Goal: Task Accomplishment & Management: Manage account settings

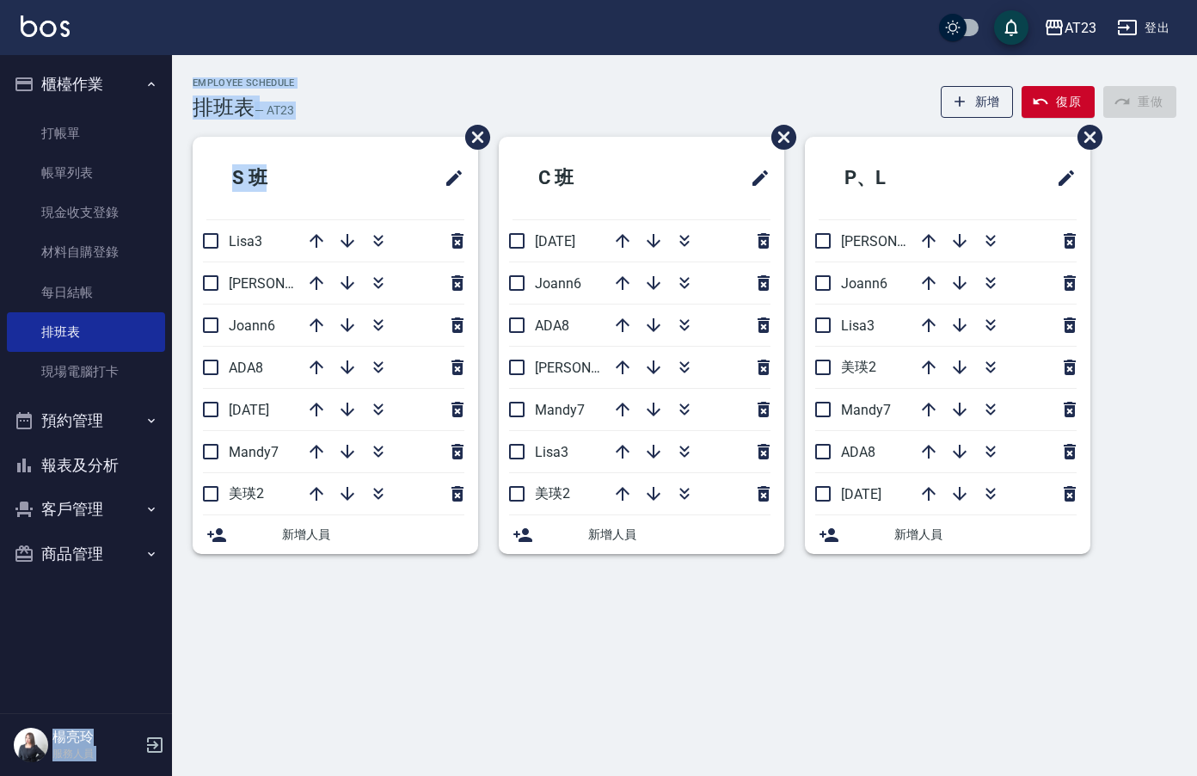
click at [0, 244] on html "AT23 登出 櫃檯作業 打帳單 帳單列表 現金收支登錄 材料自購登錄 每日結帳 排班表 現場電腦打卡 預約管理 預約管理 單日預約紀錄 單週預約紀錄 報表及…" at bounding box center [598, 388] width 1197 height 776
click at [135, 124] on link "打帳單" at bounding box center [86, 134] width 158 height 40
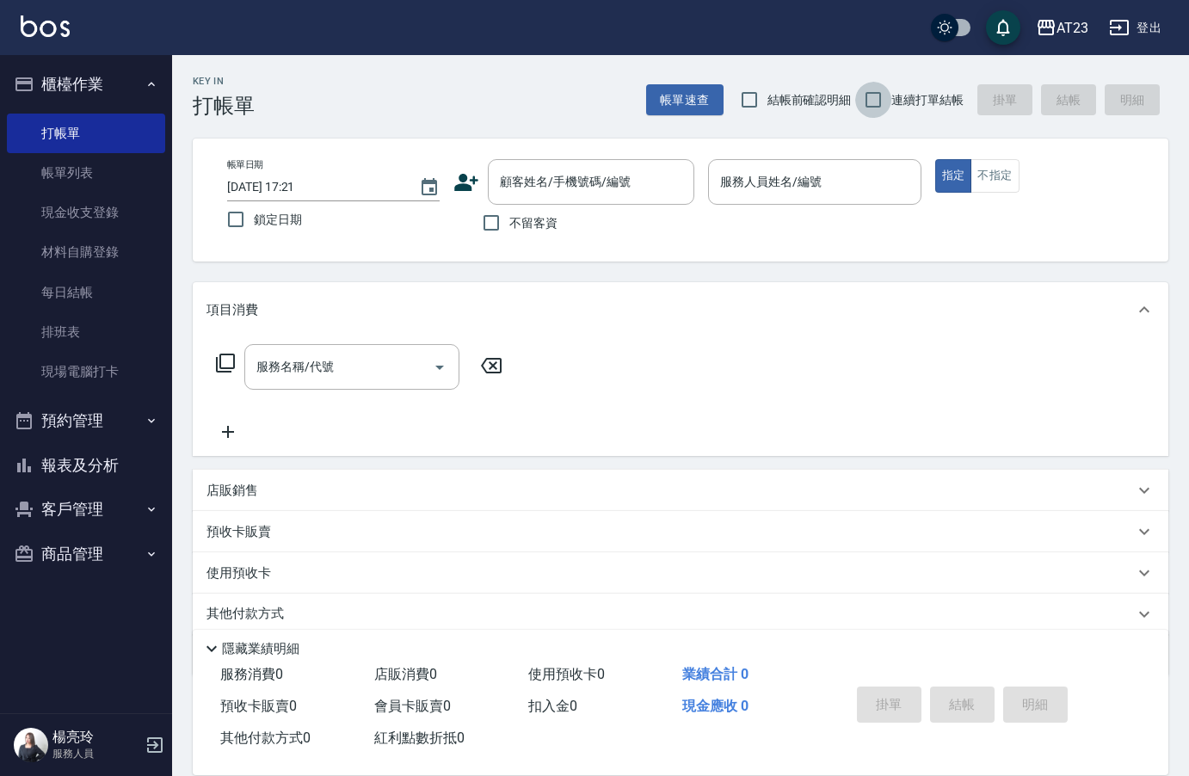
drag, startPoint x: 875, startPoint y: 85, endPoint x: 807, endPoint y: 212, distance: 143.5
click at [869, 94] on input "連續打單結帳" at bounding box center [873, 100] width 36 height 36
checkbox input "true"
click at [807, 179] on div "服務人員姓名/編號 服務人員姓名/編號" at bounding box center [814, 182] width 212 height 46
click at [491, 214] on input "不留客資" at bounding box center [491, 223] width 36 height 36
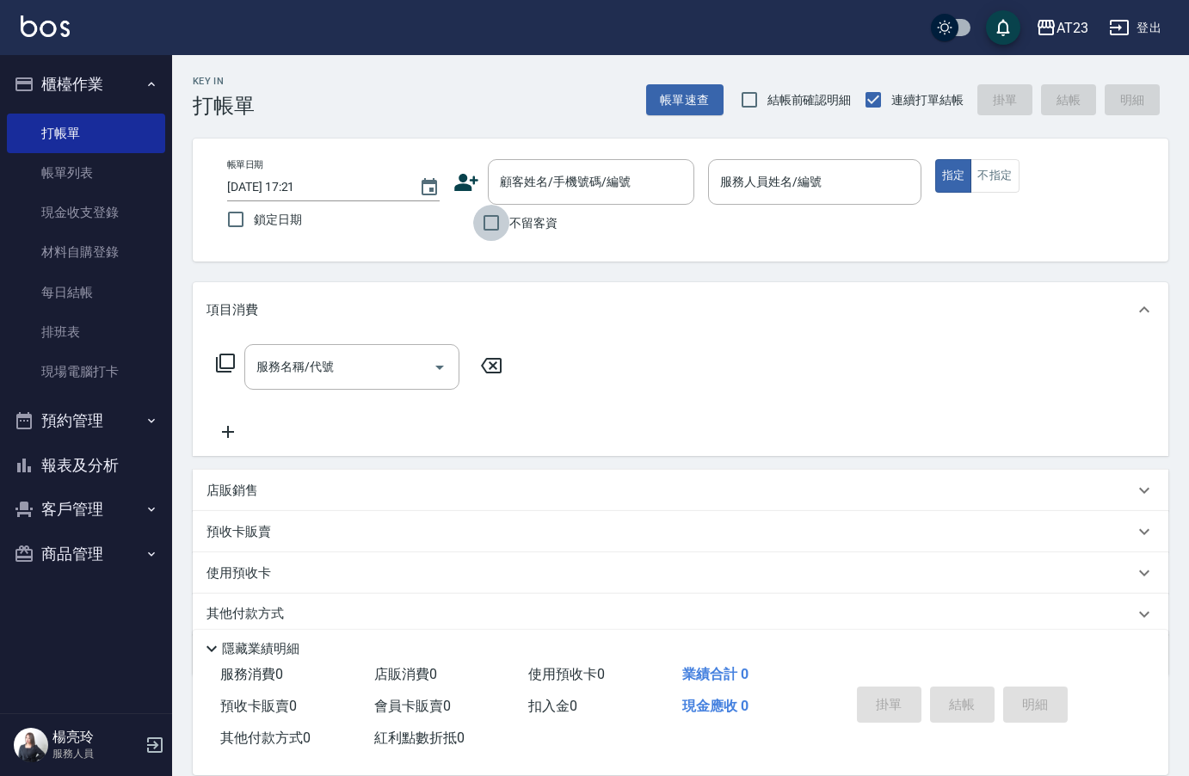
checkbox input "true"
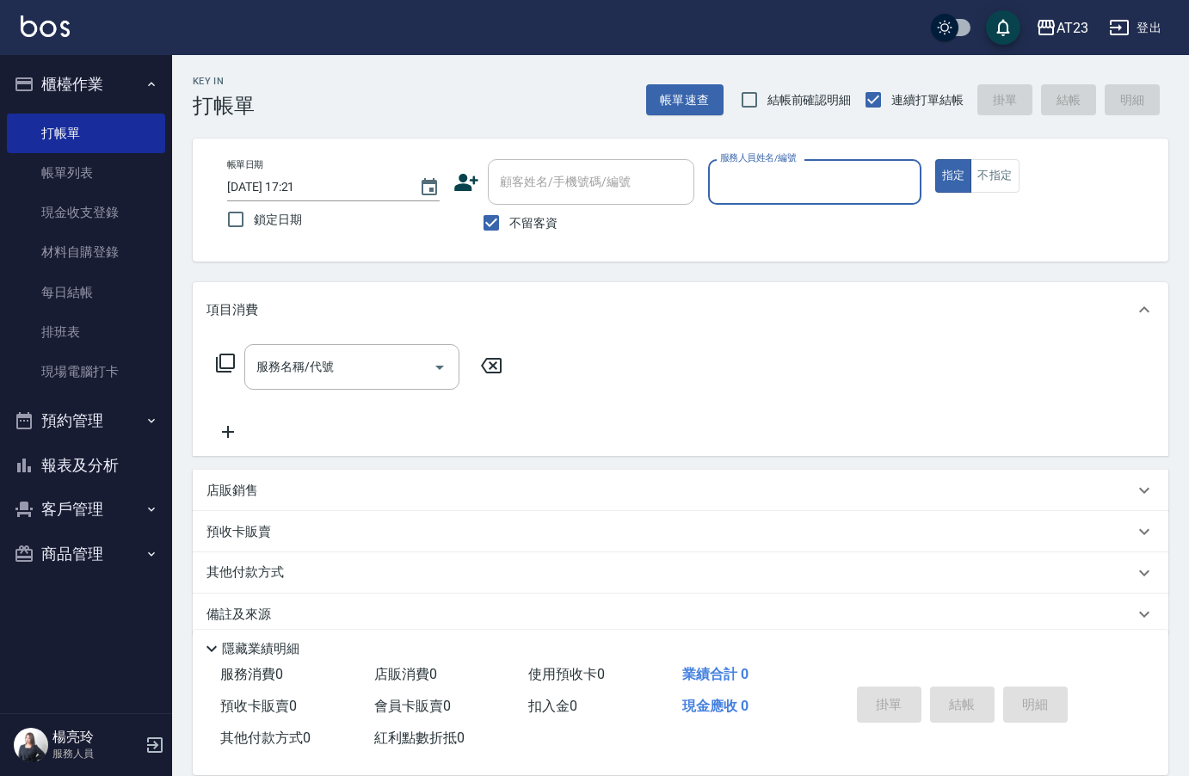
click at [827, 159] on div "服務人員姓名/編號" at bounding box center [814, 182] width 212 height 46
type input "Mandy-7"
type button "true"
click at [223, 368] on icon at bounding box center [225, 362] width 19 height 19
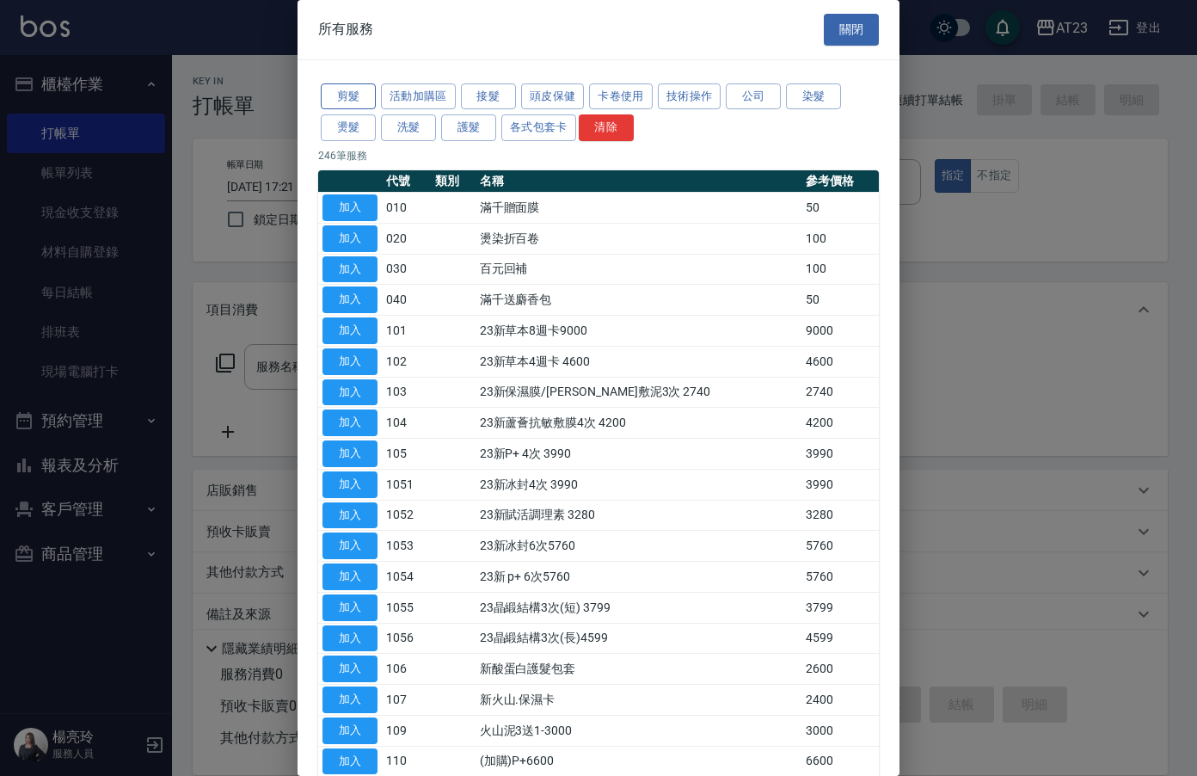
click at [372, 108] on button "剪髮" at bounding box center [348, 96] width 55 height 27
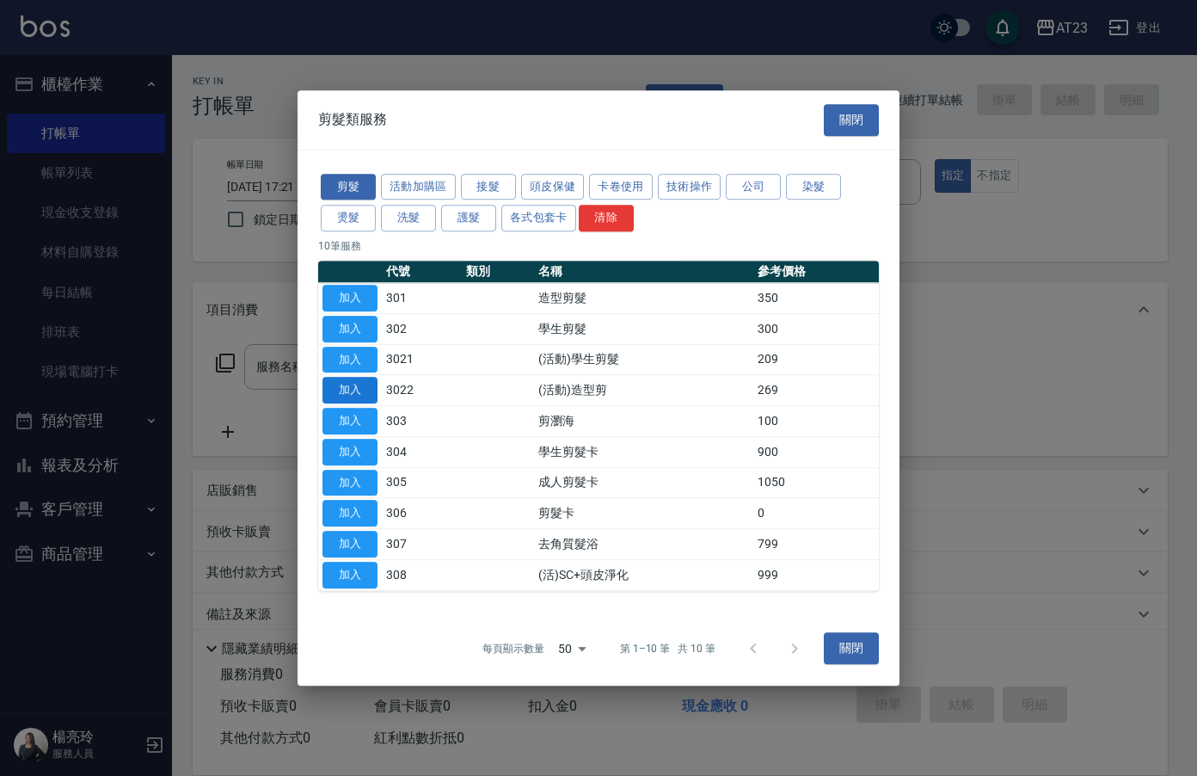
drag, startPoint x: 344, startPoint y: 385, endPoint x: 1091, endPoint y: 704, distance: 812.3
click at [348, 389] on button "加入" at bounding box center [350, 390] width 55 height 27
type input "(活動)造型剪(3022)"
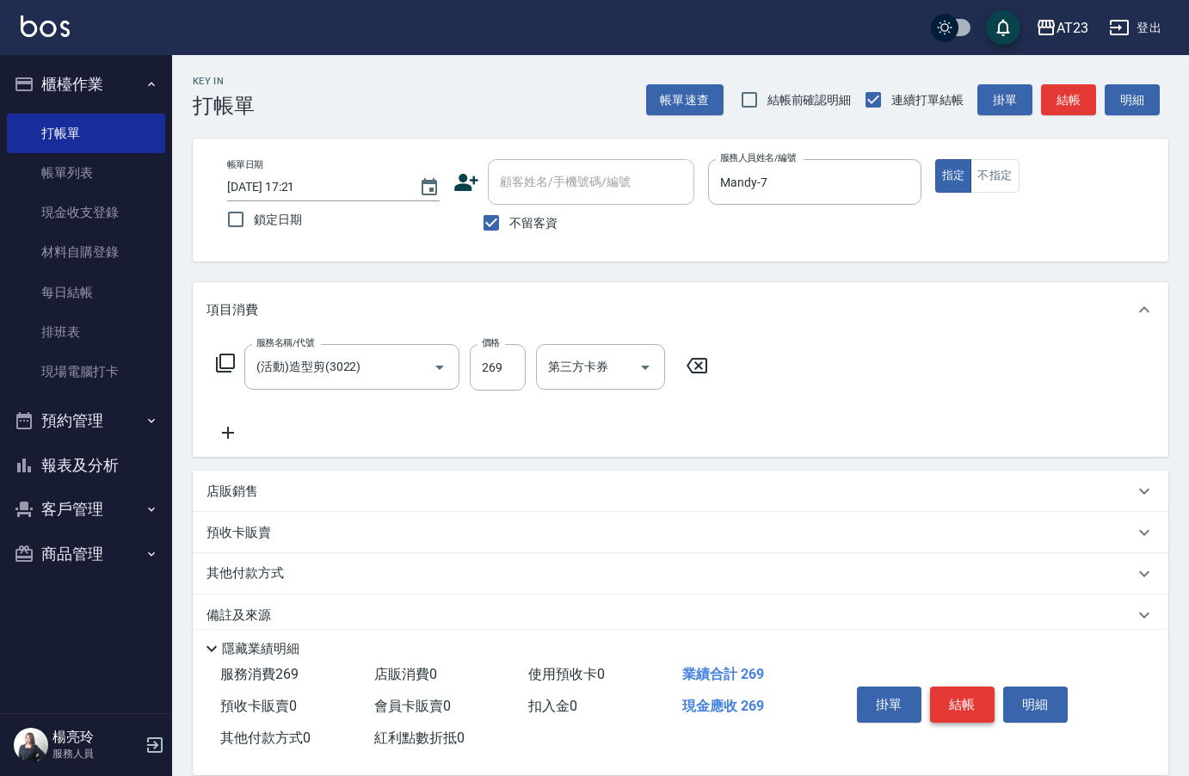
click at [964, 695] on button "結帳" at bounding box center [962, 704] width 65 height 36
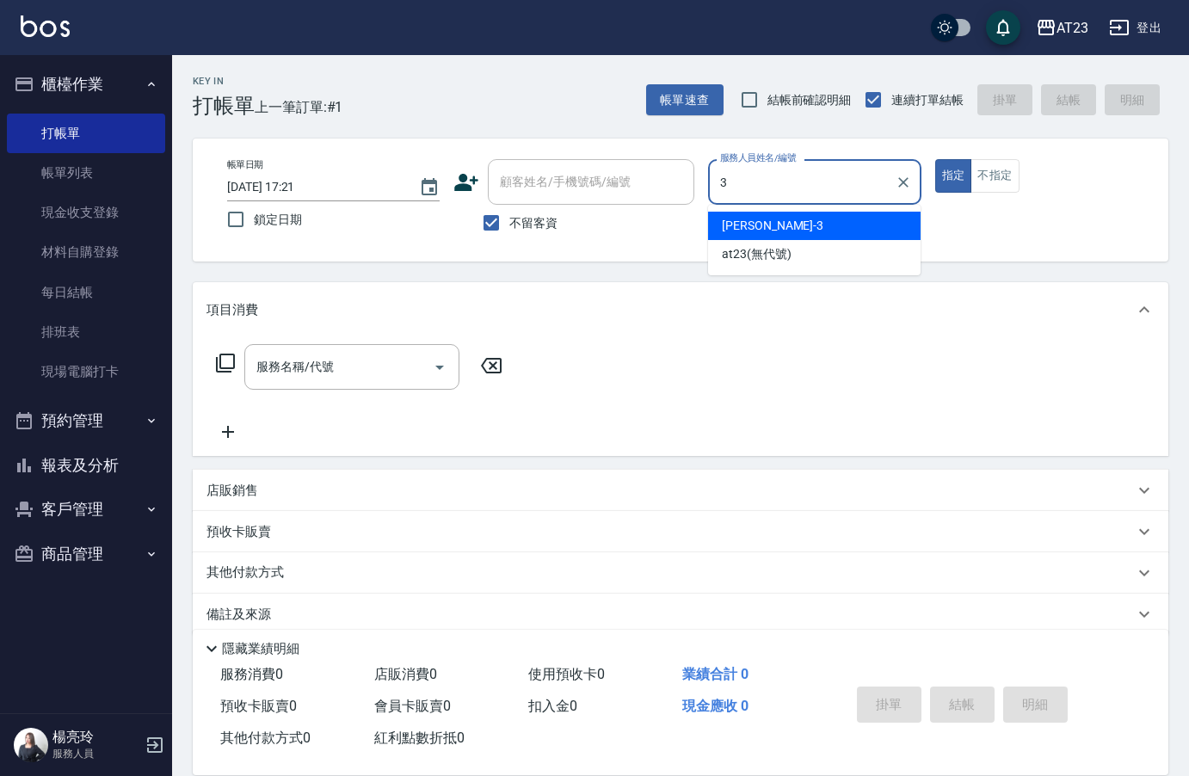
type input "[PERSON_NAME]-3"
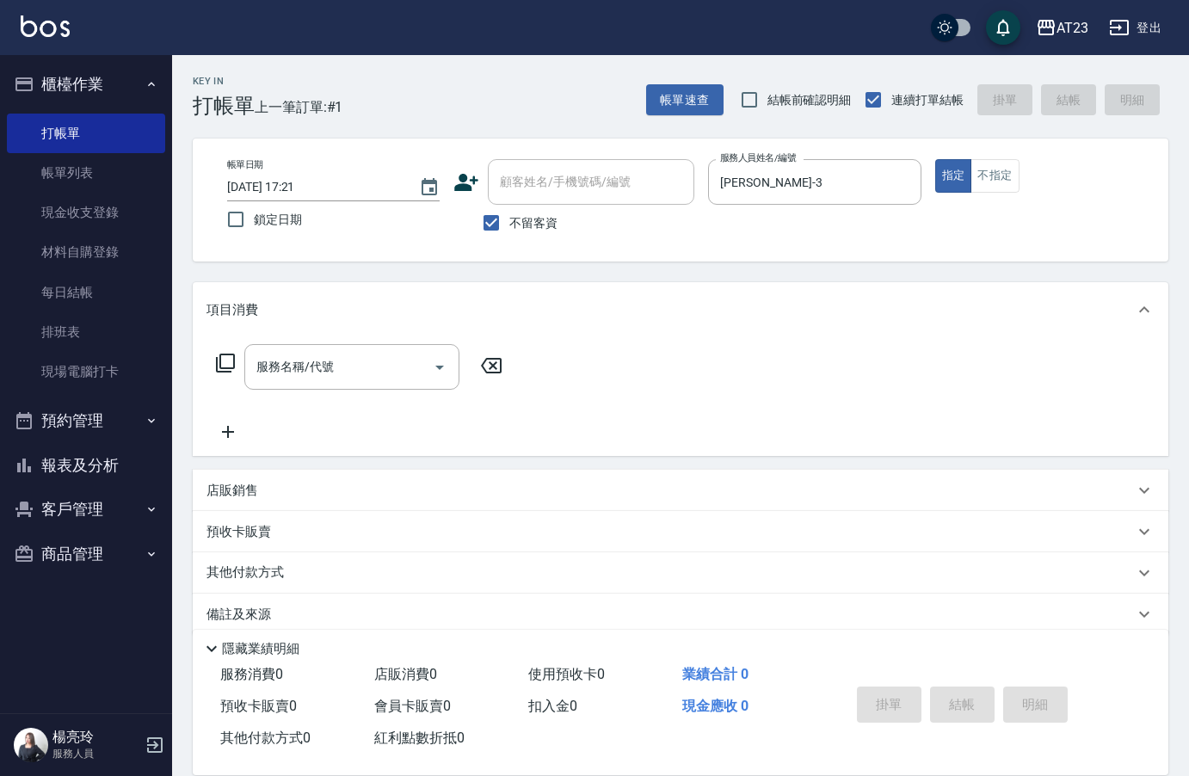
click at [224, 359] on icon at bounding box center [225, 363] width 21 height 21
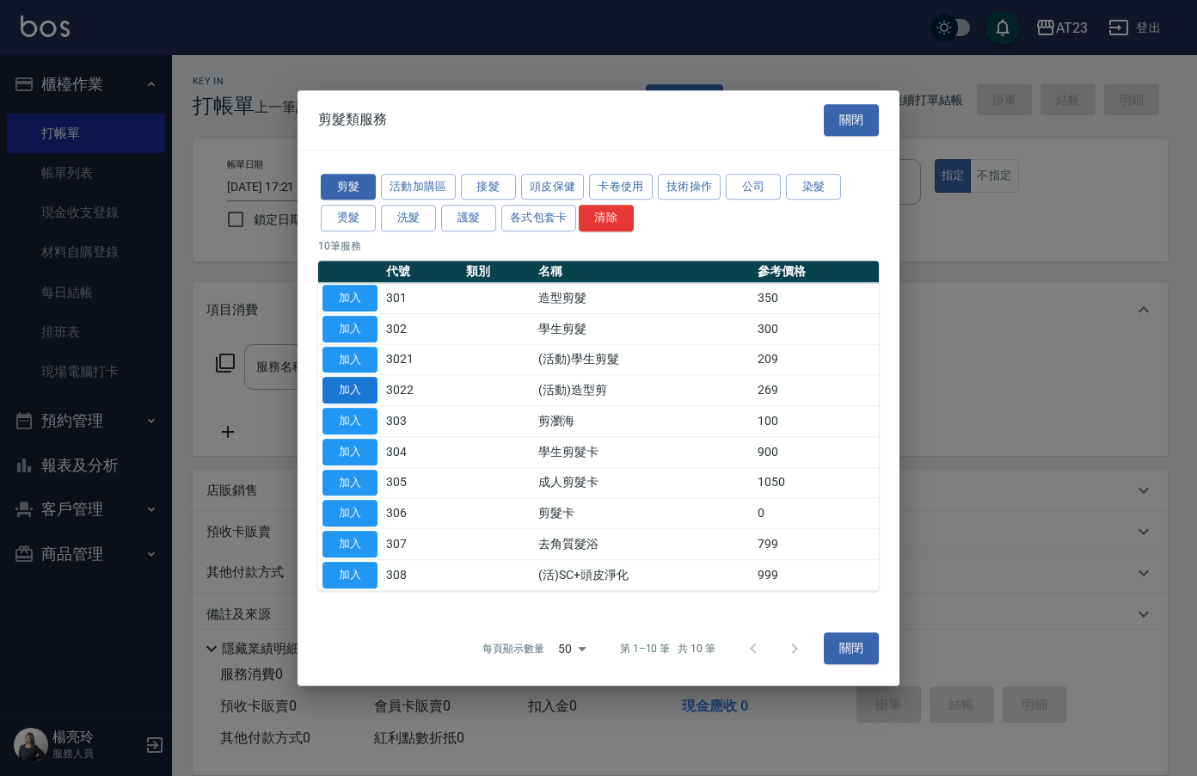
click at [357, 392] on button "加入" at bounding box center [350, 390] width 55 height 27
type input "(活動)造型剪(3022)"
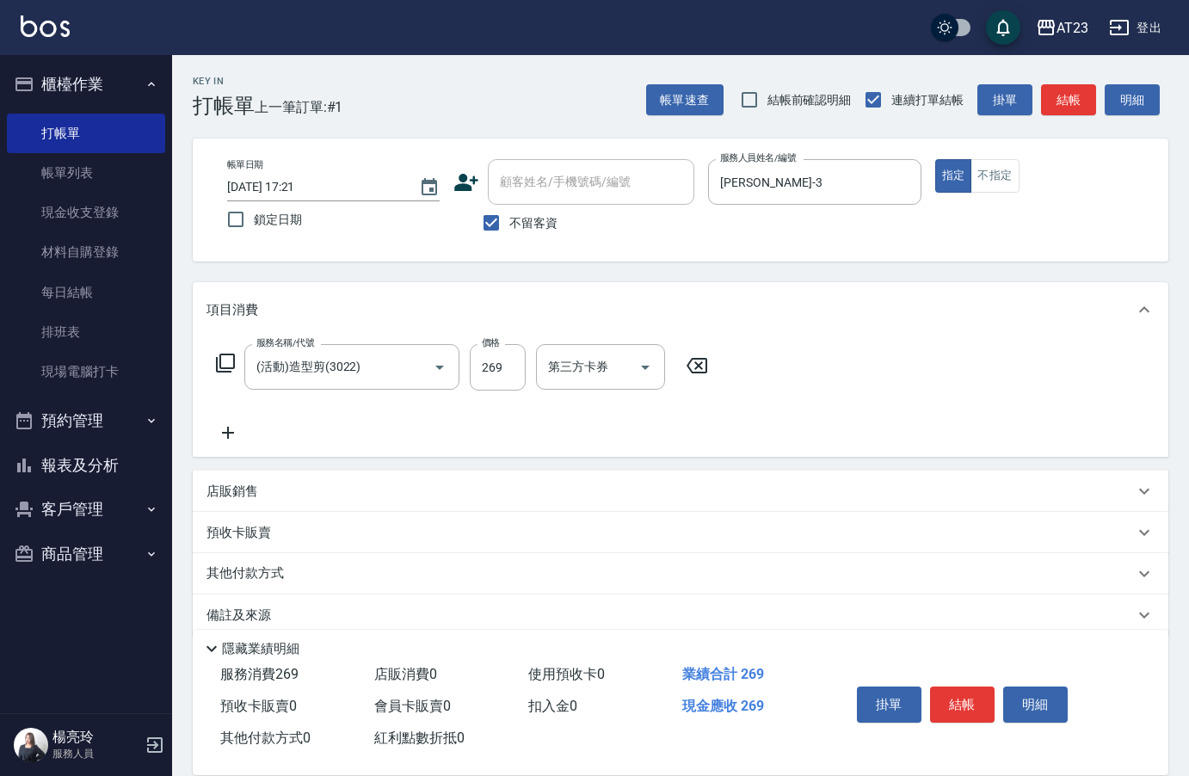
click at [204, 356] on div "服務名稱/代號 (活動)造型剪(3022) 服務名稱/代號 價格 269 價格 第三方卡券 第三方卡券" at bounding box center [680, 397] width 975 height 120
click at [221, 361] on icon at bounding box center [225, 362] width 19 height 19
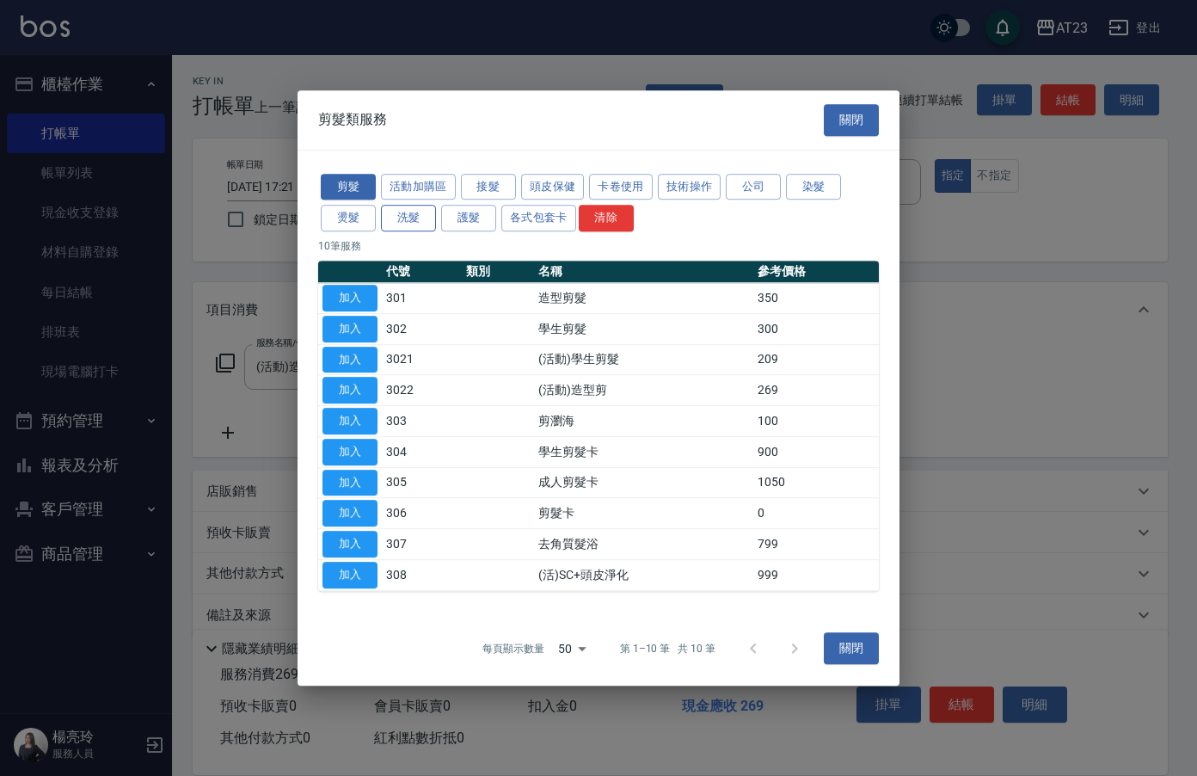
click at [403, 214] on button "洗髮" at bounding box center [408, 218] width 55 height 27
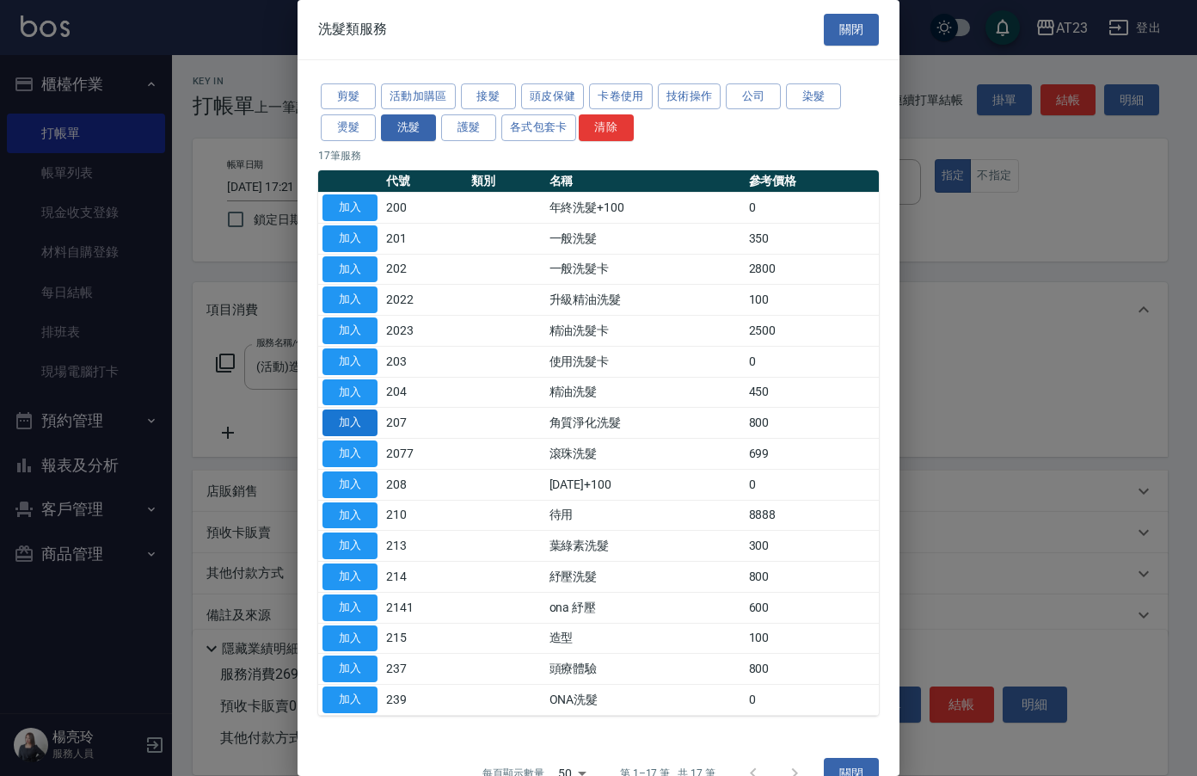
click at [348, 414] on button "加入" at bounding box center [350, 422] width 55 height 27
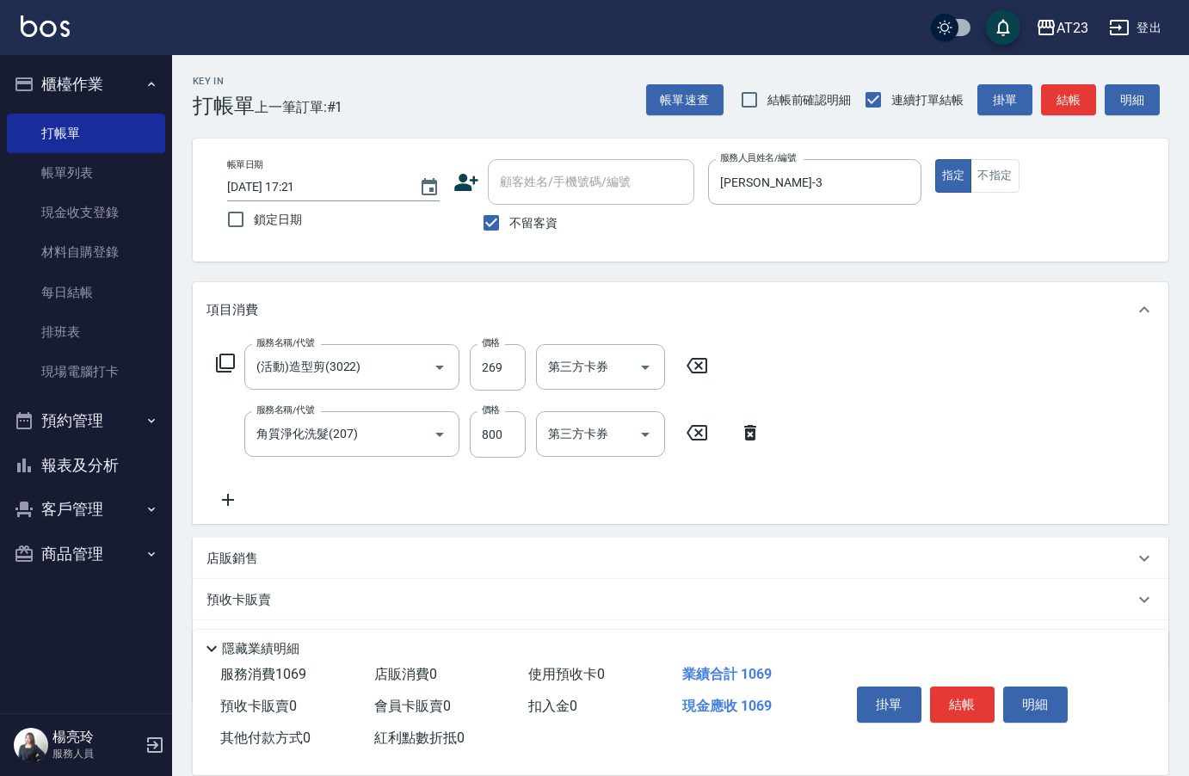
click at [229, 355] on icon at bounding box center [225, 362] width 19 height 19
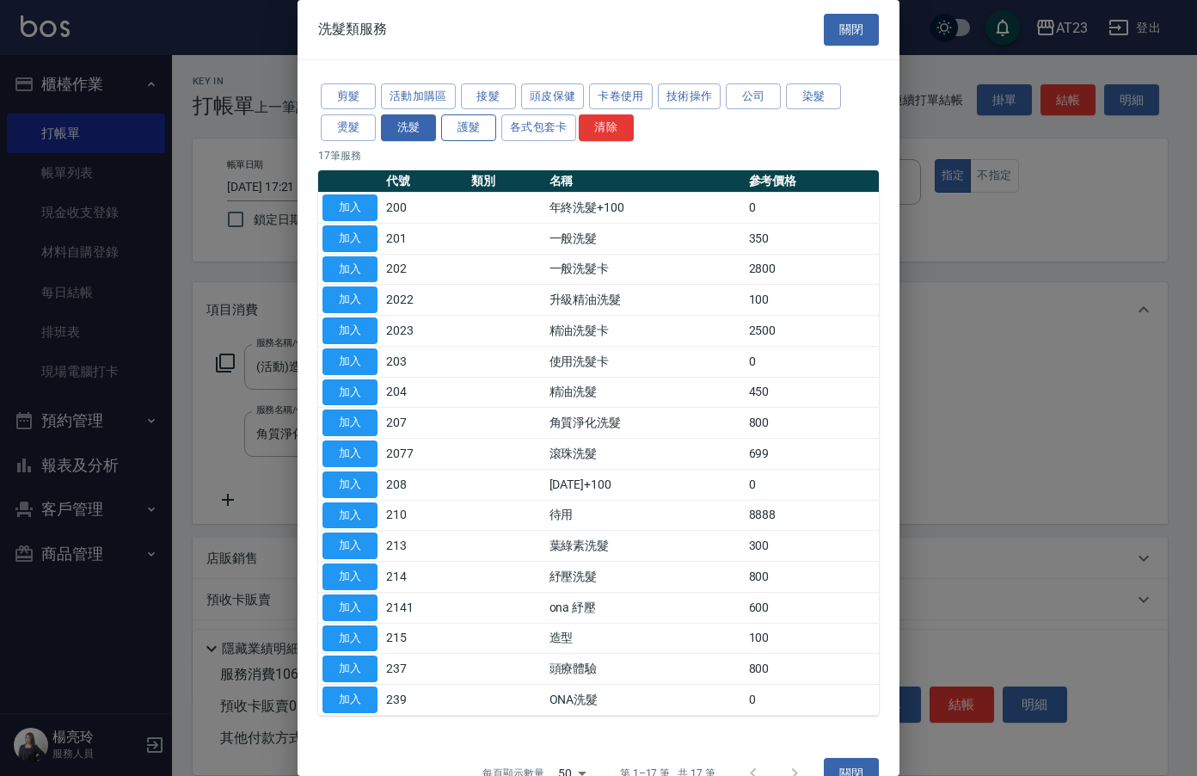
click at [495, 124] on button "護髮" at bounding box center [468, 127] width 55 height 27
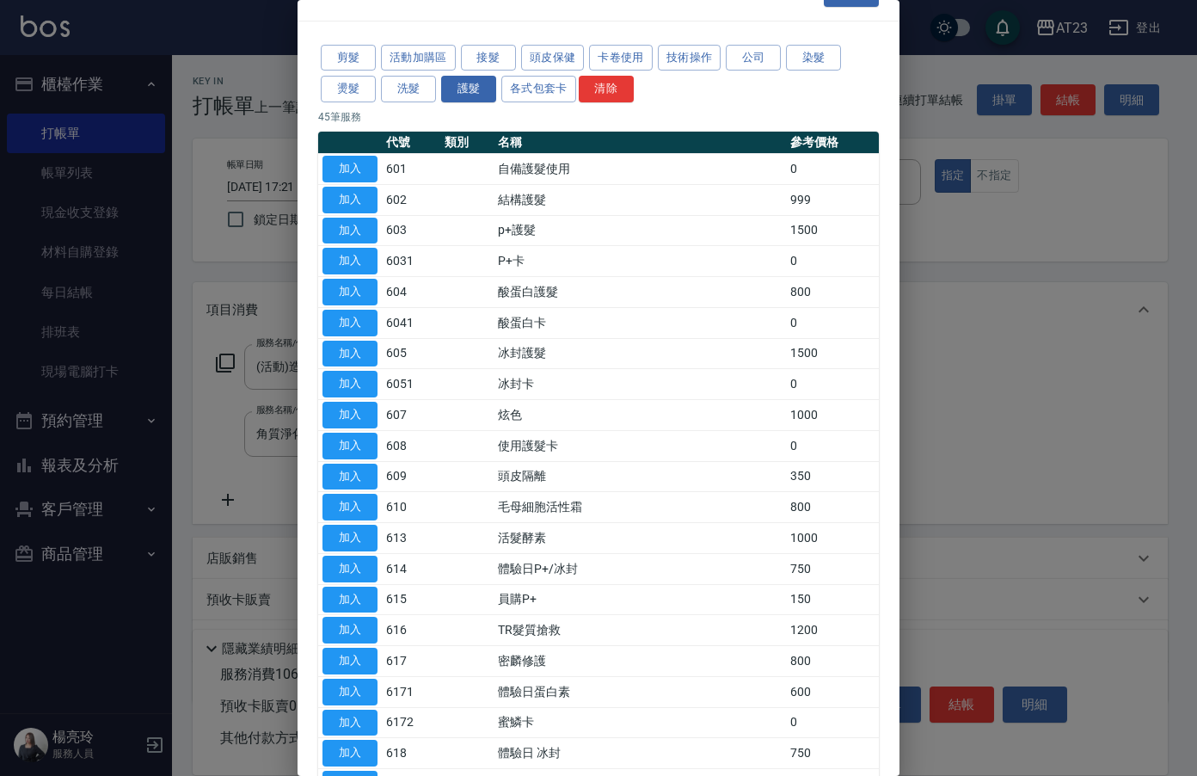
scroll to position [35, 0]
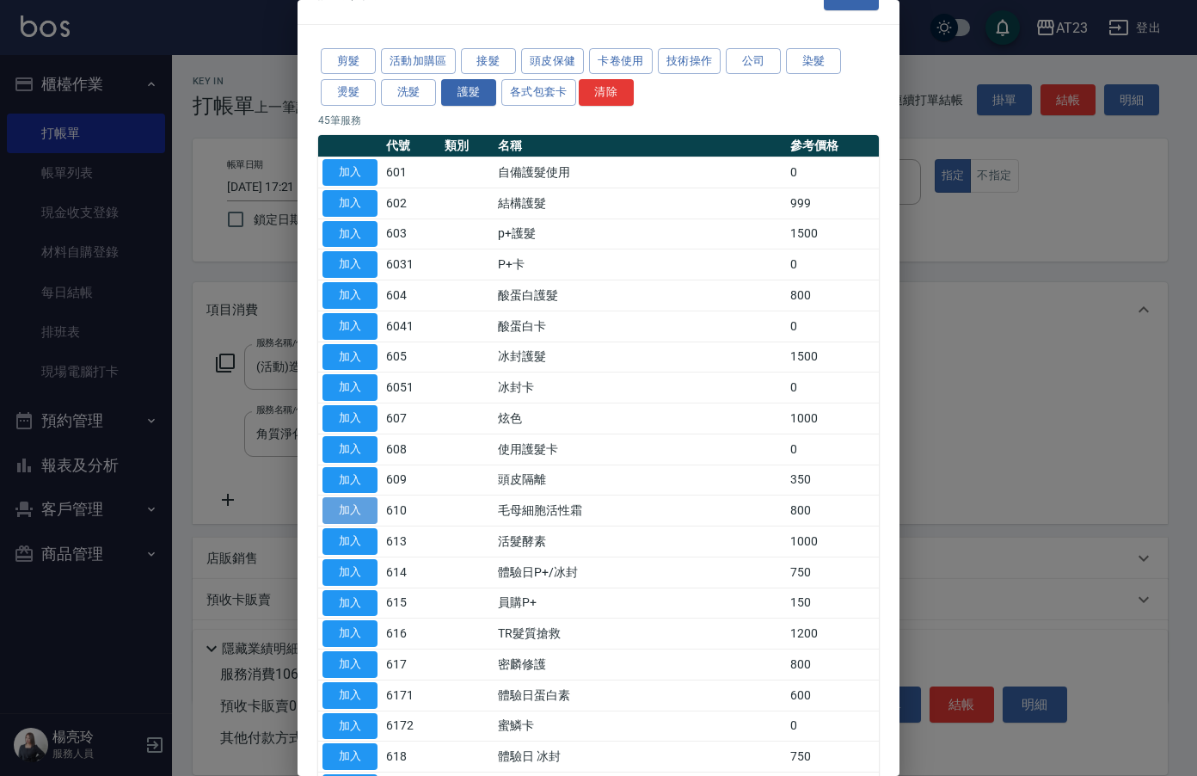
click at [344, 517] on button "加入" at bounding box center [350, 510] width 55 height 27
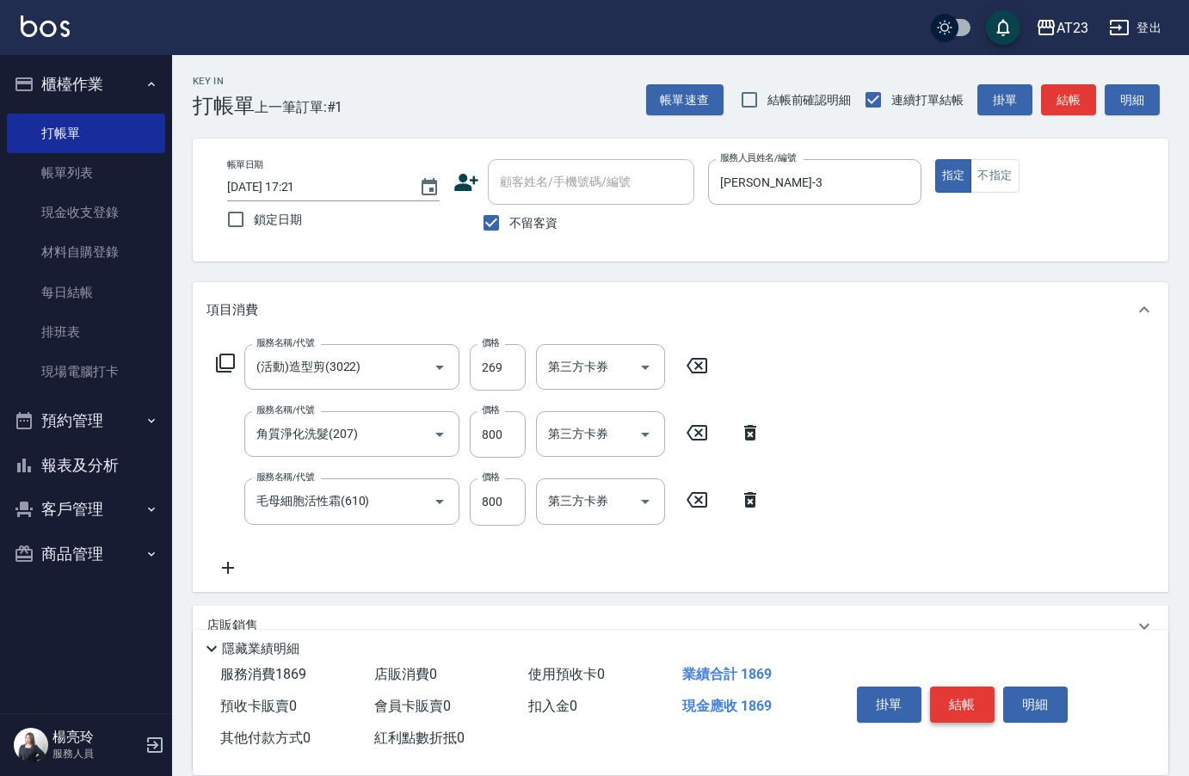
click at [962, 688] on button "結帳" at bounding box center [962, 704] width 65 height 36
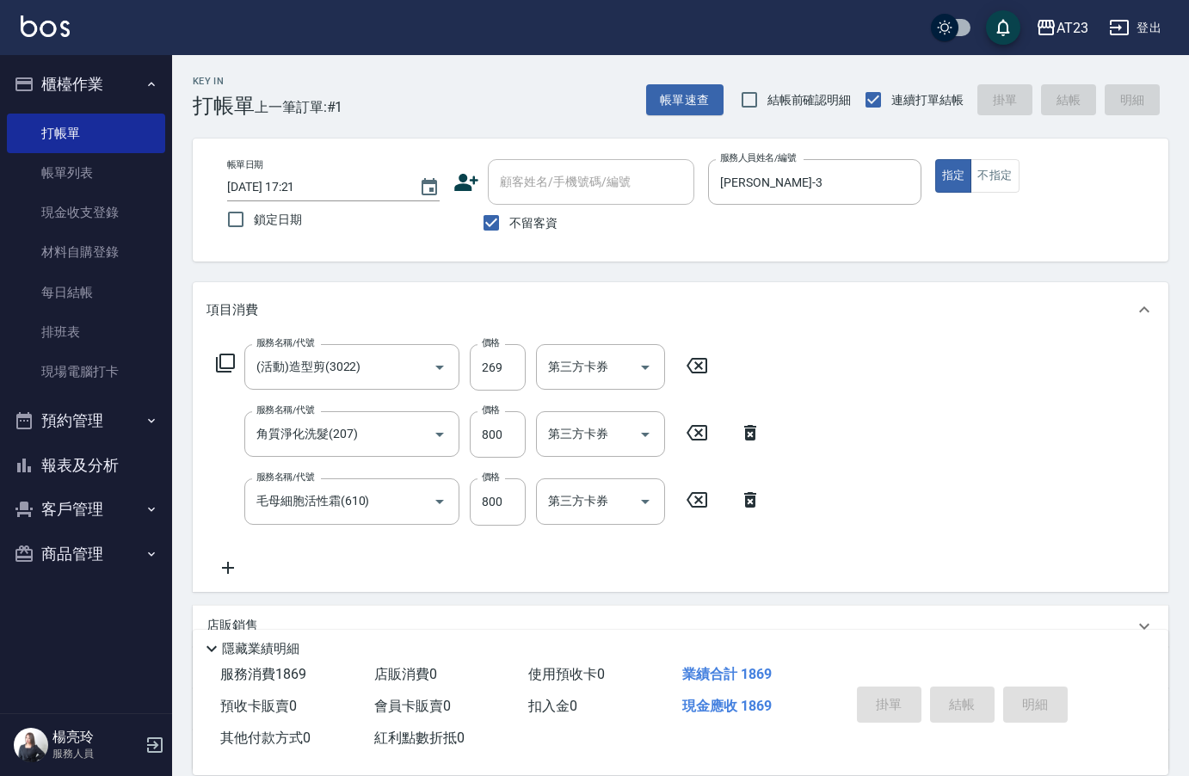
type input "[DATE] 17:22"
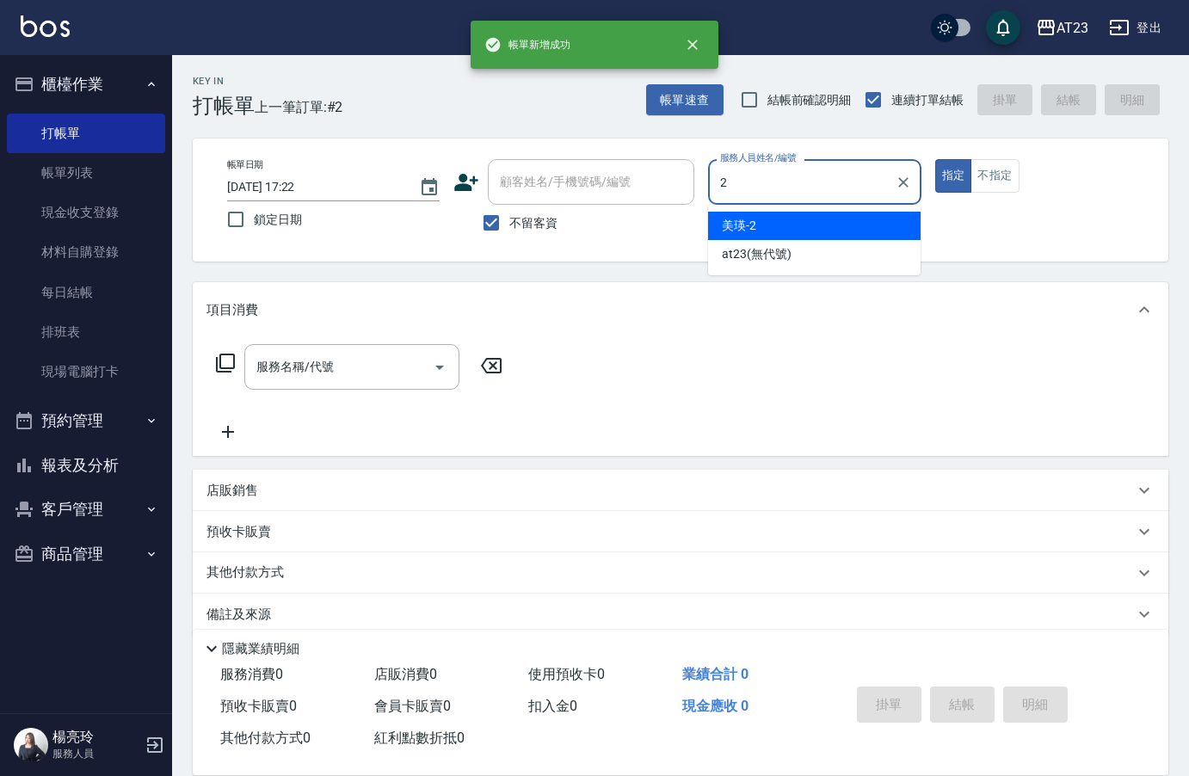
type input "美瑛-2"
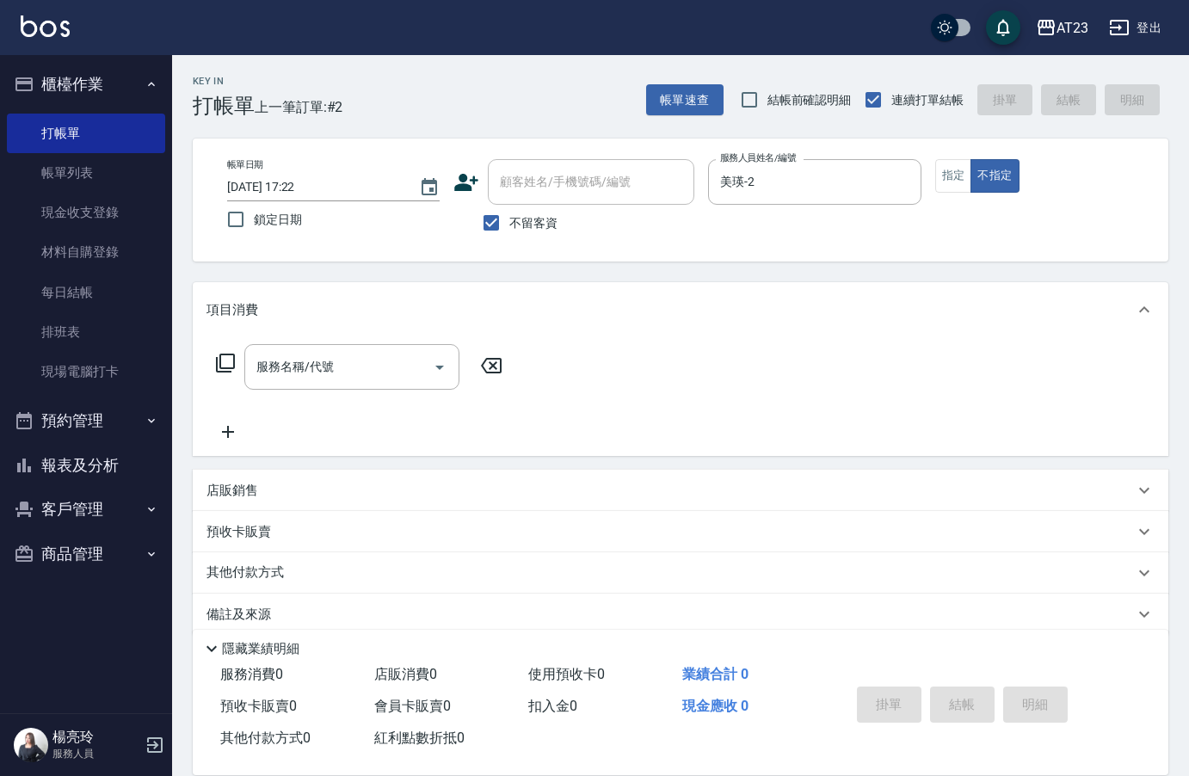
click at [220, 359] on icon at bounding box center [225, 362] width 19 height 19
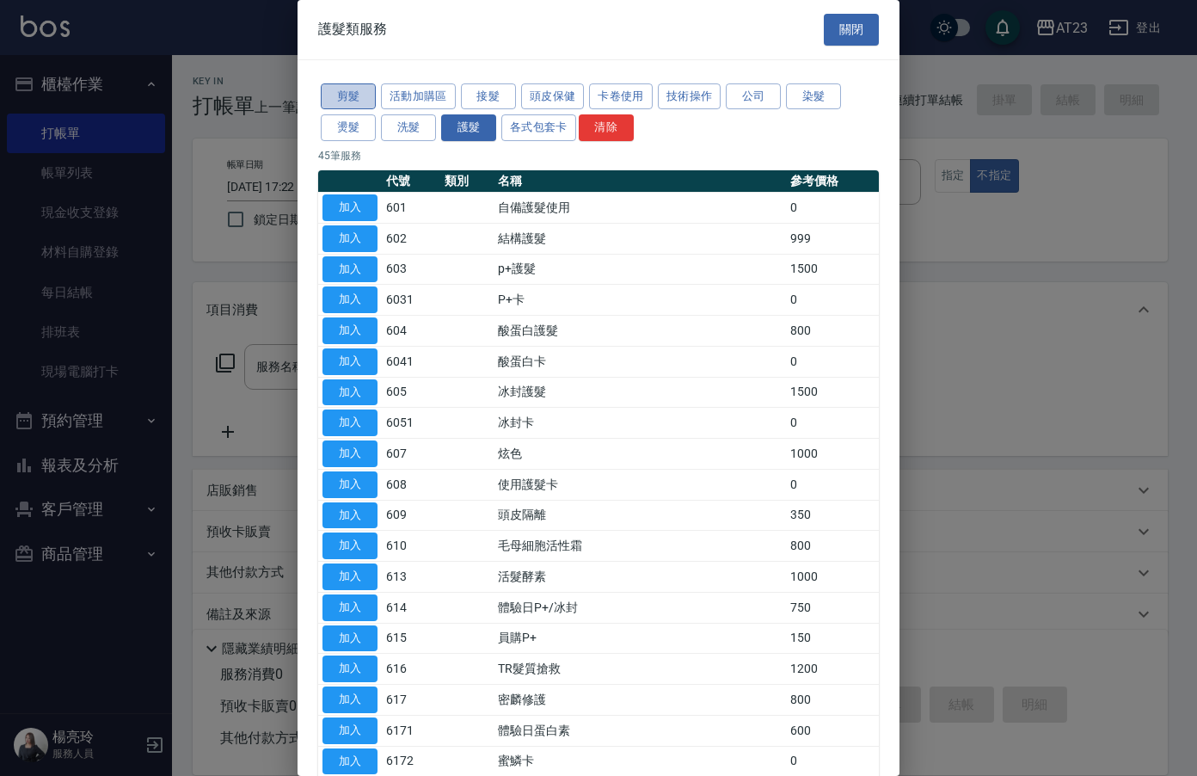
click at [363, 91] on button "剪髮" at bounding box center [348, 96] width 55 height 27
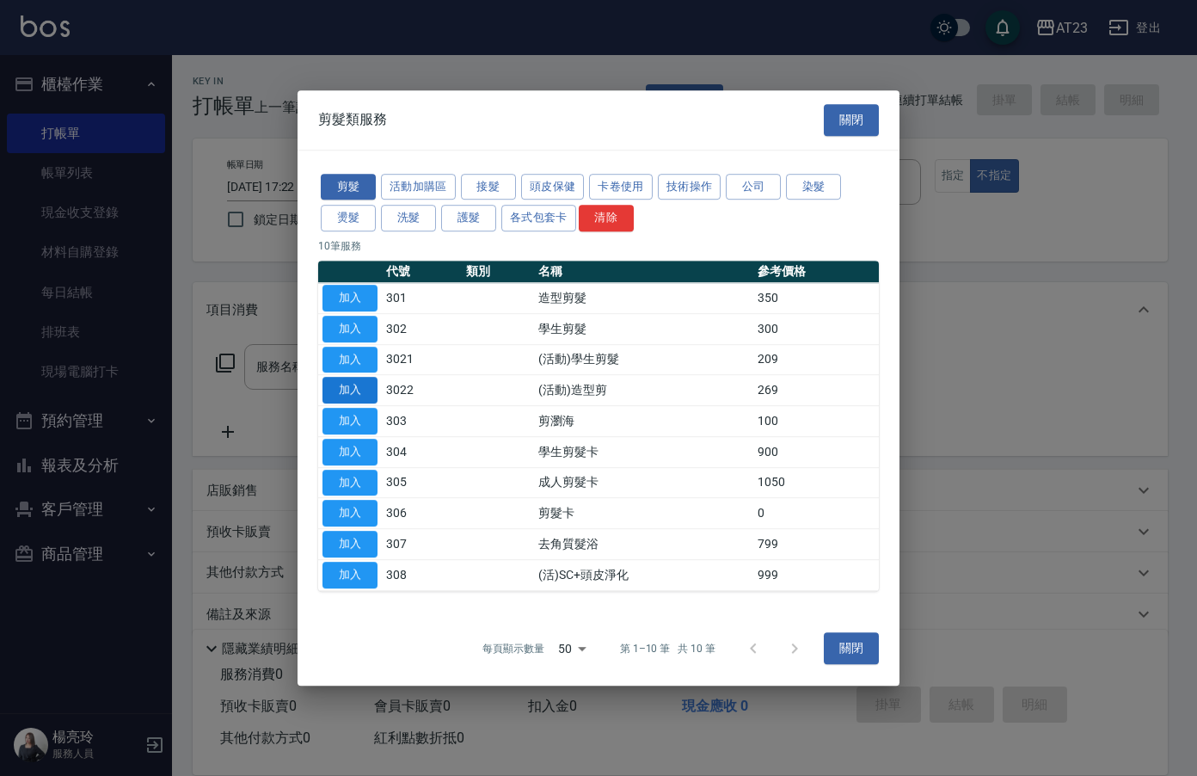
click at [372, 389] on button "加入" at bounding box center [350, 390] width 55 height 27
type input "(活動)造型剪(3022)"
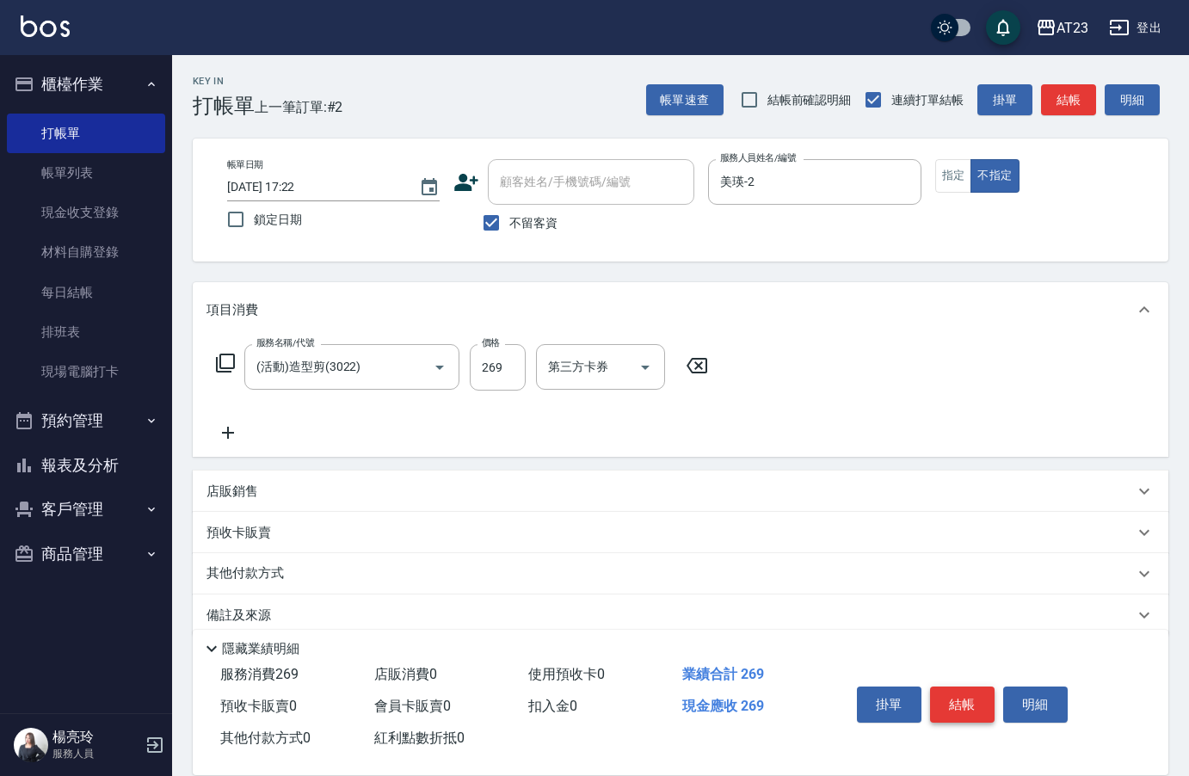
click at [983, 704] on button "結帳" at bounding box center [962, 704] width 65 height 36
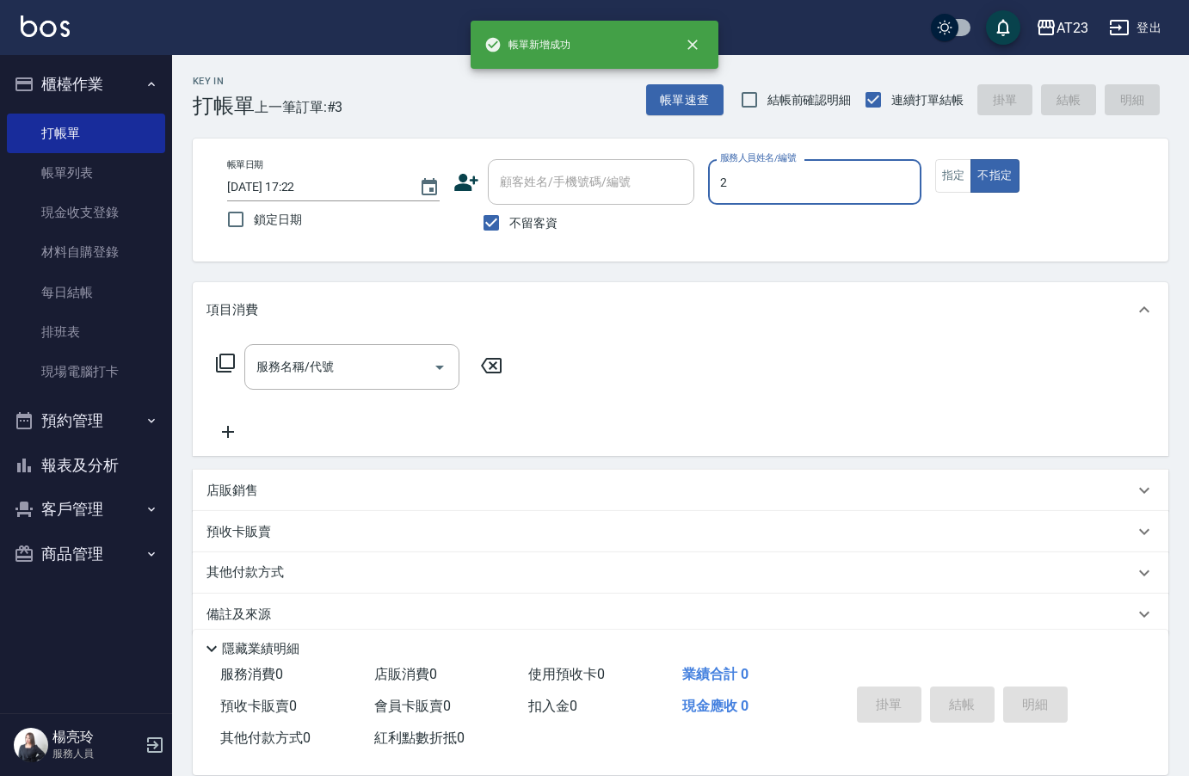
type input "美瑛-2"
type button "false"
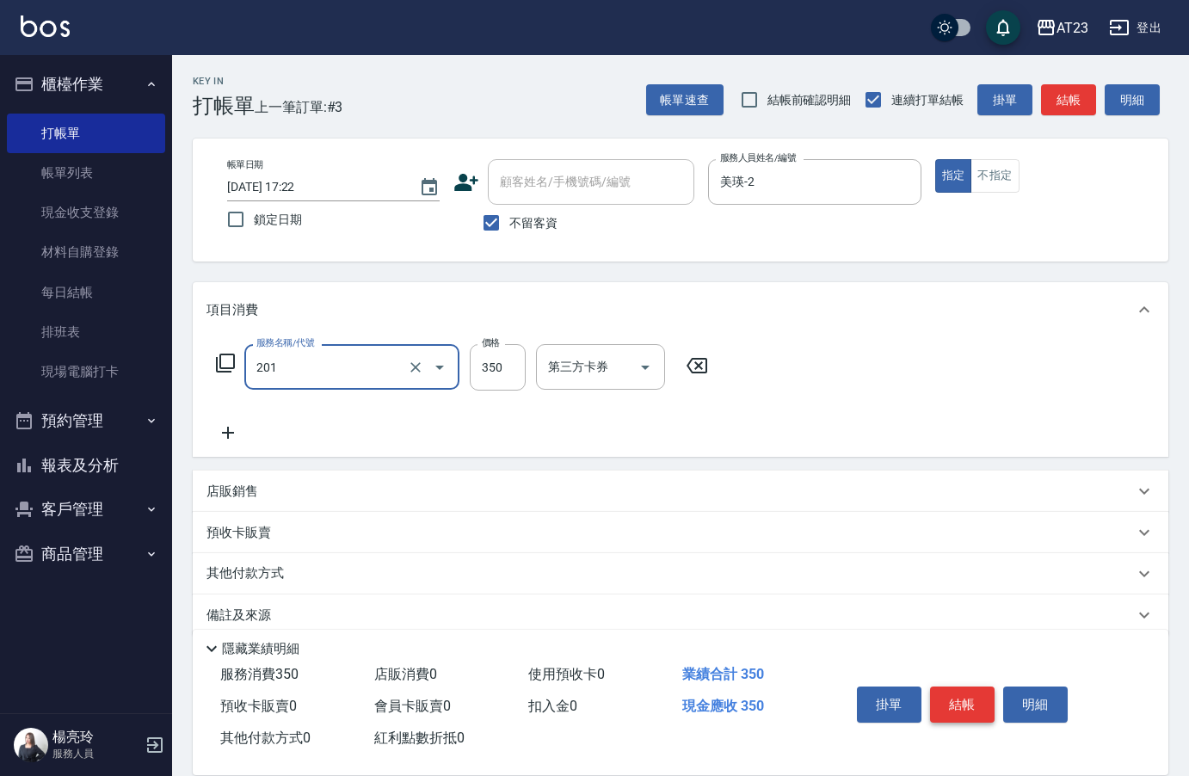
type input "一般洗髮(201)"
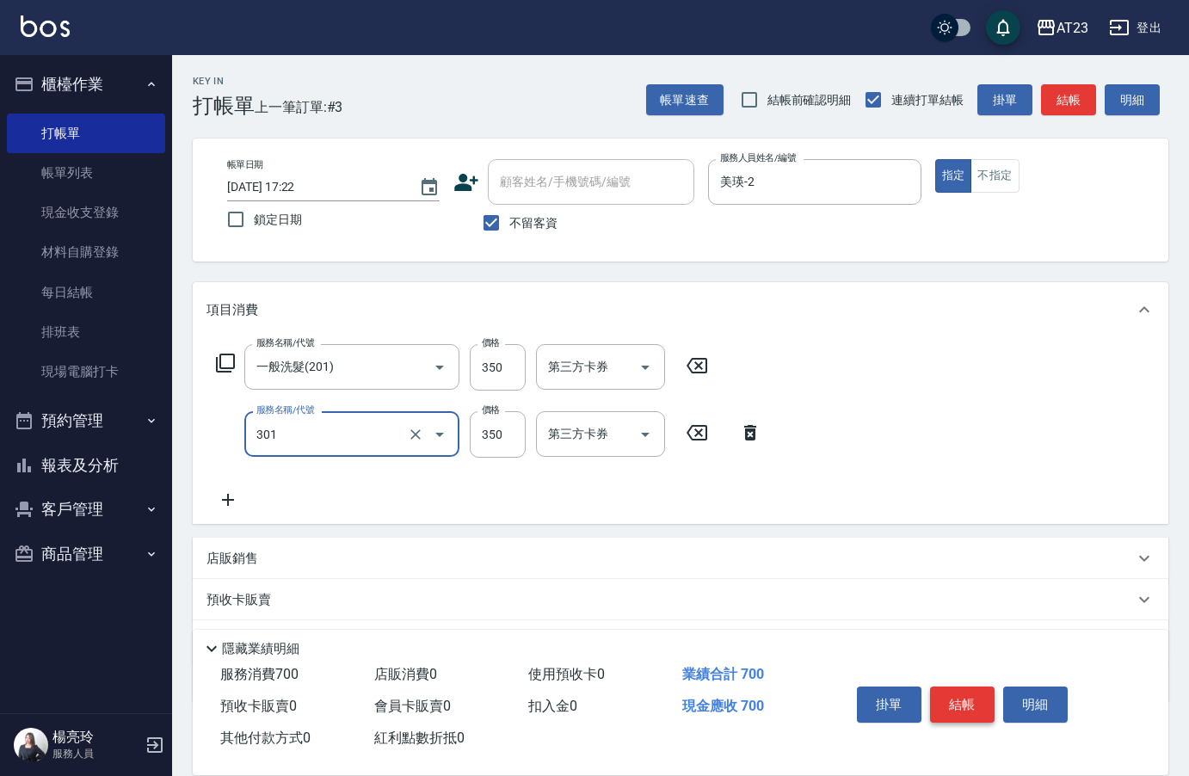
type input "造型剪髮(301)"
type input "500"
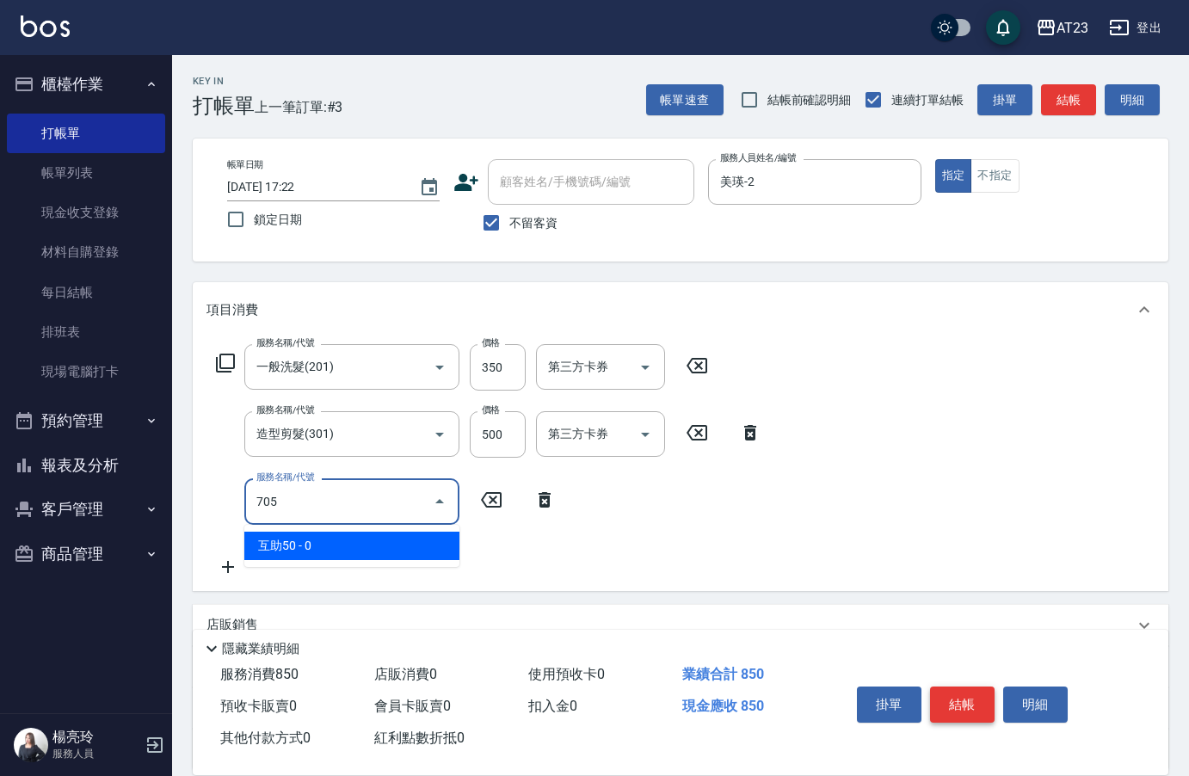
type input "互助50(705)"
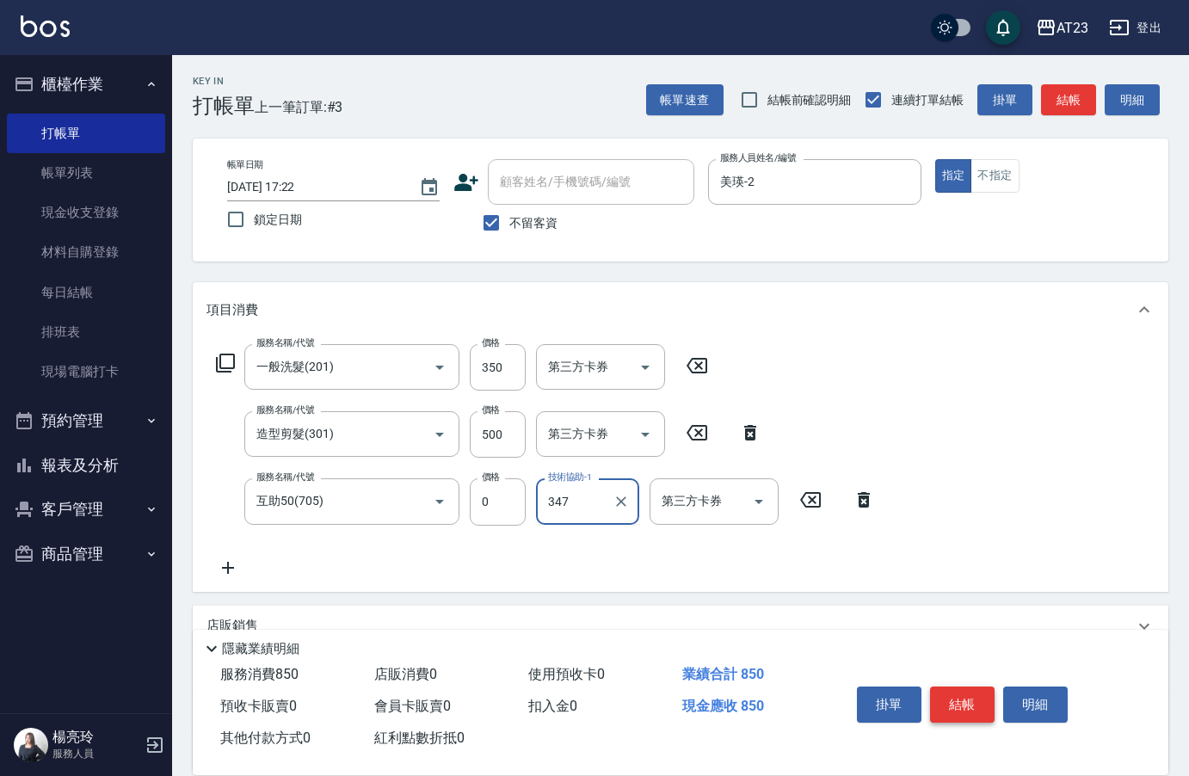
type input "347"
click at [601, 515] on input "技術協助-1" at bounding box center [588, 501] width 88 height 30
type input "[PERSON_NAME]-34"
click at [964, 690] on button "結帳" at bounding box center [962, 704] width 65 height 36
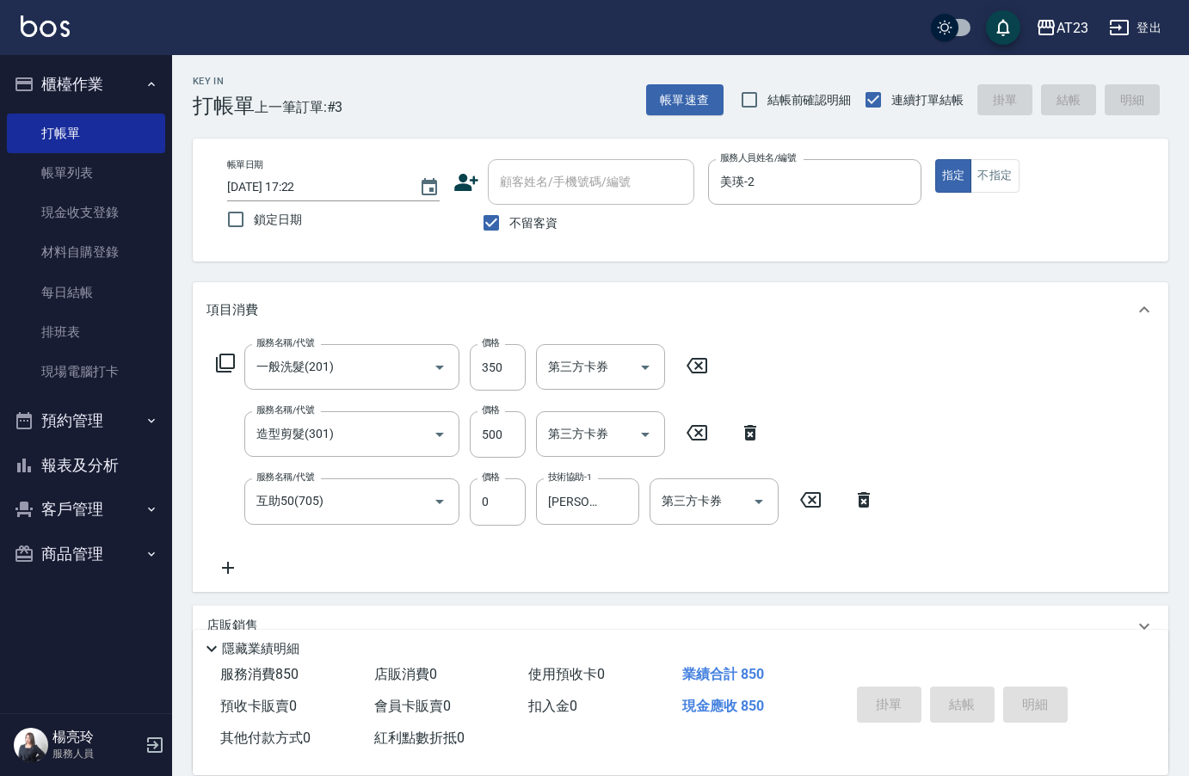
type input "[DATE] 17:23"
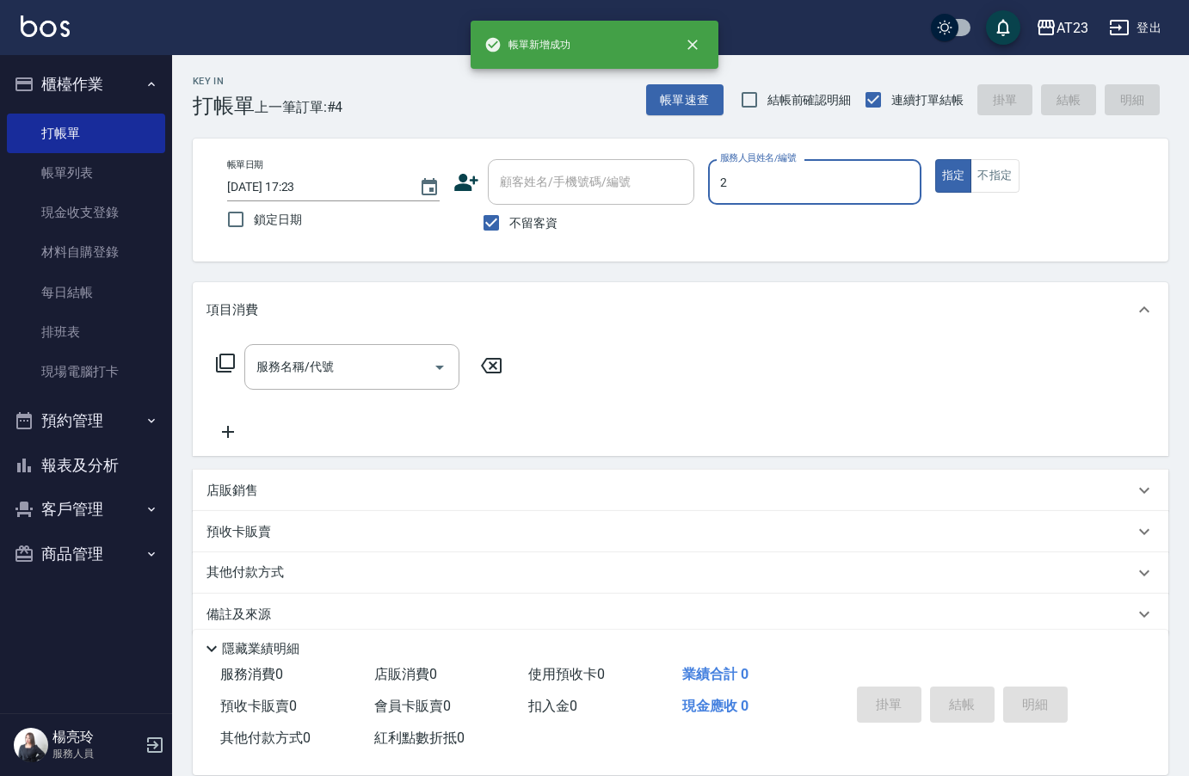
type input "美瑛-2"
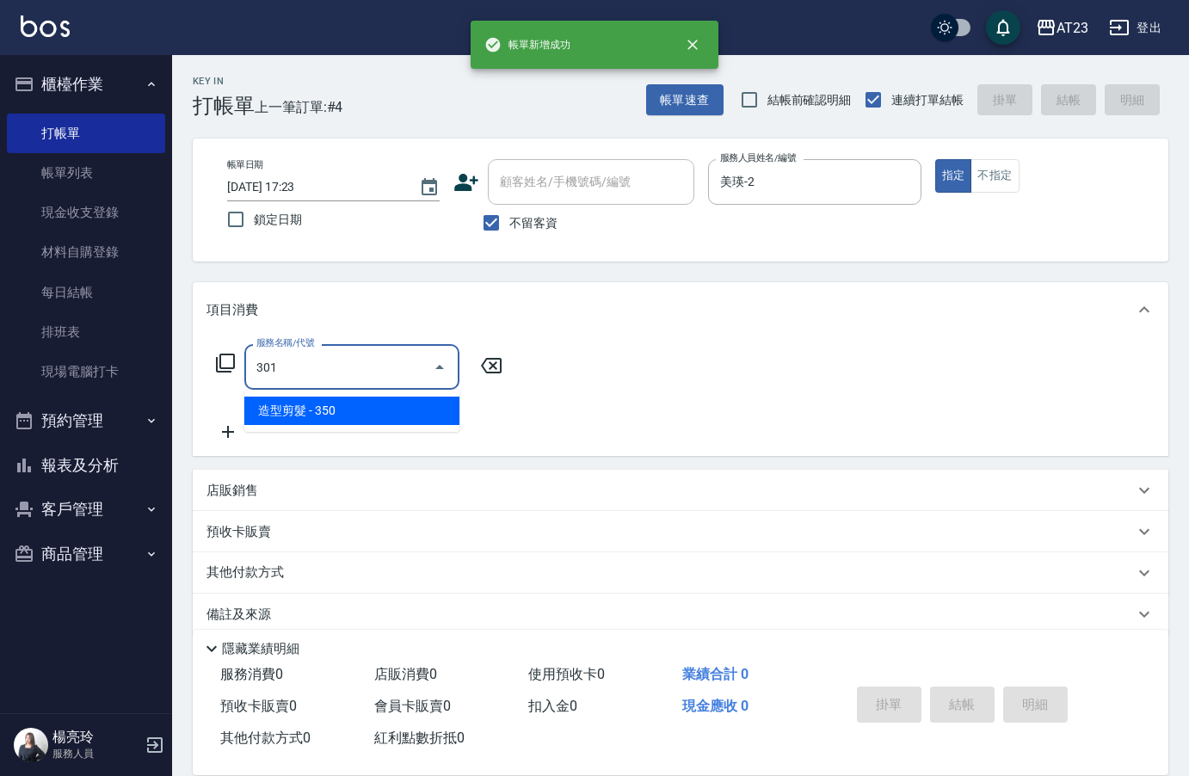
type input "造型剪髮(301)"
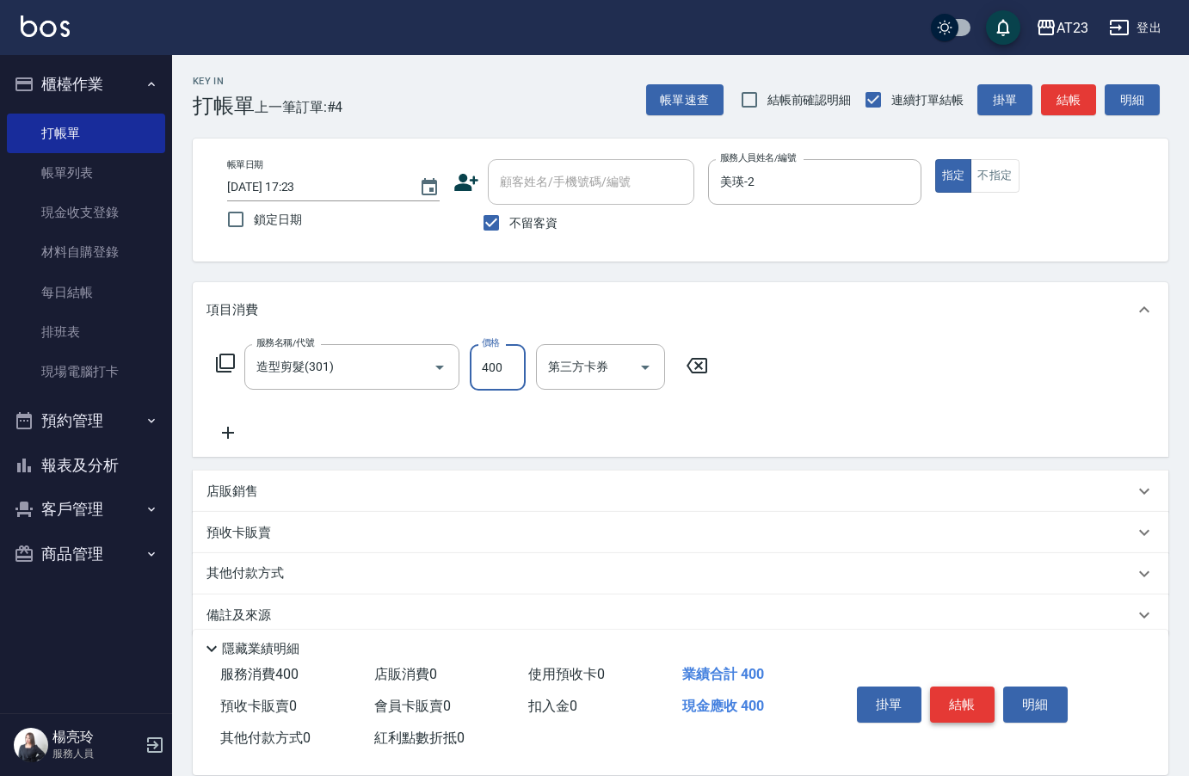
type input "400"
click at [964, 690] on button "結帳" at bounding box center [962, 704] width 65 height 36
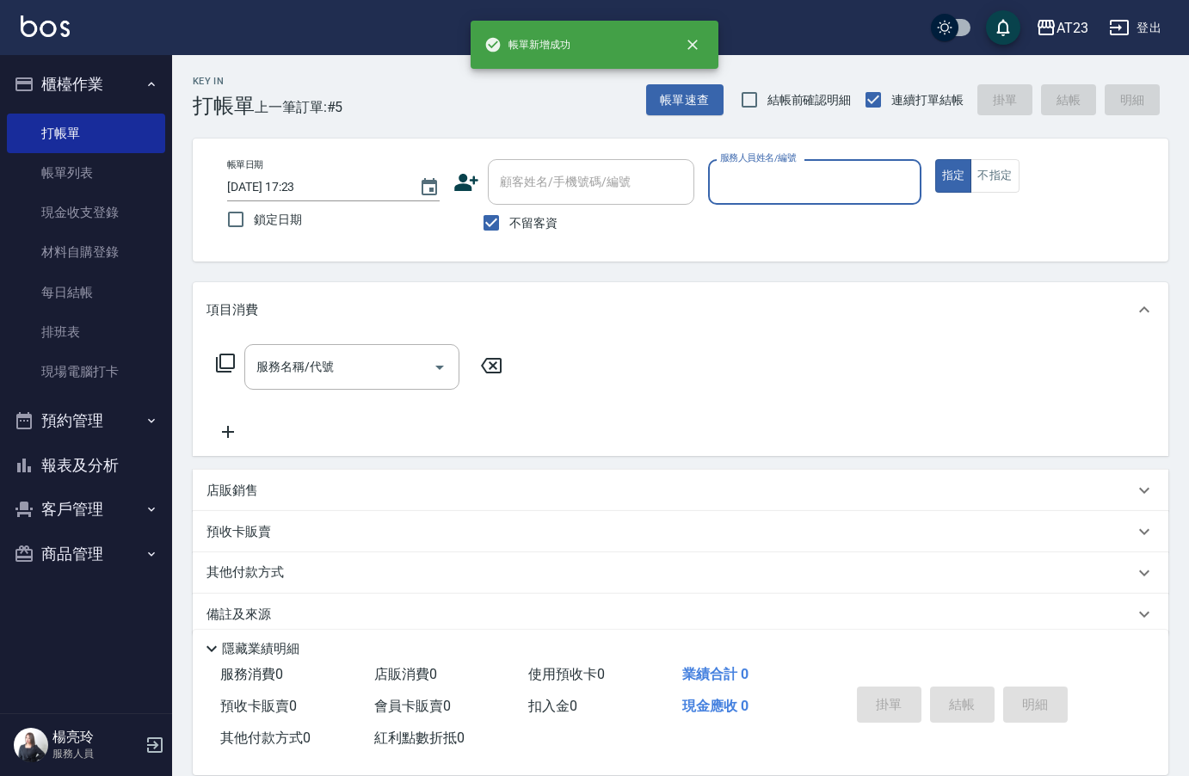
type input "2"
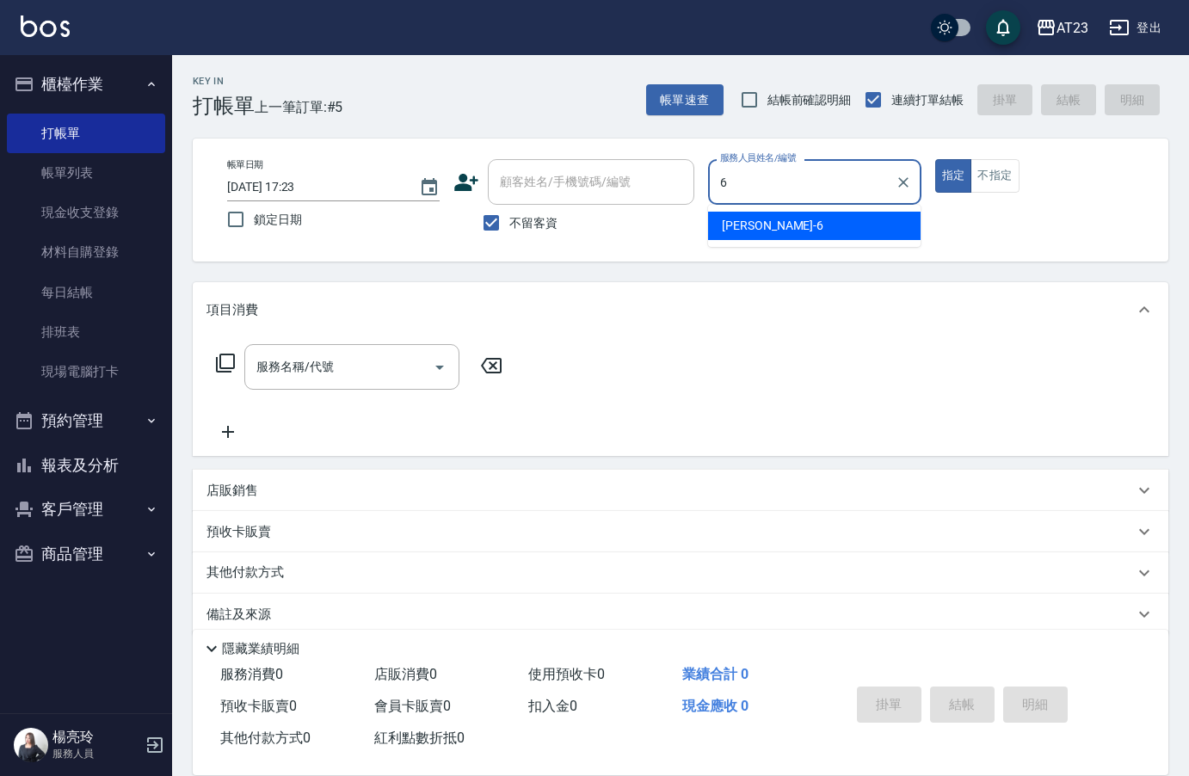
type input "Joann-6"
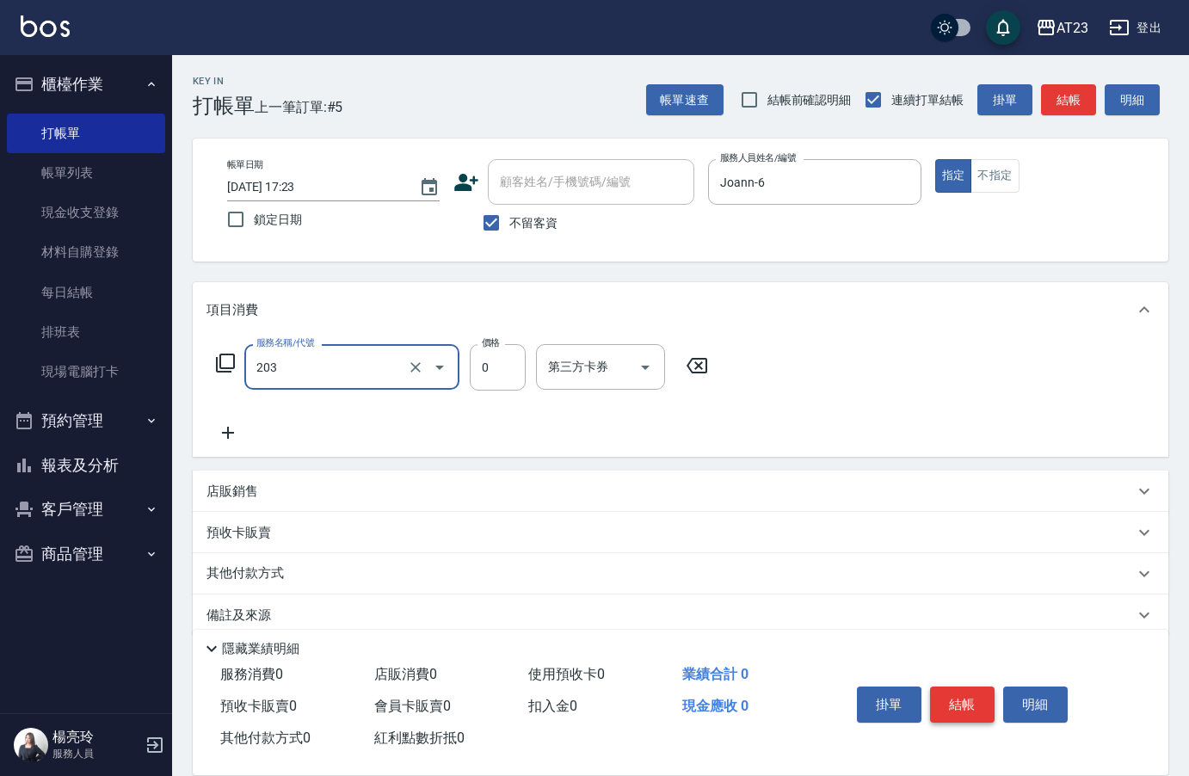
type input "使用洗髮卡(203)"
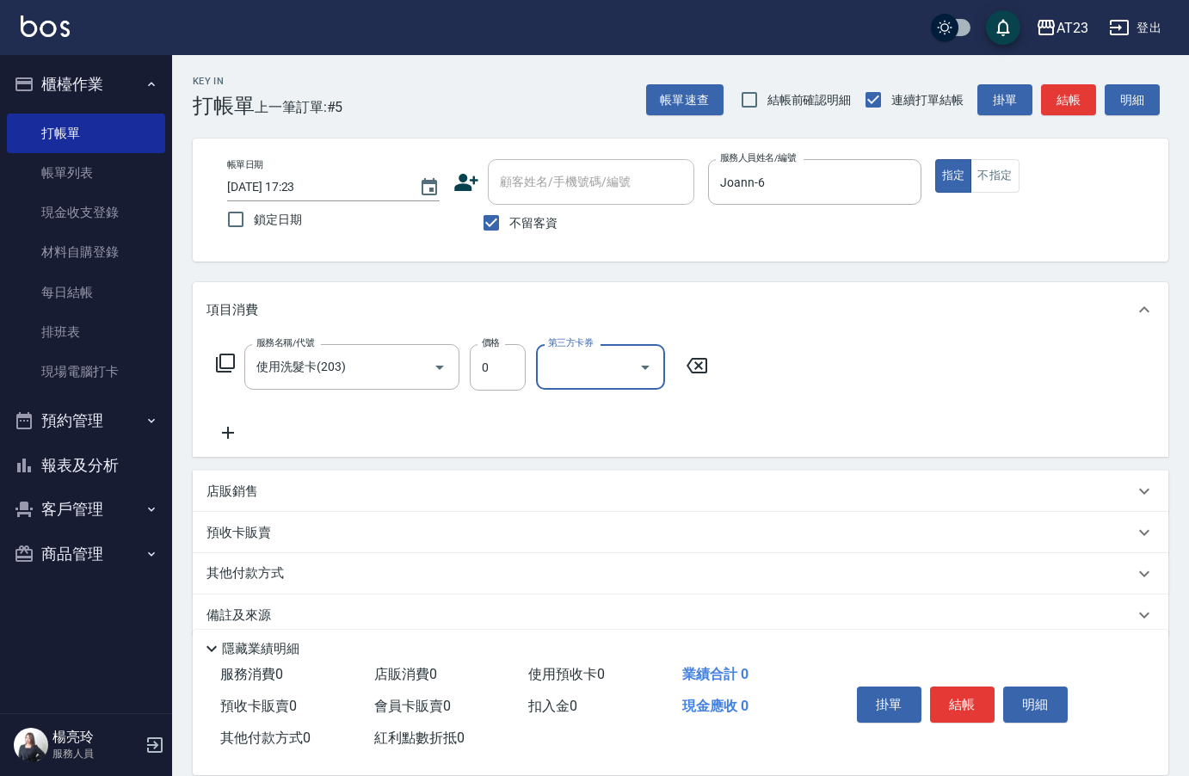
drag, startPoint x: 246, startPoint y: 354, endPoint x: 237, endPoint y: 361, distance: 11.7
click at [237, 360] on div "服務名稱/代號 使用洗髮卡(203) 服務名稱/代號 價格 0 價格 第三方卡券 第三方卡券" at bounding box center [462, 367] width 512 height 46
click at [237, 361] on div "服務名稱/代號 使用洗髮卡(203) 服務名稱/代號 價格 0 價格 第三方卡券 第三方卡券" at bounding box center [462, 367] width 512 height 46
click at [221, 367] on icon at bounding box center [225, 362] width 19 height 19
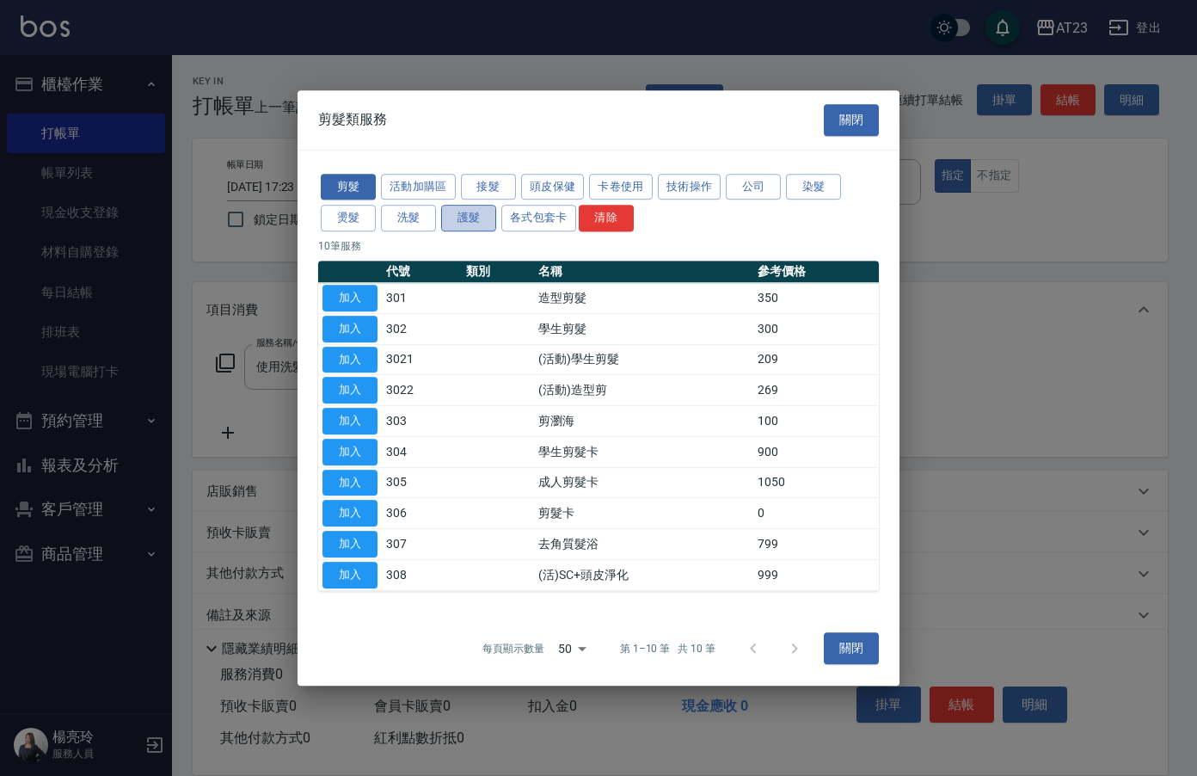
click at [464, 220] on button "護髮" at bounding box center [468, 218] width 55 height 27
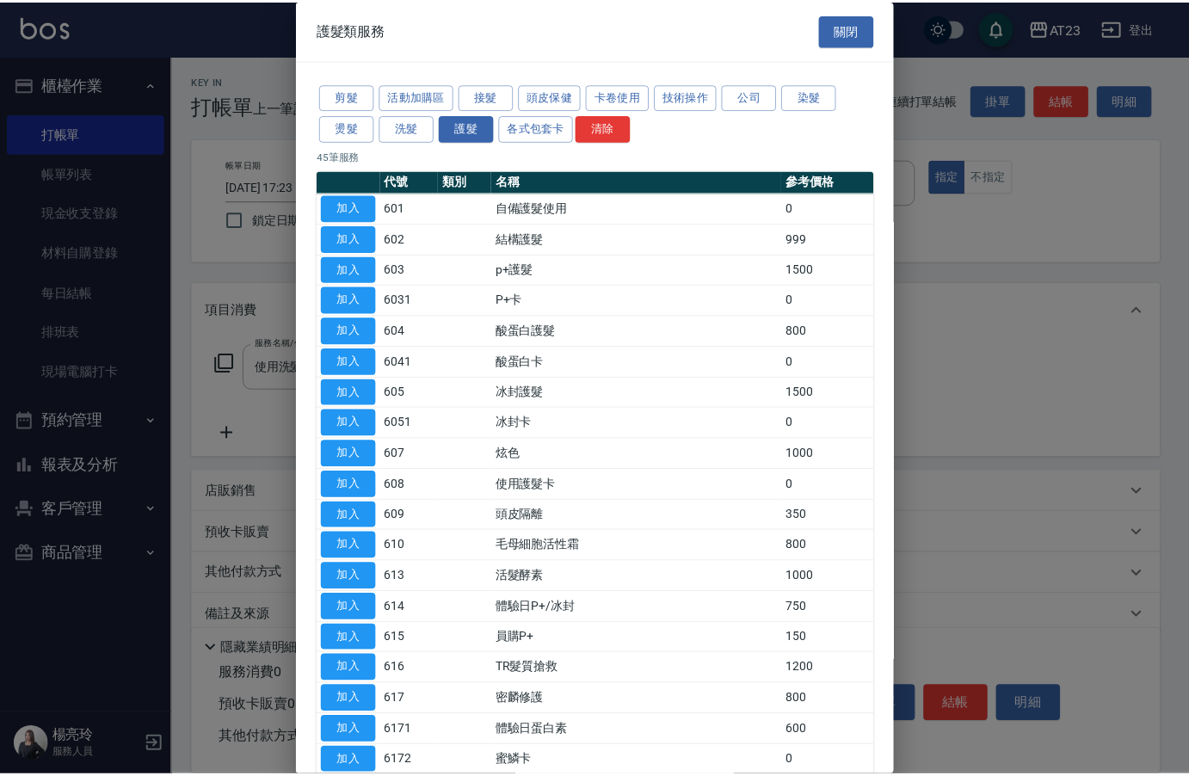
scroll to position [258, 0]
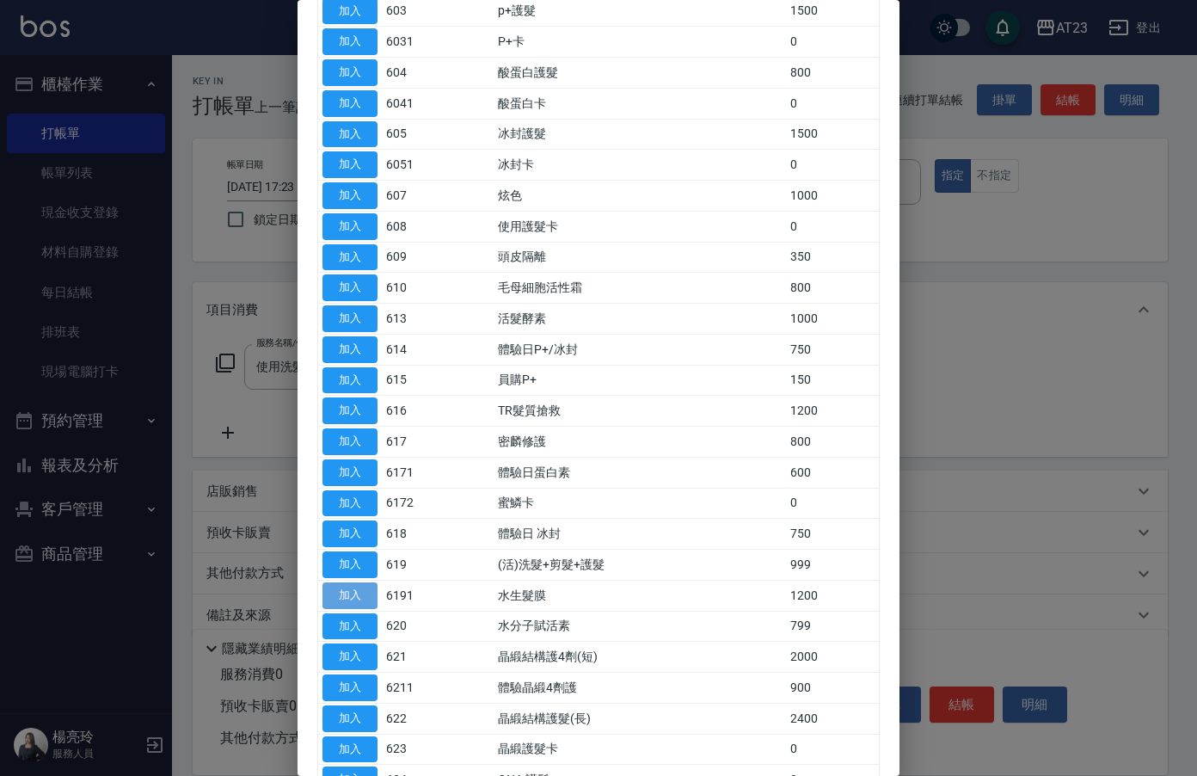
click at [362, 593] on button "加入" at bounding box center [350, 595] width 55 height 27
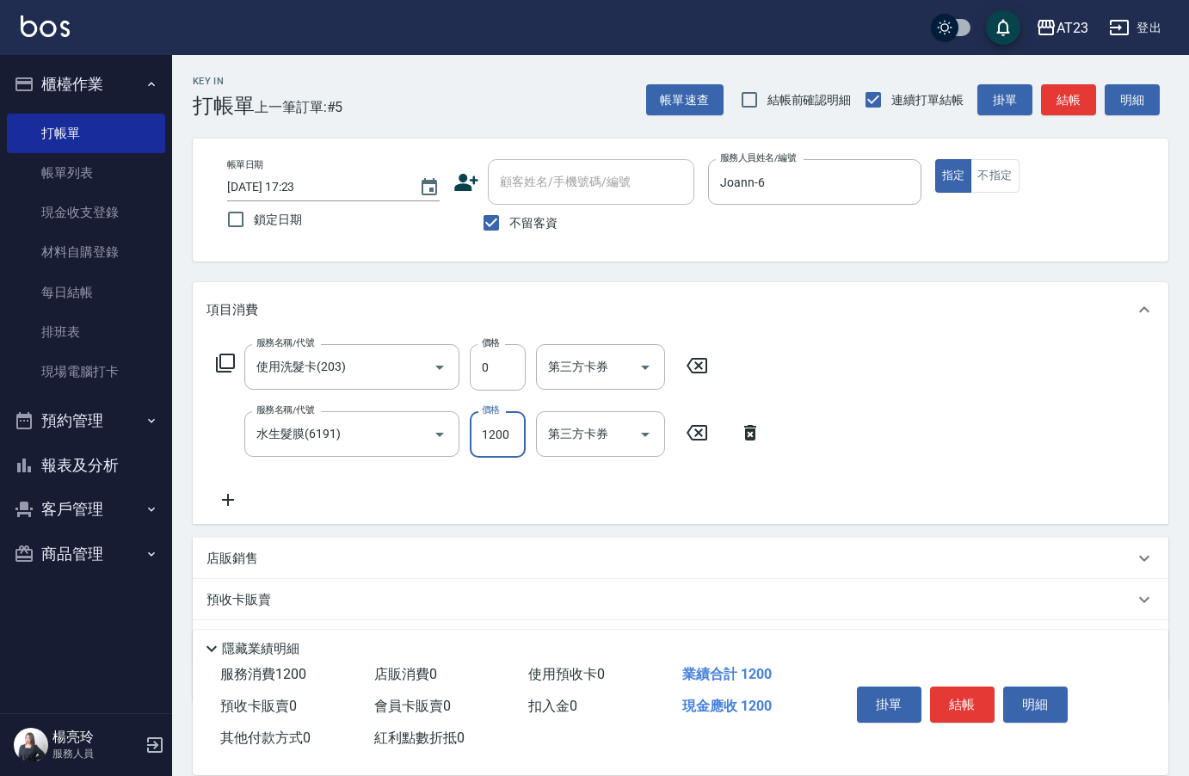
click at [510, 443] on input "1200" at bounding box center [498, 434] width 56 height 46
type input "1000"
click at [967, 689] on button "結帳" at bounding box center [962, 704] width 65 height 36
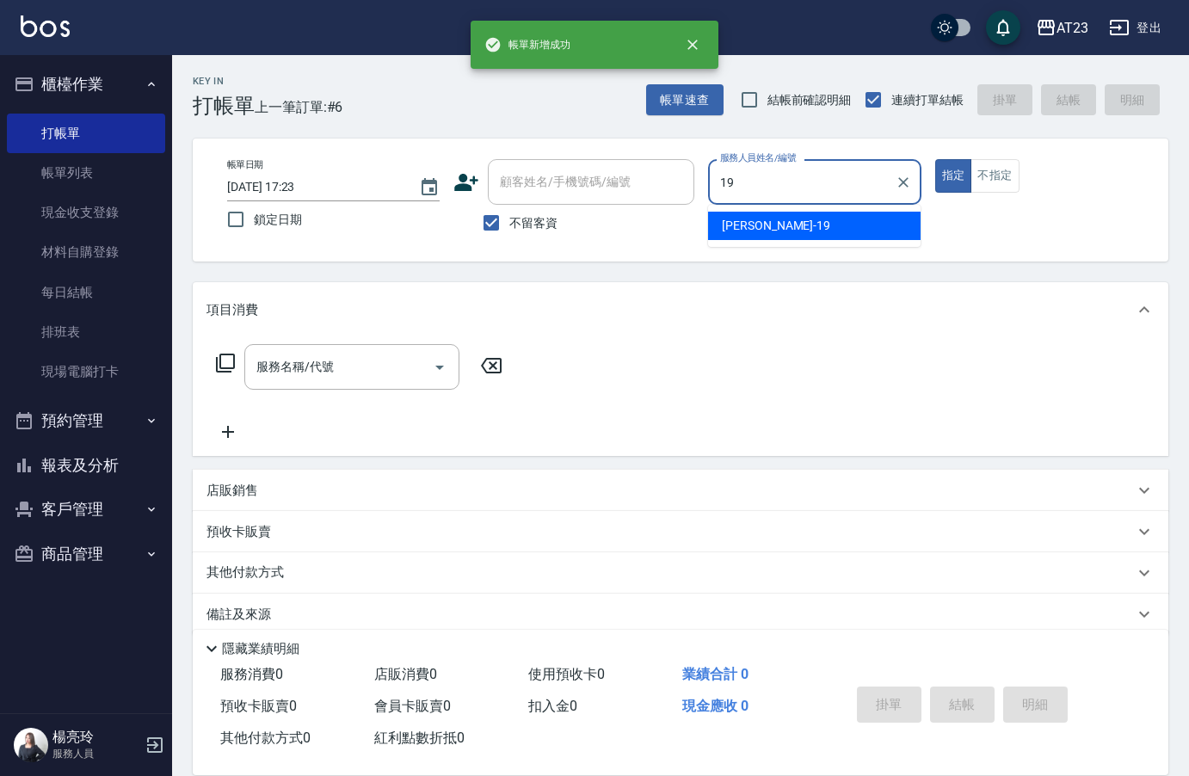
type input "[PERSON_NAME]-19"
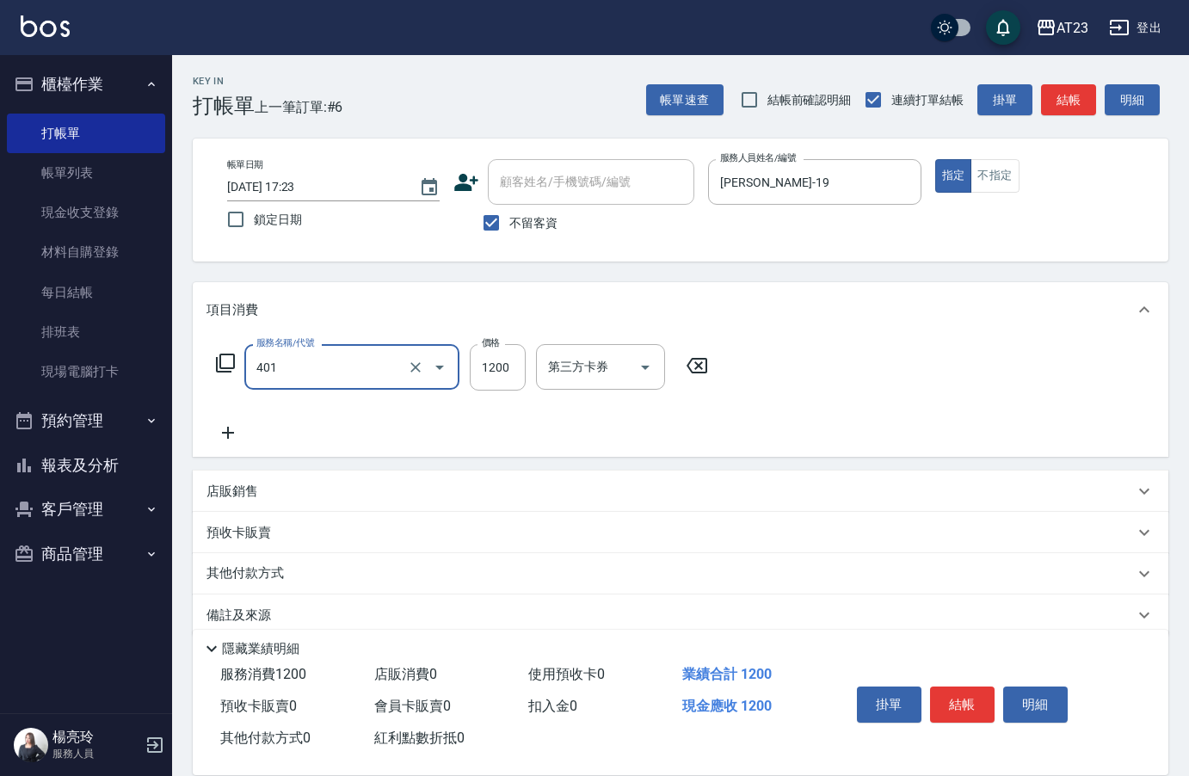
type input "燙髮(401)"
type input "2500"
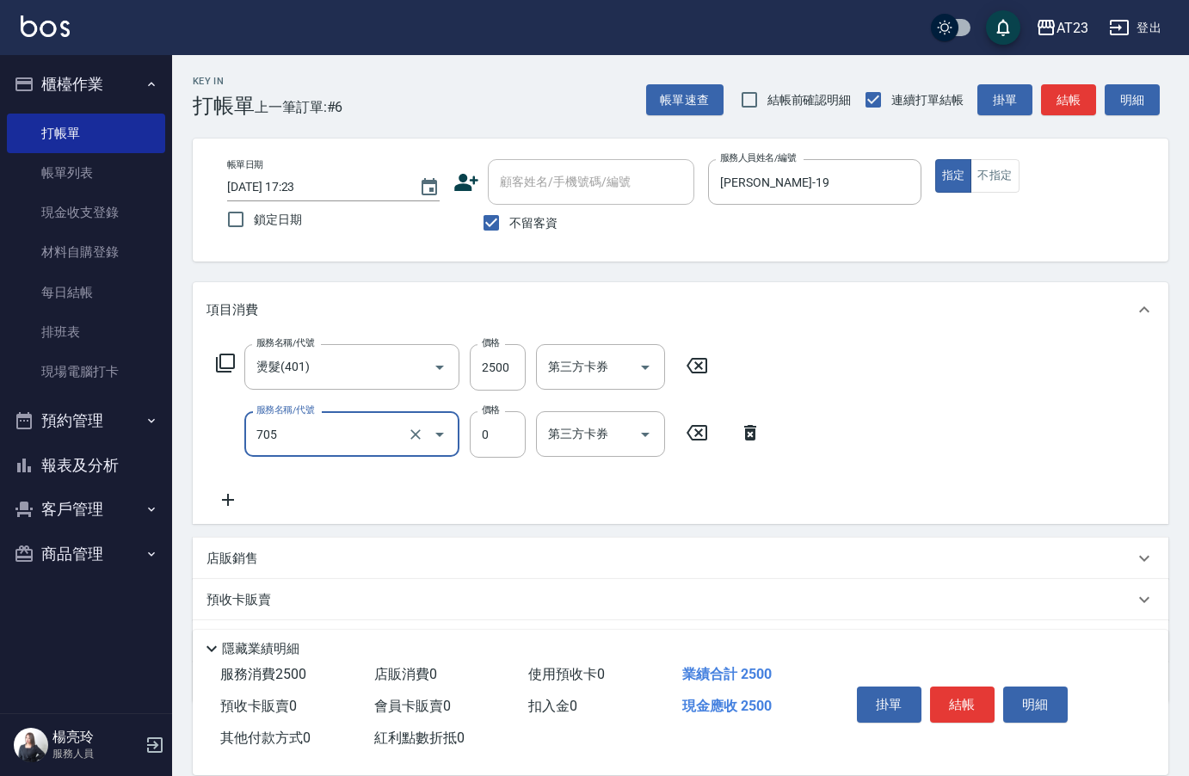
type input "互助50(705)"
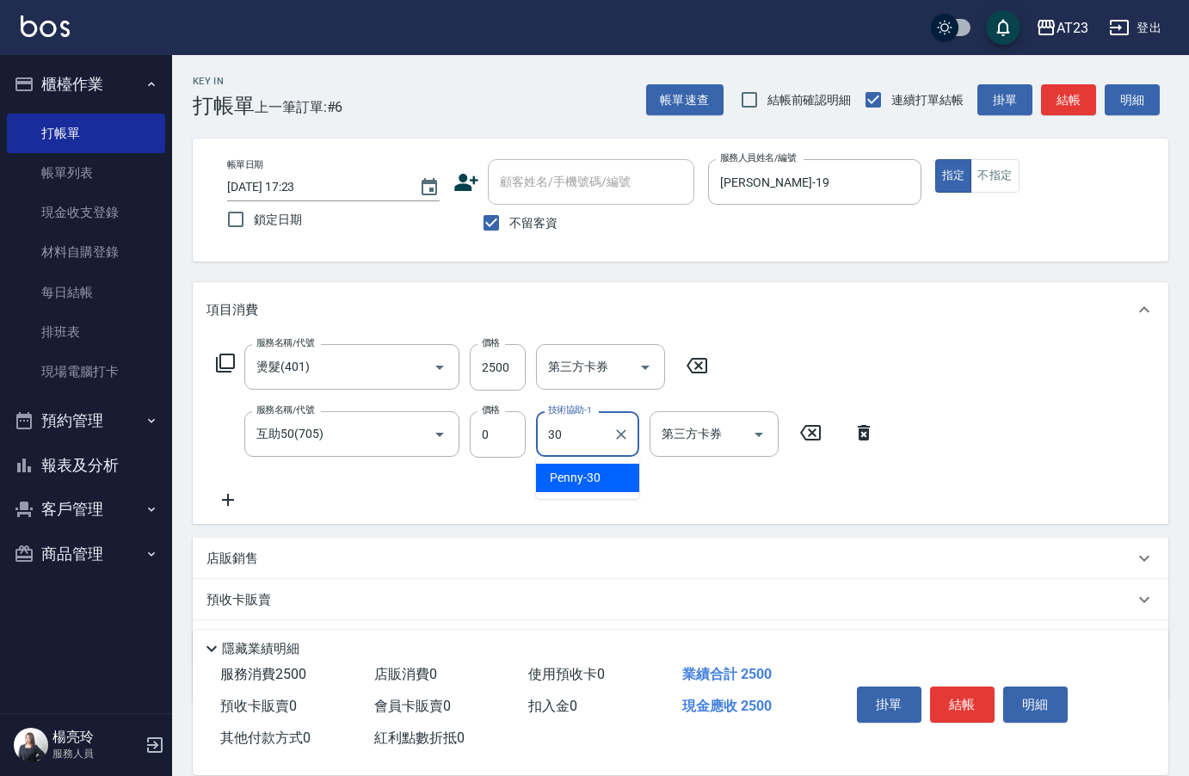
type input "Penny-30"
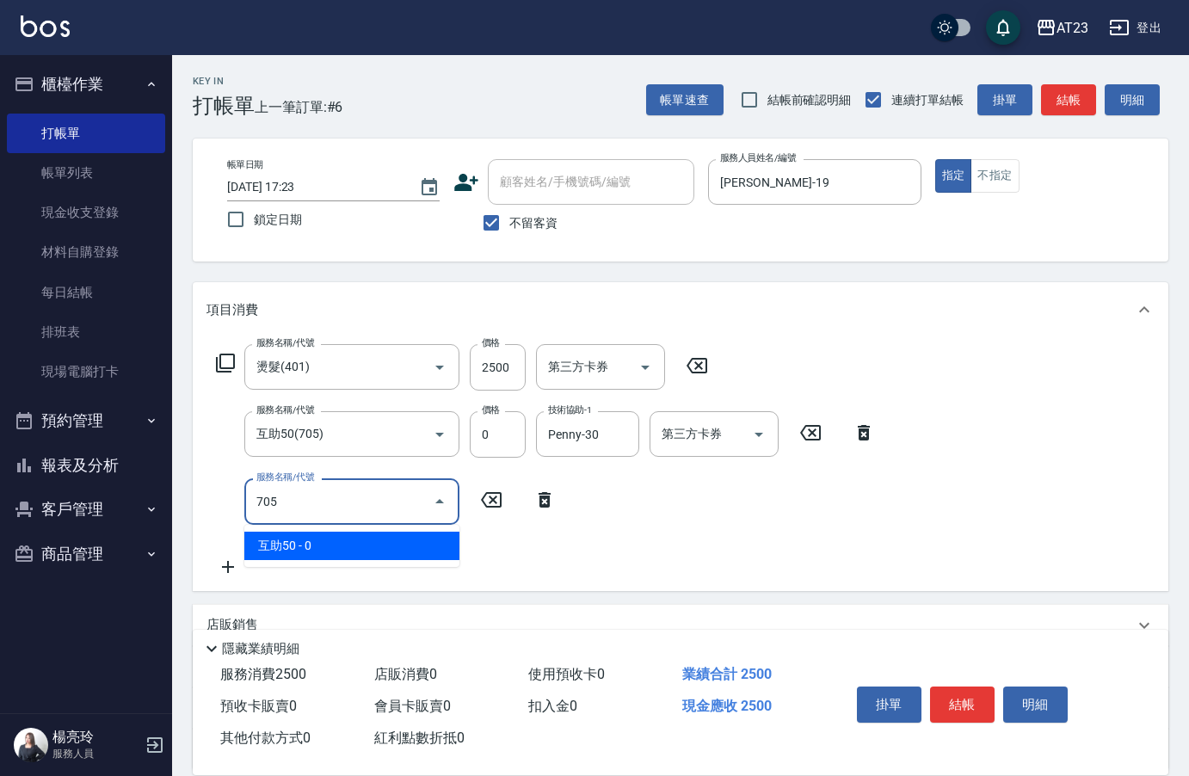
type input "互助50(705)"
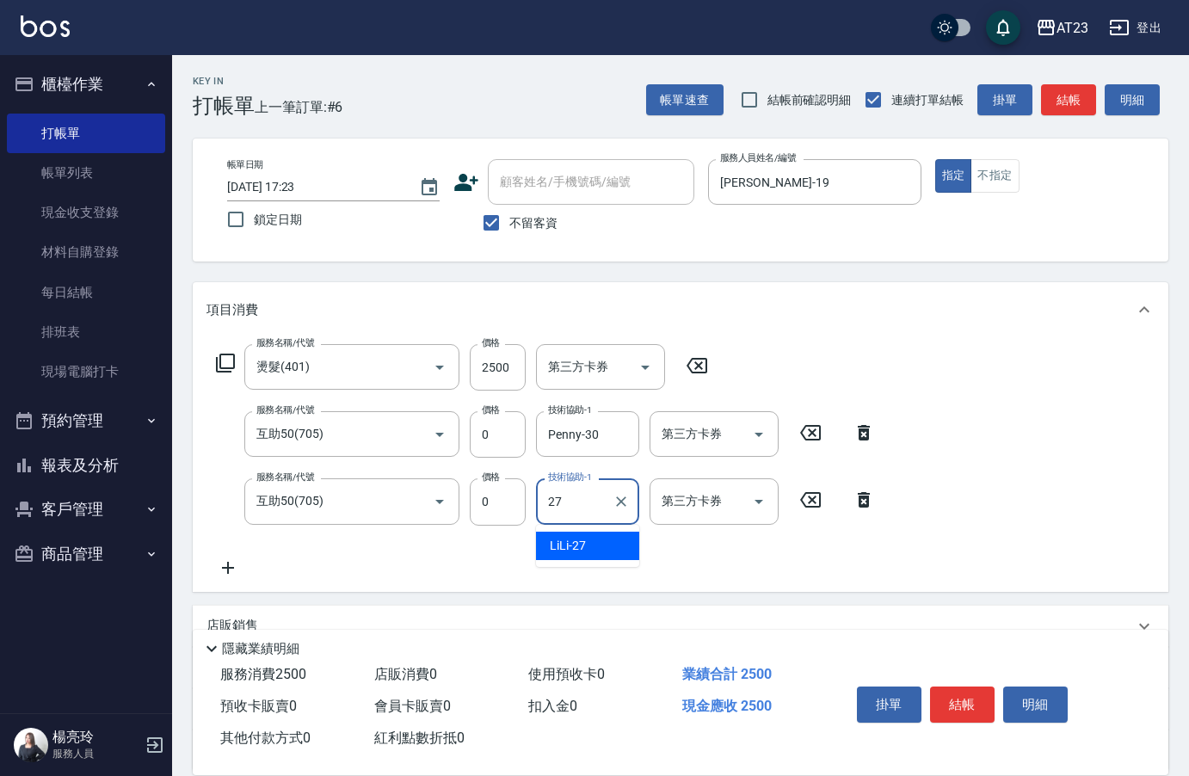
type input "LiLi-27"
click at [966, 689] on button "結帳" at bounding box center [962, 704] width 65 height 36
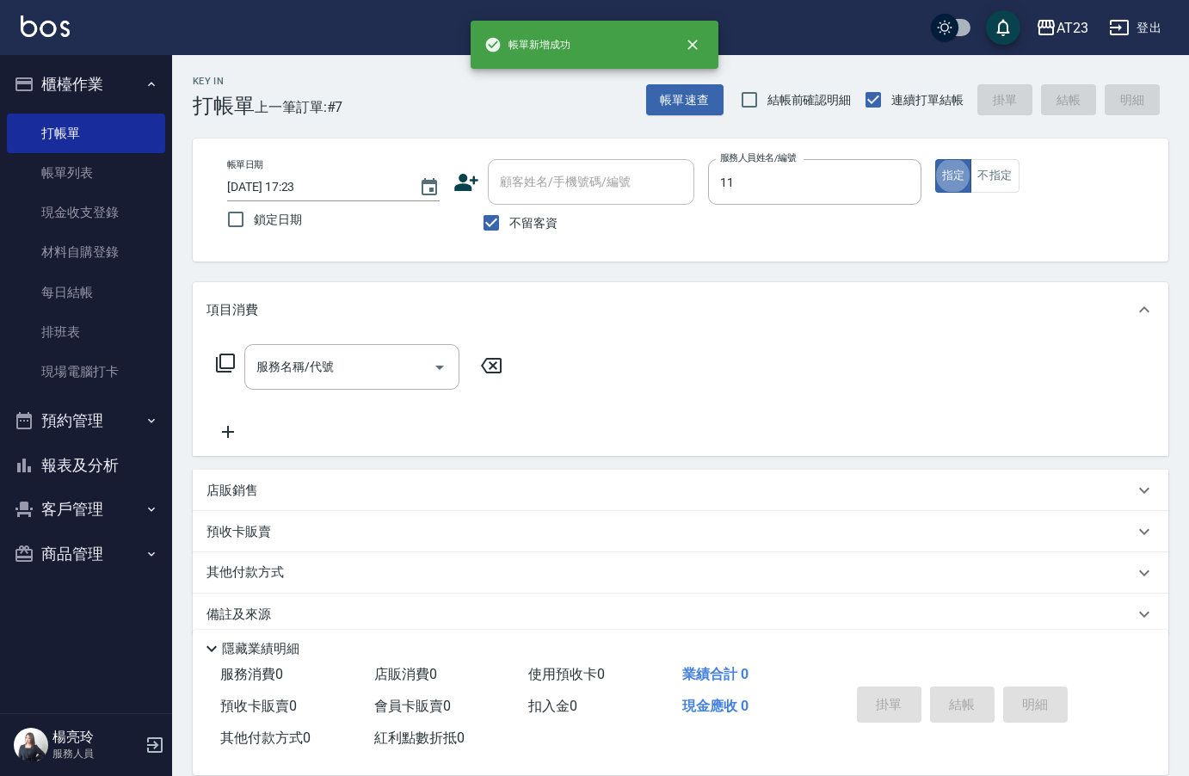
type input "JUN-11"
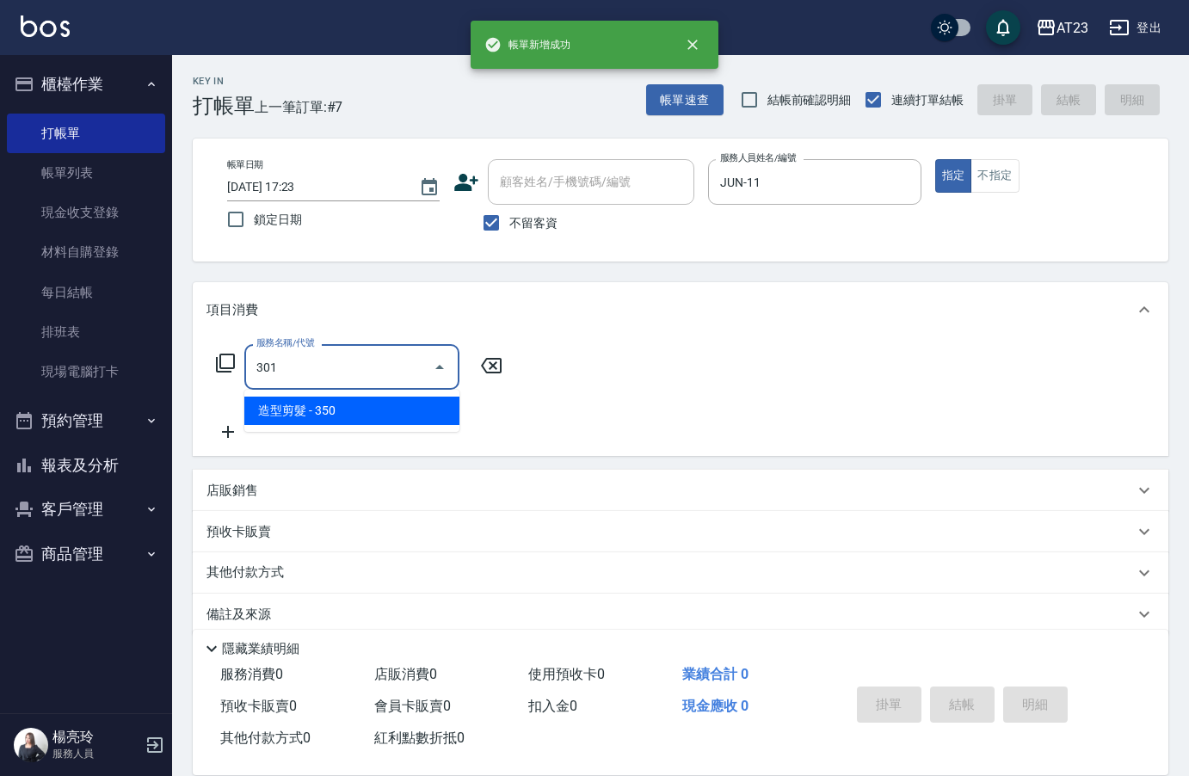
type input "造型剪髮(301)"
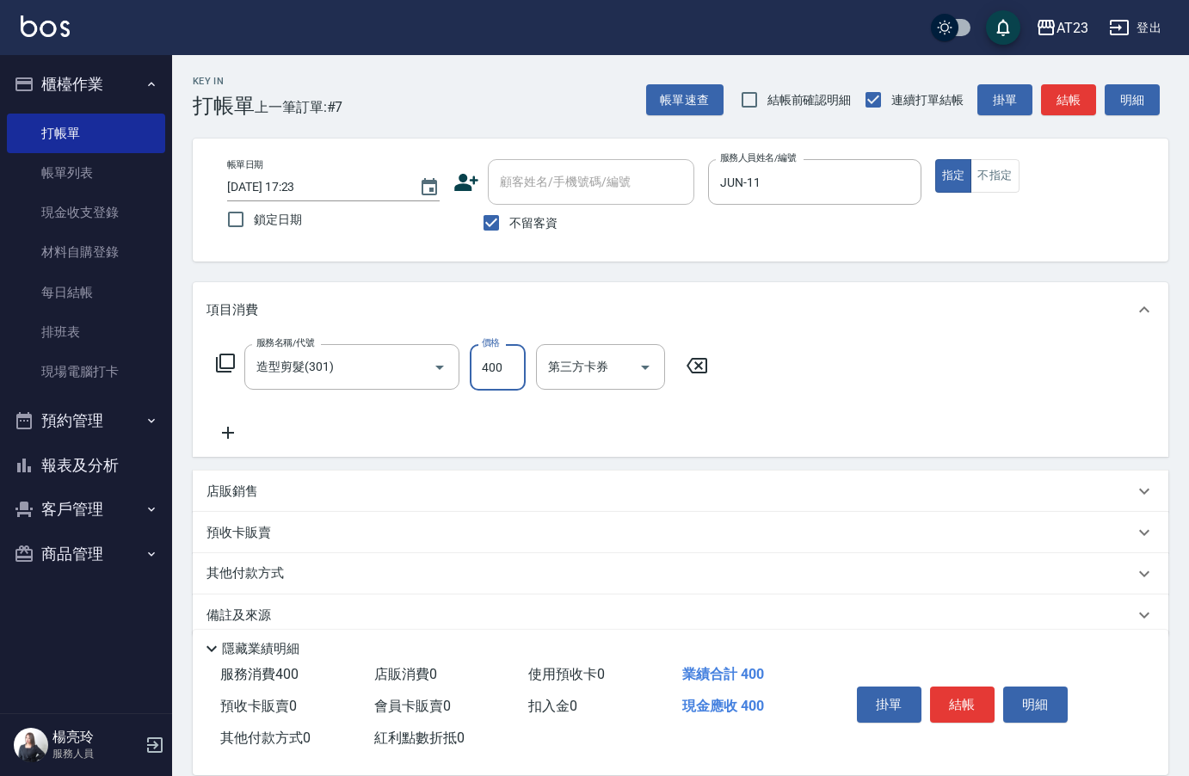
type input "400"
click at [966, 689] on button "結帳" at bounding box center [962, 704] width 65 height 36
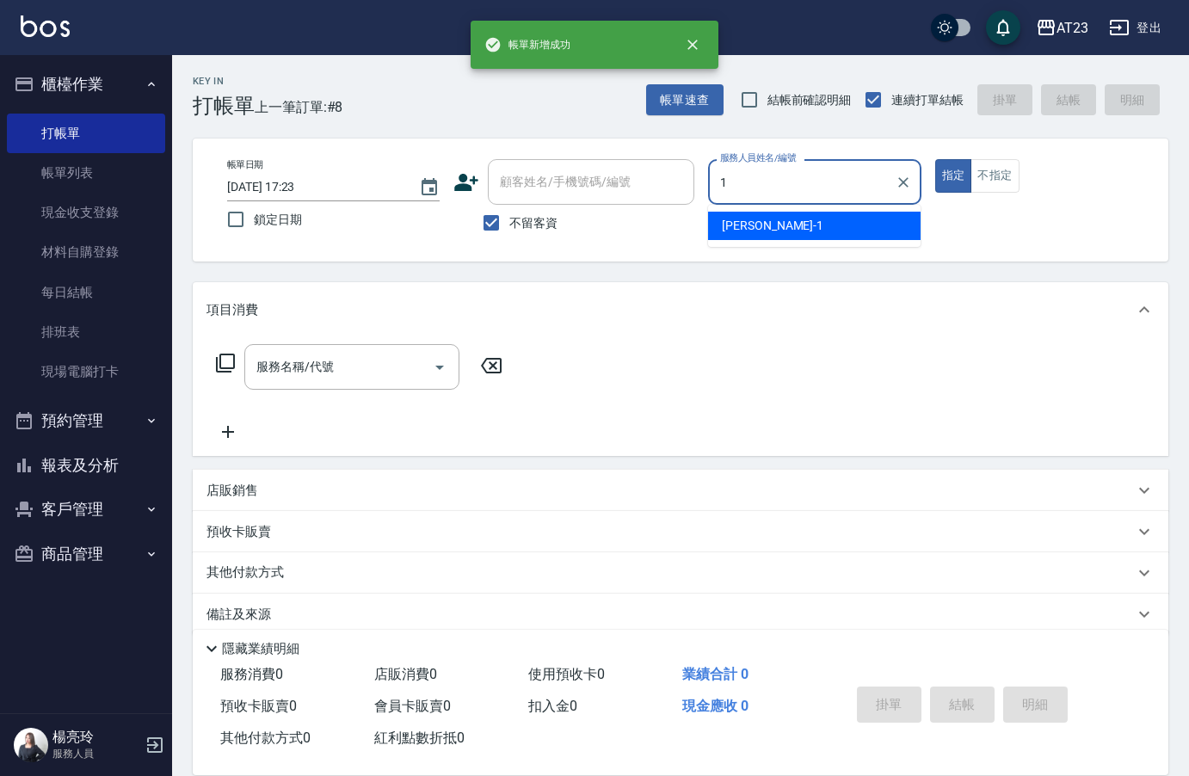
type input "[PERSON_NAME]-1"
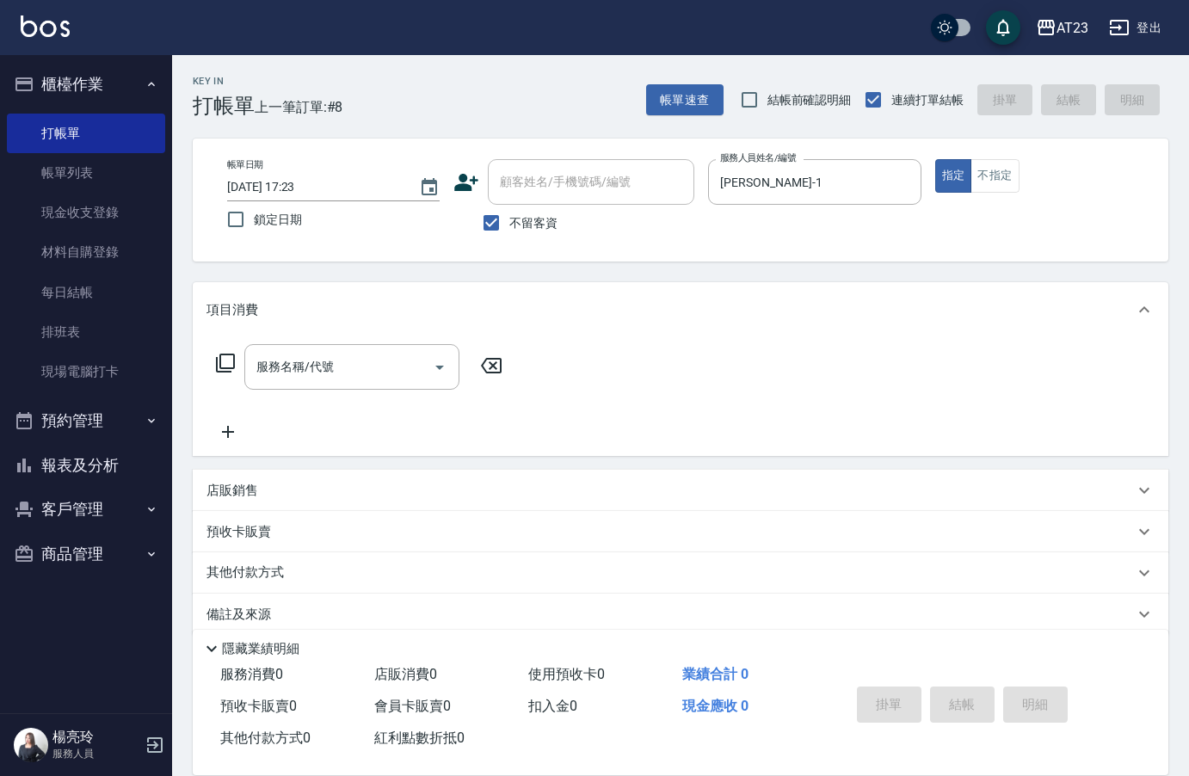
click at [230, 366] on icon at bounding box center [225, 363] width 21 height 21
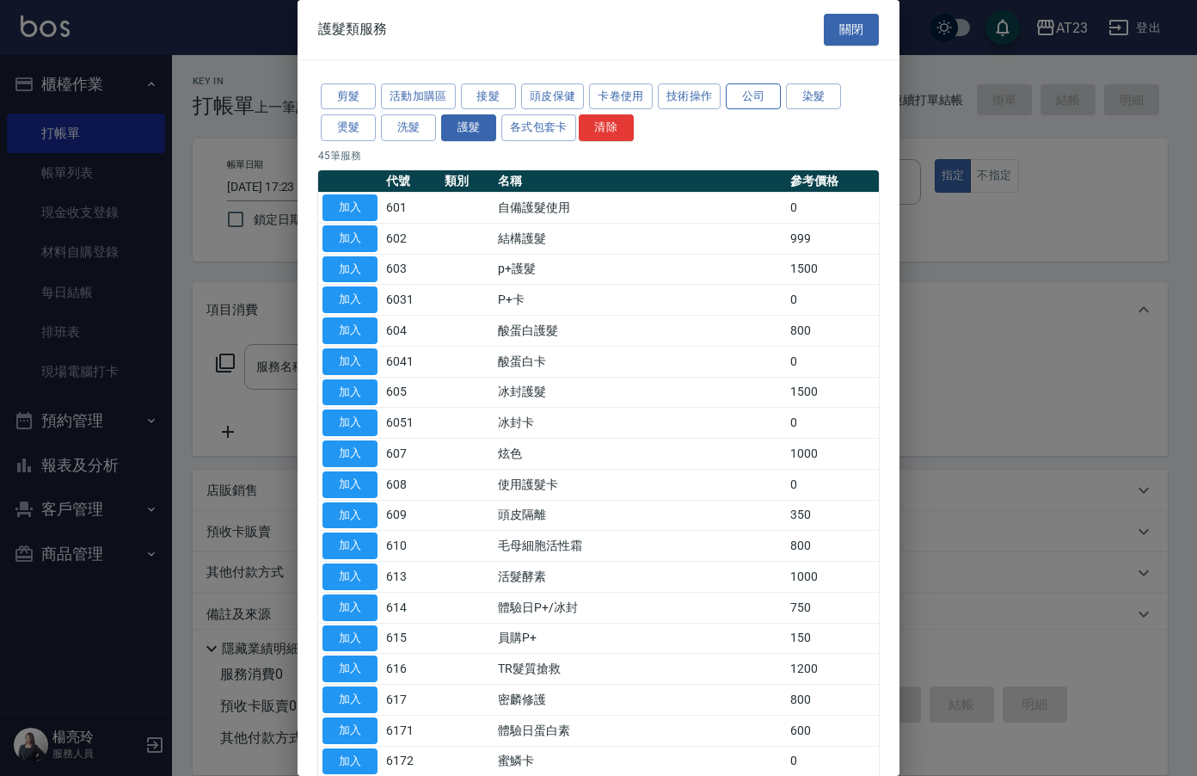
click at [740, 104] on button "公司" at bounding box center [753, 96] width 55 height 27
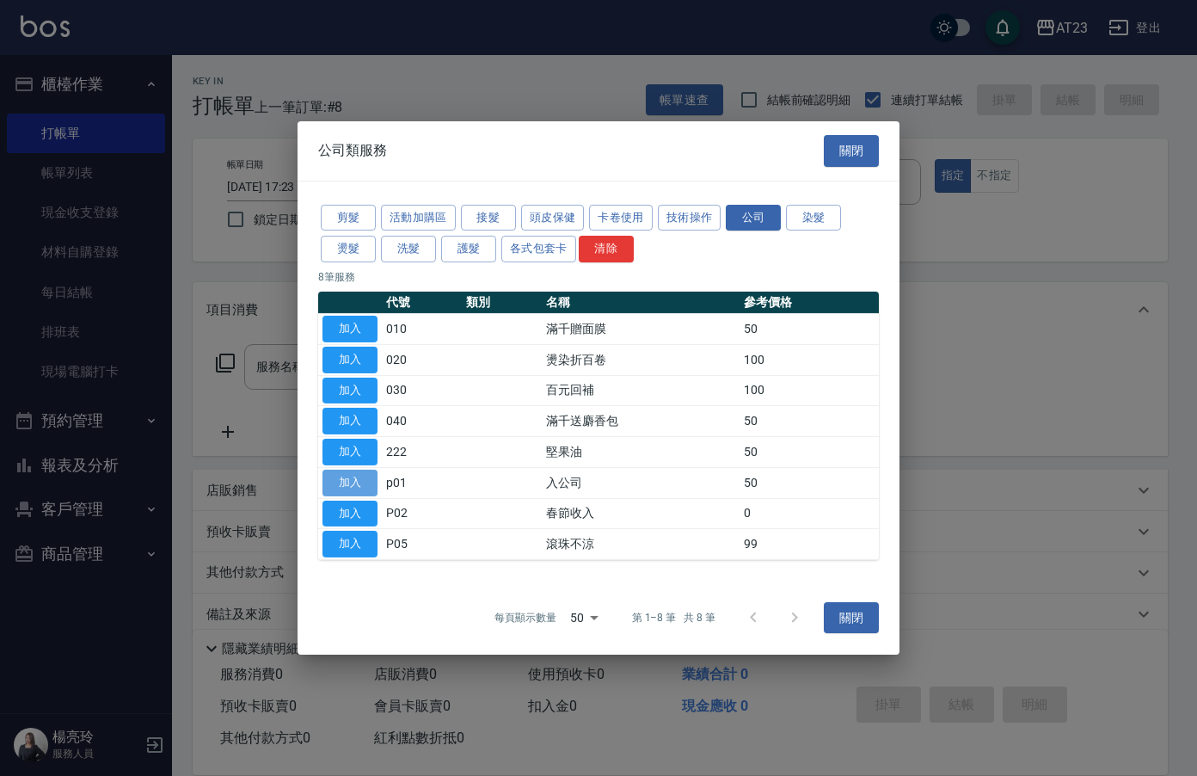
click at [348, 476] on button "加入" at bounding box center [350, 483] width 55 height 27
type input "入公司(p01)"
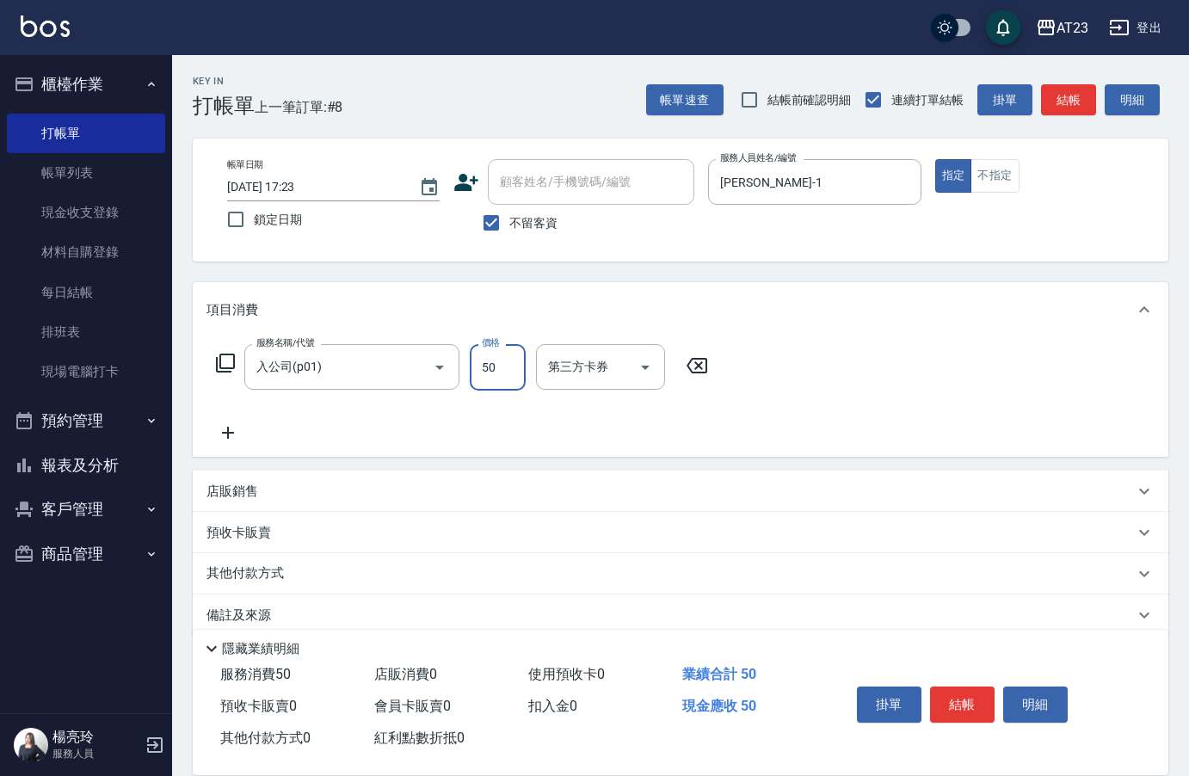
click at [525, 358] on input "50" at bounding box center [498, 367] width 56 height 46
type input "8000"
click at [969, 679] on div "掛單 結帳 明細" at bounding box center [962, 706] width 224 height 54
click at [956, 707] on button "結帳" at bounding box center [962, 704] width 65 height 36
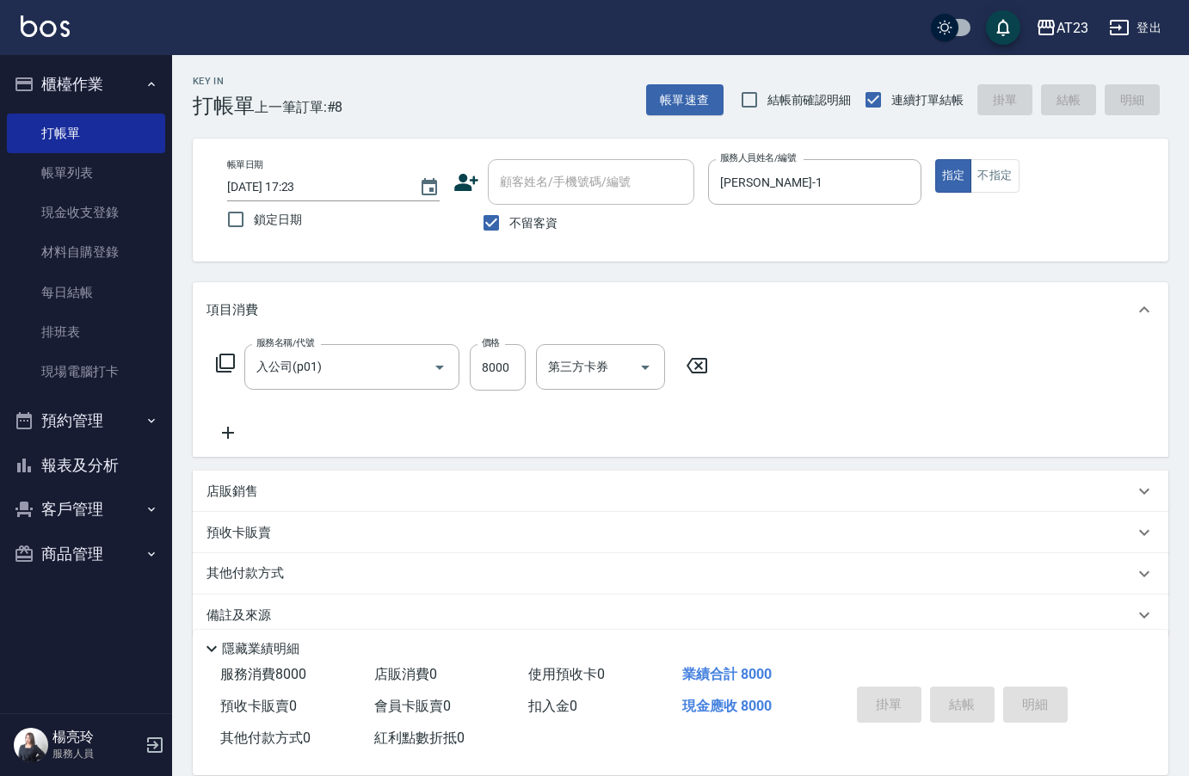
type input "[DATE] 17:24"
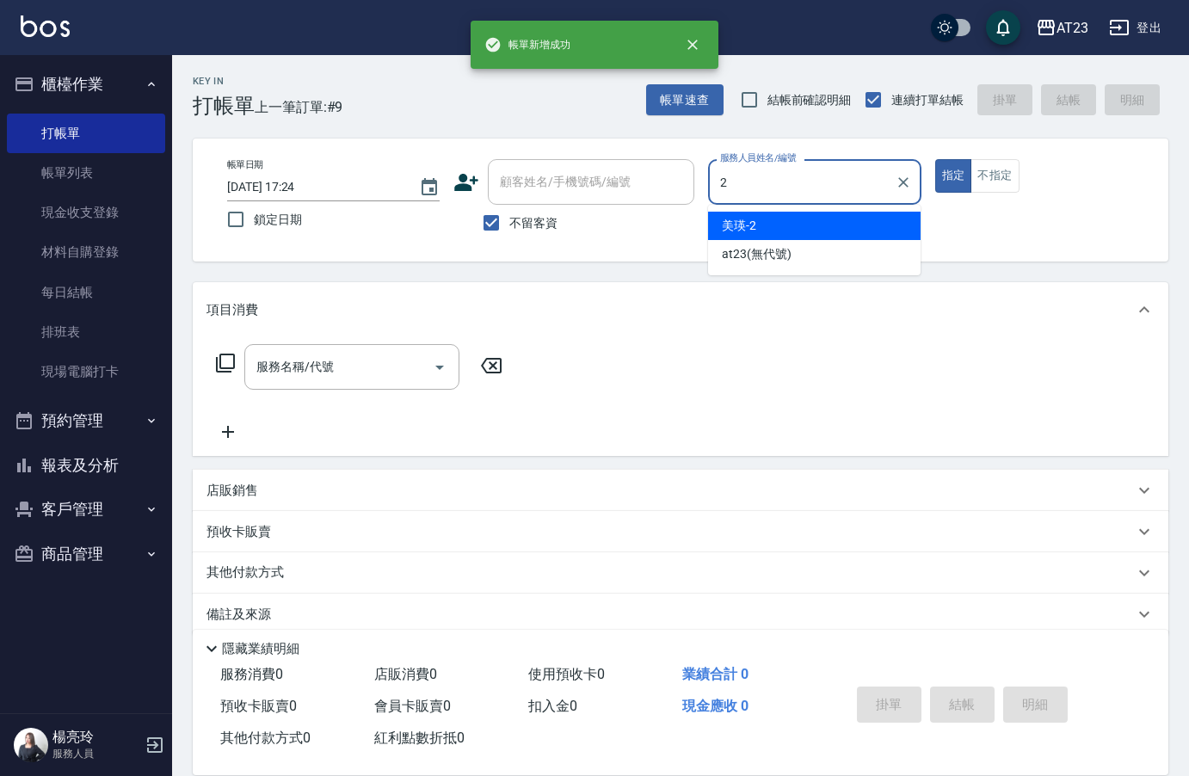
type input "美瑛-2"
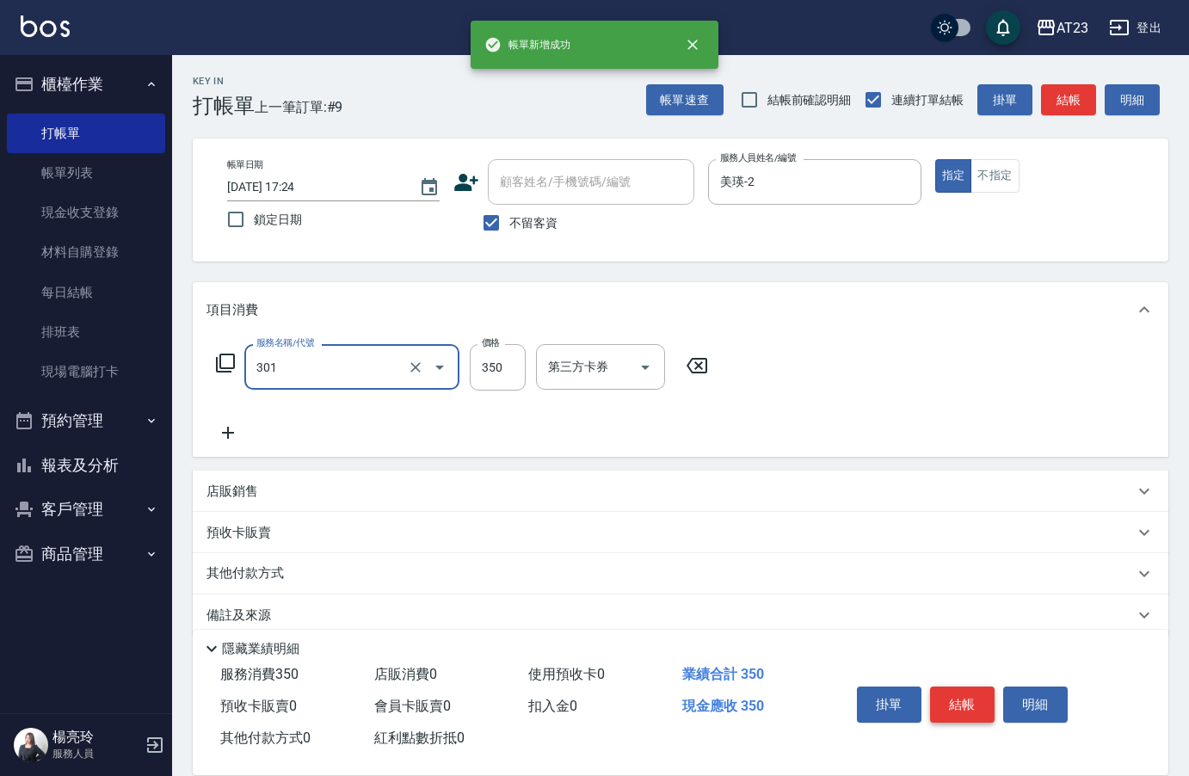
type input "造型剪髮(301)"
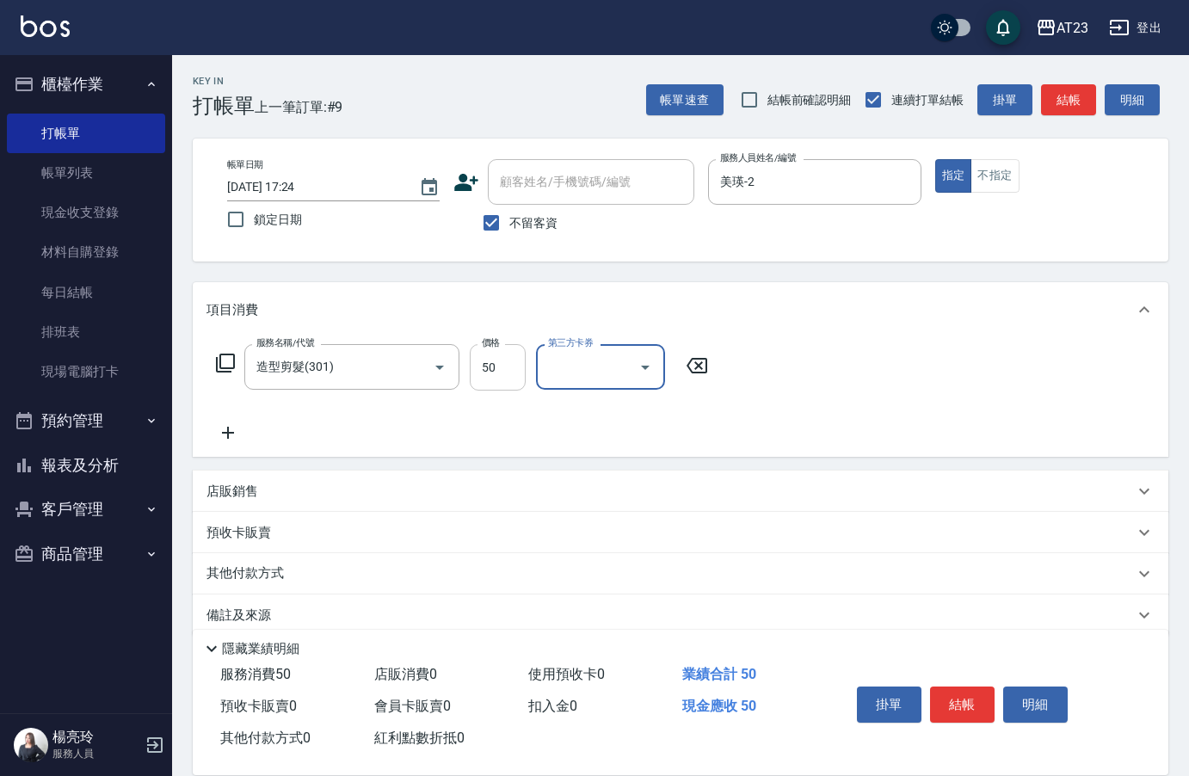
click at [525, 378] on input "50" at bounding box center [498, 367] width 56 height 46
type input "500"
click at [980, 697] on button "結帳" at bounding box center [962, 704] width 65 height 36
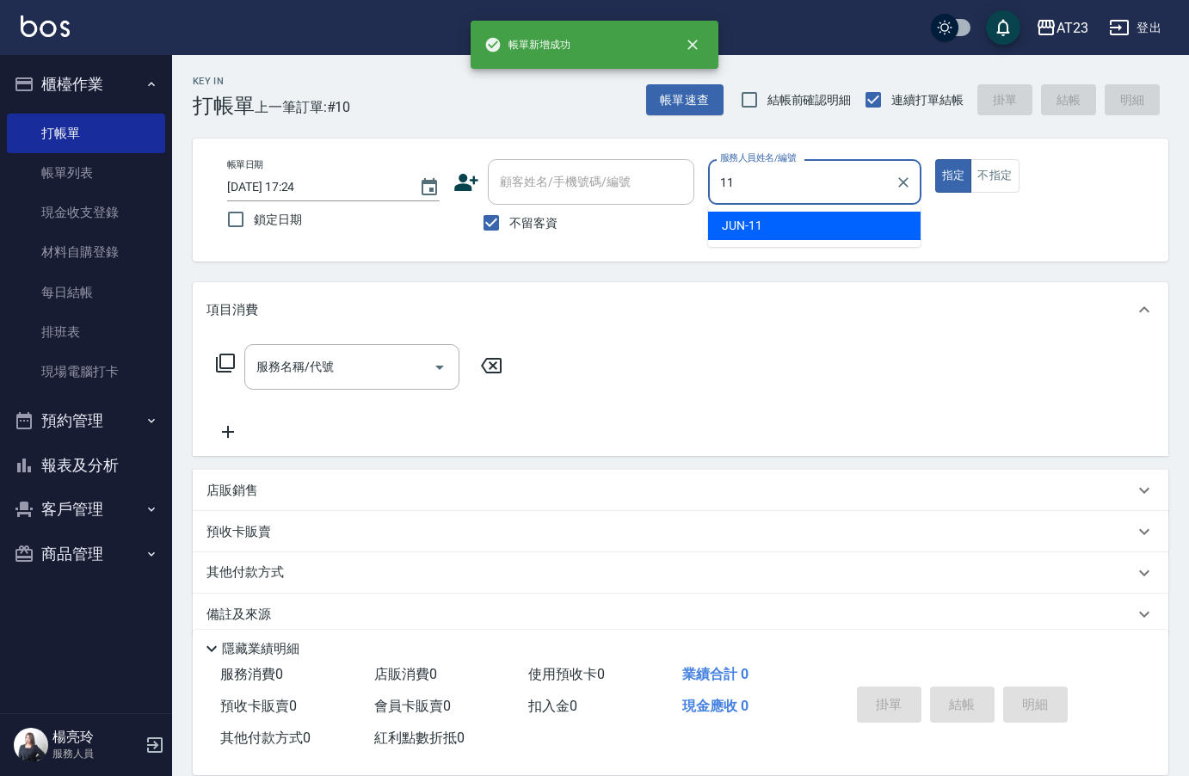
type input "JUN-11"
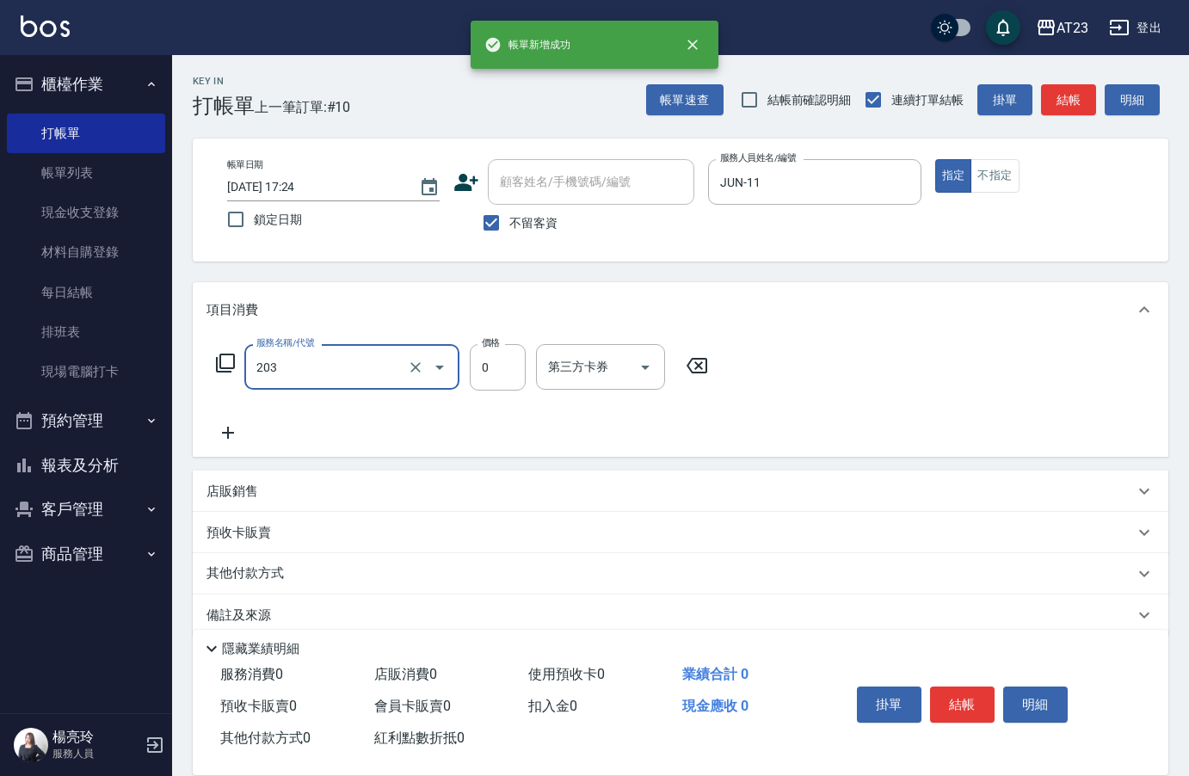
type input "使用洗髮卡(203)"
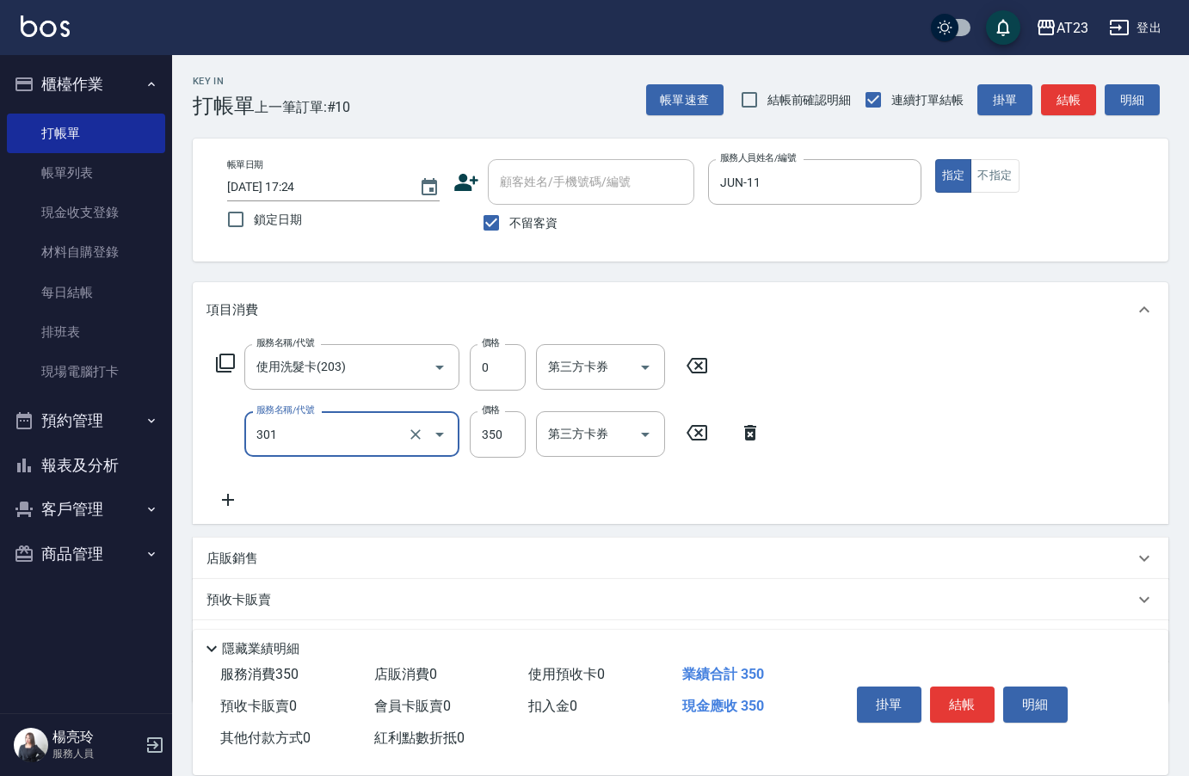
type input "造型剪髮(301)"
type input "400"
click at [980, 697] on button "結帳" at bounding box center [962, 704] width 65 height 36
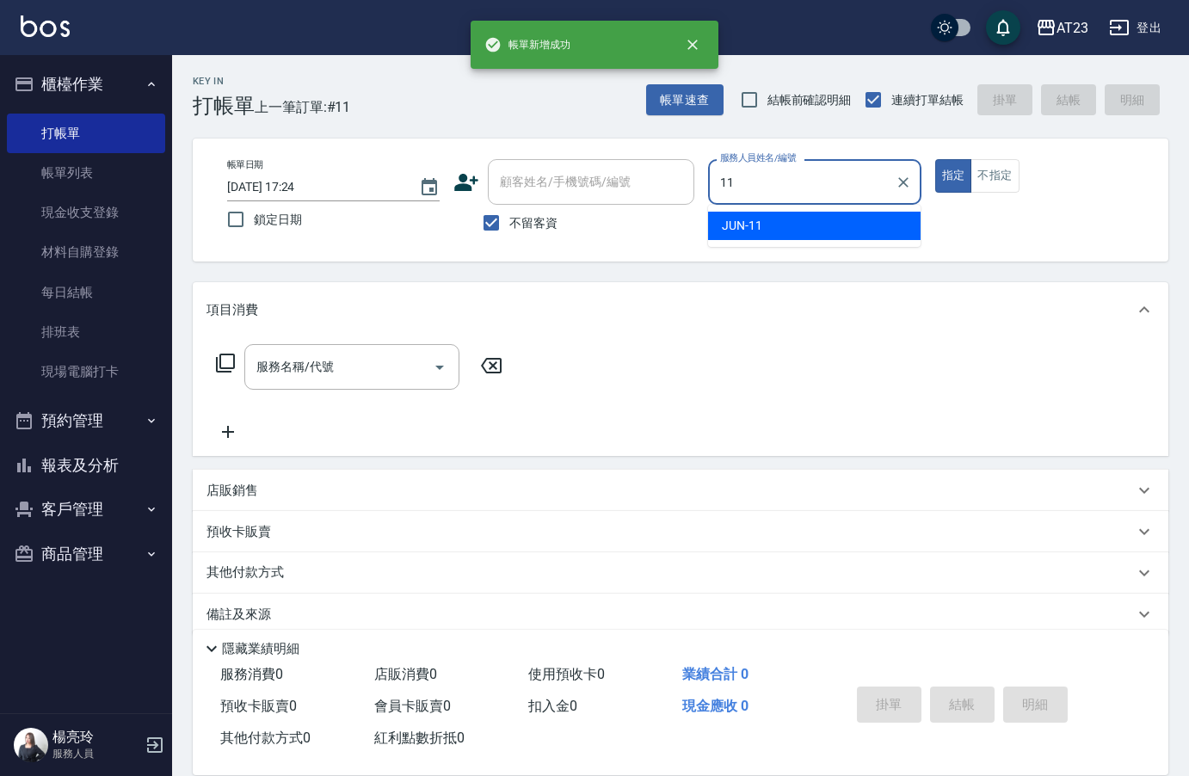
type input "JUN-11"
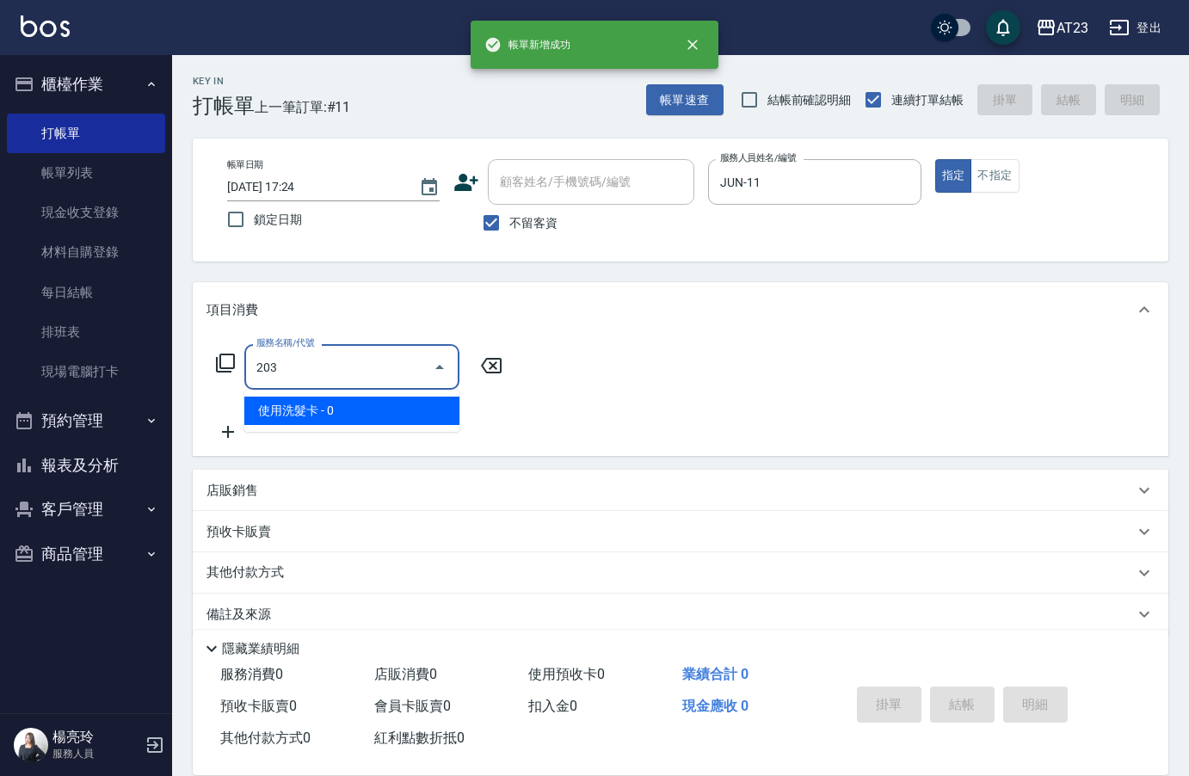
type input "使用洗髮卡(203)"
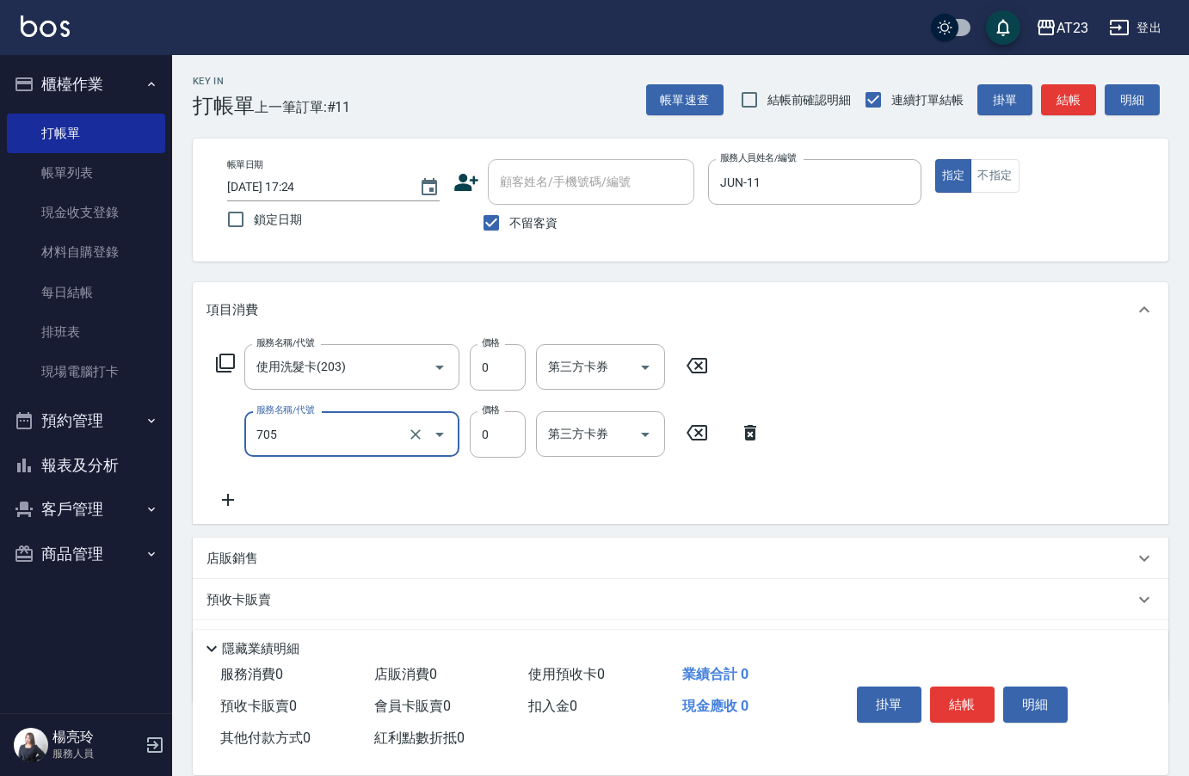
type input "互助50(705)"
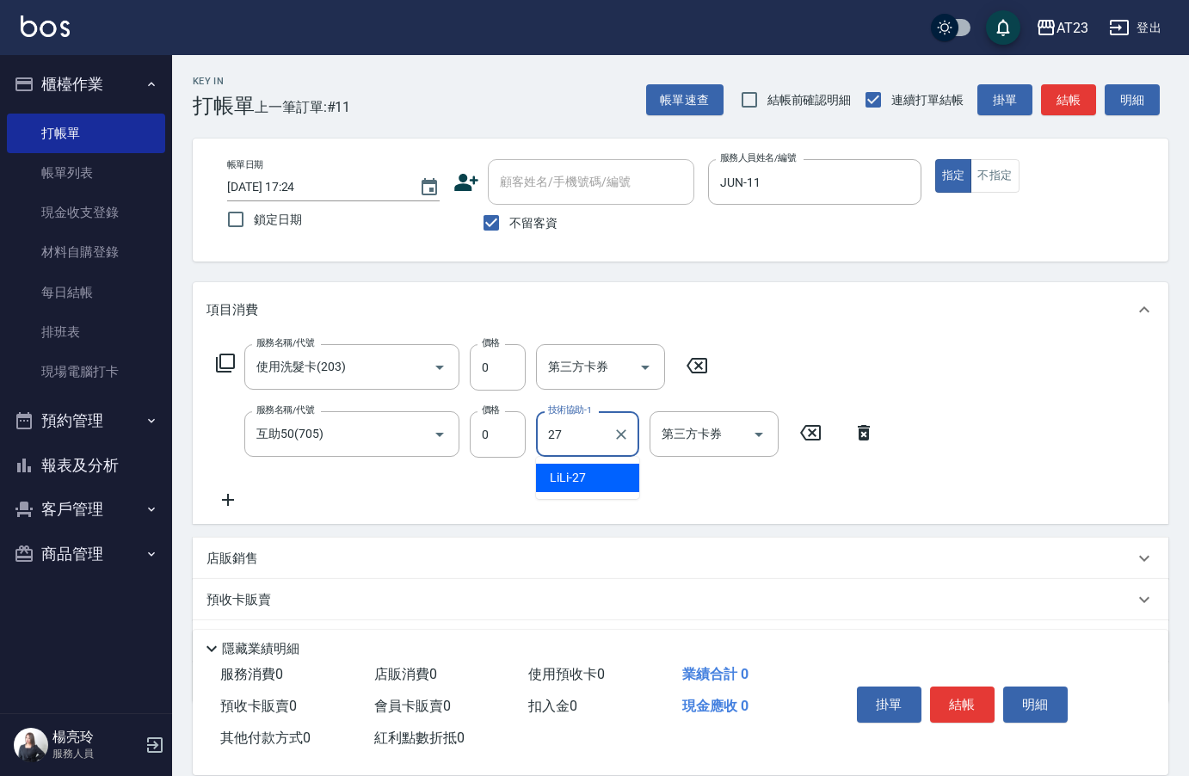
type input "LiLi-27"
click at [980, 697] on button "結帳" at bounding box center [962, 704] width 65 height 36
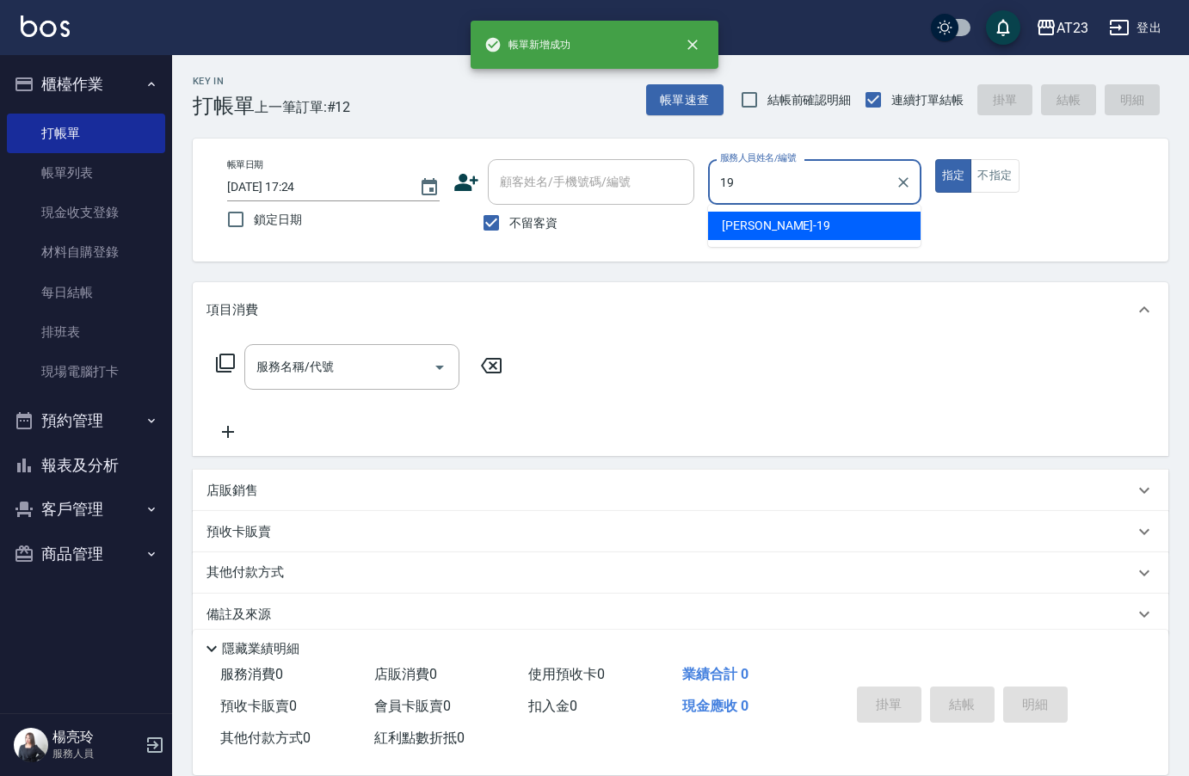
type input "[PERSON_NAME]-19"
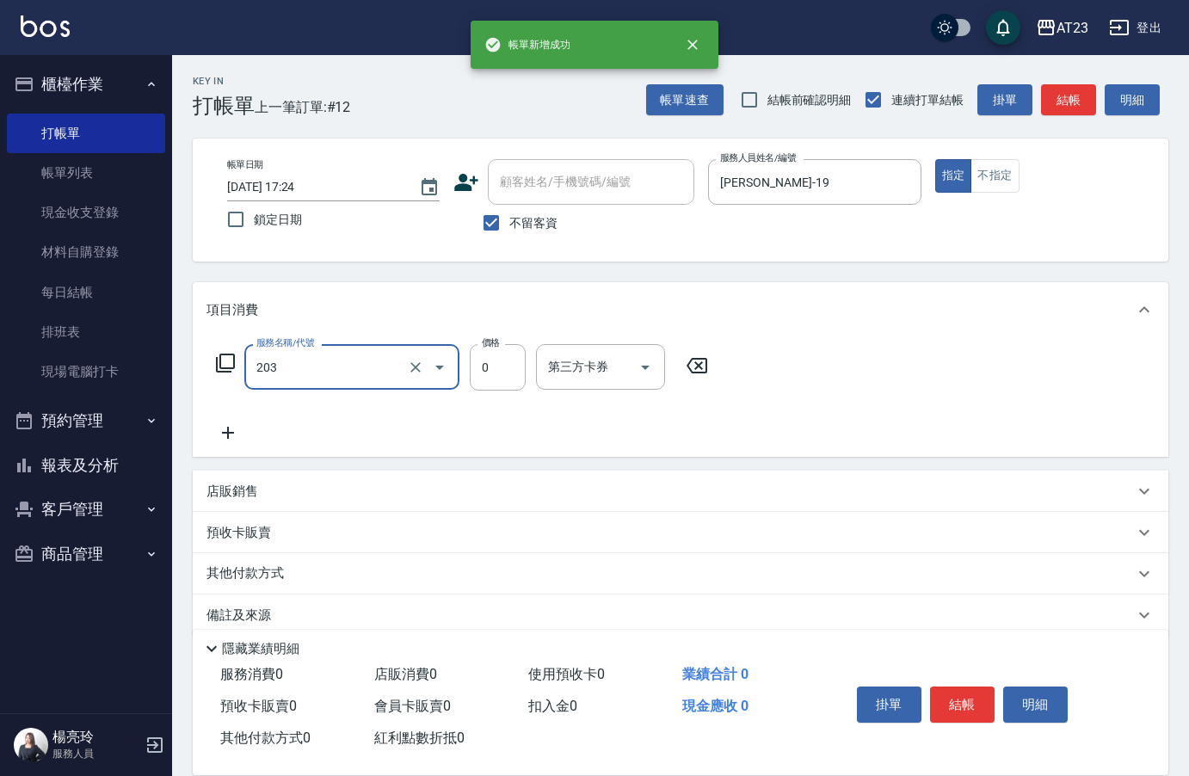
type input "使用洗髮卡(203)"
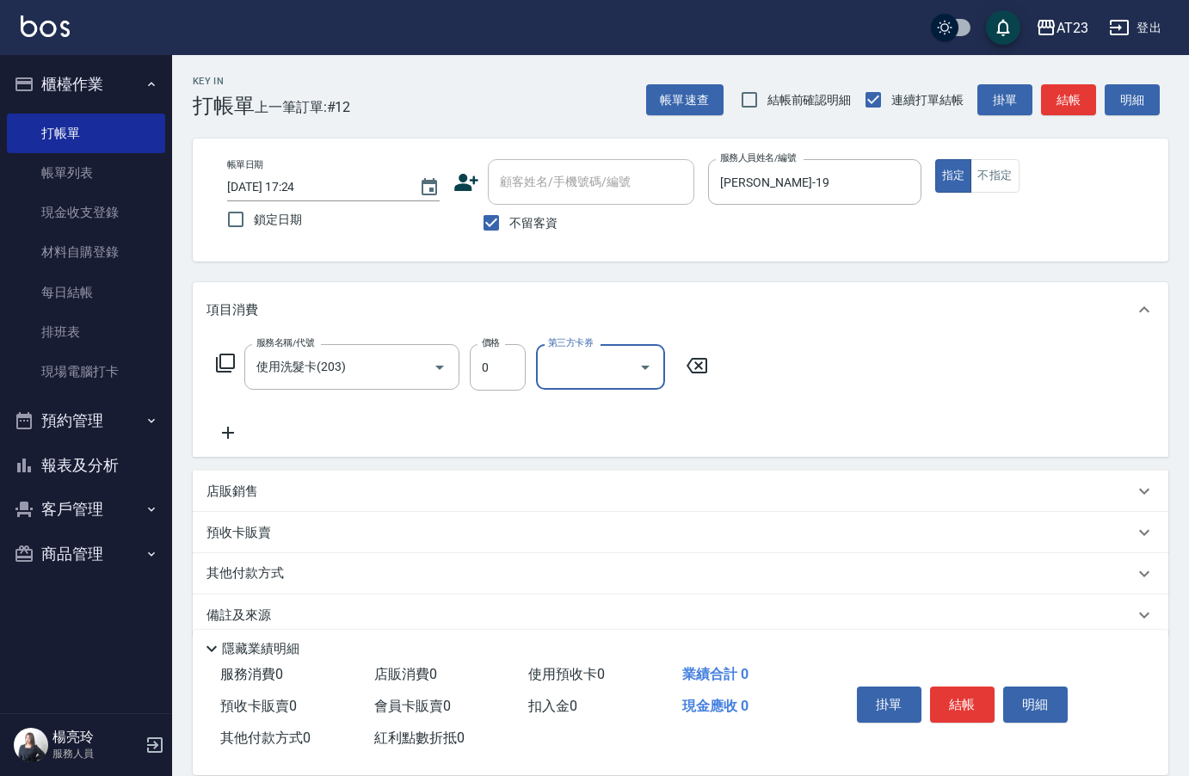
click at [980, 697] on button "結帳" at bounding box center [962, 704] width 65 height 36
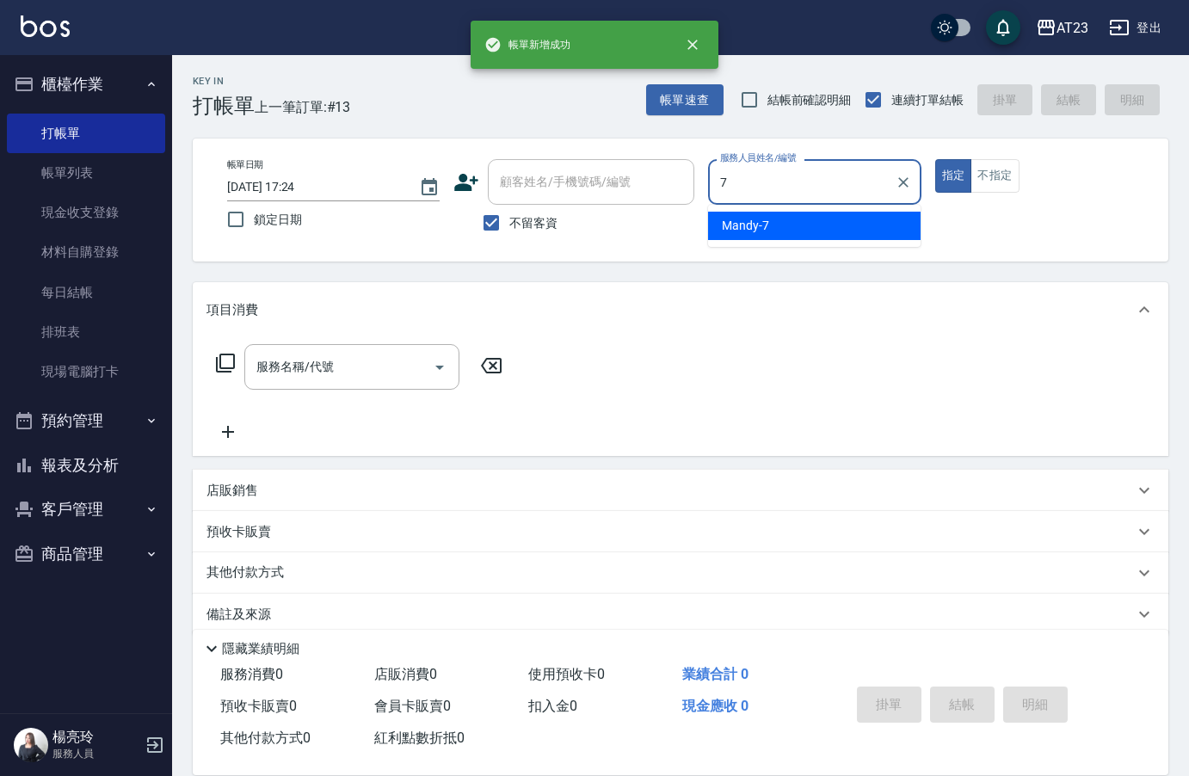
type input "Mandy-7"
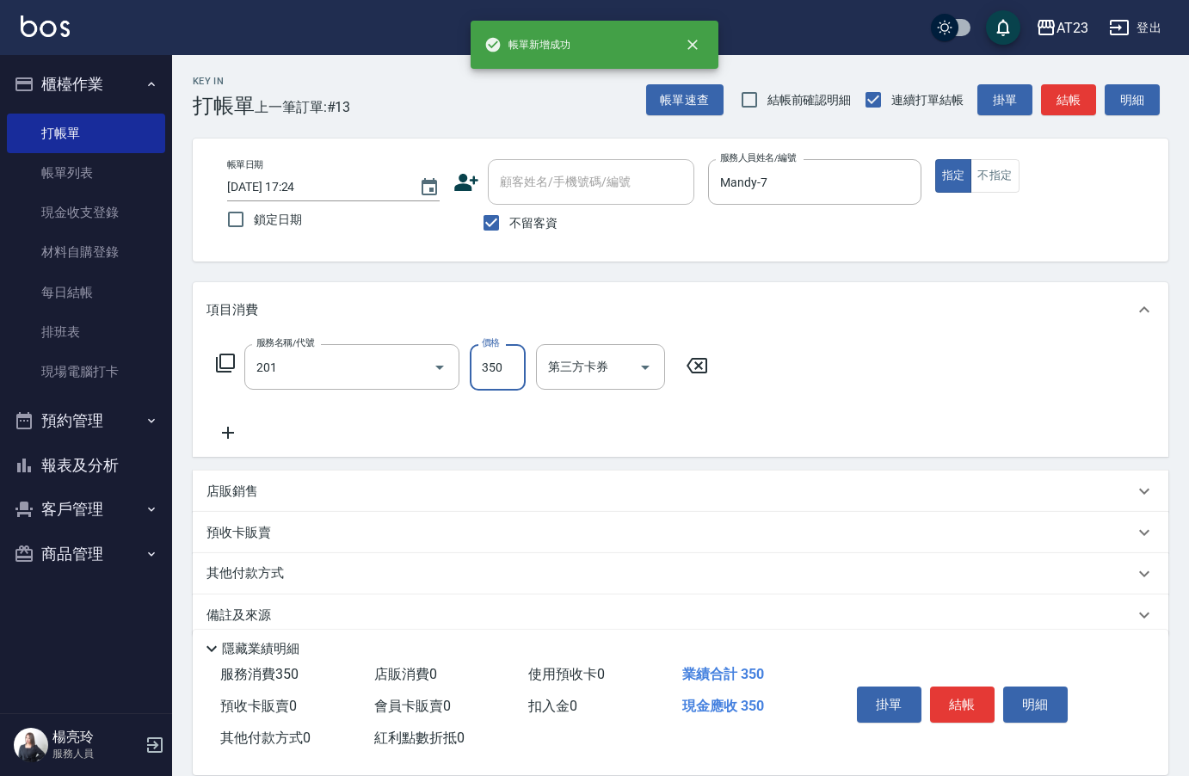
type input "一般洗髮(201)"
type input "300"
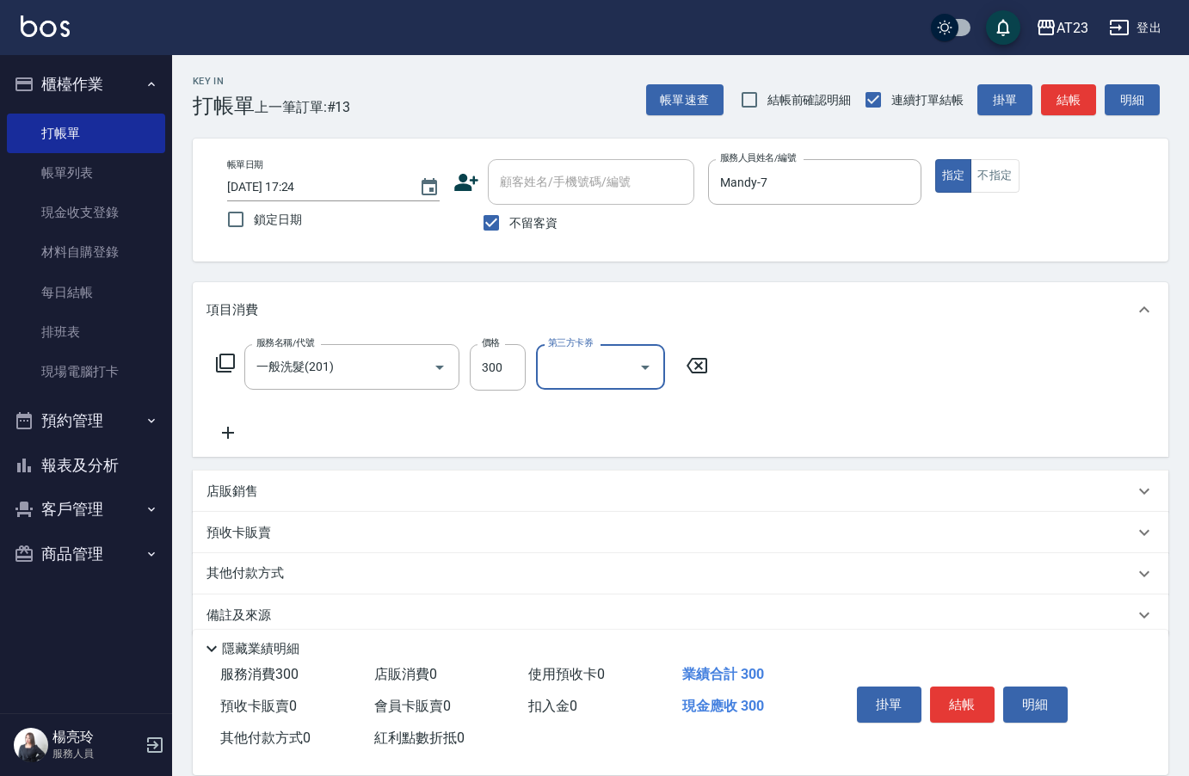
click at [234, 360] on icon at bounding box center [225, 362] width 19 height 19
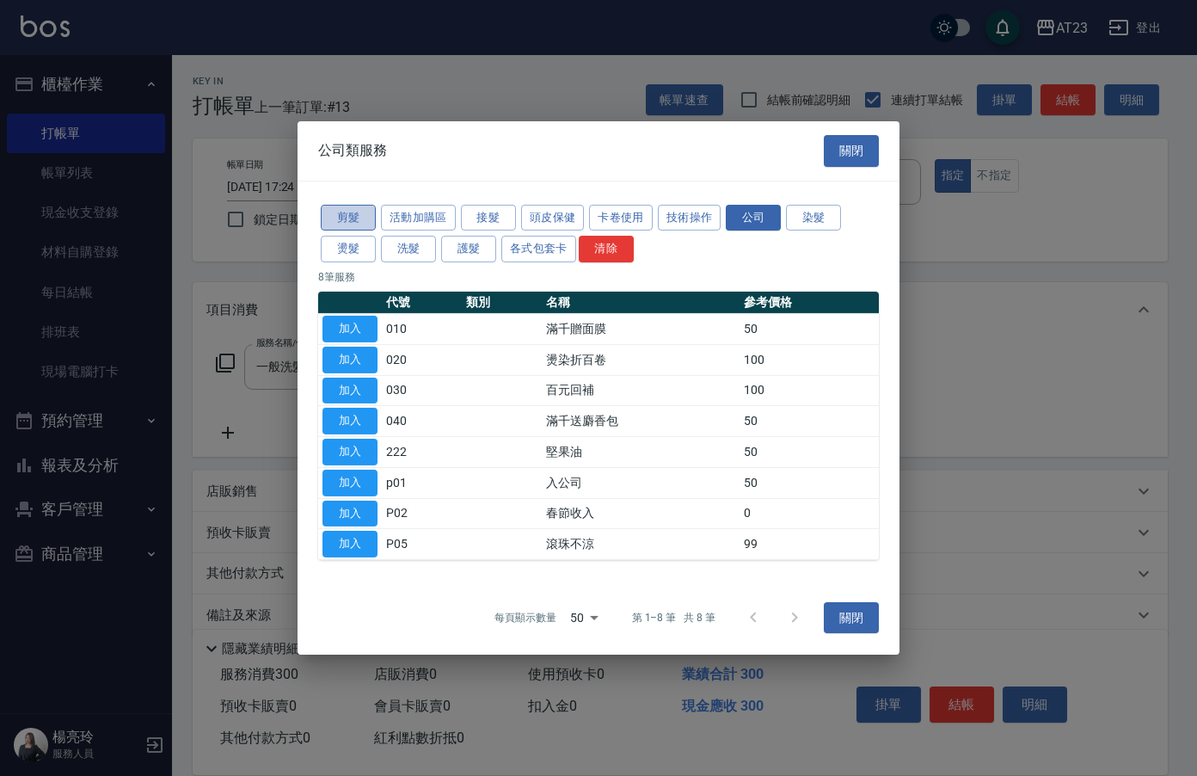
click at [337, 208] on button "剪髮" at bounding box center [348, 217] width 55 height 27
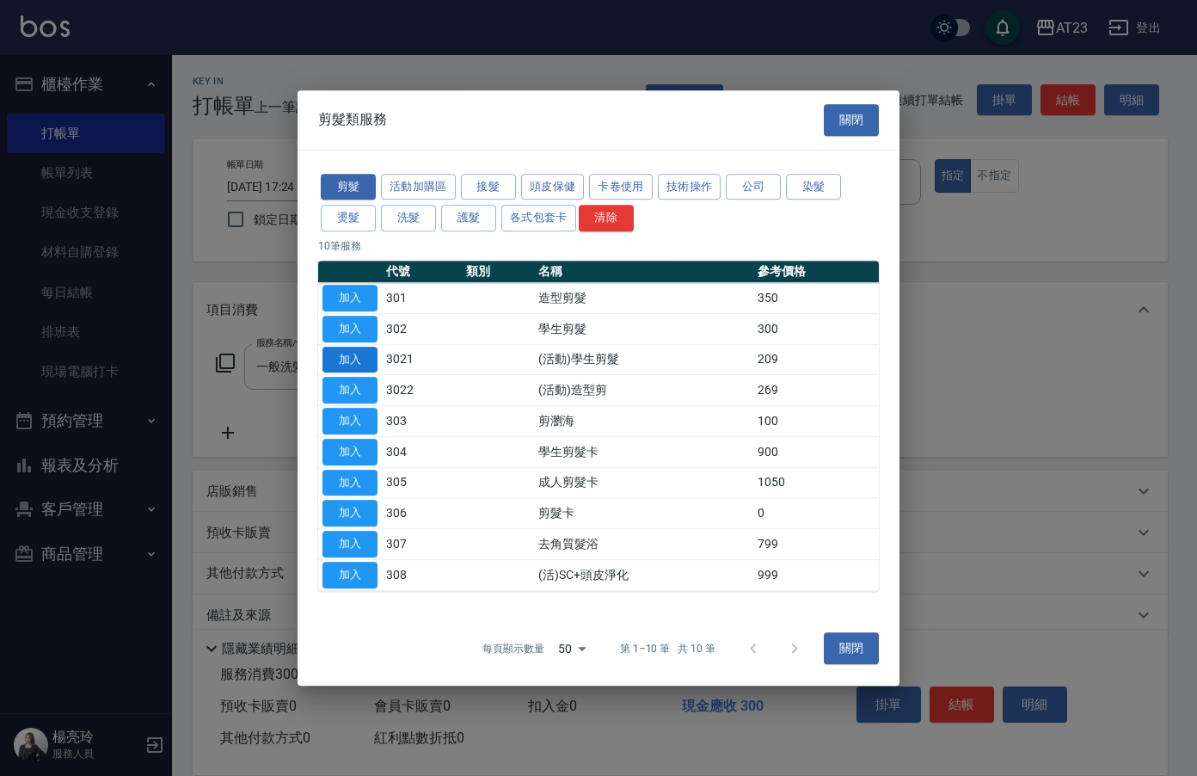
click at [352, 352] on button "加入" at bounding box center [350, 360] width 55 height 27
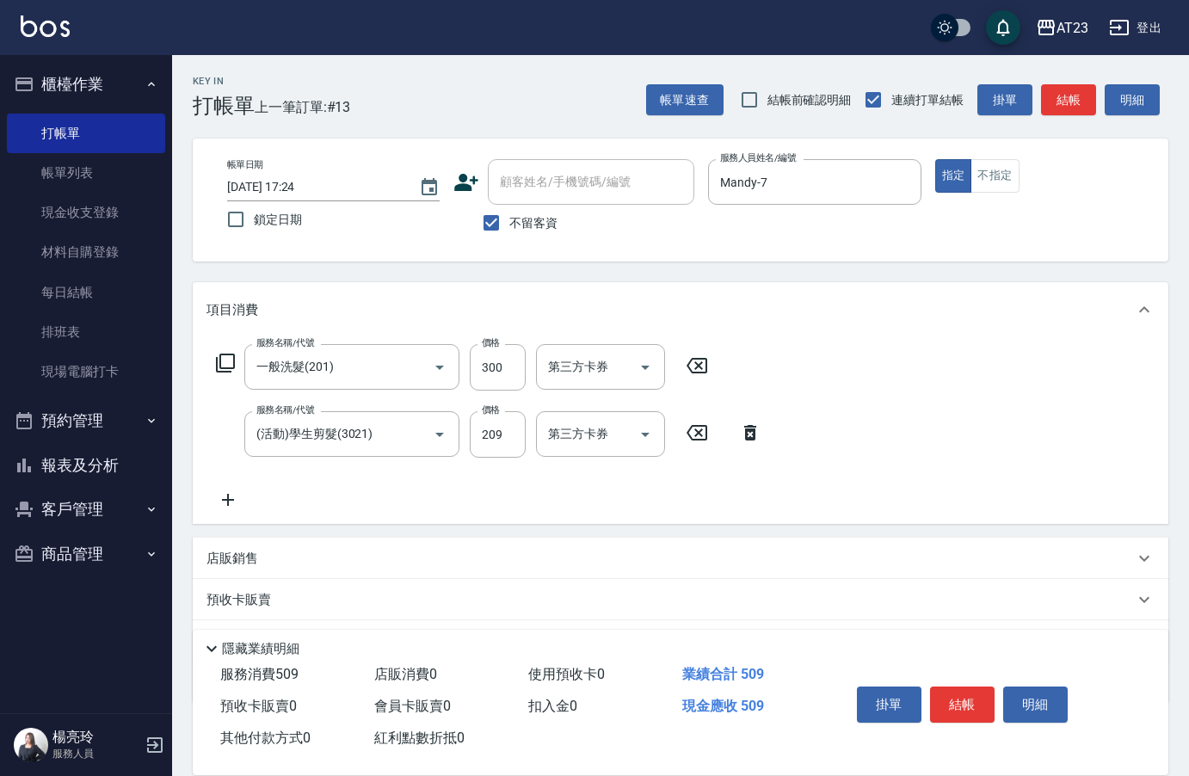
click at [228, 502] on icon at bounding box center [228, 500] width 12 height 12
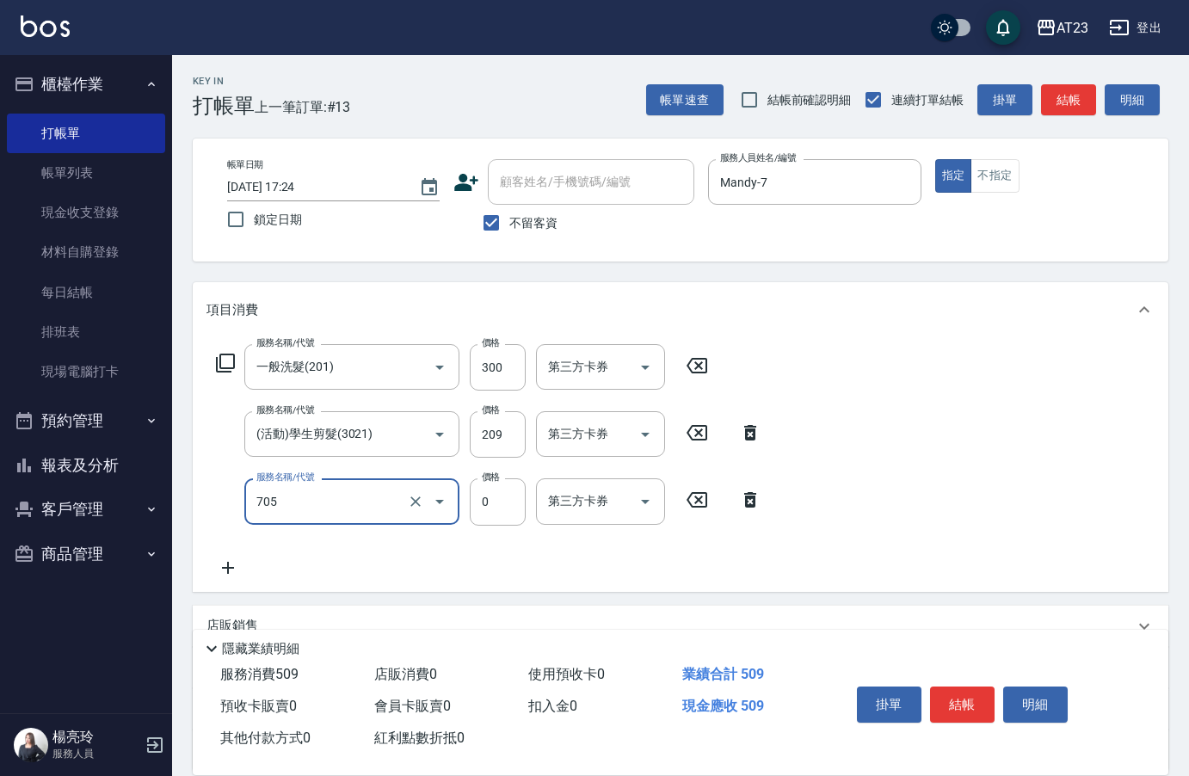
type input "互助50(705)"
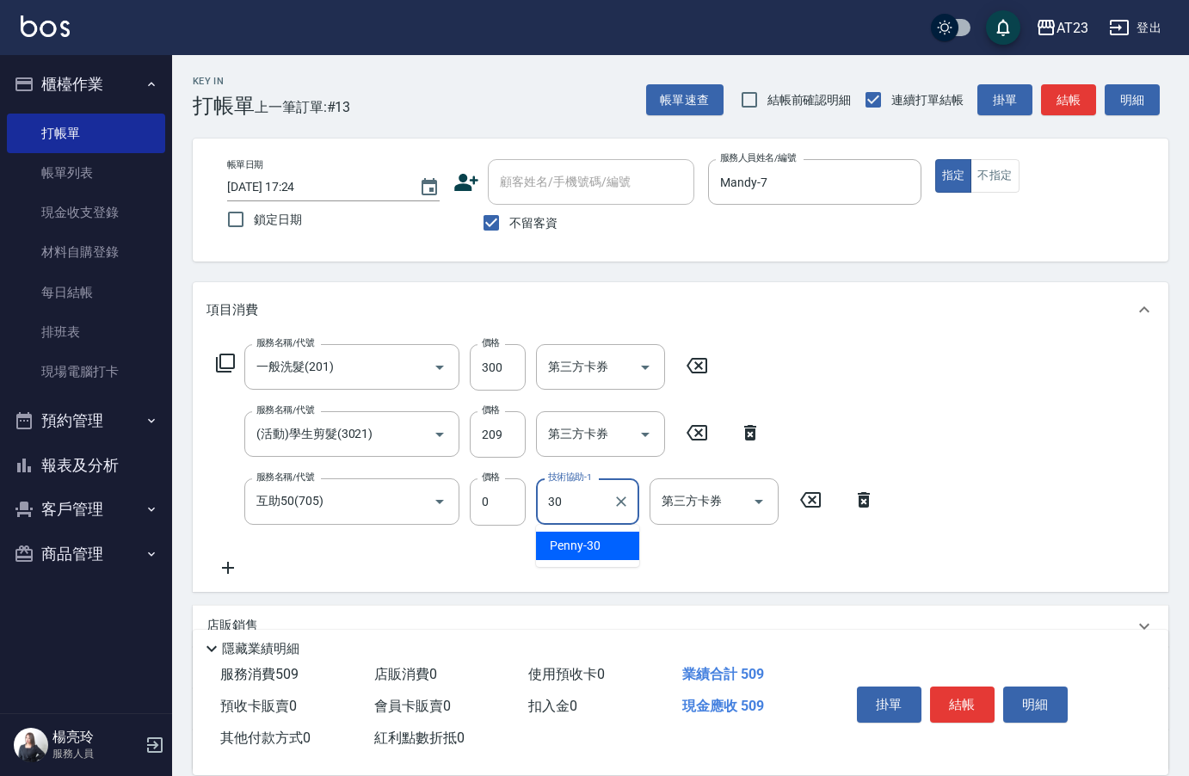
type input "Penny-30"
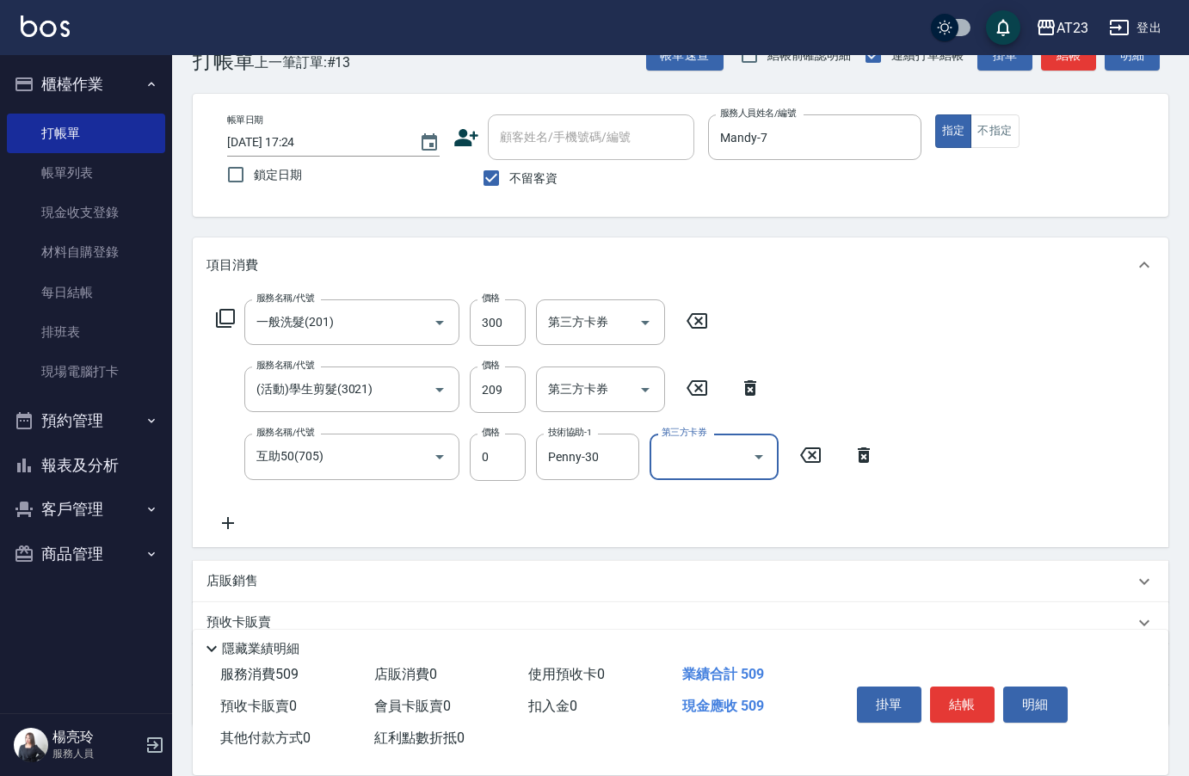
scroll to position [160, 0]
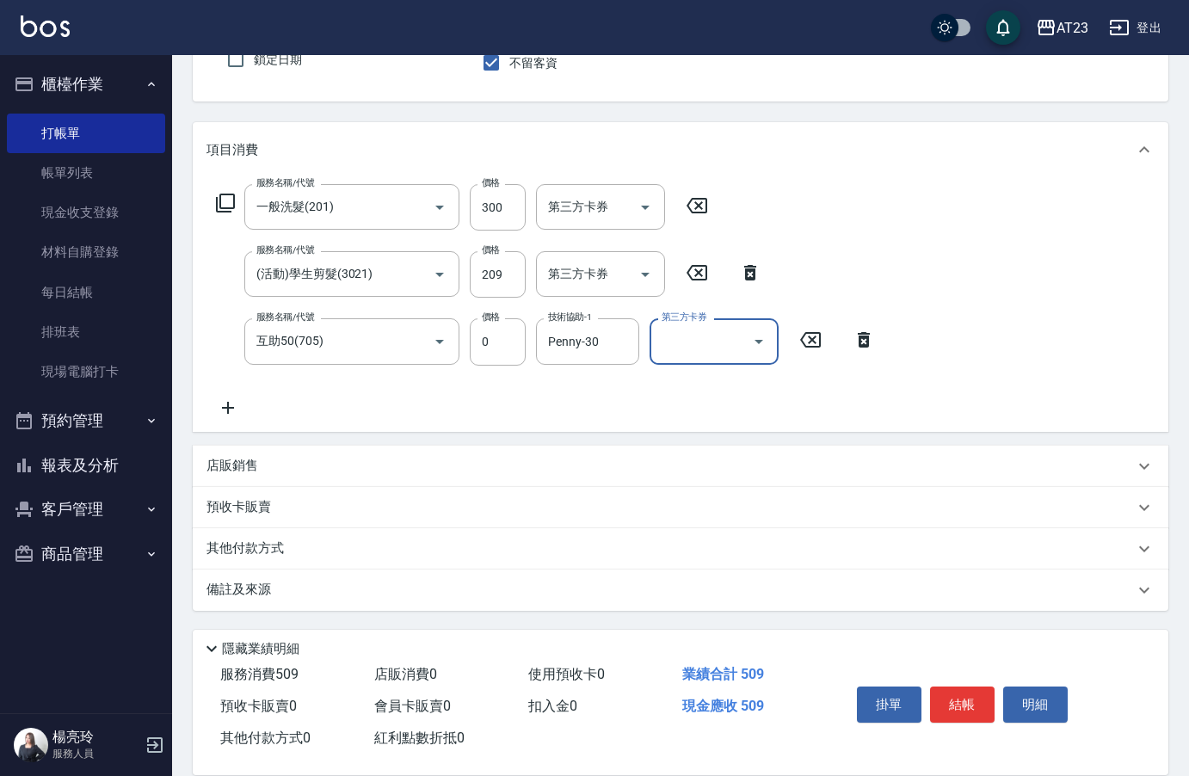
click at [316, 564] on div "其他付款方式" at bounding box center [680, 548] width 975 height 41
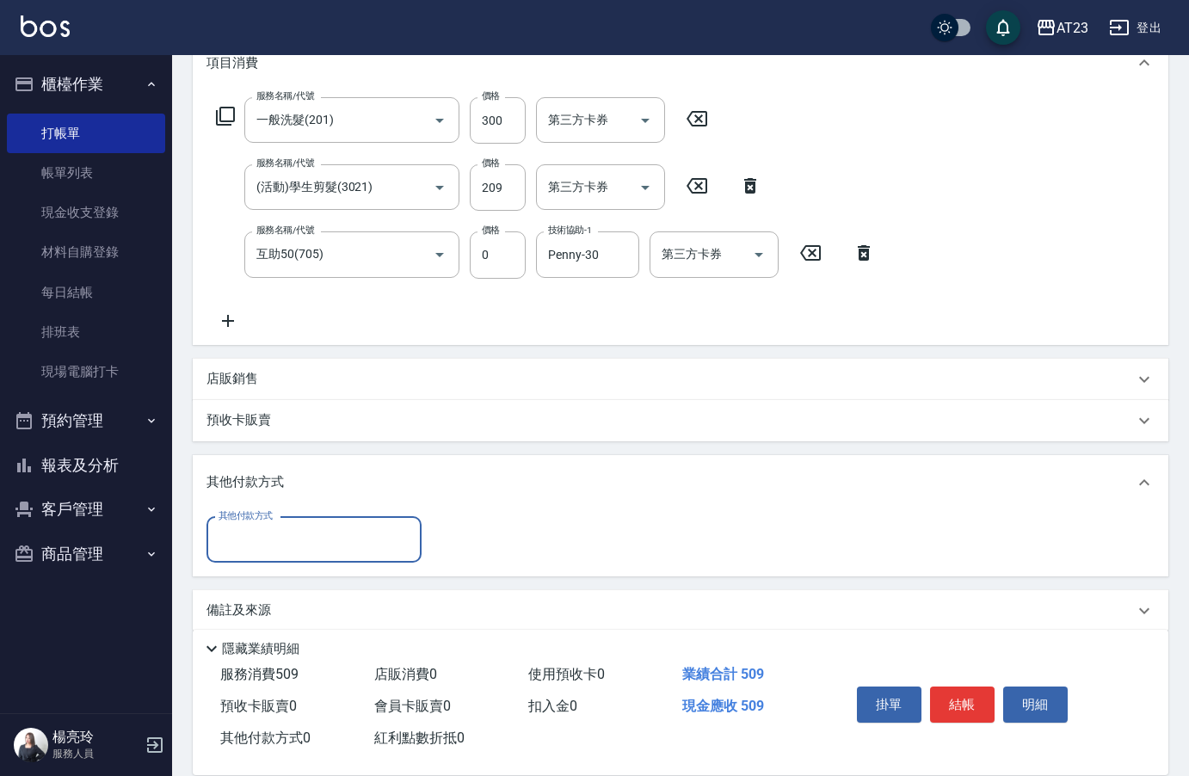
scroll to position [261, 0]
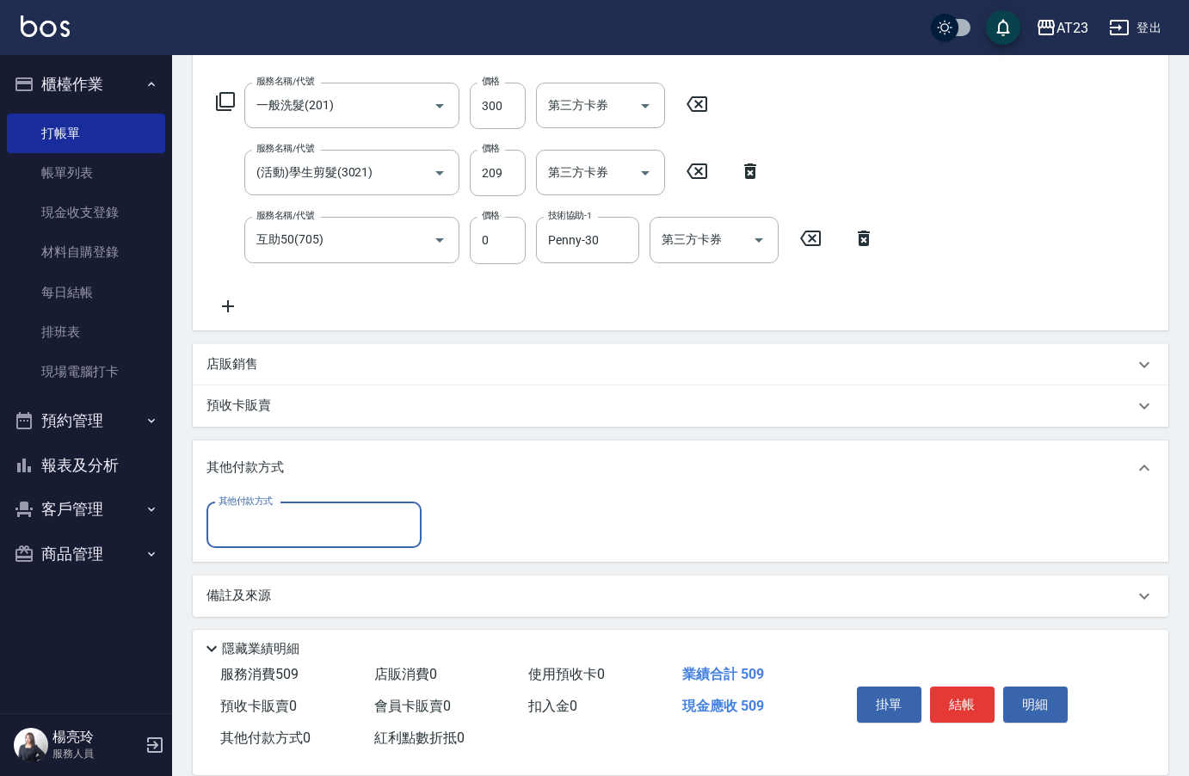
click at [316, 541] on div "其他付款方式" at bounding box center [313, 525] width 215 height 46
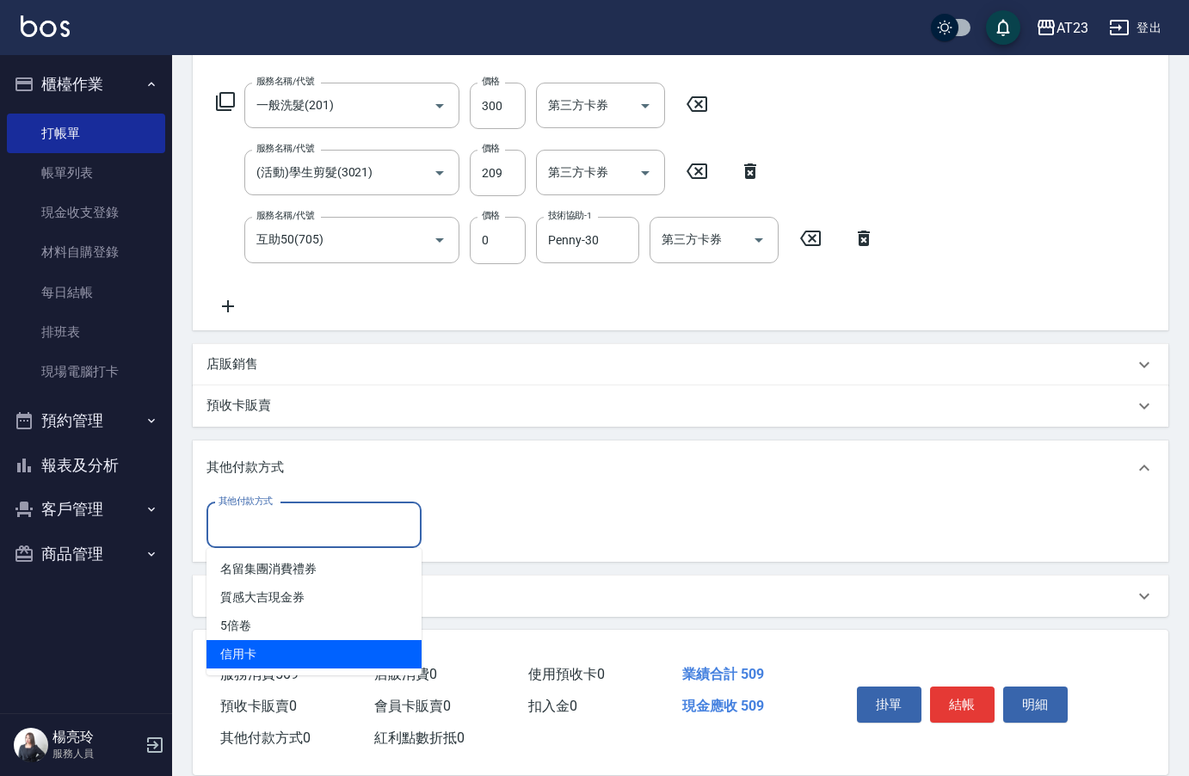
click at [281, 648] on span "信用卡" at bounding box center [313, 654] width 215 height 28
type input "信用卡"
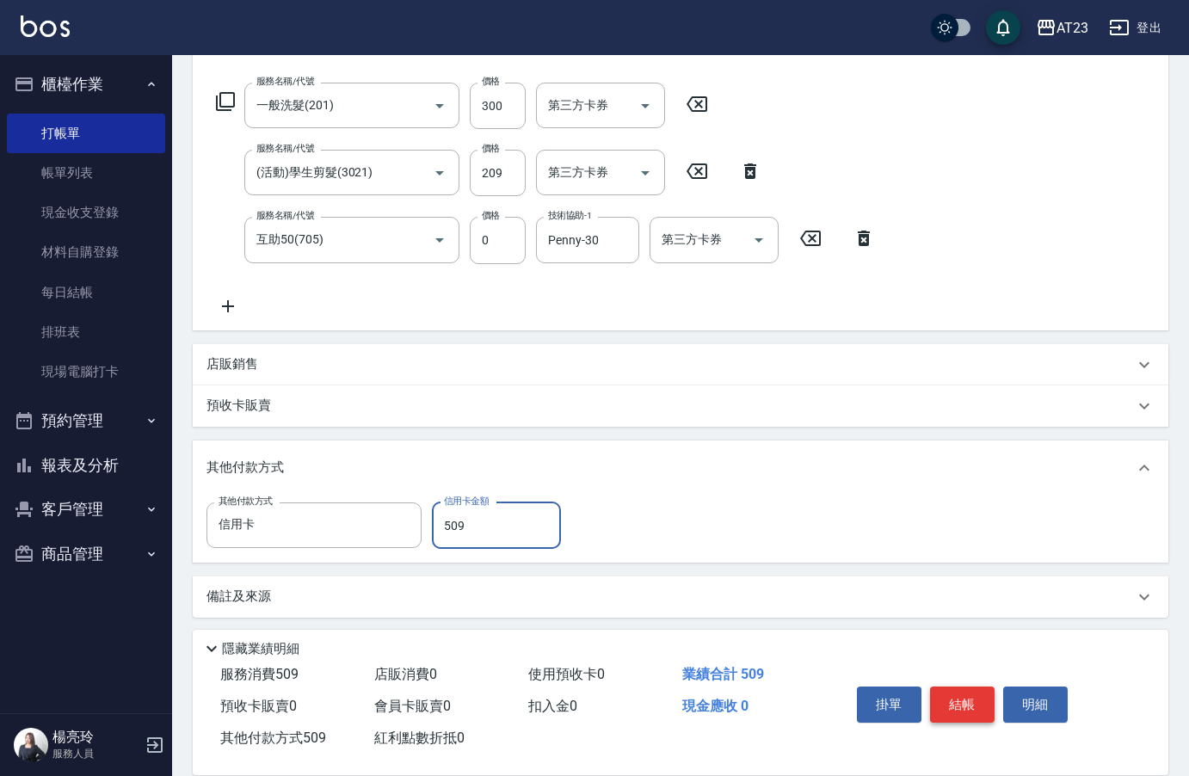
type input "509"
click at [979, 687] on button "結帳" at bounding box center [962, 704] width 65 height 36
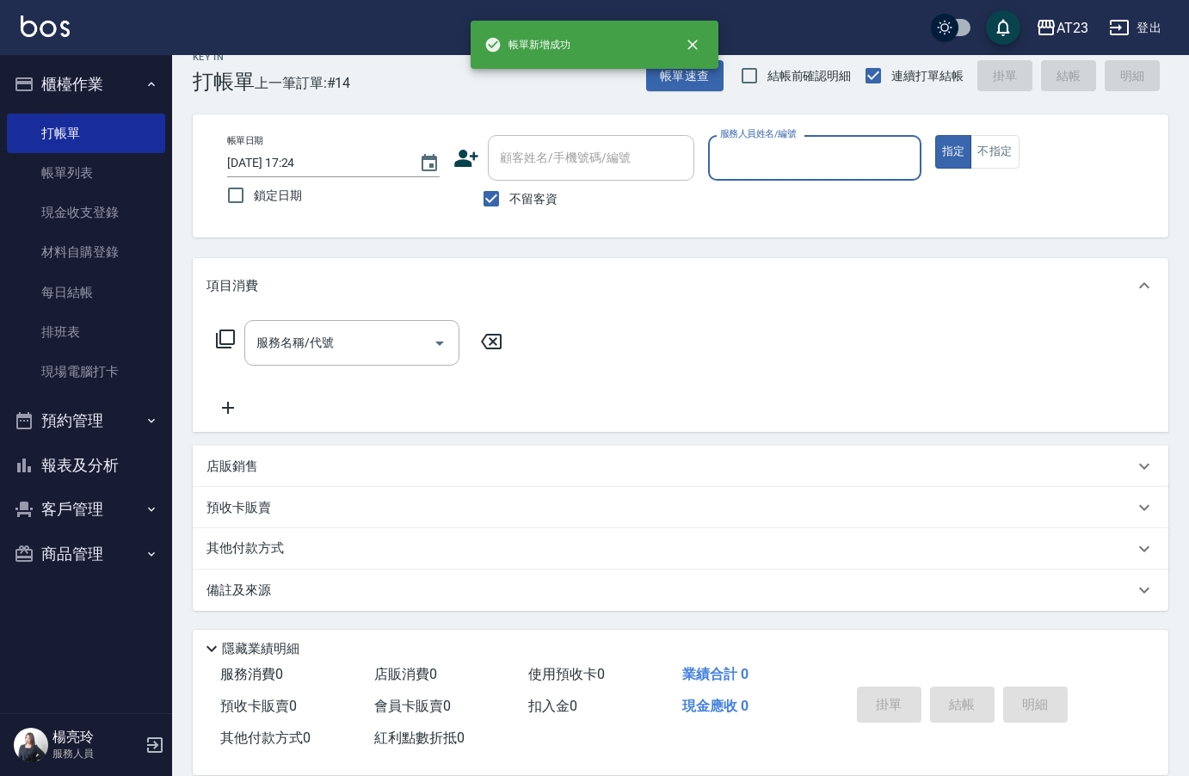
scroll to position [24, 0]
type input "Mandy-7"
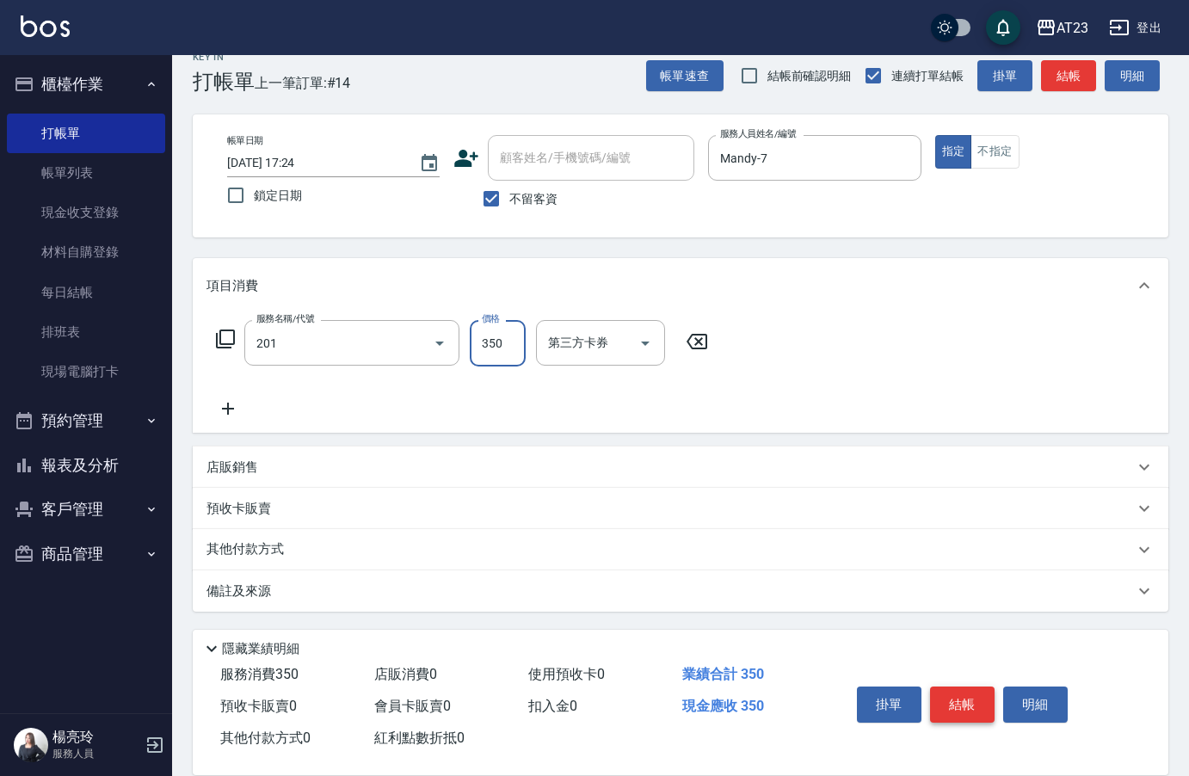
type input "一般洗髮(201)"
type input "300"
click at [224, 337] on icon at bounding box center [225, 339] width 21 height 21
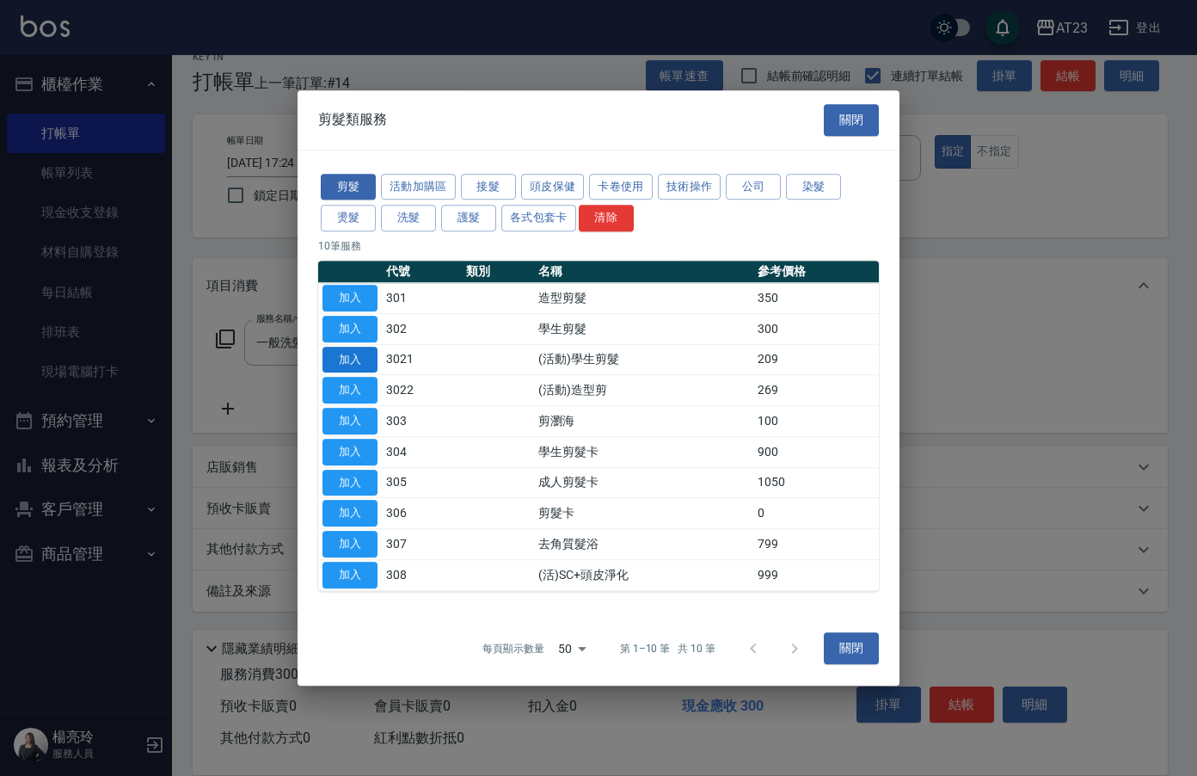
click at [340, 358] on button "加入" at bounding box center [350, 360] width 55 height 27
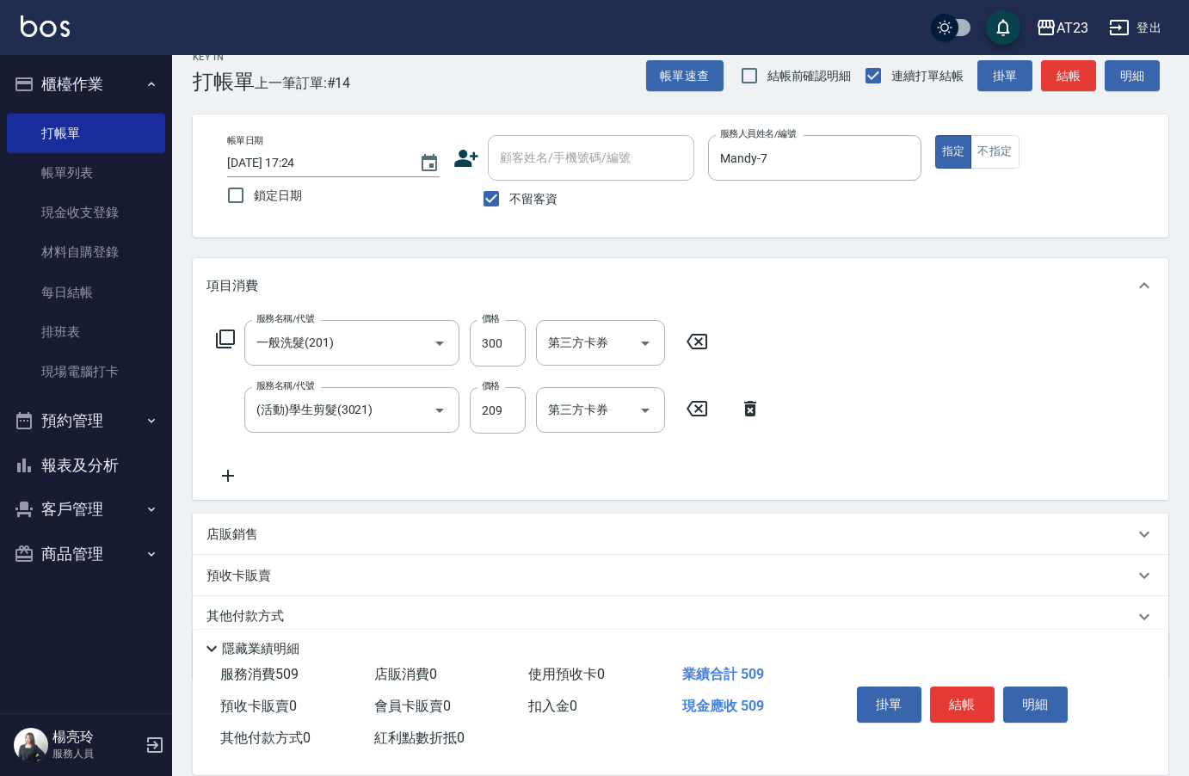
scroll to position [92, 0]
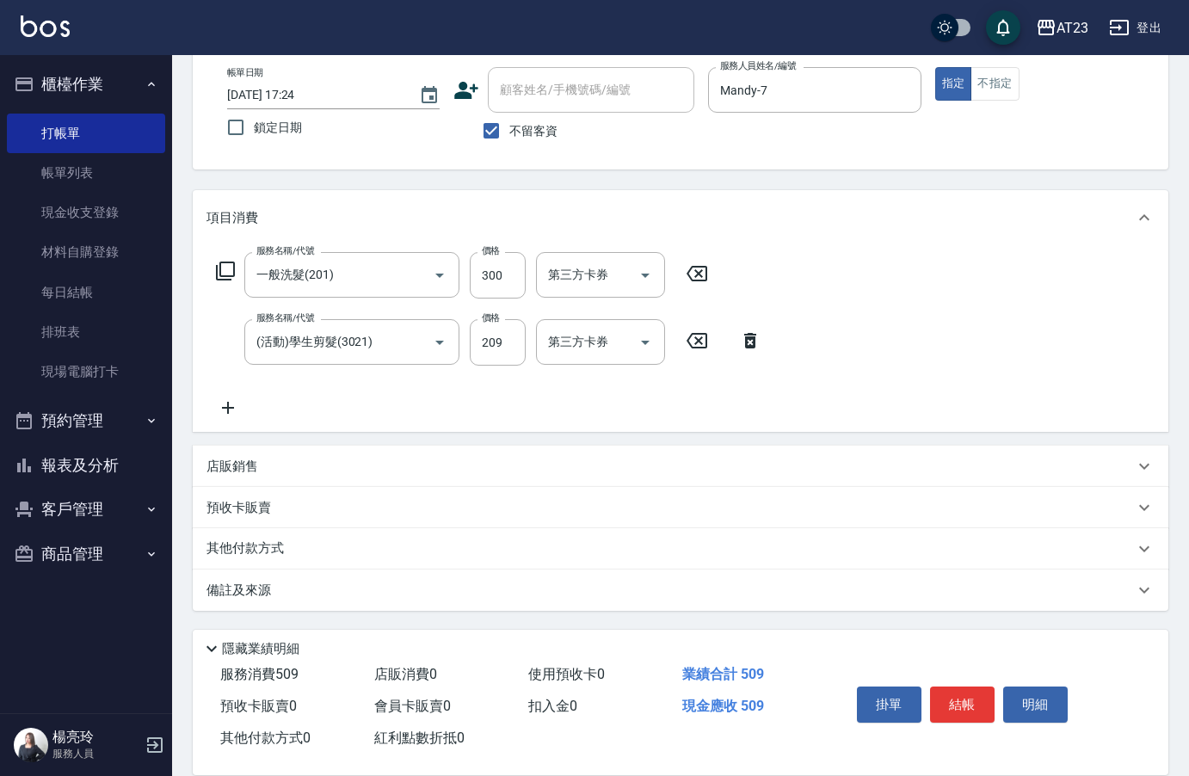
click at [230, 556] on p "其他付款方式" at bounding box center [249, 548] width 86 height 19
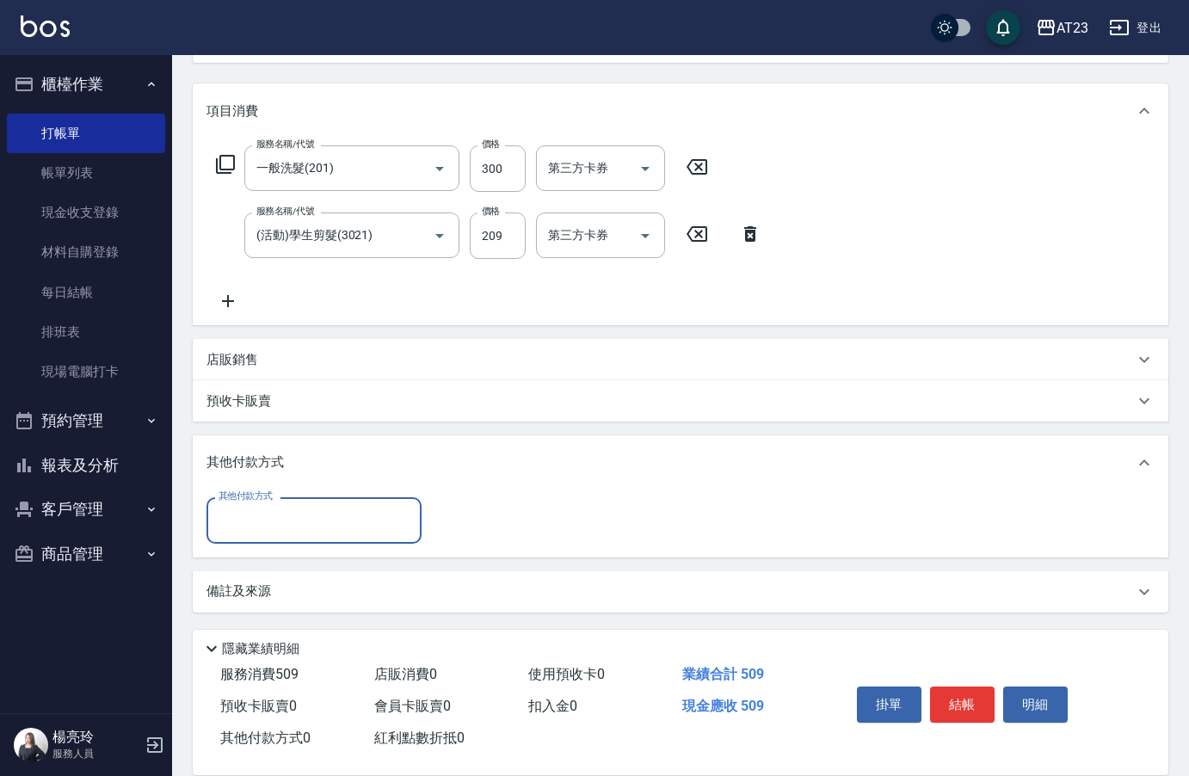
scroll to position [200, 0]
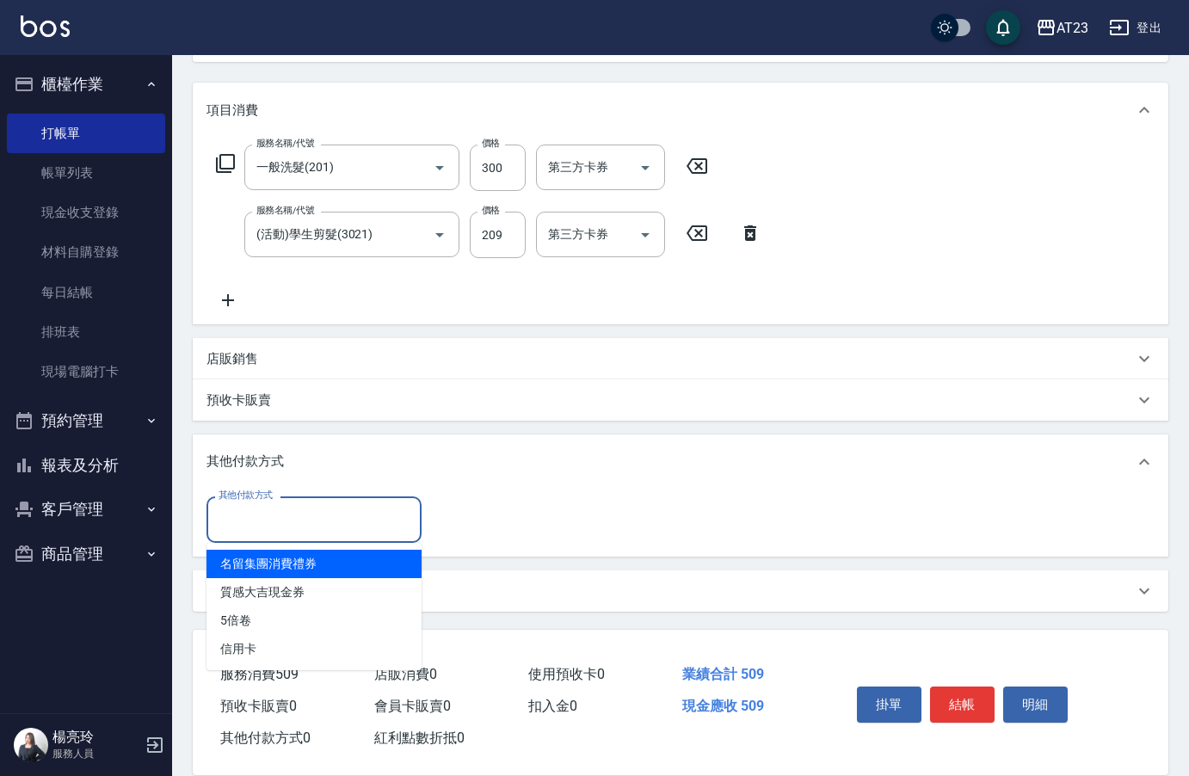
click at [250, 528] on input "其他付款方式" at bounding box center [314, 519] width 200 height 30
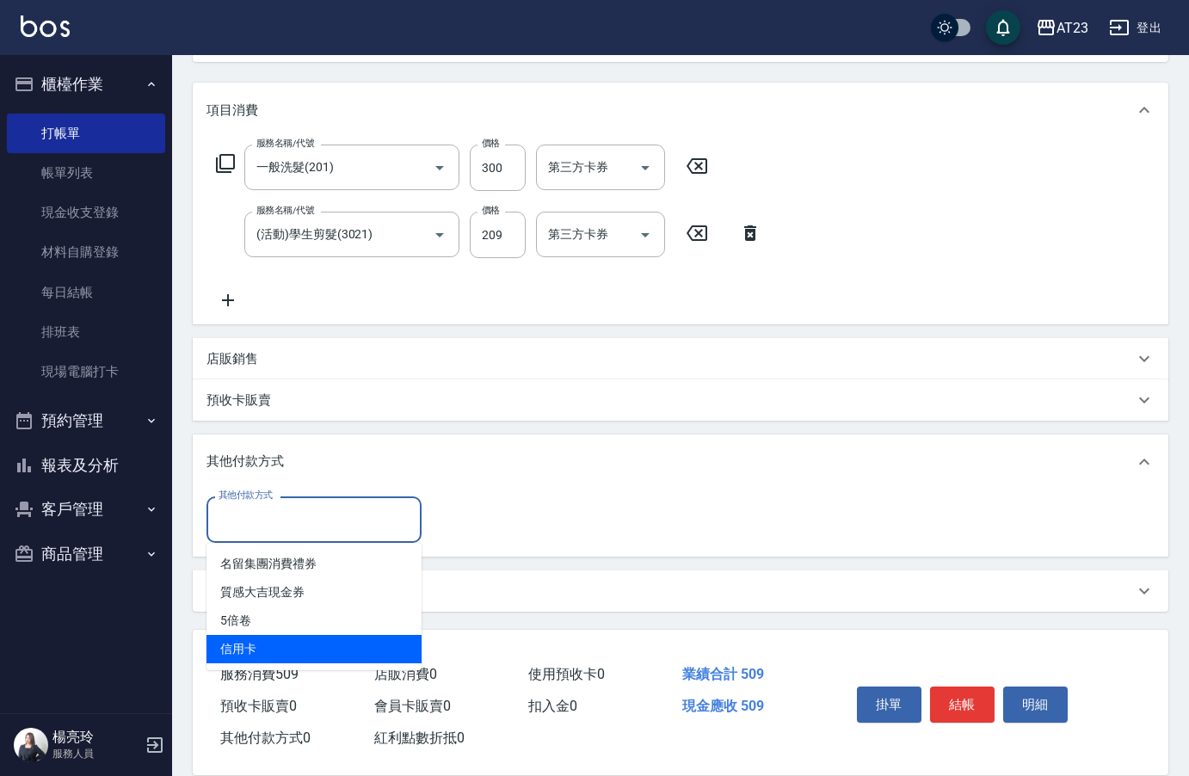
click at [252, 647] on span "信用卡" at bounding box center [313, 649] width 215 height 28
type input "信用卡"
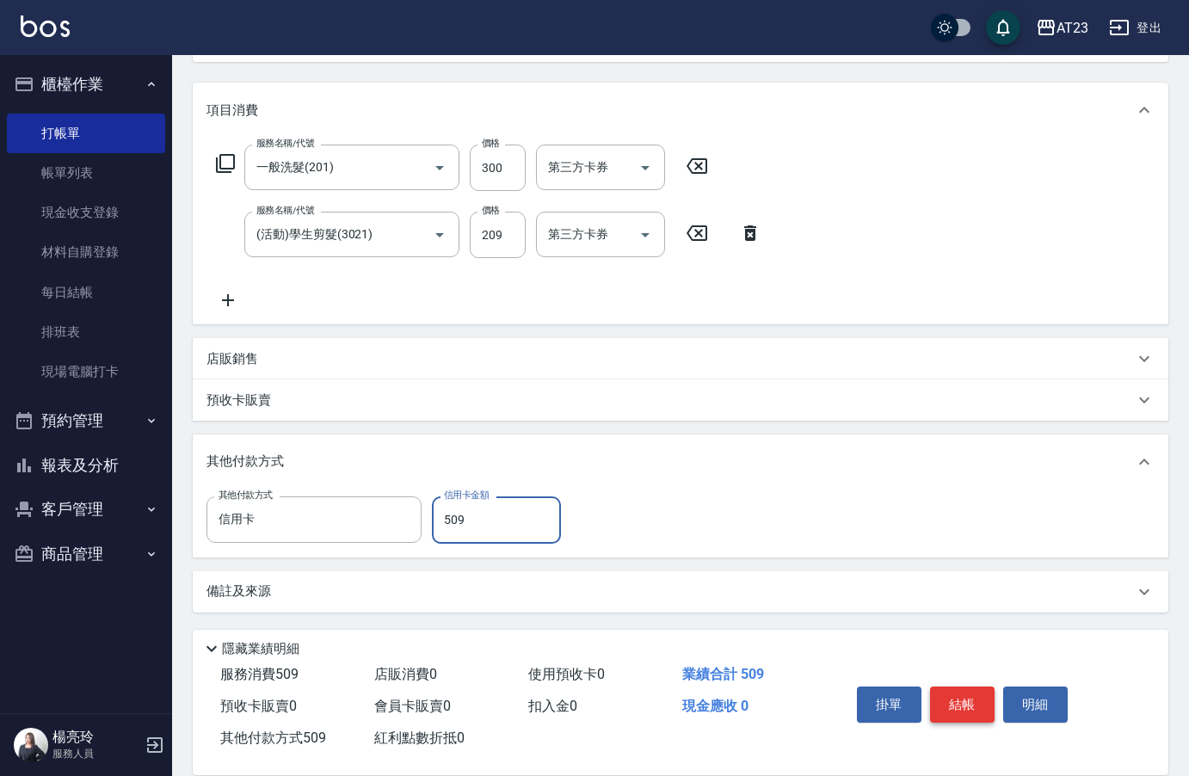
type input "509"
click at [953, 702] on button "結帳" at bounding box center [962, 704] width 65 height 36
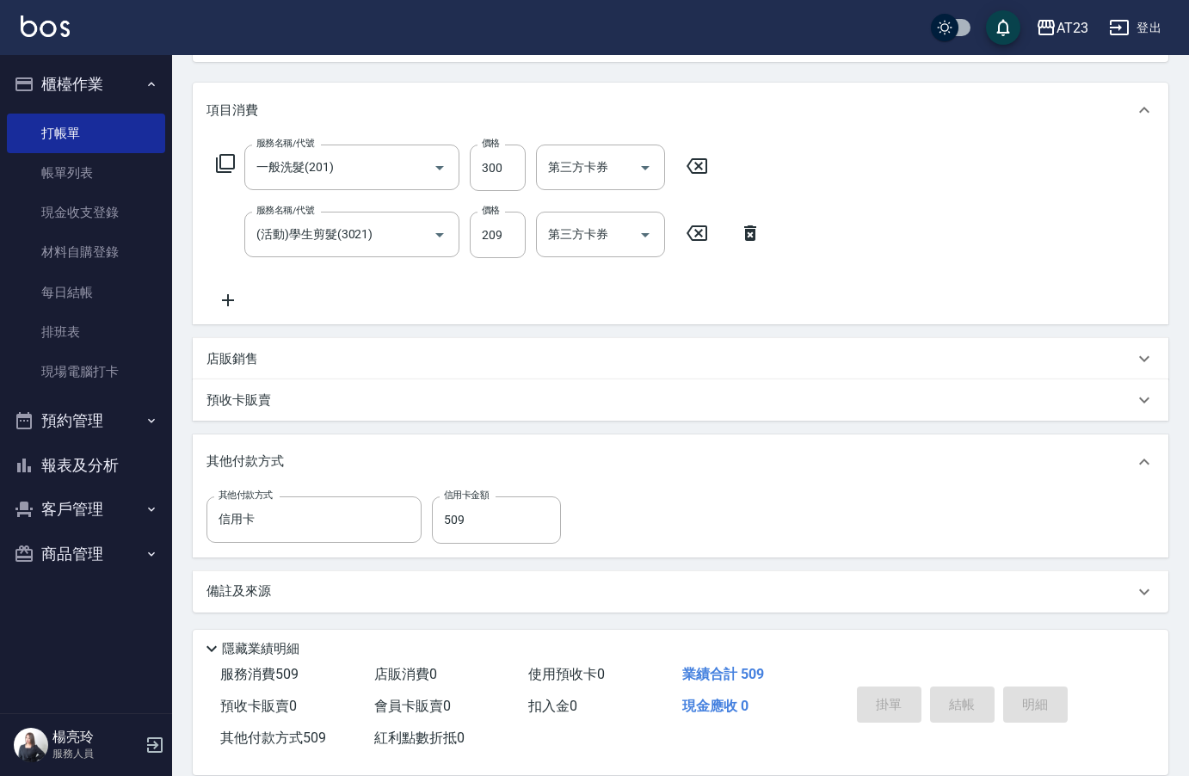
type input "[DATE] 17:25"
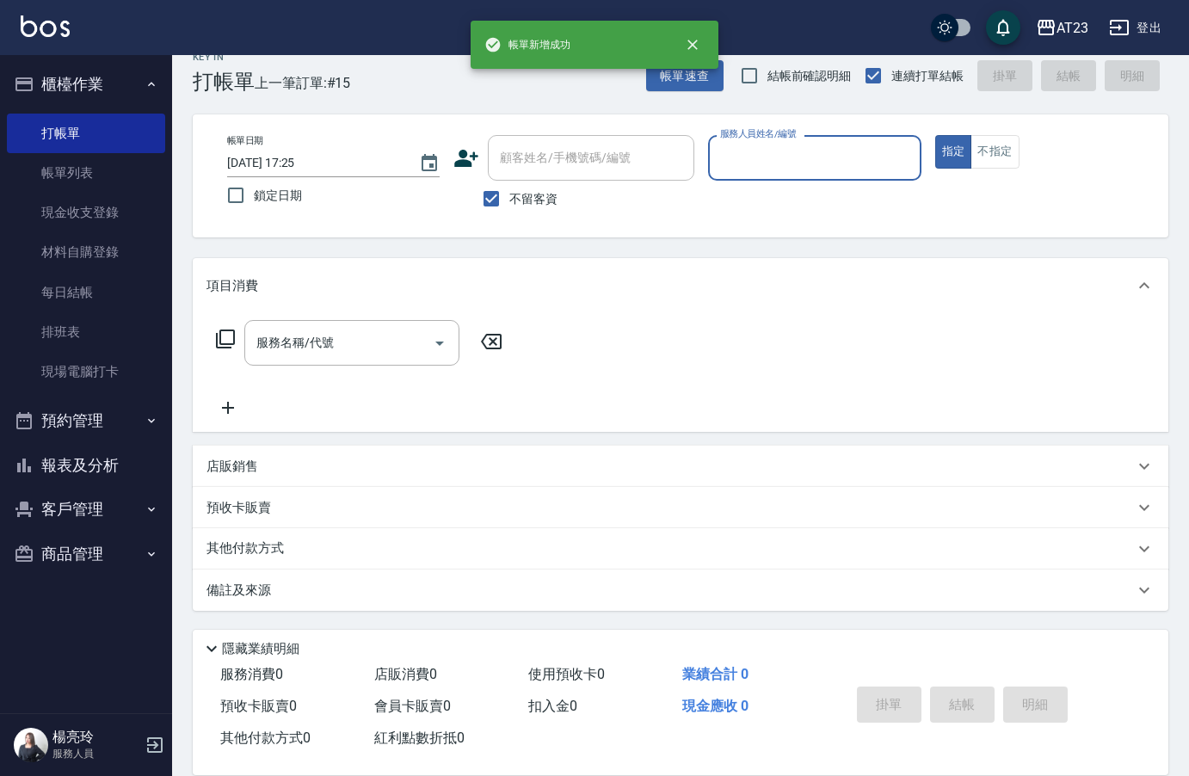
scroll to position [24, 0]
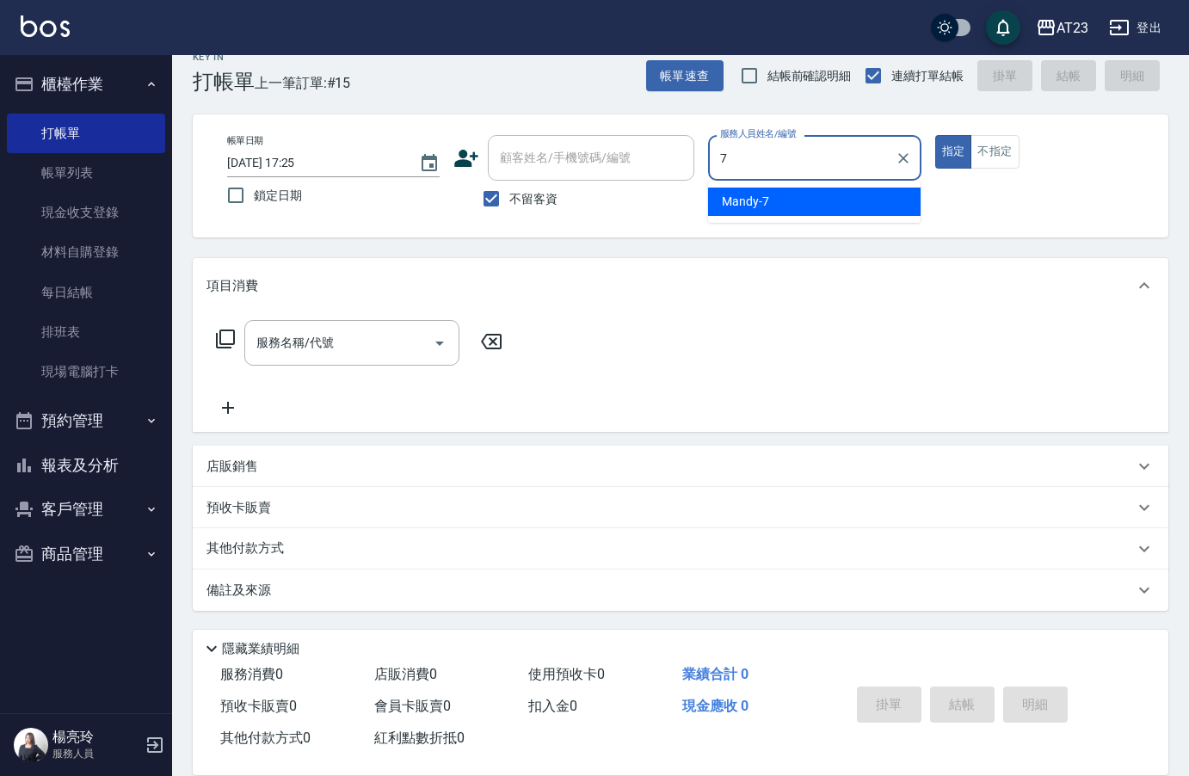
type input "Mandy-7"
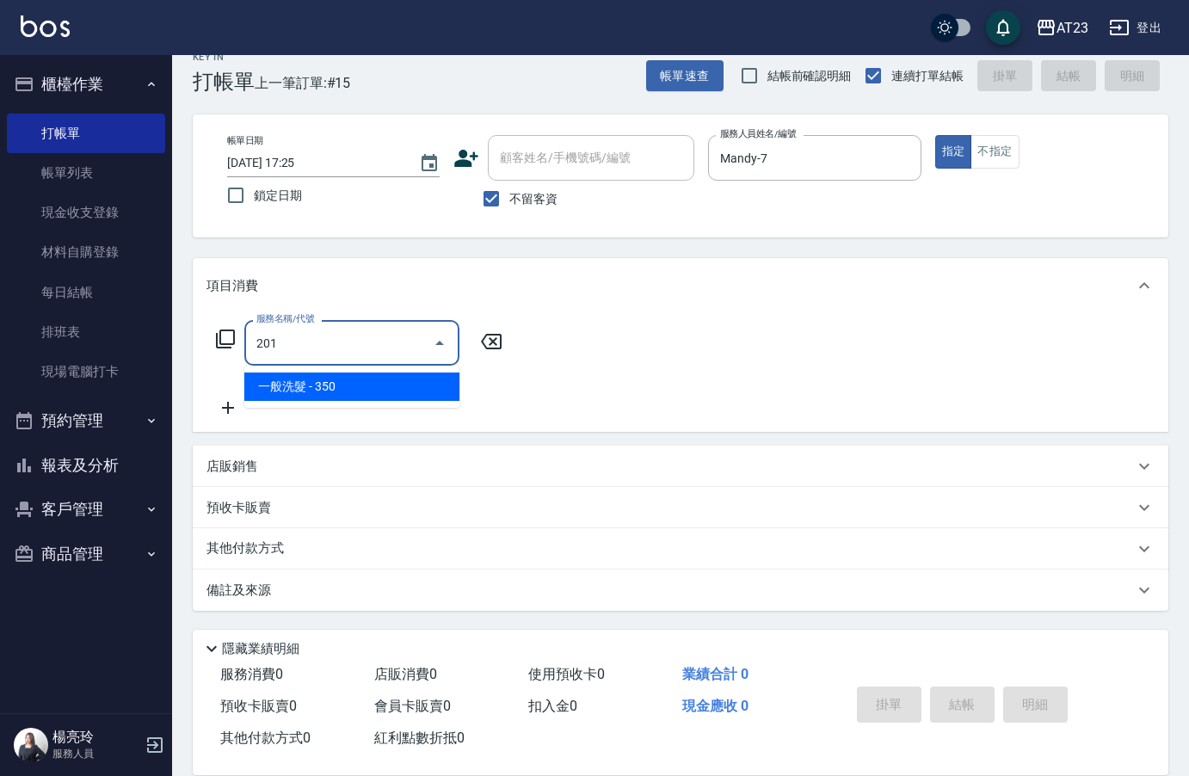
type input "一般洗髮(201)"
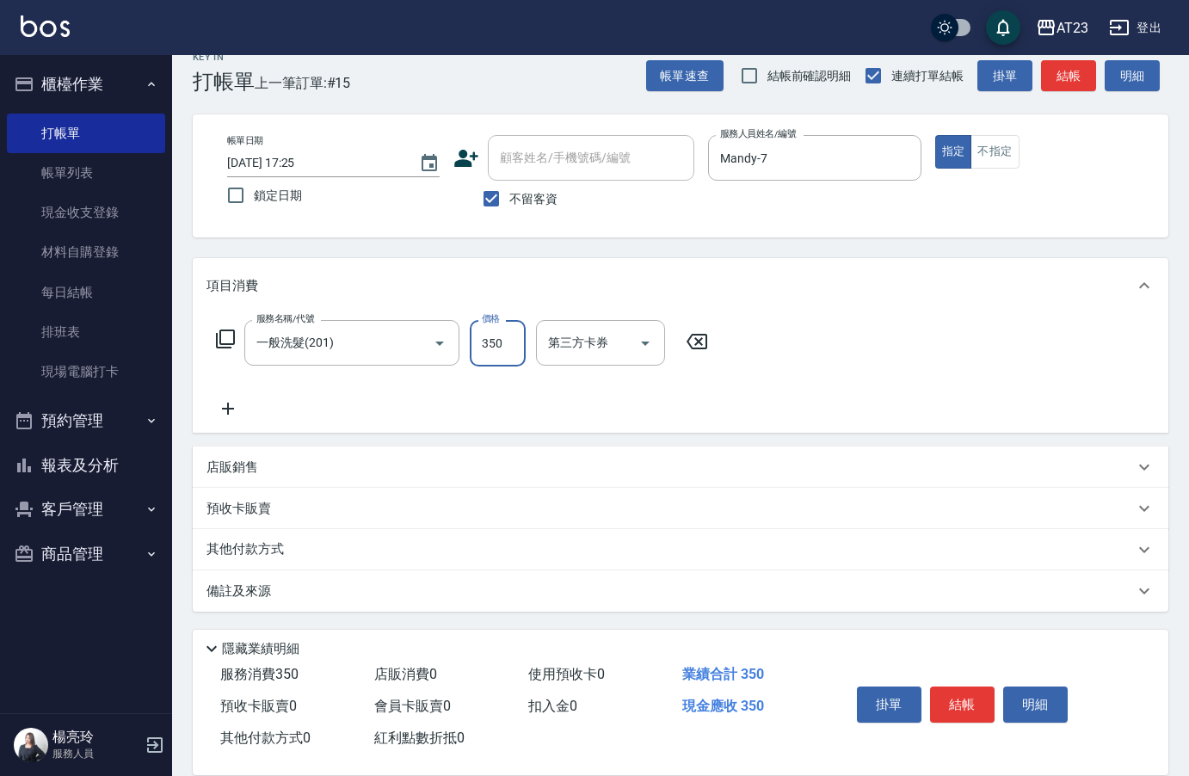
click at [224, 333] on icon at bounding box center [225, 339] width 21 height 21
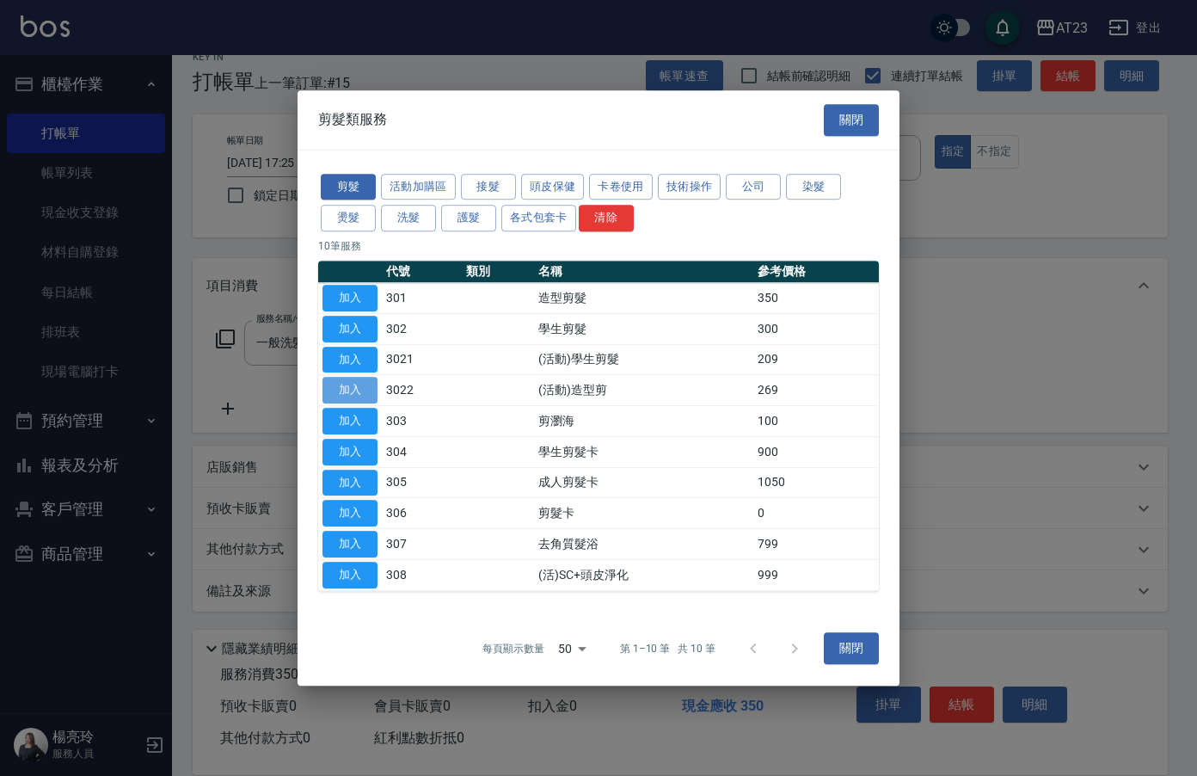
click at [329, 380] on button "加入" at bounding box center [350, 390] width 55 height 27
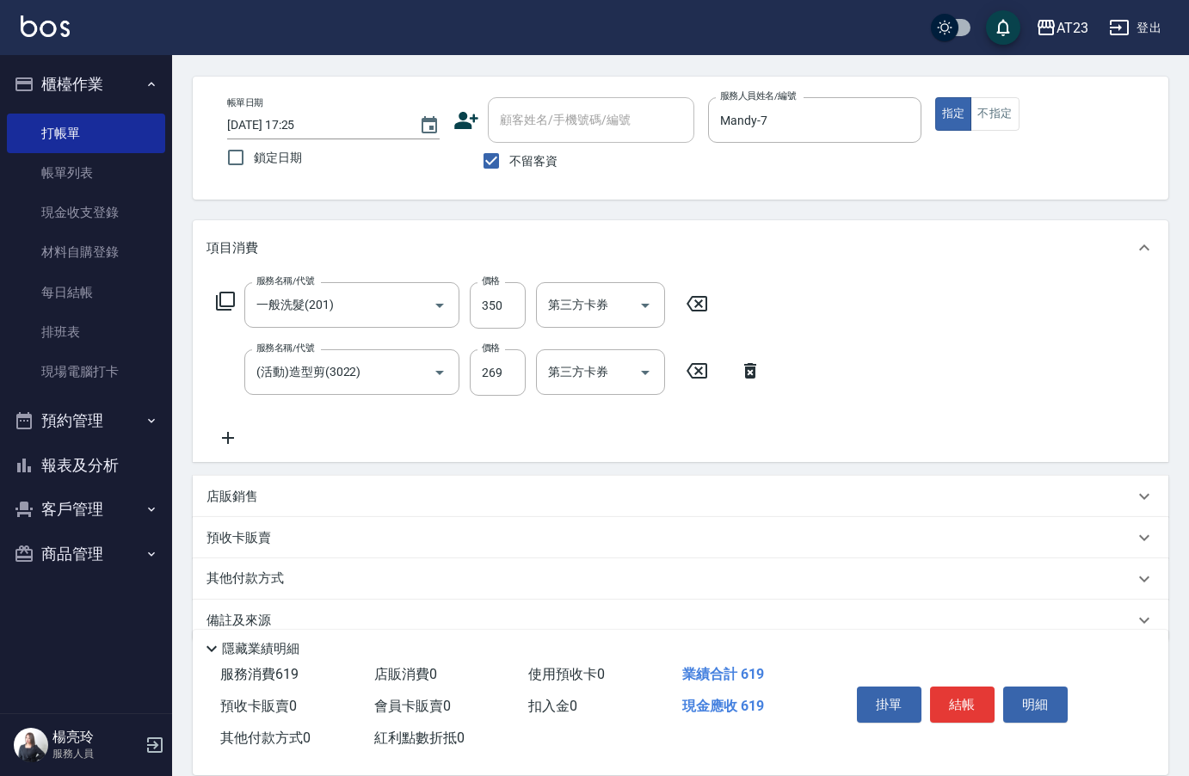
scroll to position [92, 0]
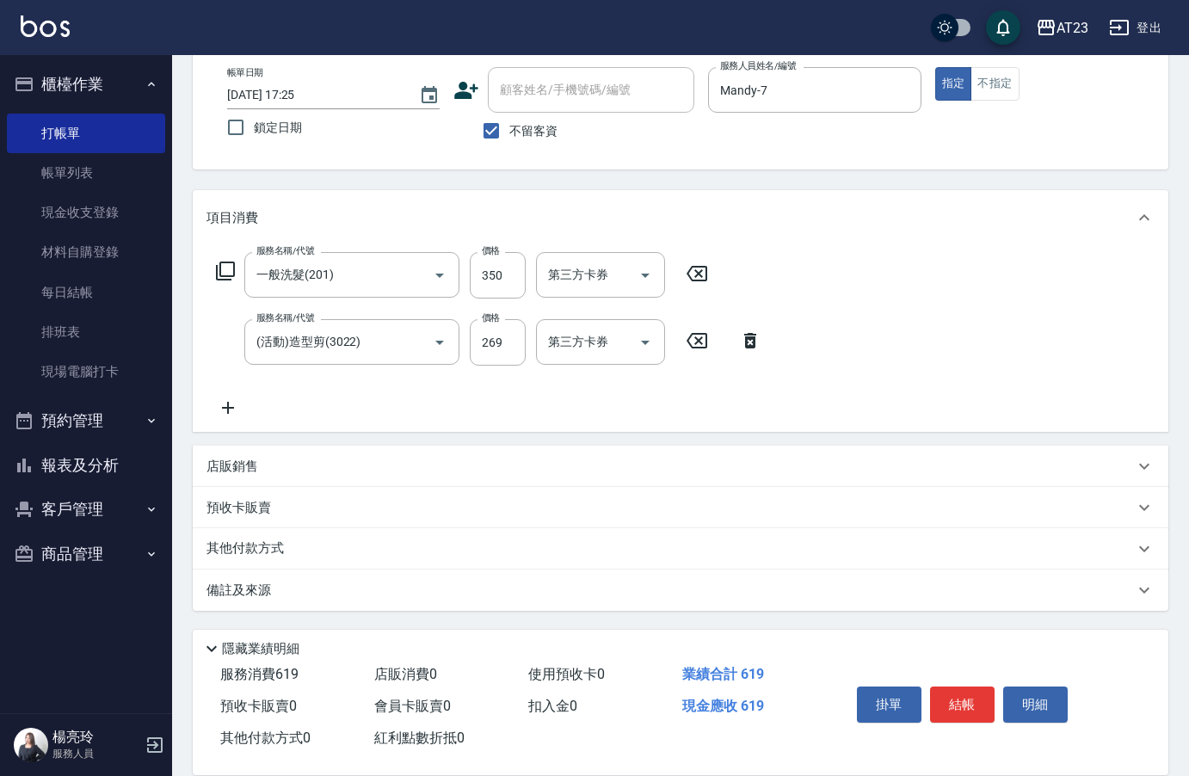
click at [278, 555] on p "其他付款方式" at bounding box center [249, 548] width 86 height 19
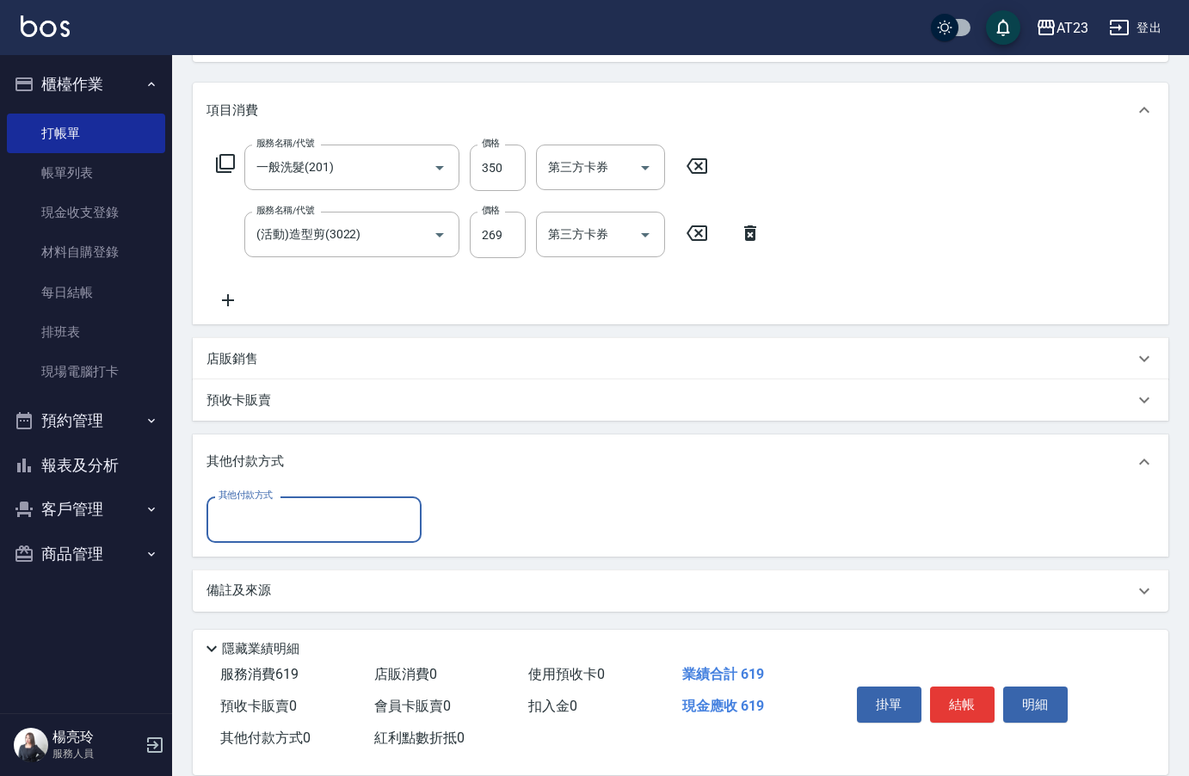
scroll to position [200, 0]
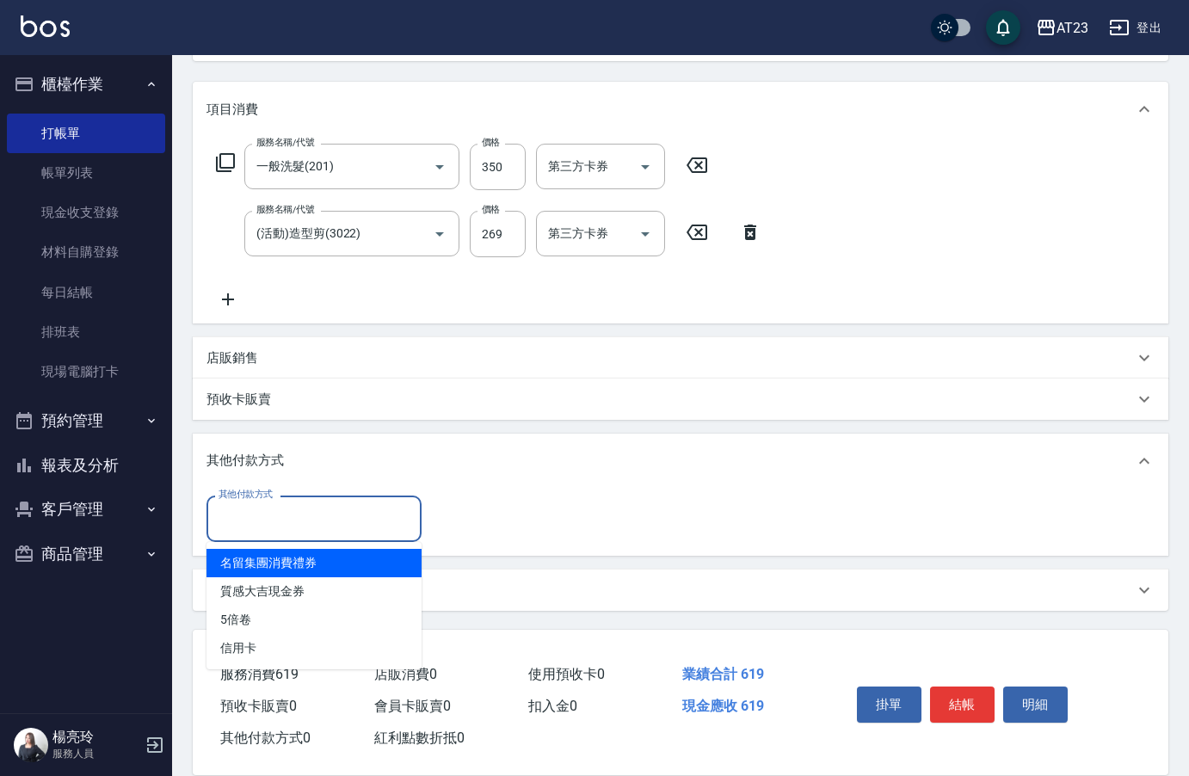
click at [262, 525] on input "其他付款方式" at bounding box center [314, 518] width 200 height 30
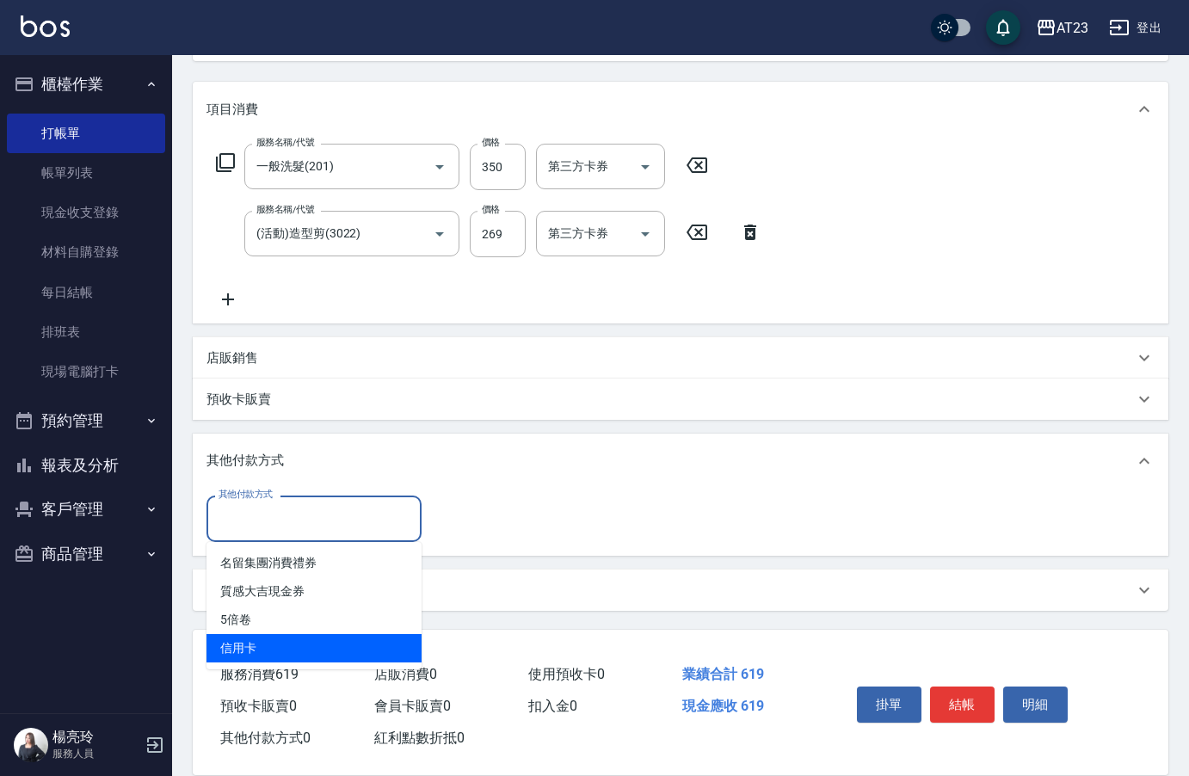
click at [265, 635] on span "信用卡" at bounding box center [313, 648] width 215 height 28
type input "信用卡"
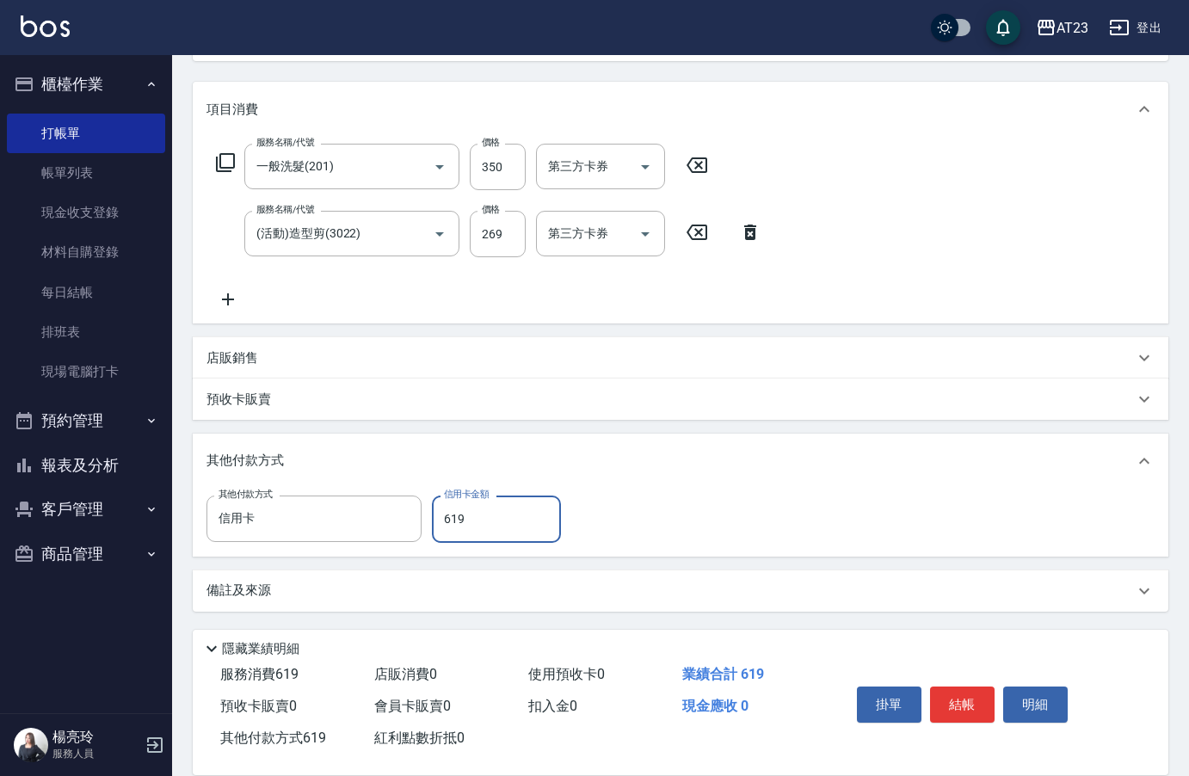
type input "619"
click at [974, 686] on button "結帳" at bounding box center [962, 704] width 65 height 36
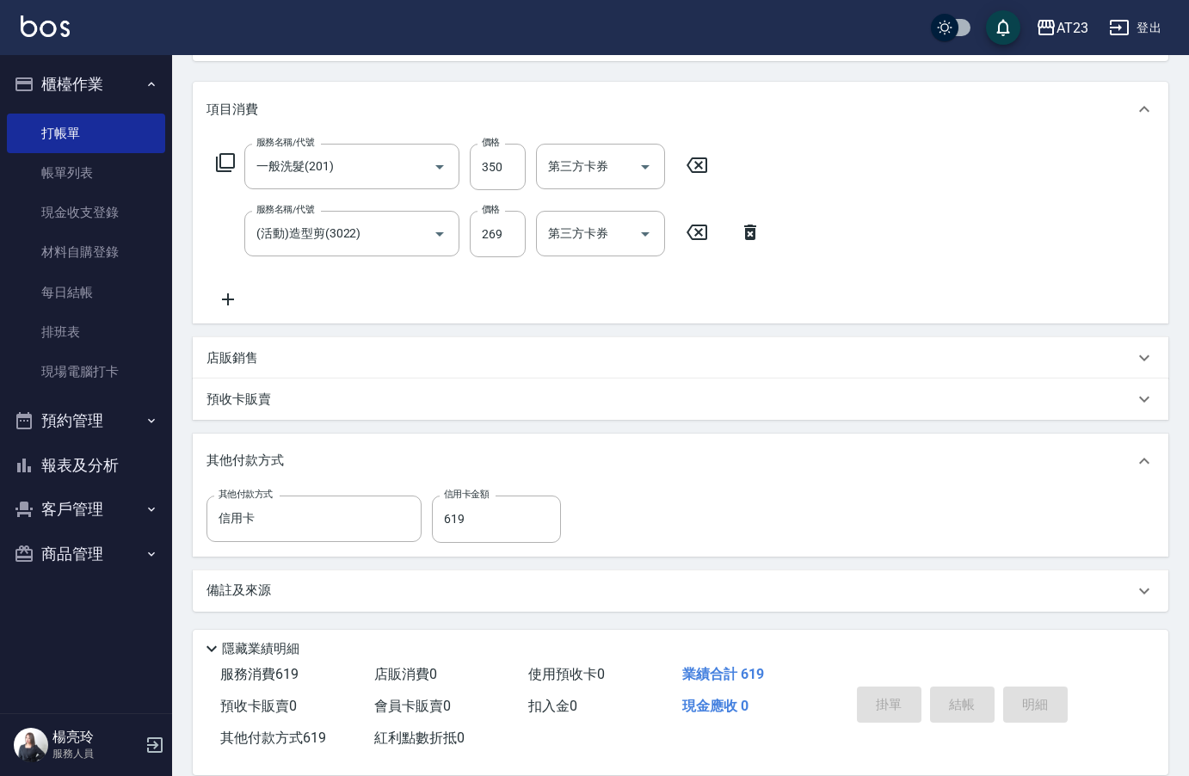
type input "[DATE] 17:26"
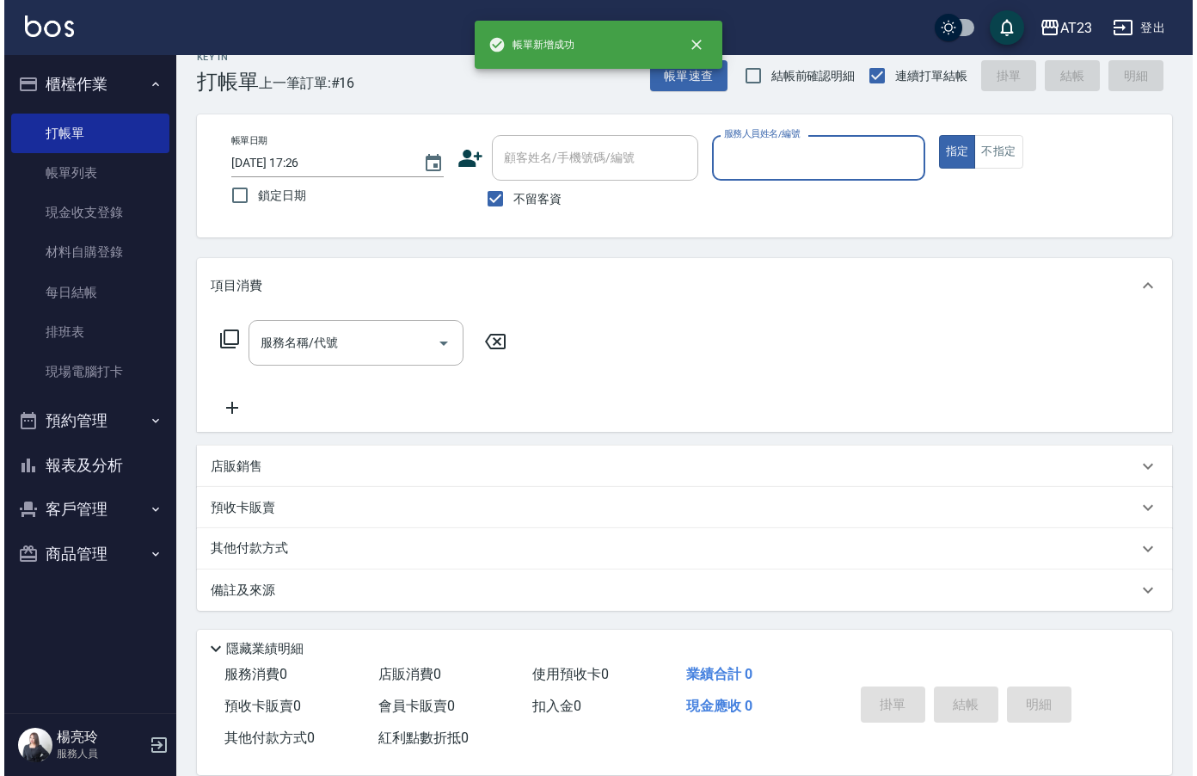
scroll to position [24, 0]
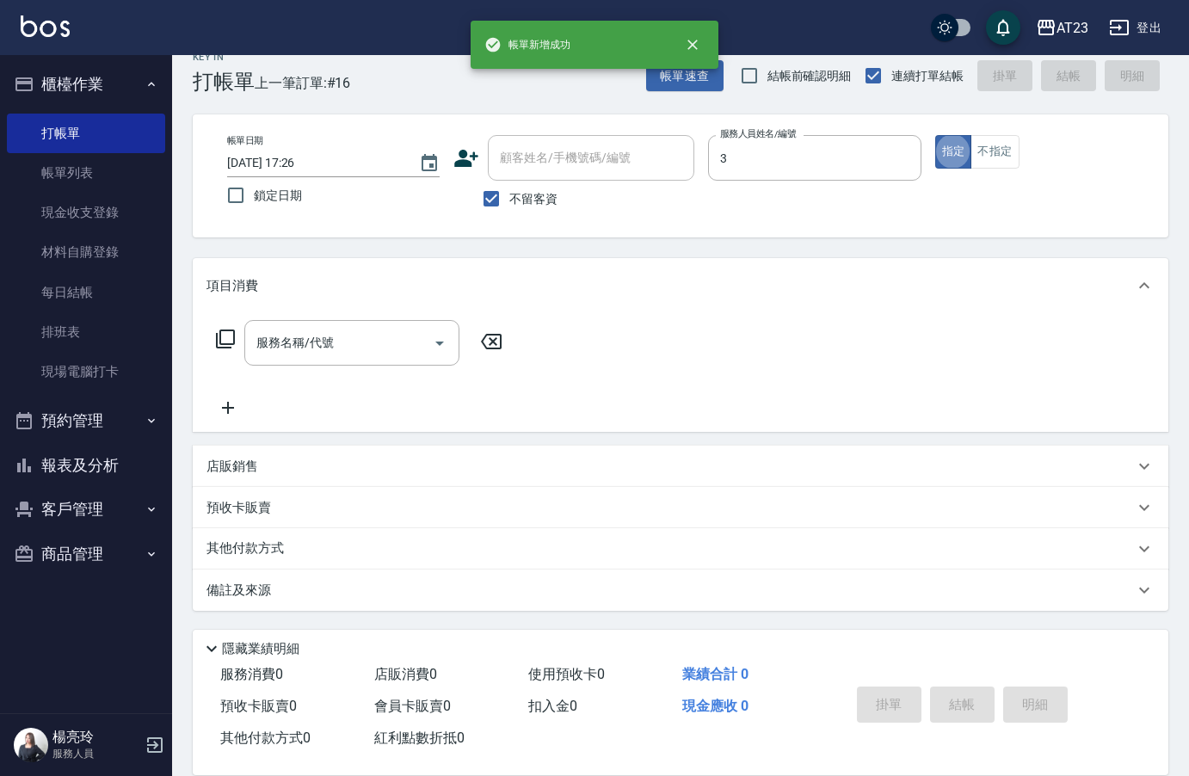
type input "[PERSON_NAME]-3"
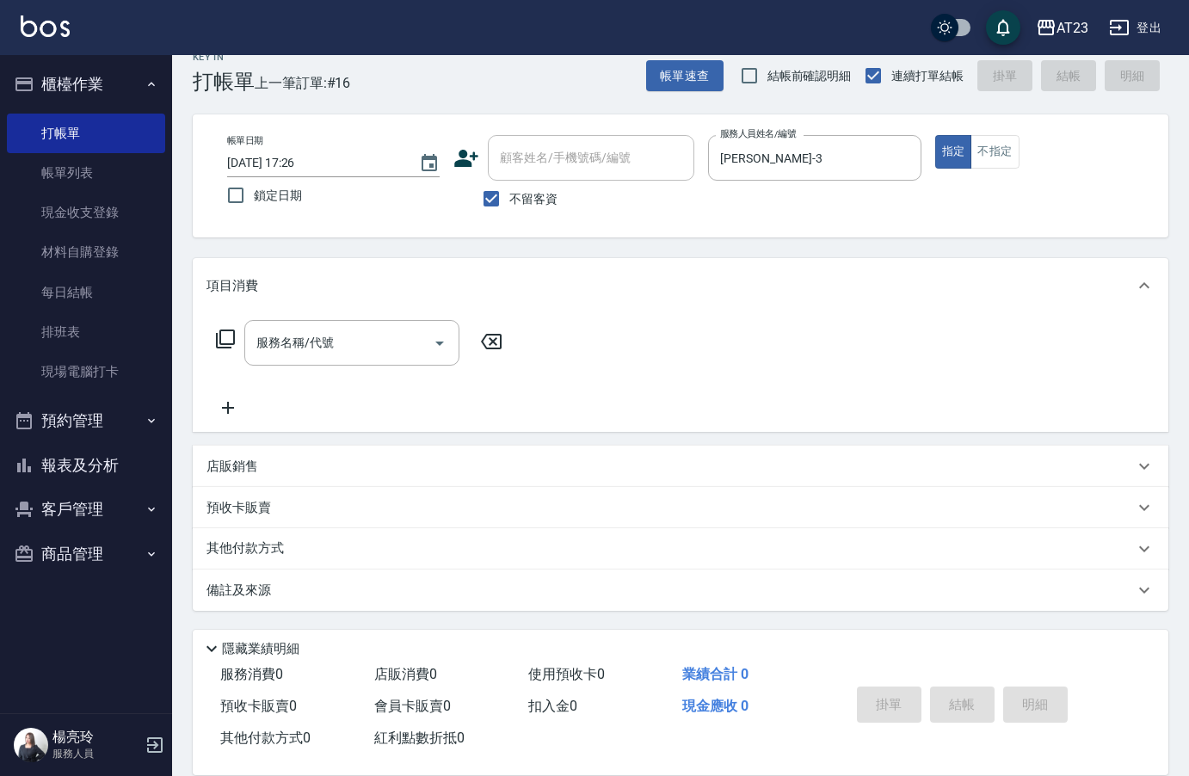
click at [222, 334] on icon at bounding box center [225, 339] width 21 height 21
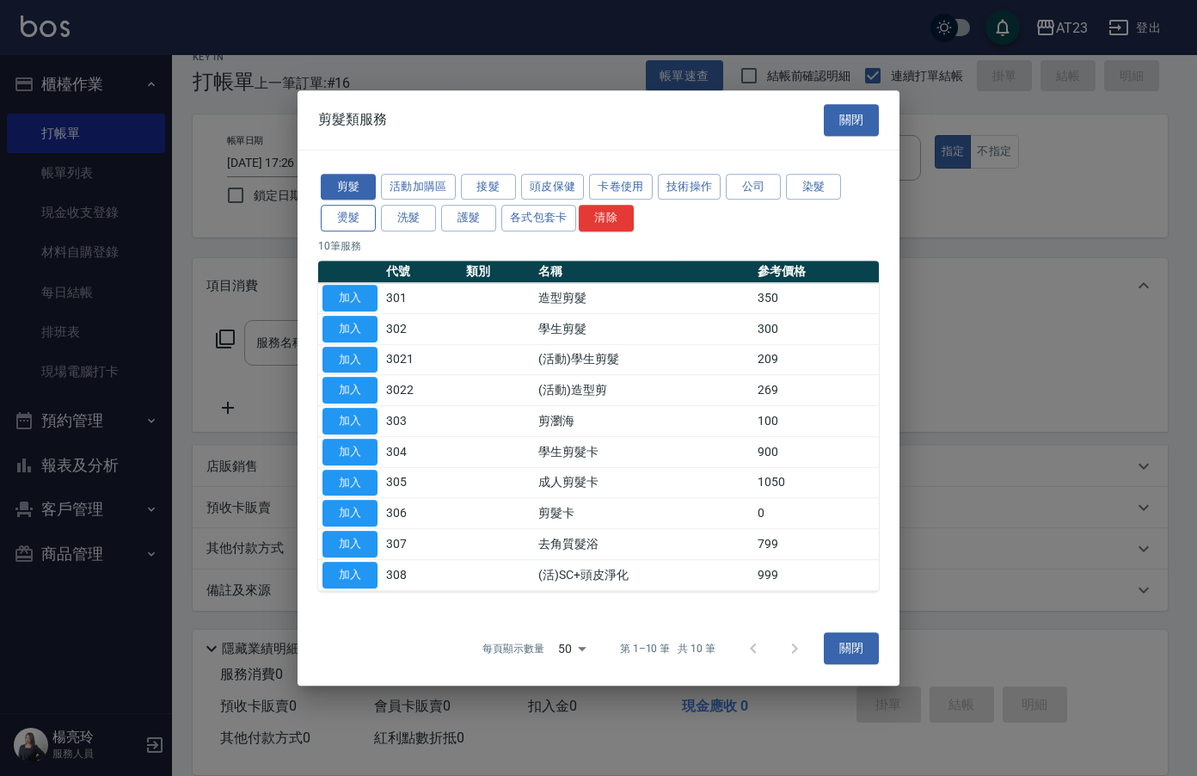
click at [355, 207] on button "燙髮" at bounding box center [348, 218] width 55 height 27
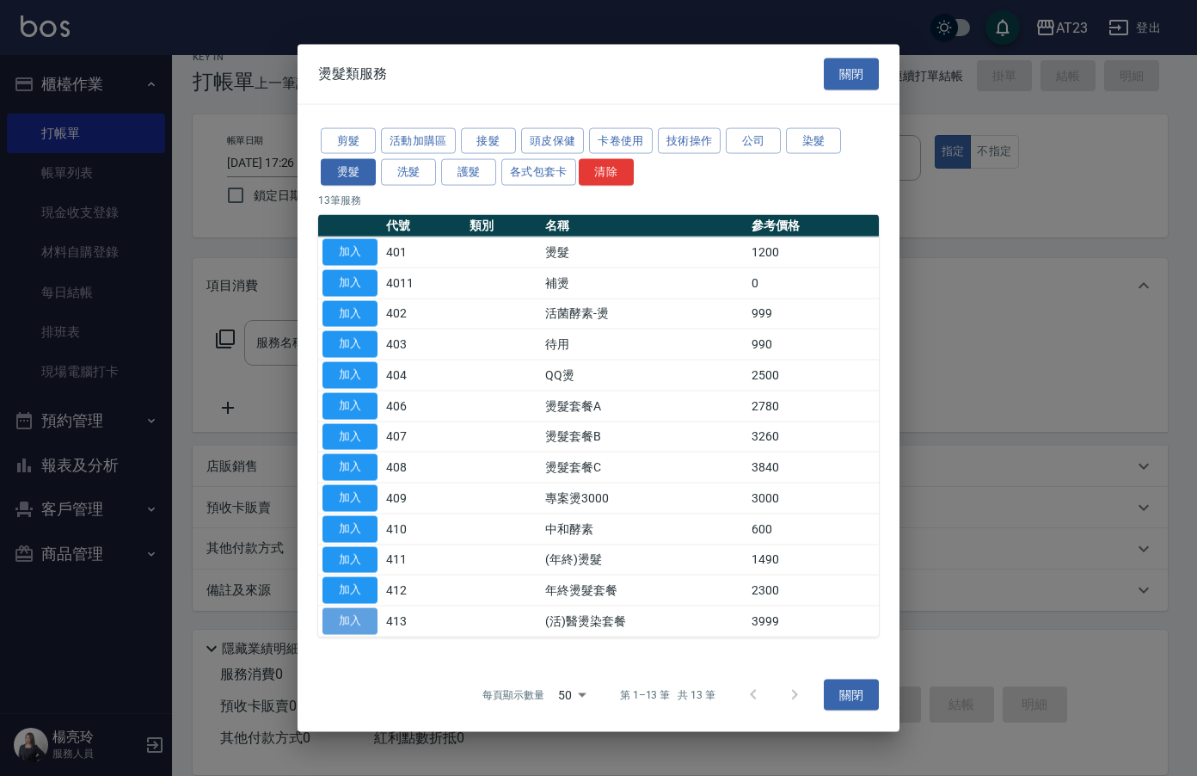
click at [347, 620] on button "加入" at bounding box center [350, 621] width 55 height 27
type input "(活)醫燙染套餐(413)"
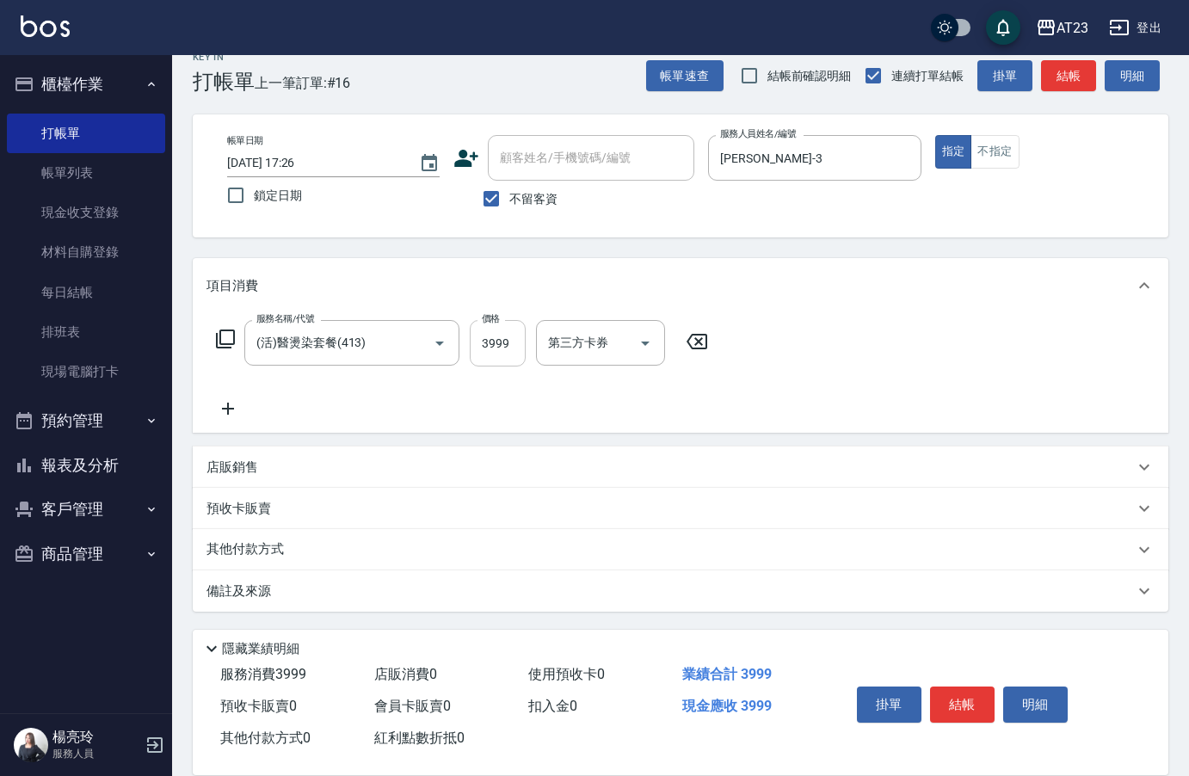
click at [472, 329] on input "3999" at bounding box center [498, 343] width 56 height 46
type input "3699"
click at [968, 691] on button "結帳" at bounding box center [962, 704] width 65 height 36
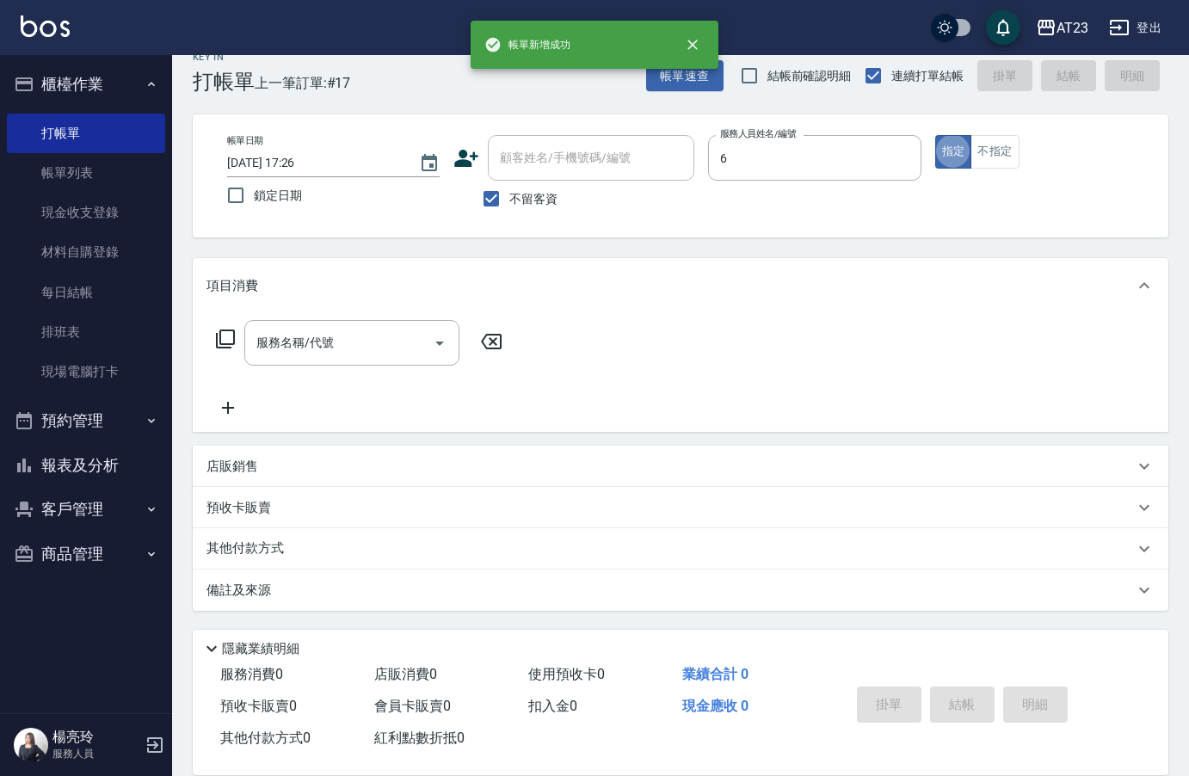
type input "Joann-6"
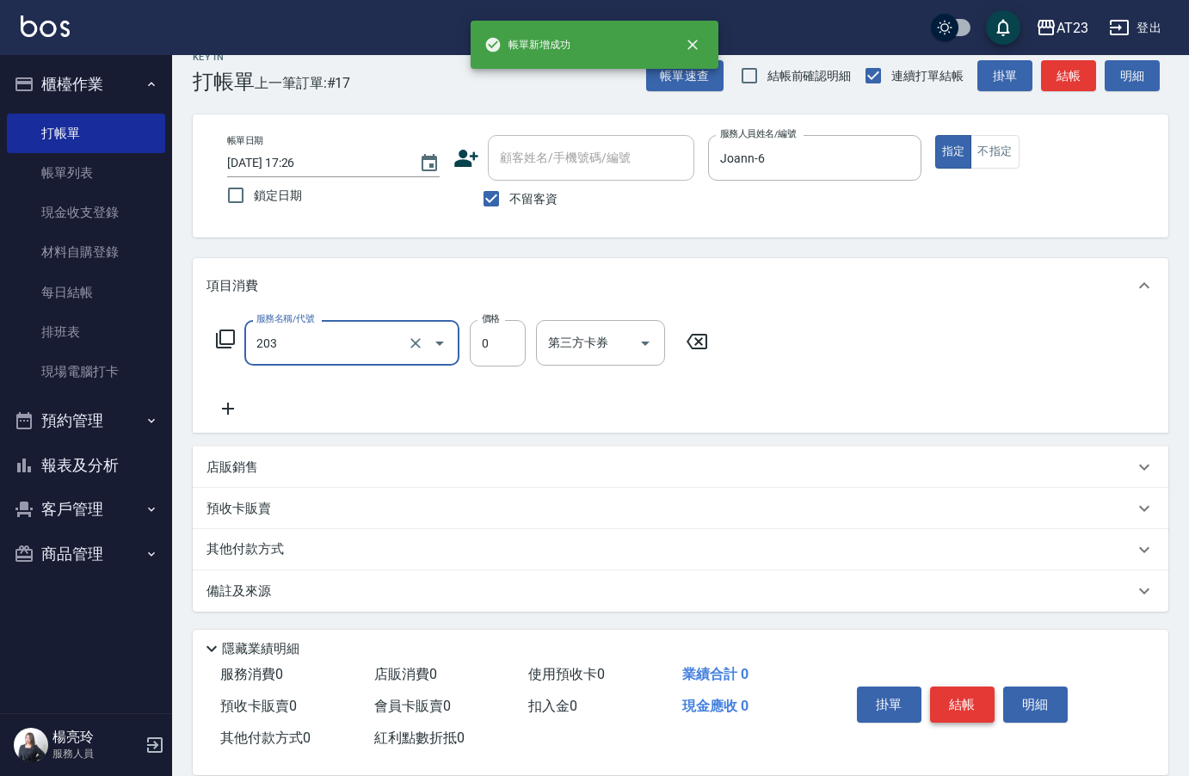
type input "使用洗髮卡(203)"
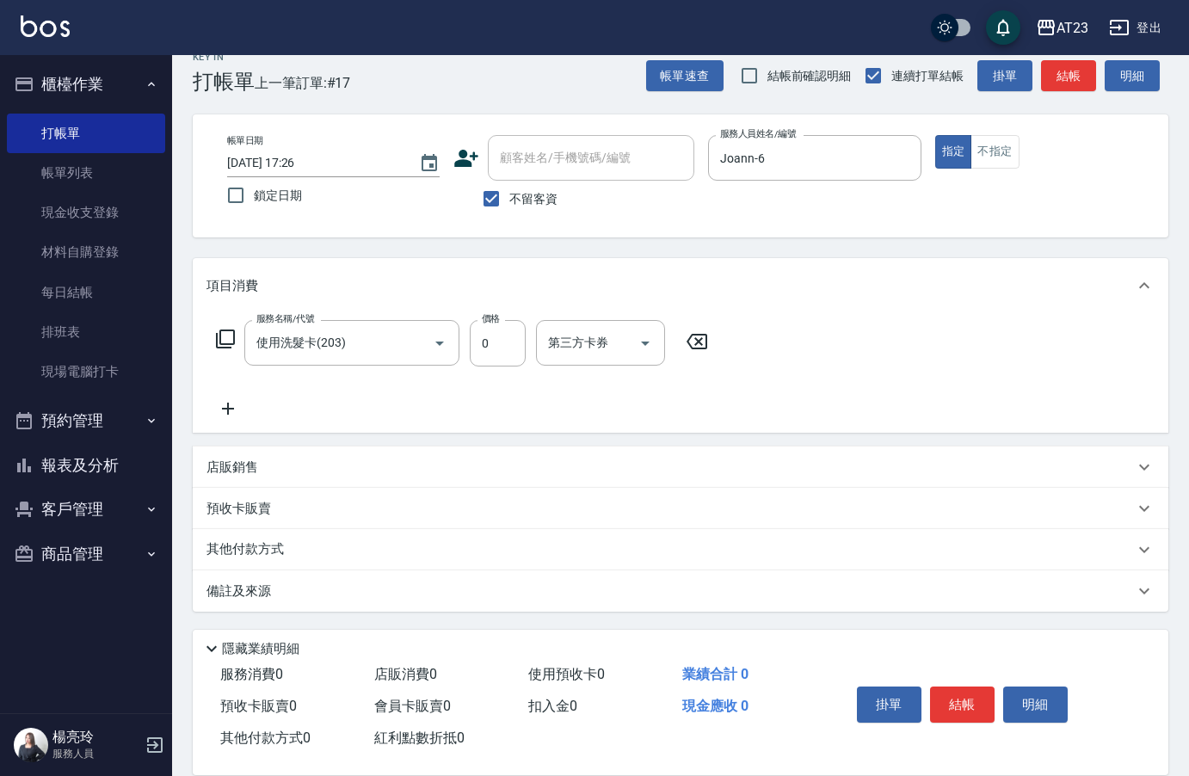
click at [230, 340] on icon at bounding box center [225, 339] width 21 height 21
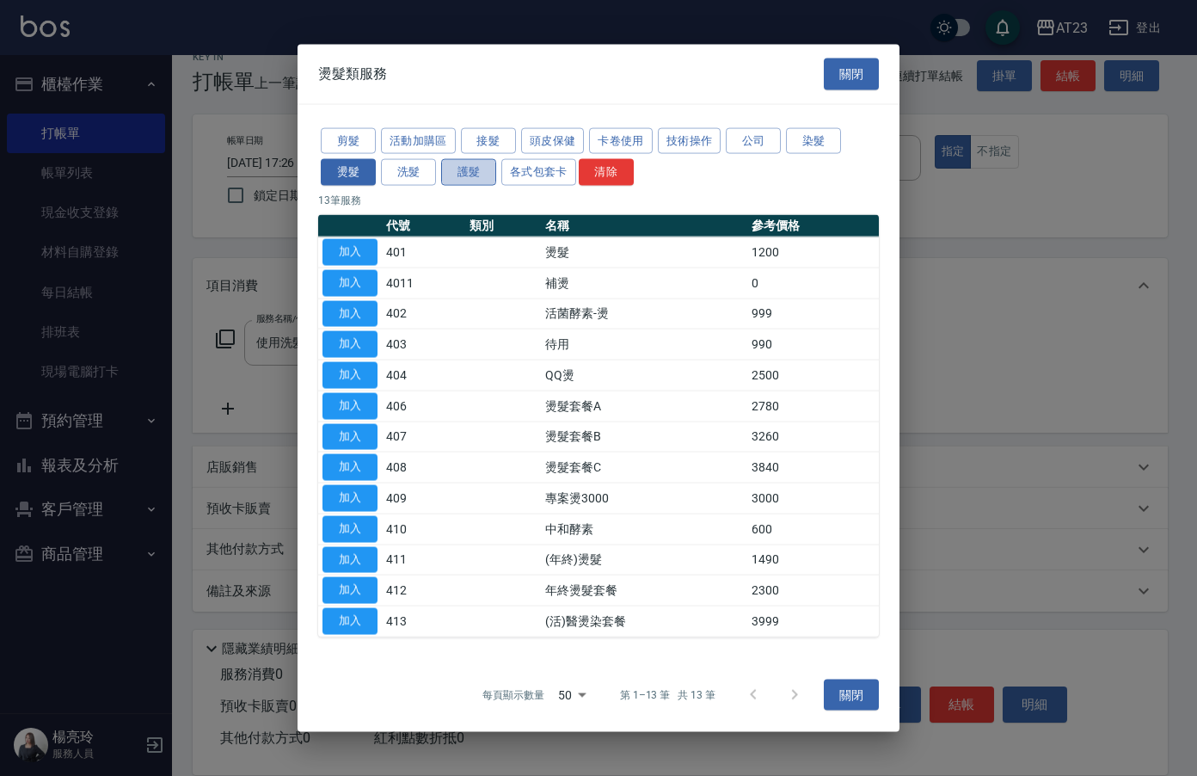
click at [467, 171] on button "護髮" at bounding box center [468, 172] width 55 height 27
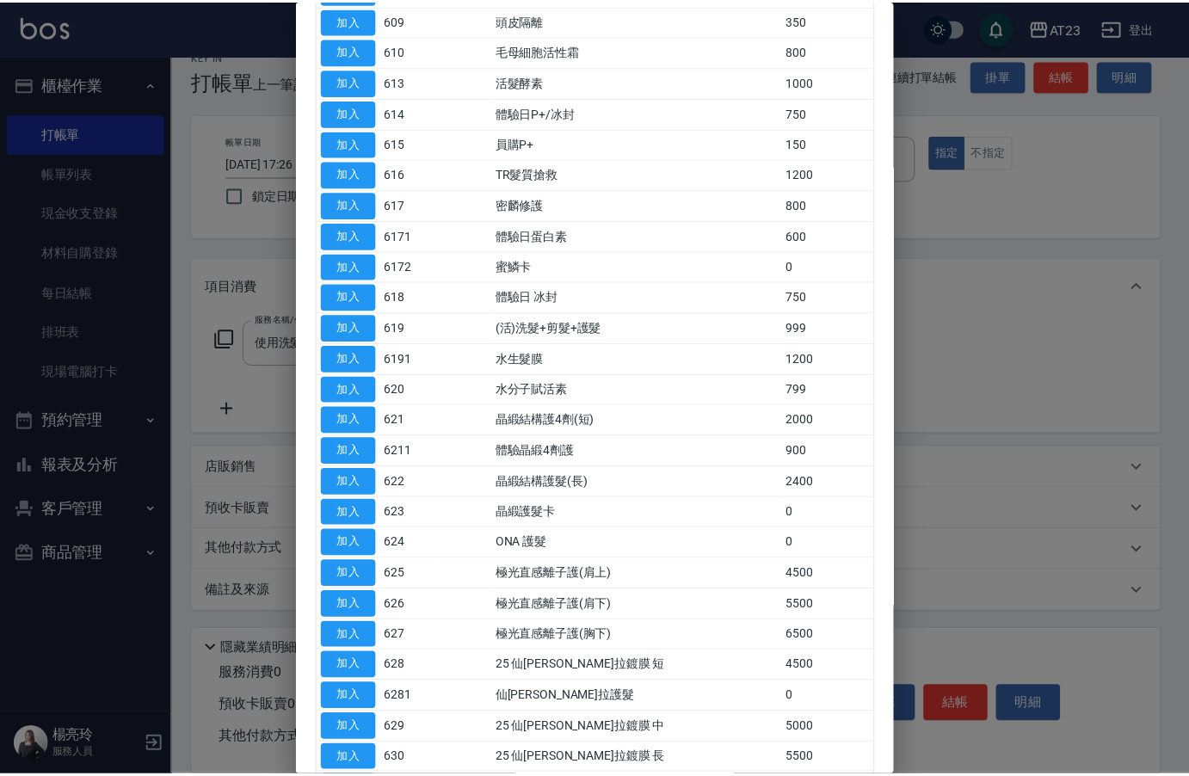
scroll to position [465, 0]
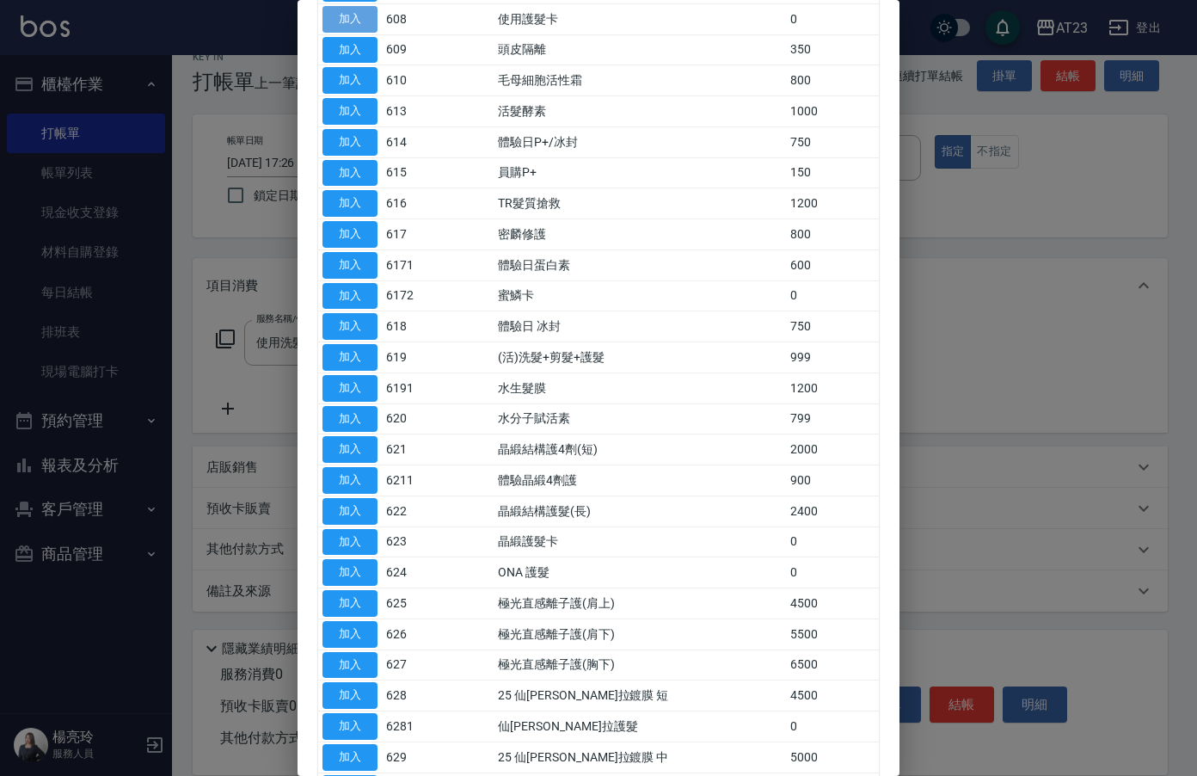
click at [363, 17] on button "加入" at bounding box center [350, 19] width 55 height 27
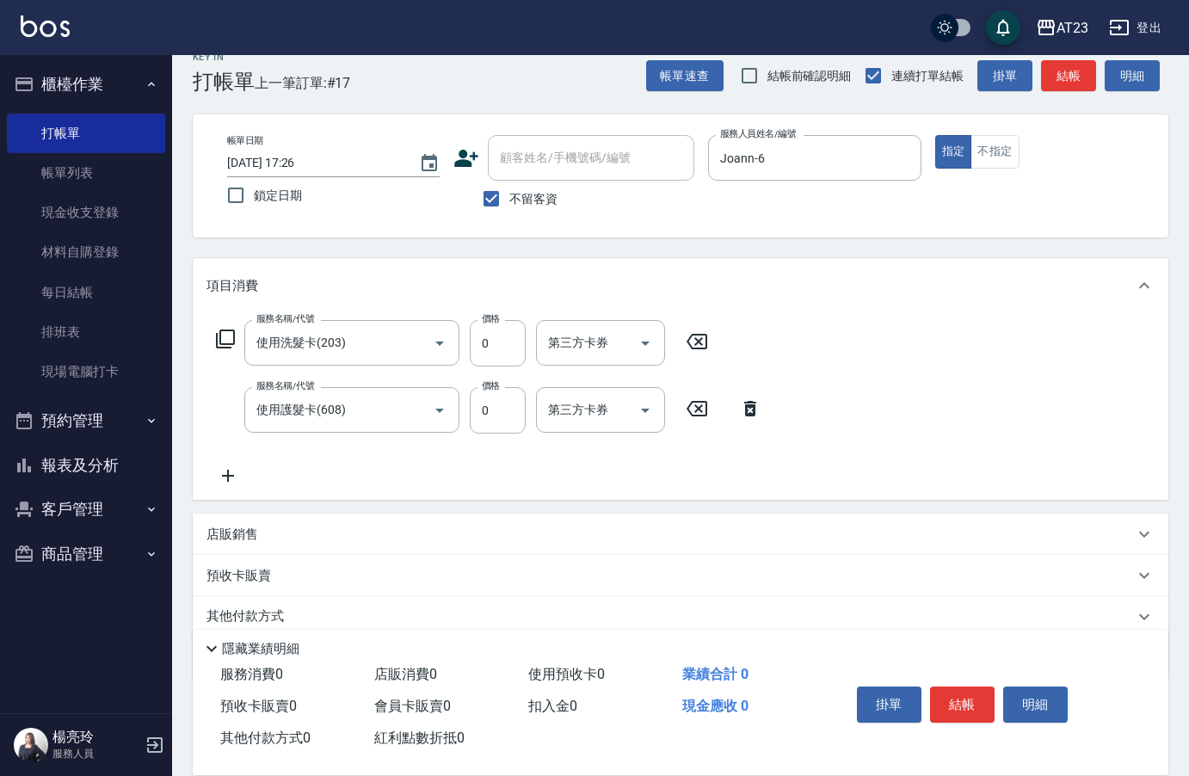
click at [224, 467] on icon at bounding box center [227, 475] width 43 height 21
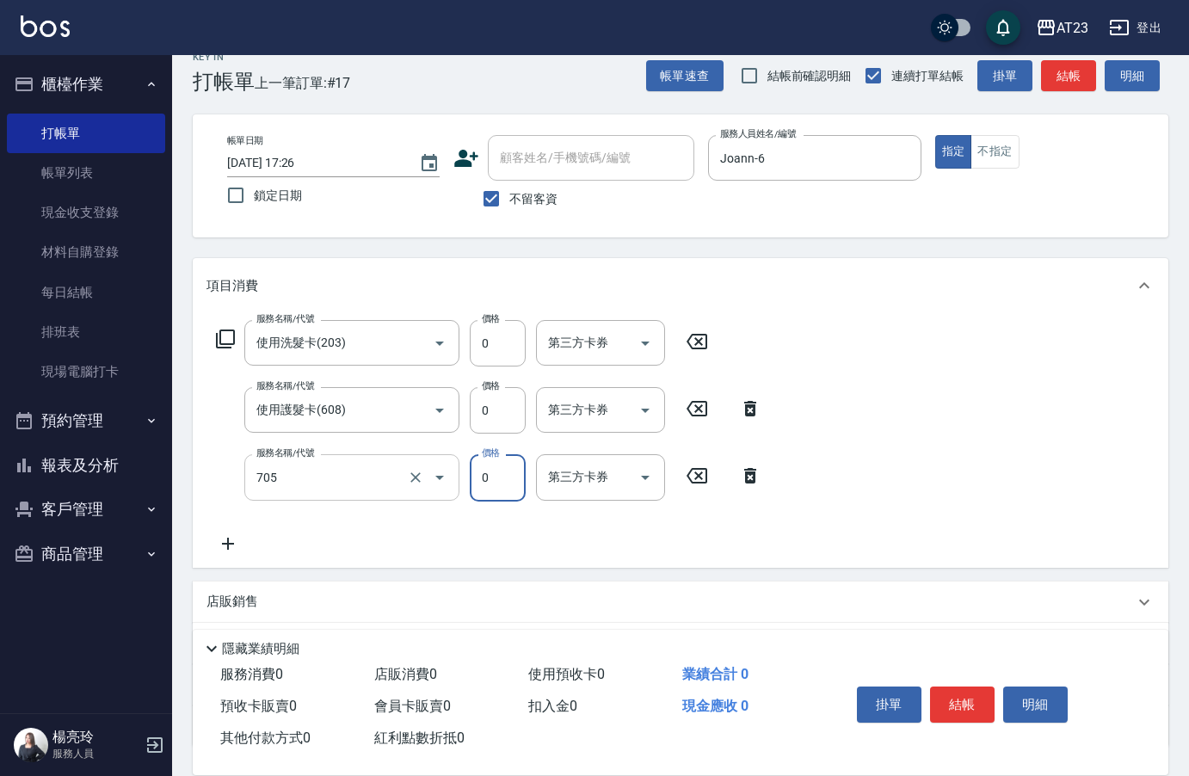
type input "互助50(705)"
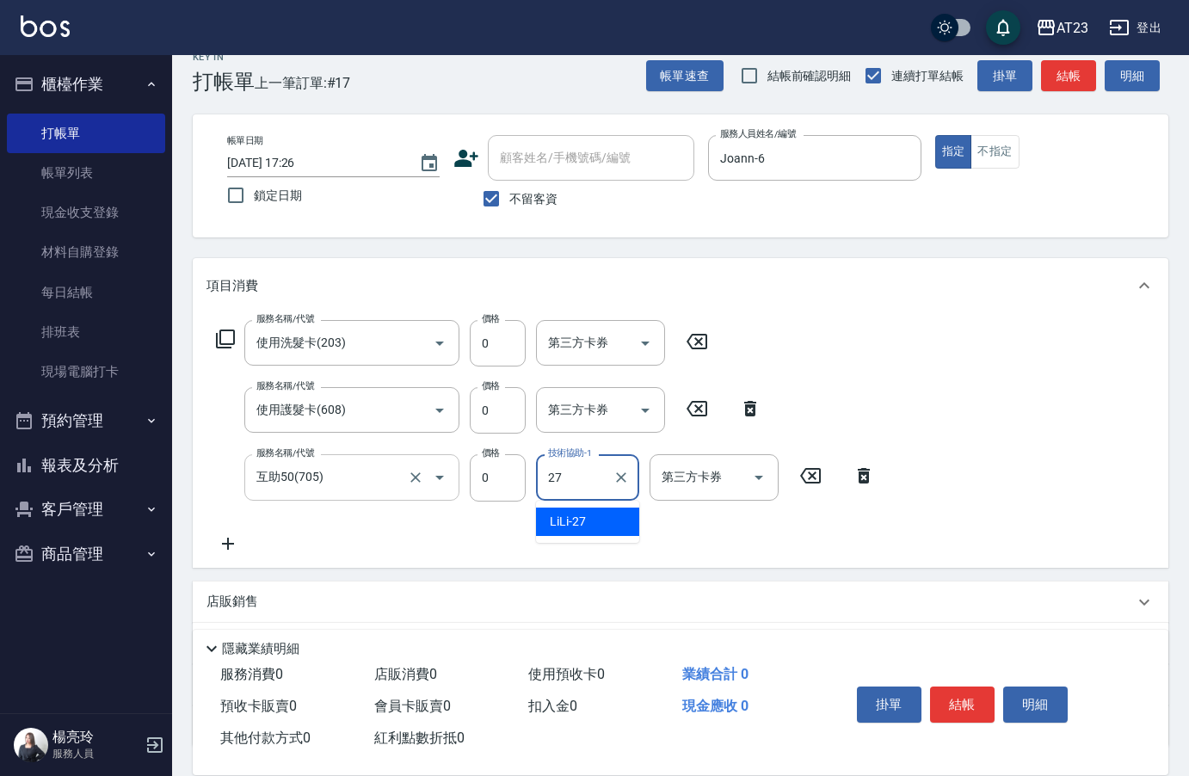
type input "LiLi-27"
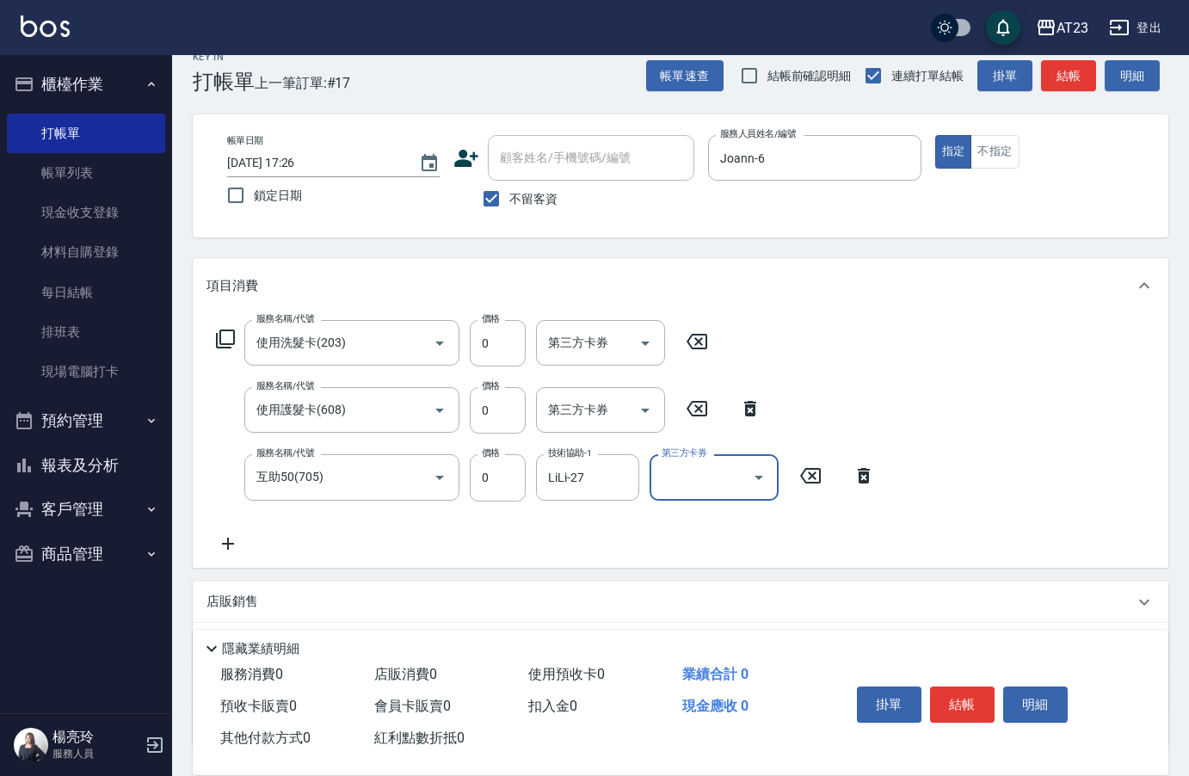
click at [227, 550] on icon at bounding box center [227, 543] width 43 height 21
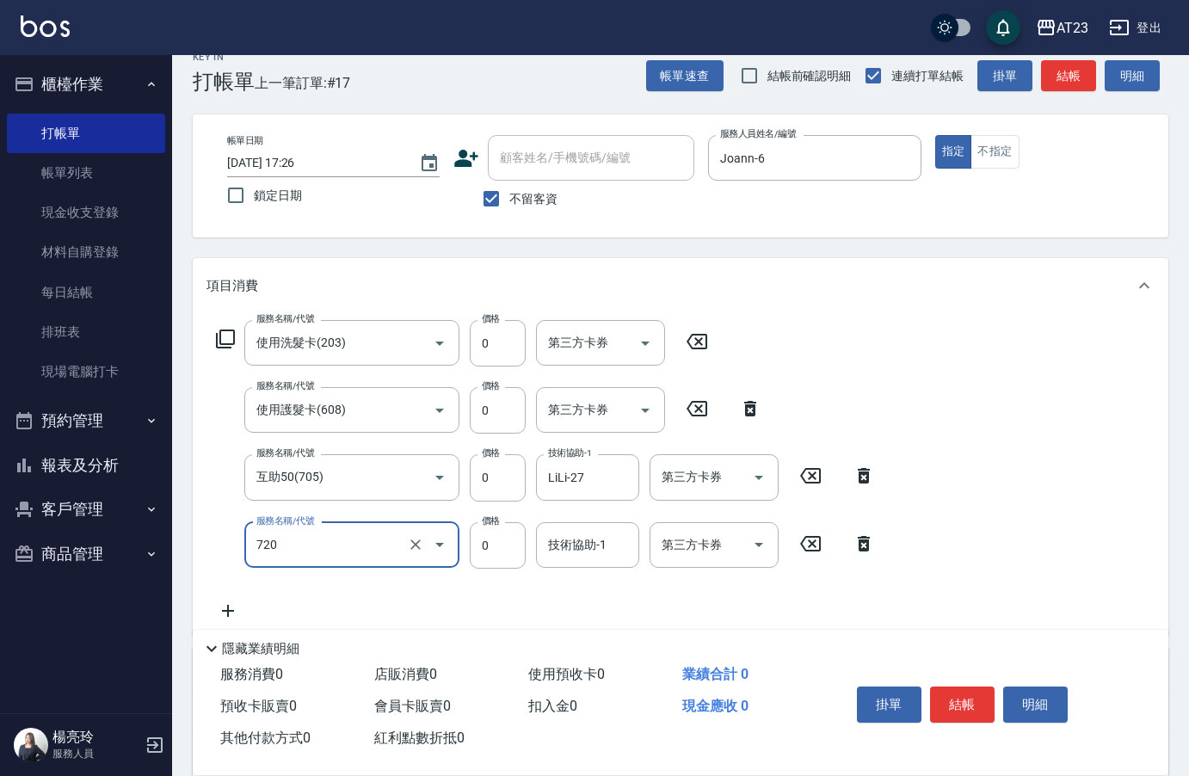
type input "互助200(720)"
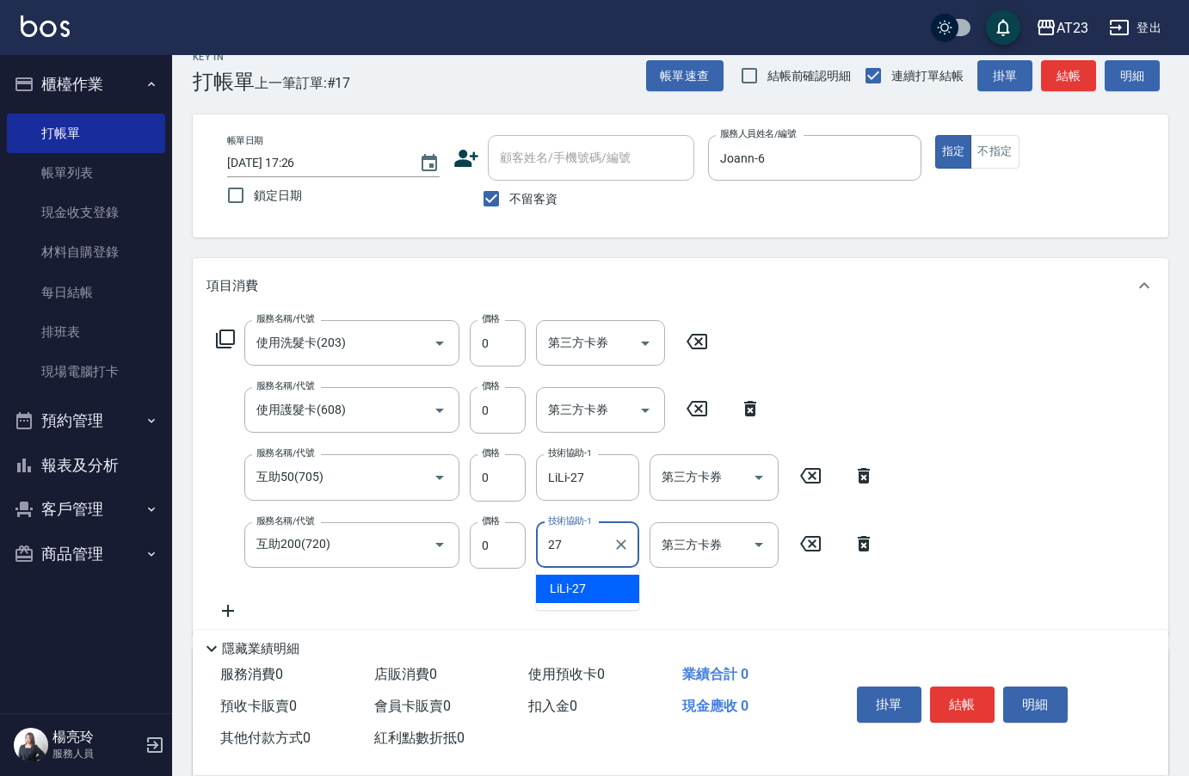
type input "LiLi-27"
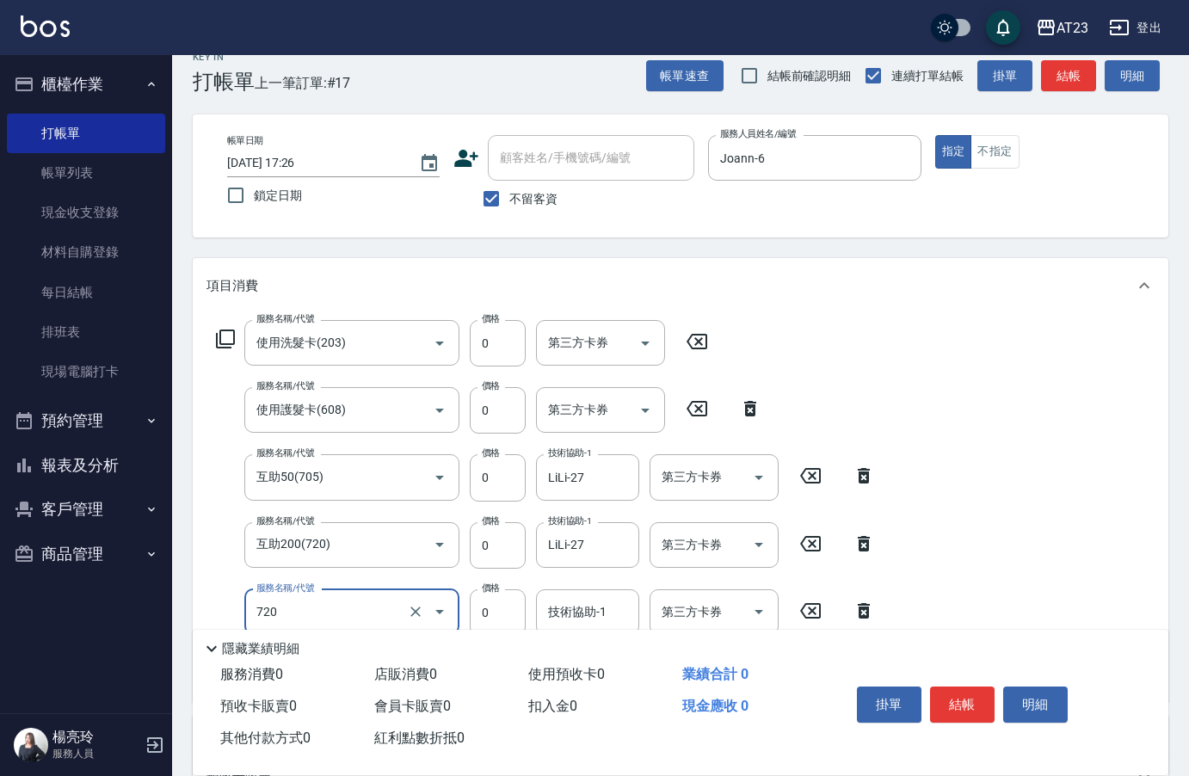
type input "互助200(720)"
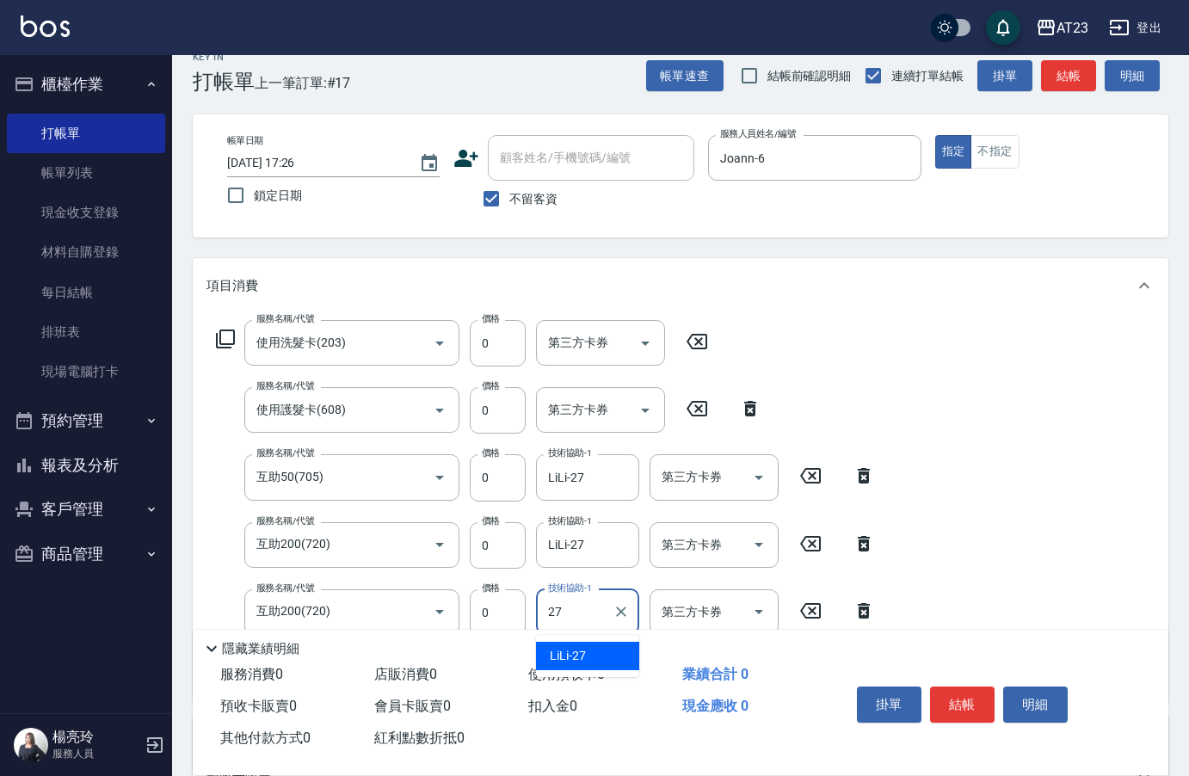
type input "LiLi-27"
click at [960, 686] on button "結帳" at bounding box center [962, 704] width 65 height 36
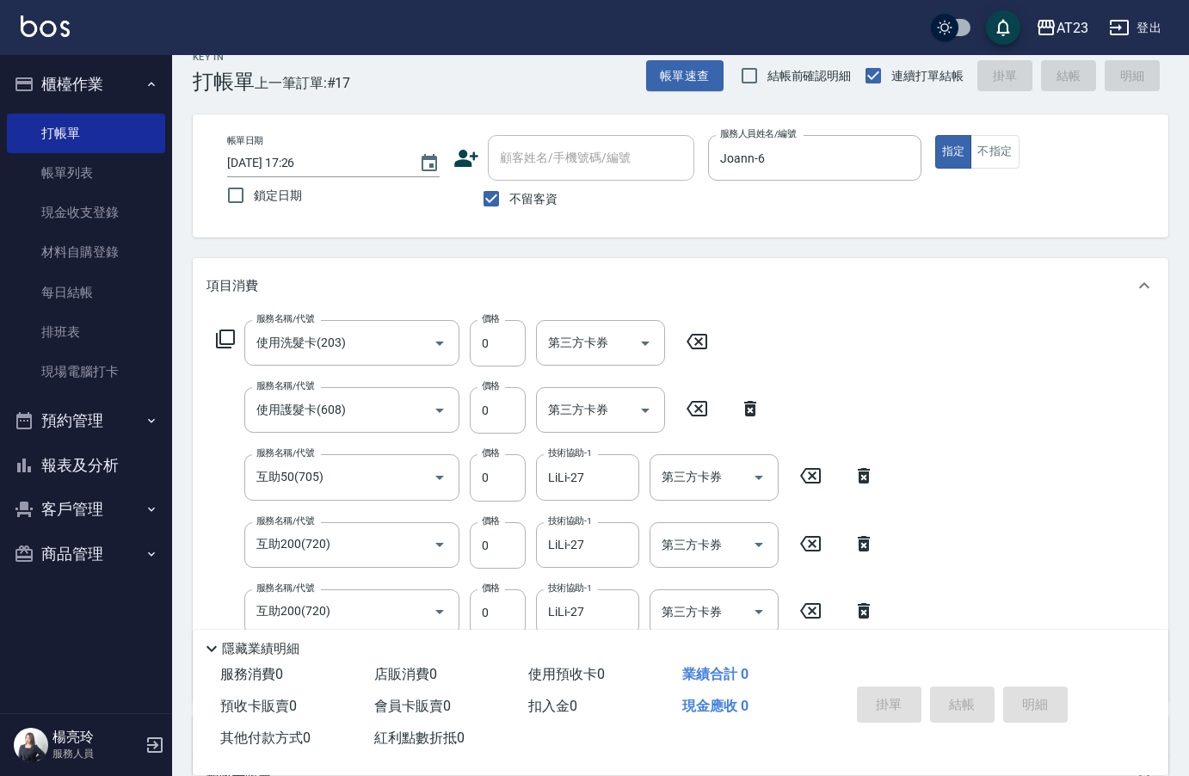
type input "[DATE] 17:27"
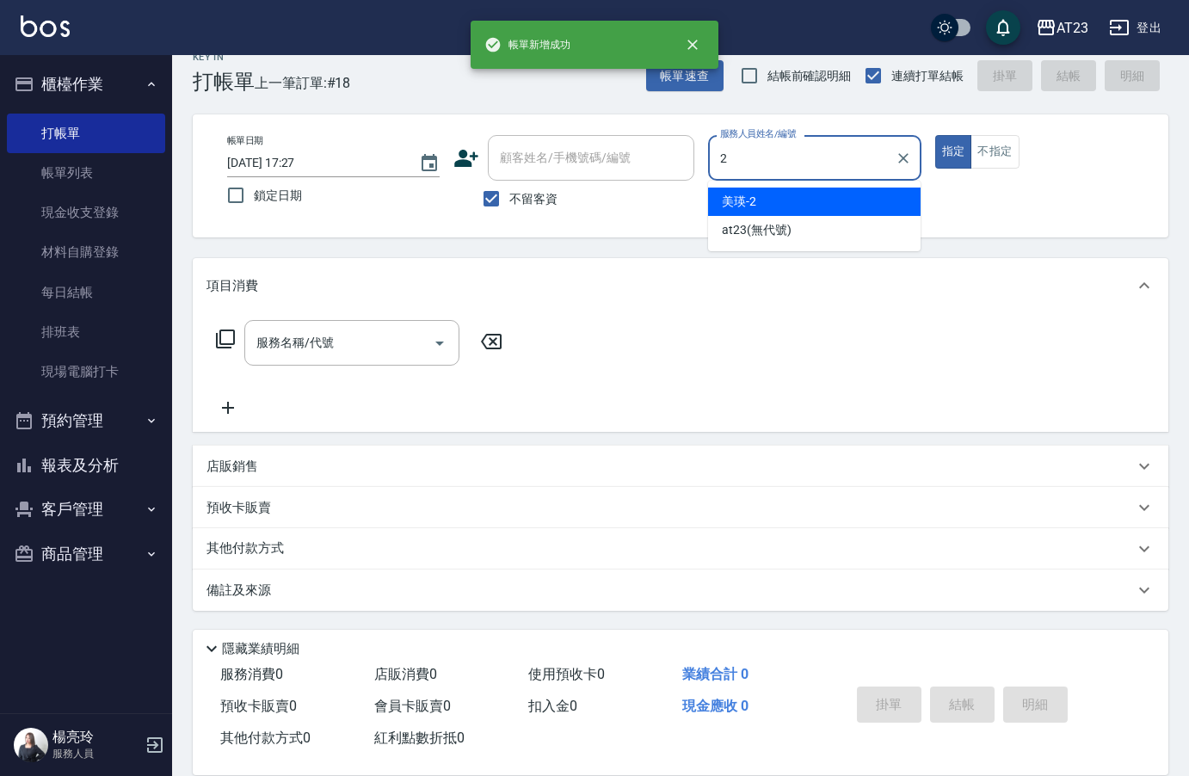
type input "美瑛-2"
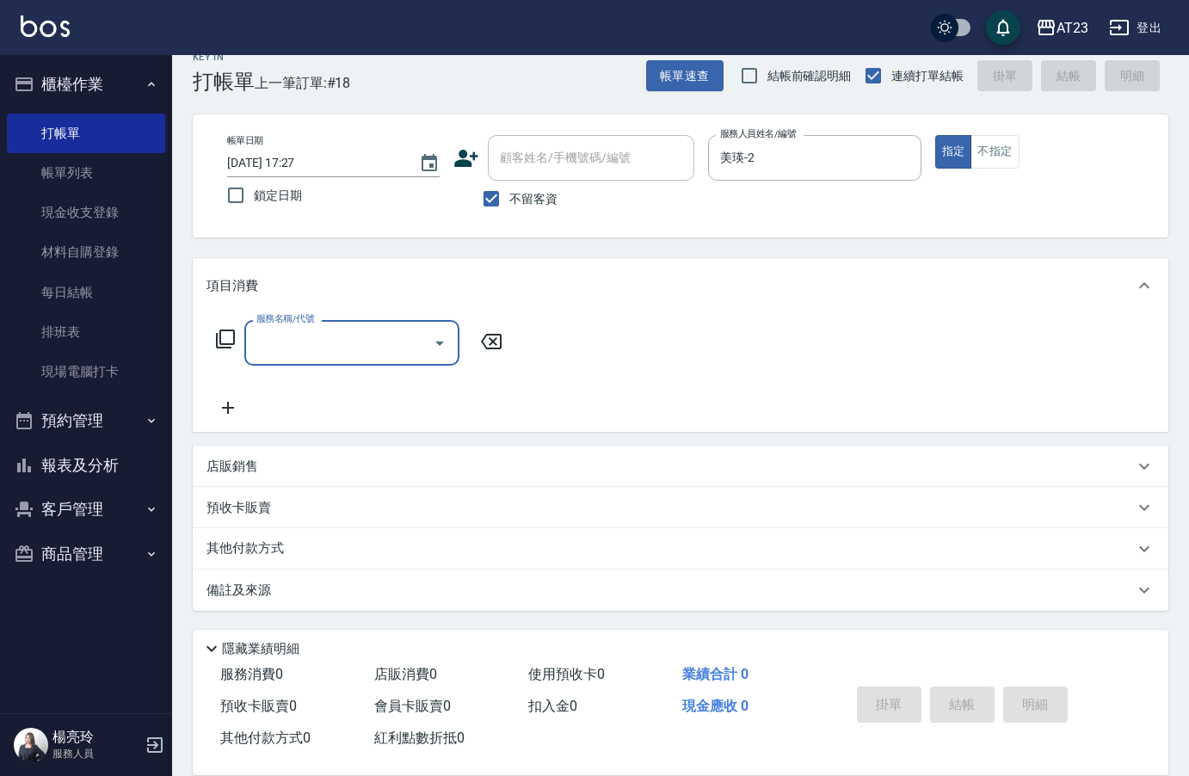
click at [213, 340] on div "服務名稱/代號 服務名稱/代號" at bounding box center [359, 343] width 306 height 46
click at [226, 329] on icon at bounding box center [225, 339] width 21 height 21
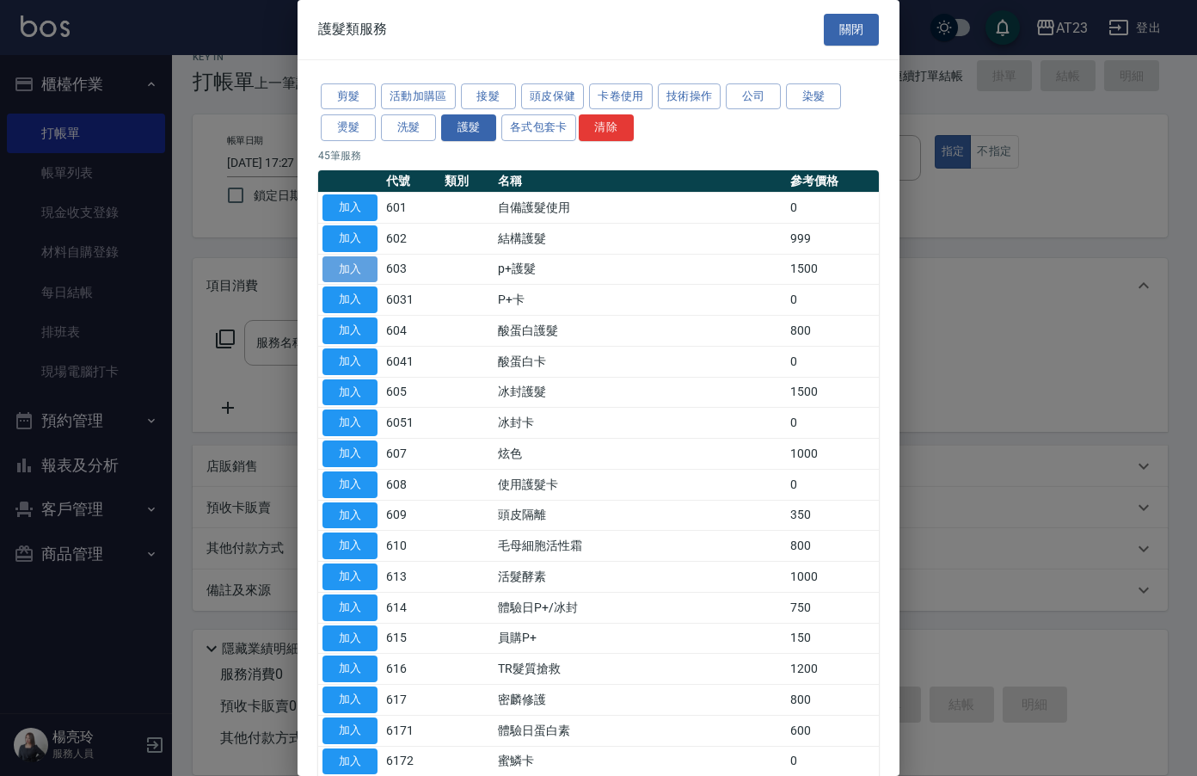
click at [353, 266] on button "加入" at bounding box center [350, 269] width 55 height 27
type input "p+護髮(603)"
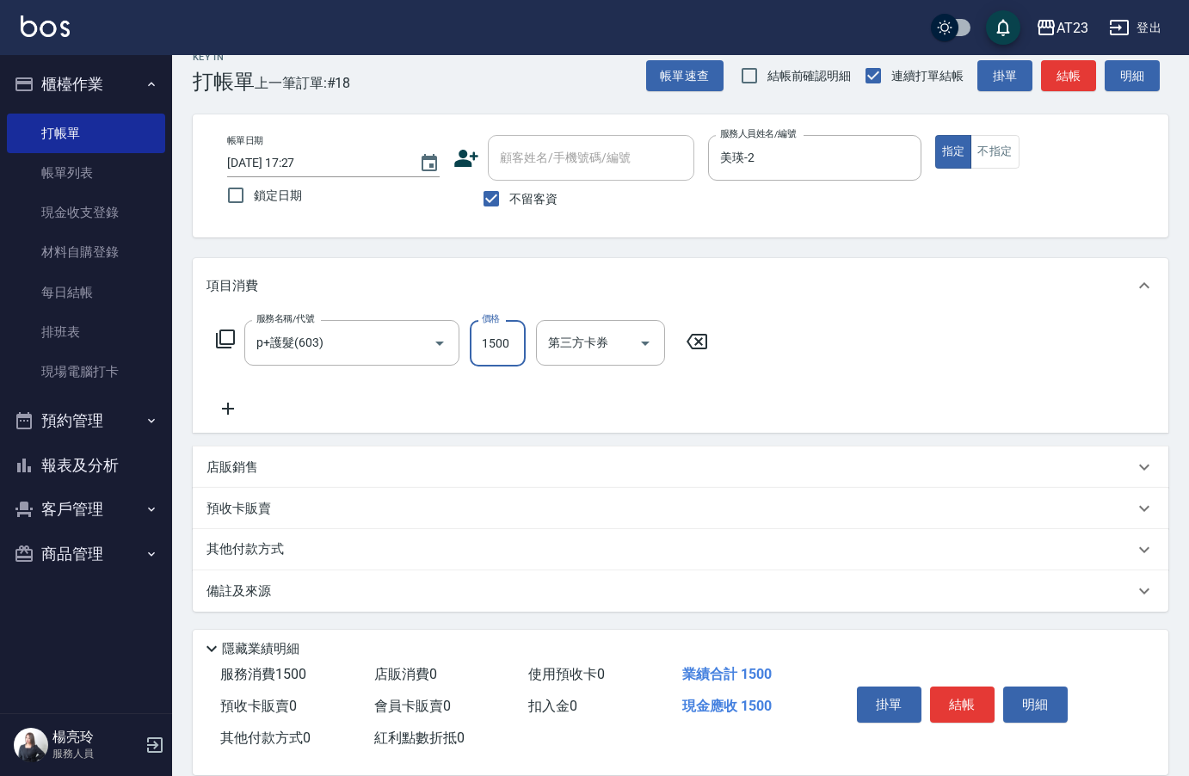
click at [489, 355] on input "1500" at bounding box center [498, 343] width 56 height 46
type input "750"
click at [220, 341] on icon at bounding box center [225, 338] width 19 height 19
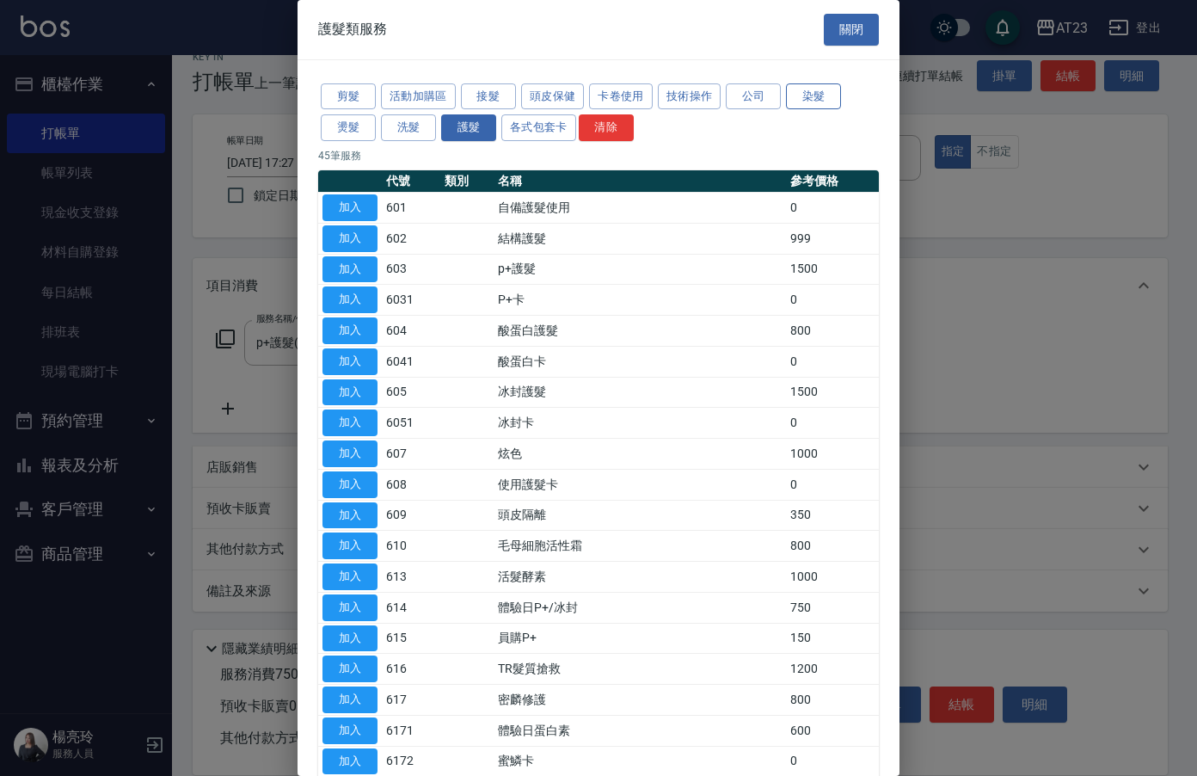
click at [792, 95] on button "染髮" at bounding box center [813, 96] width 55 height 27
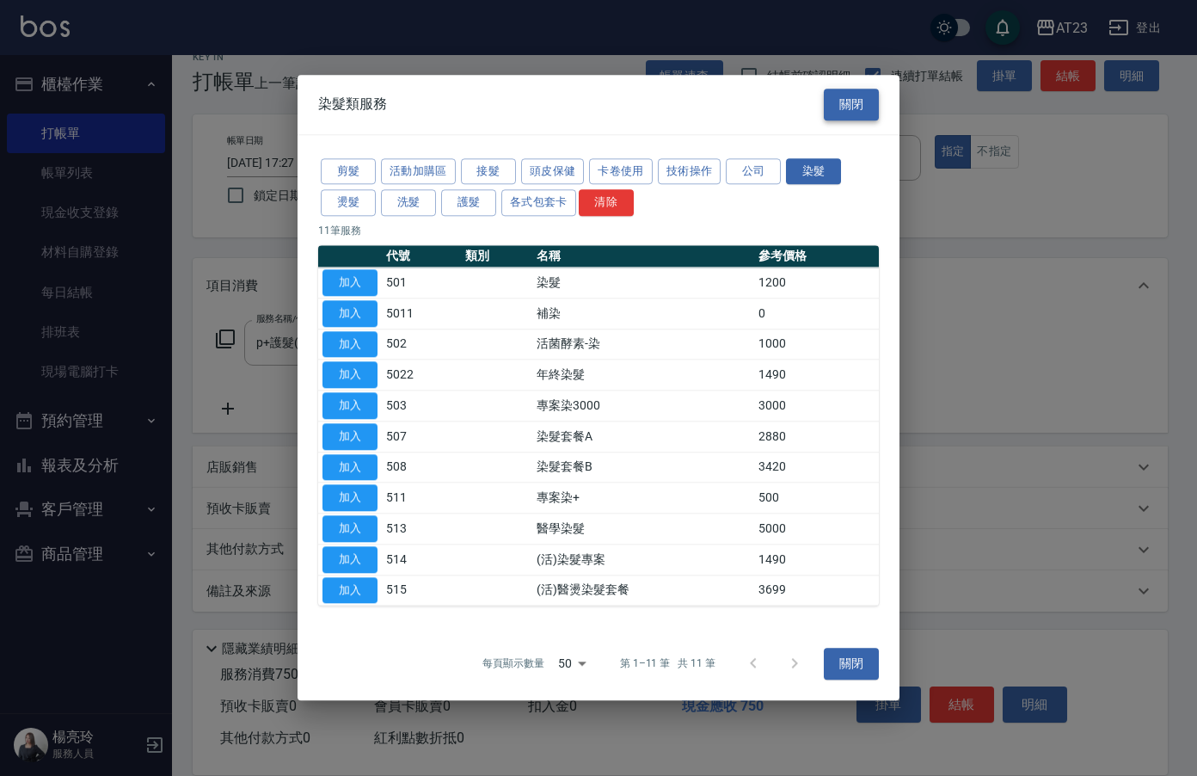
click at [839, 108] on button "關閉" at bounding box center [851, 105] width 55 height 32
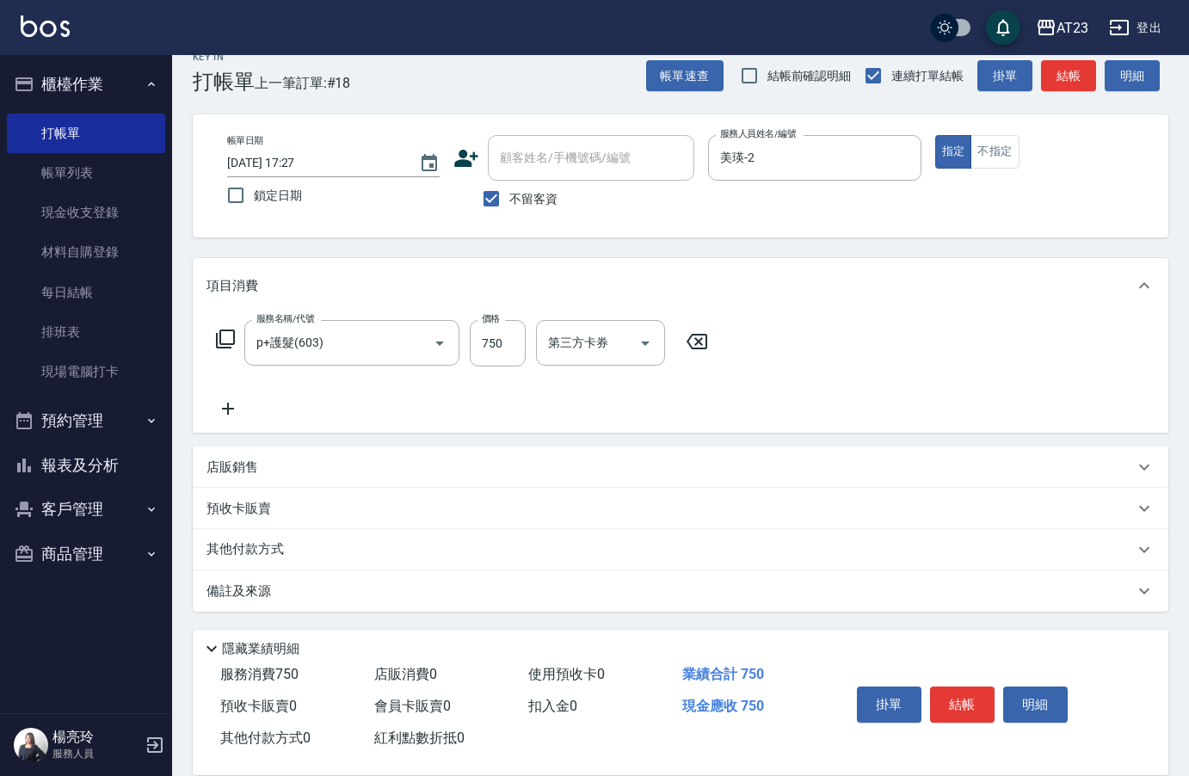
click at [236, 411] on icon at bounding box center [227, 408] width 43 height 21
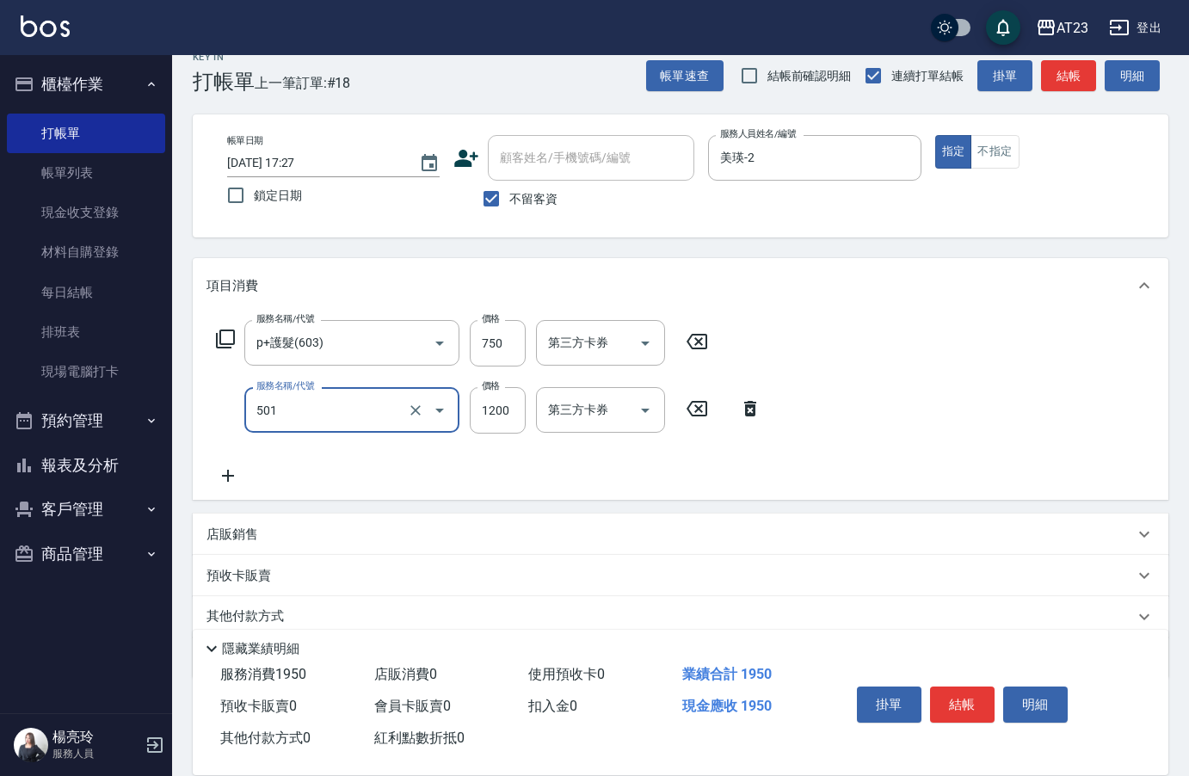
type input "染髮(501)"
type input "2949"
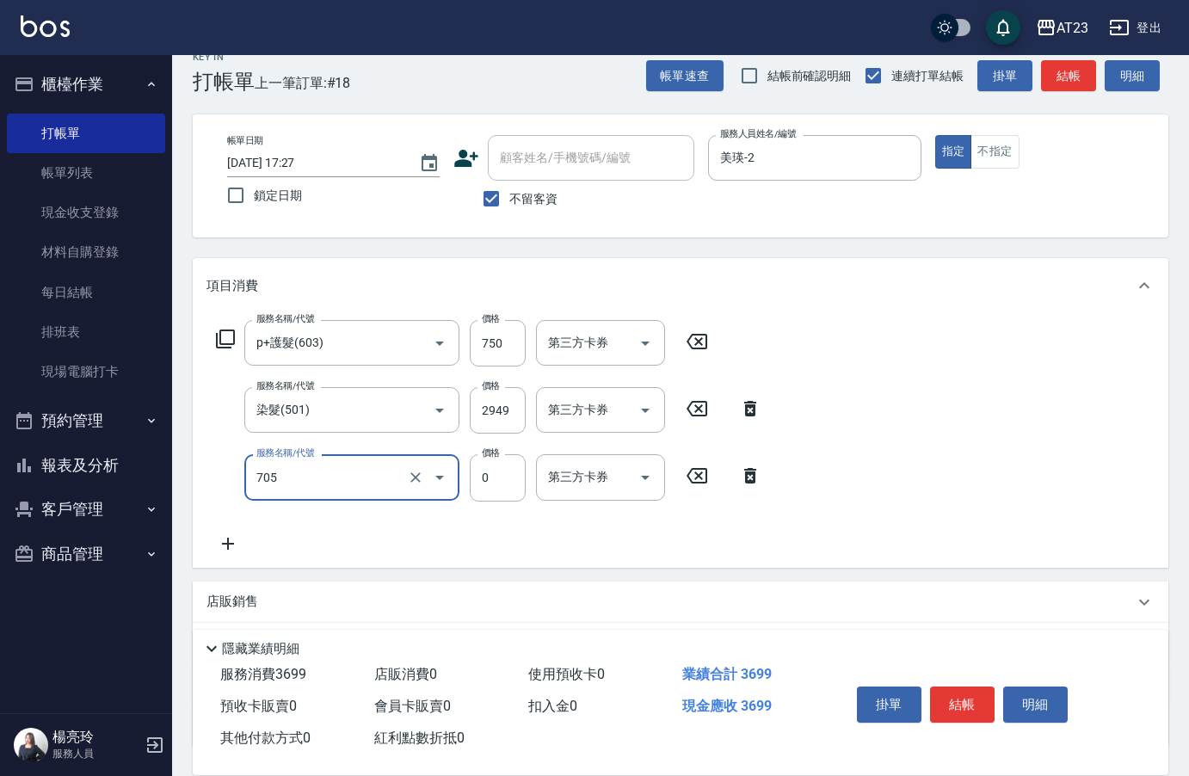
type input "互助50(705)"
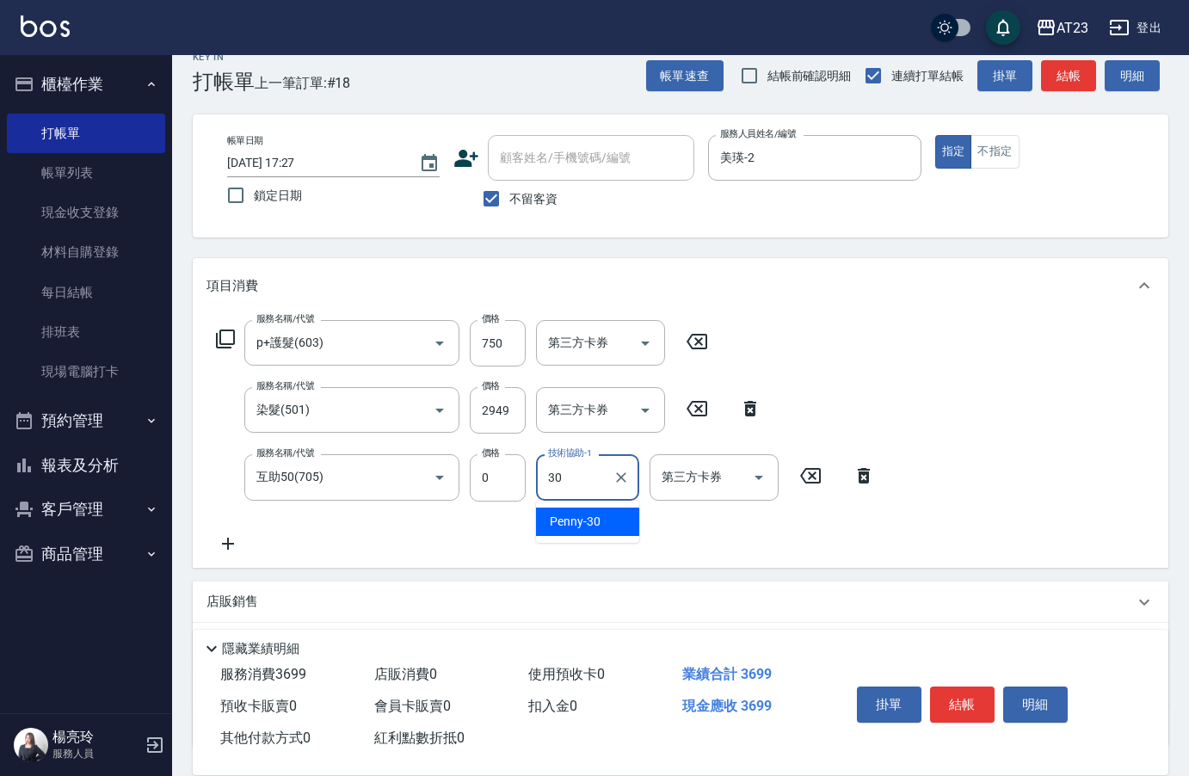
type input "Penny-30"
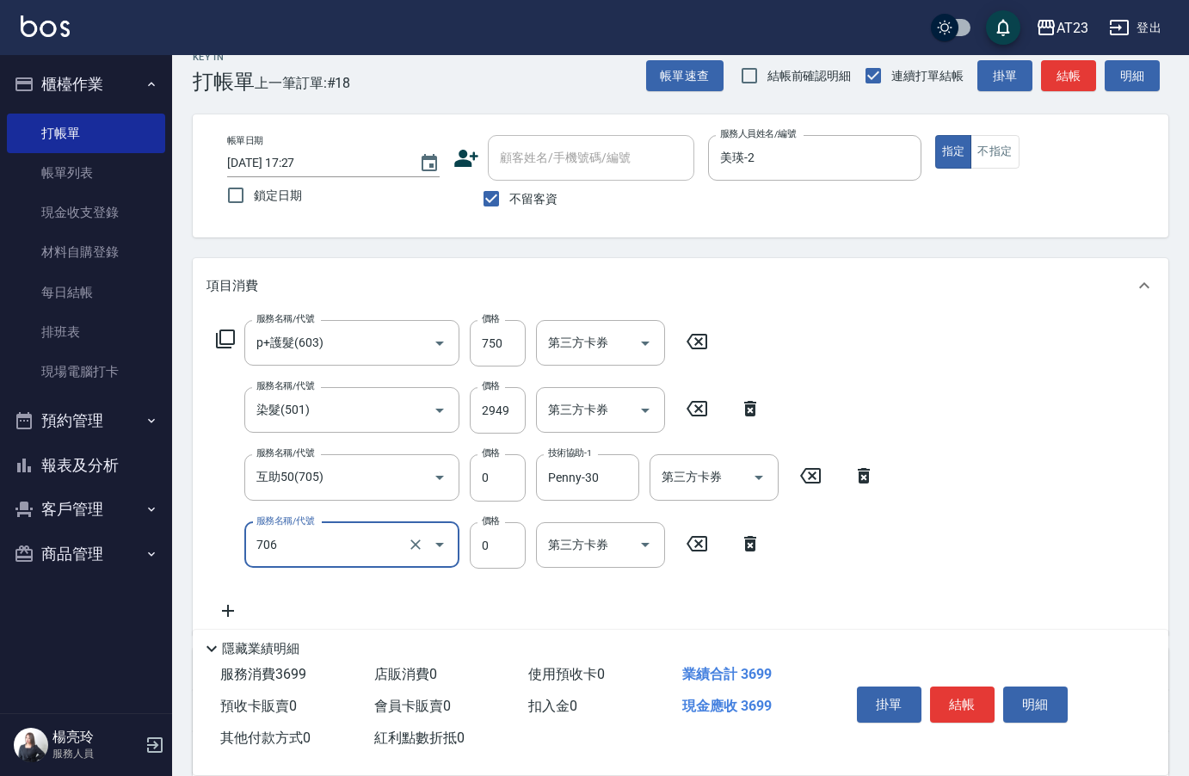
type input "互助60(706)"
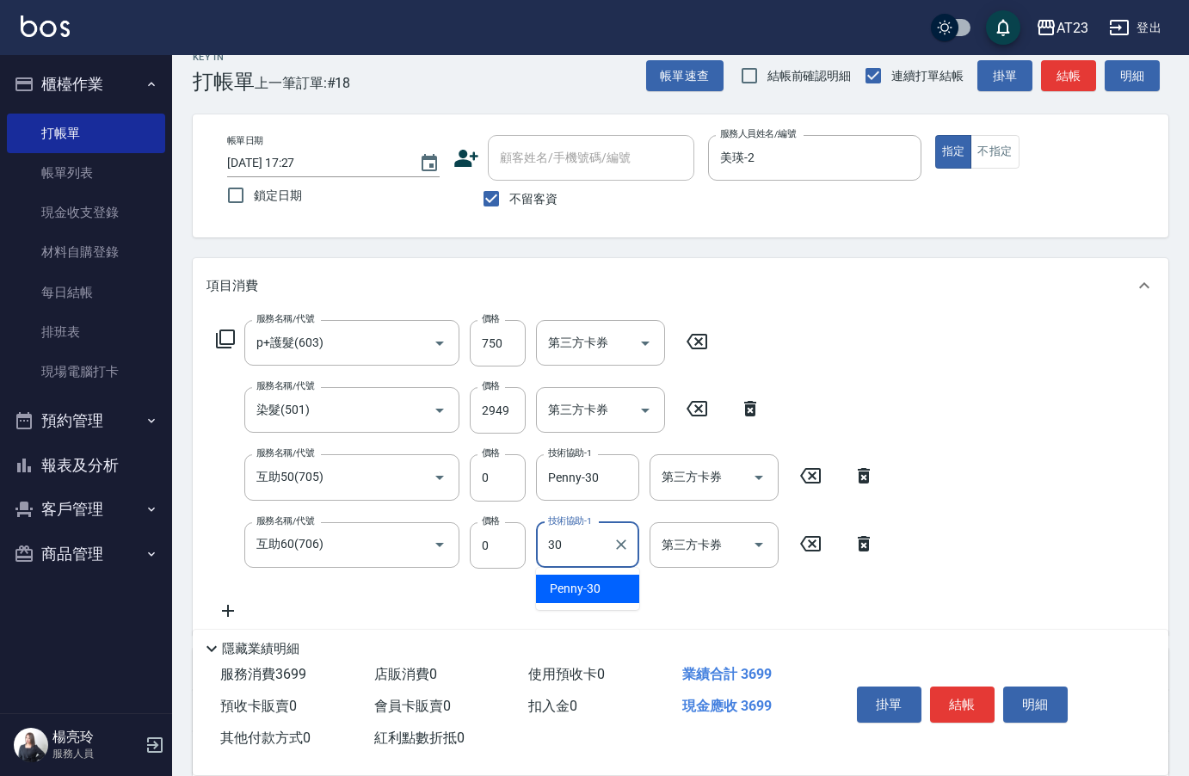
type input "Penny-30"
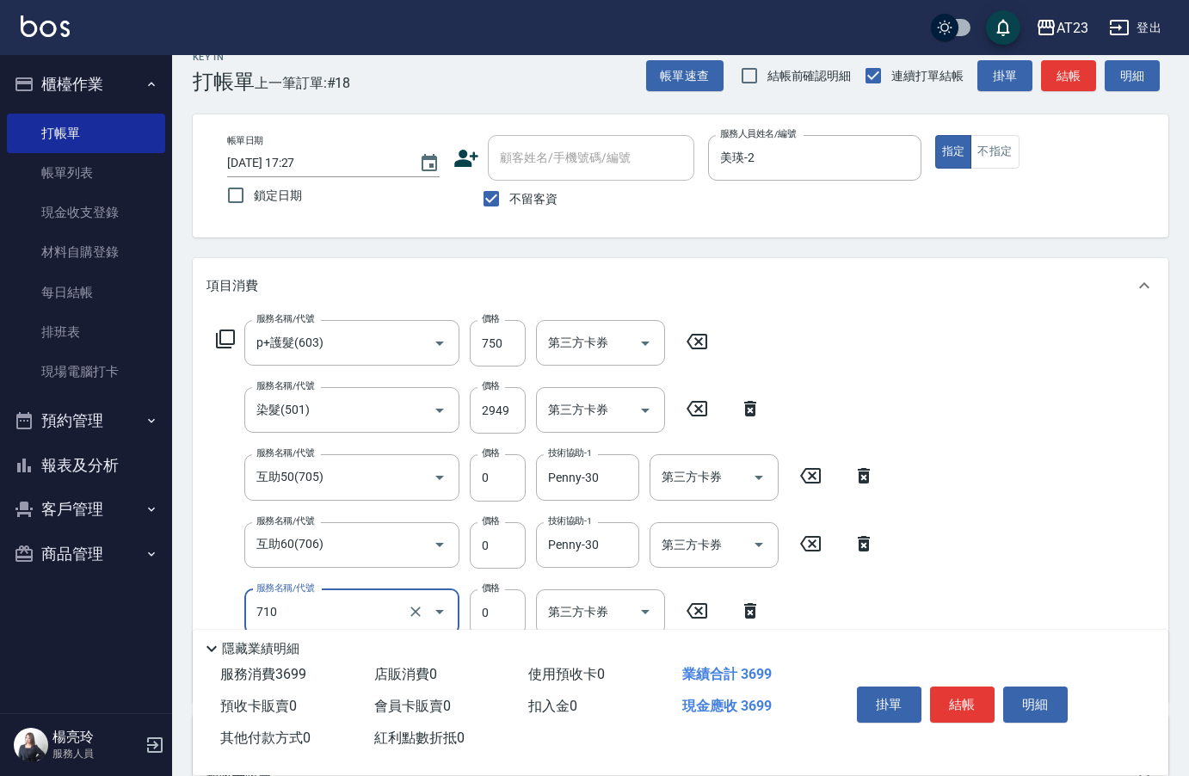
type input "互助100(710)"
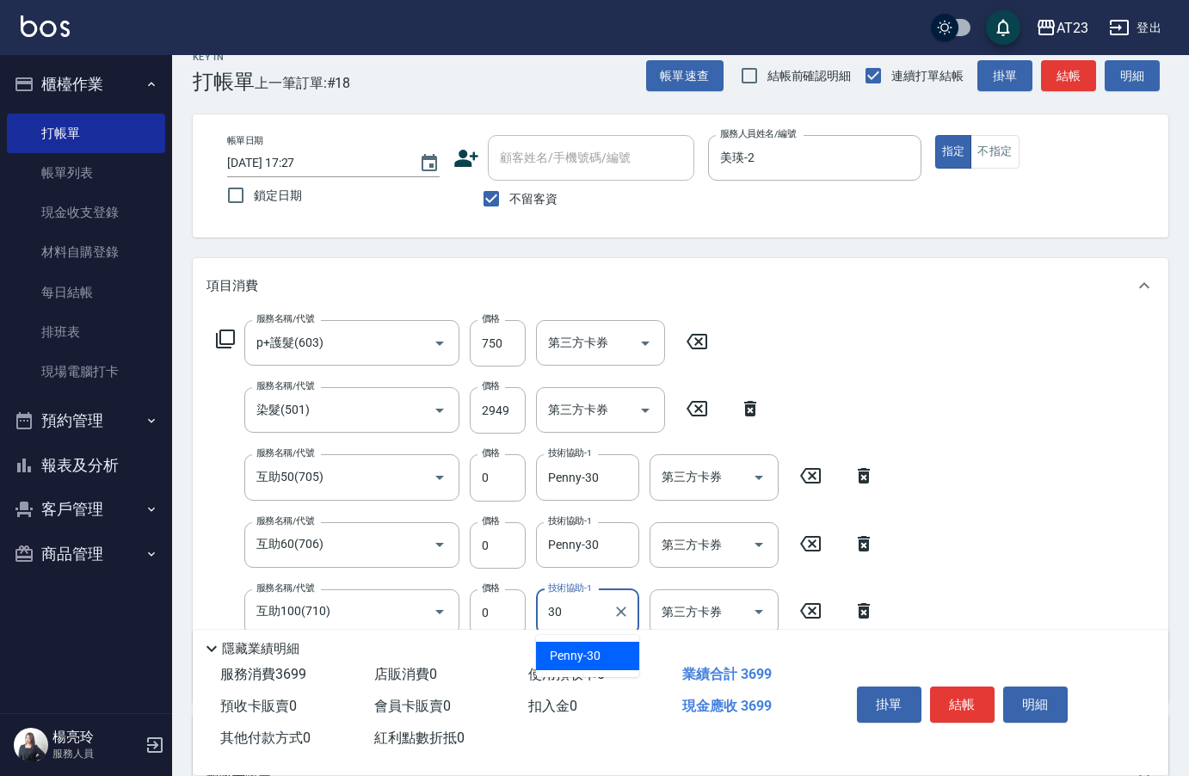
type input "Penny-30"
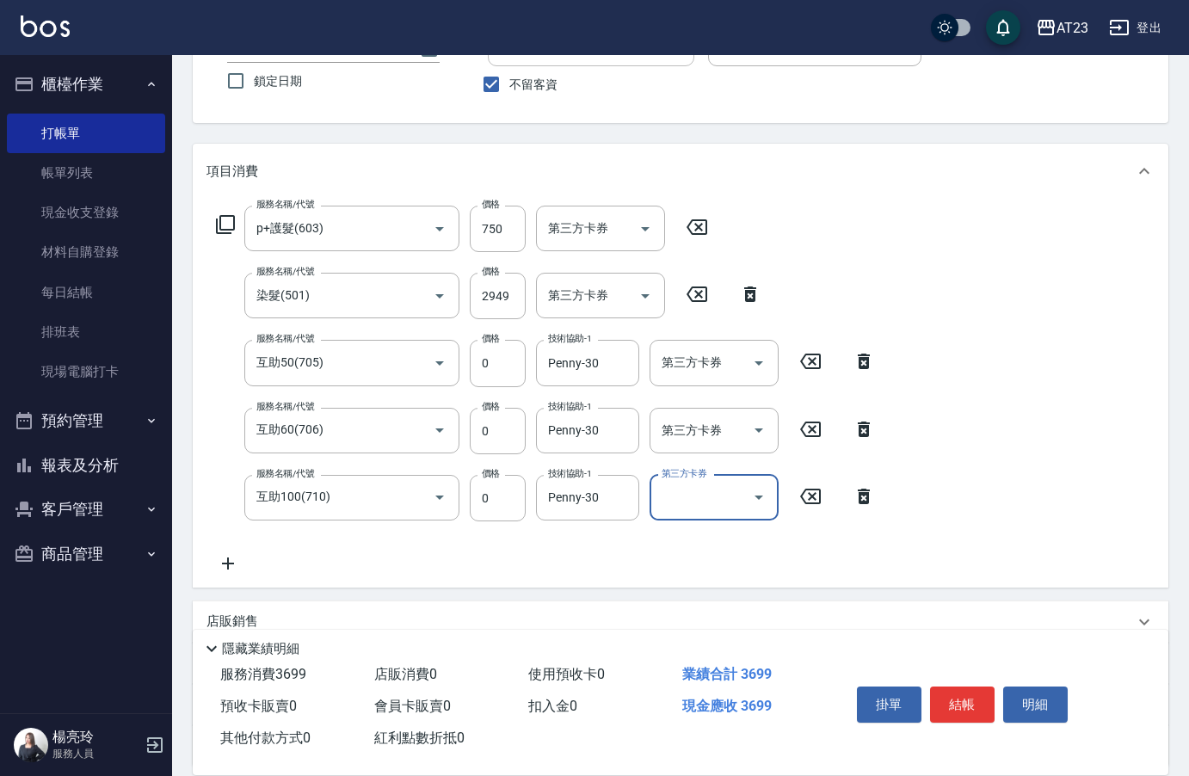
scroll to position [294, 0]
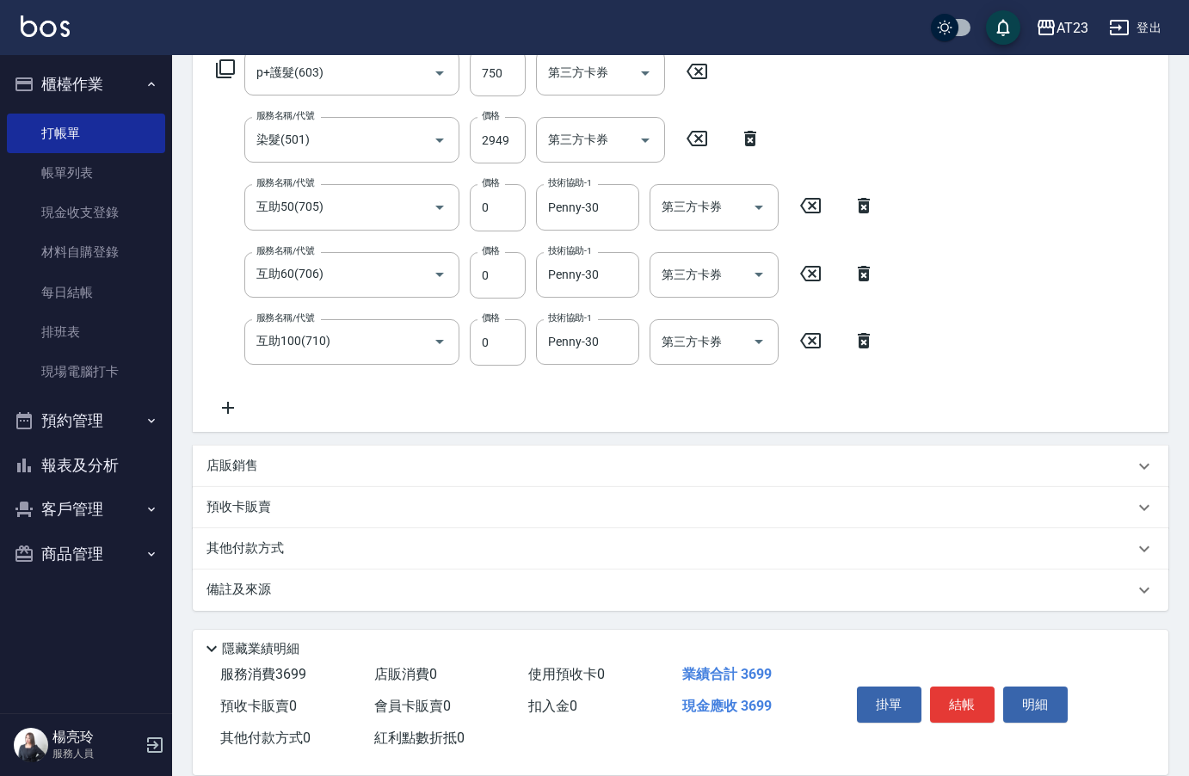
click at [255, 553] on p "其他付款方式" at bounding box center [249, 548] width 86 height 19
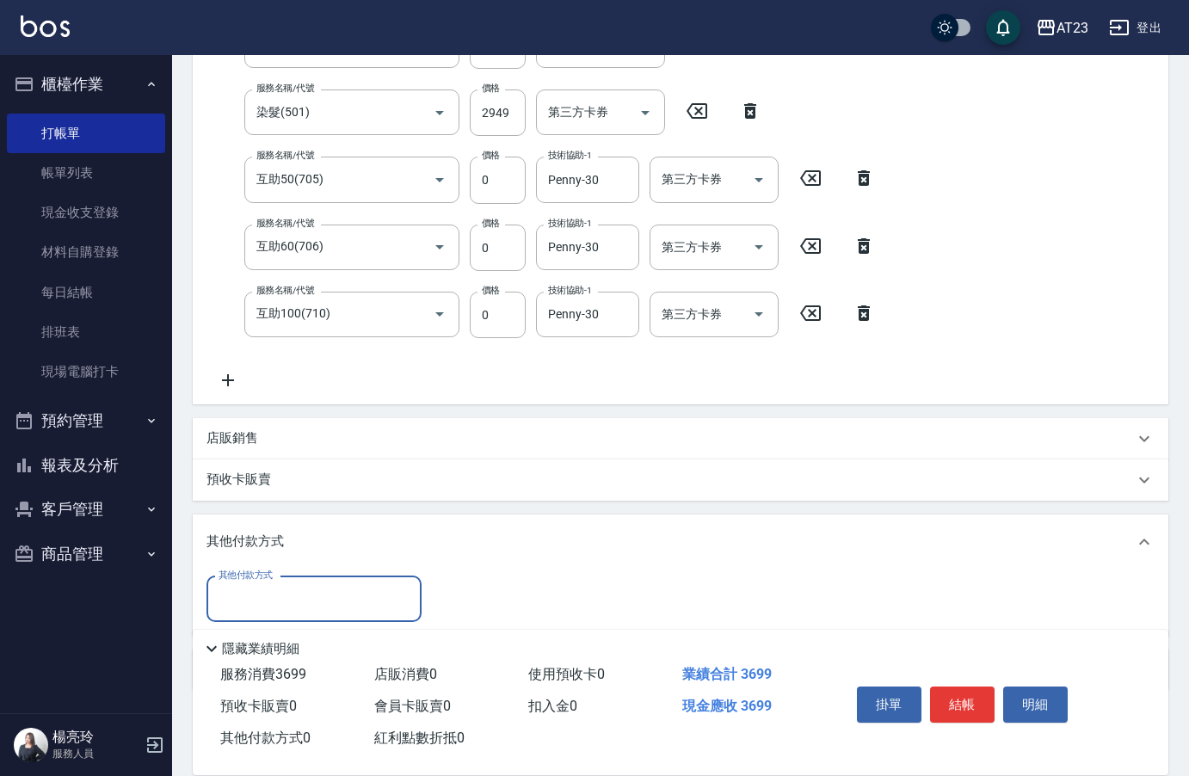
scroll to position [0, 0]
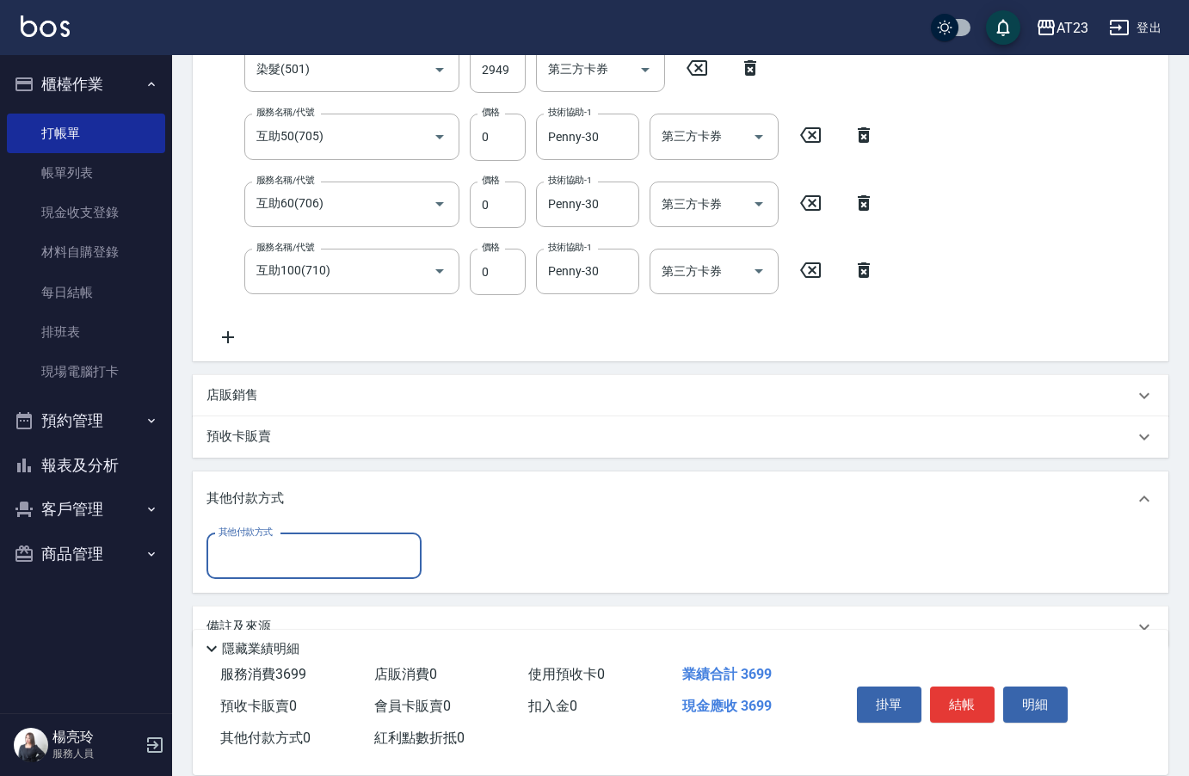
click at [283, 568] on input "其他付款方式" at bounding box center [314, 556] width 200 height 30
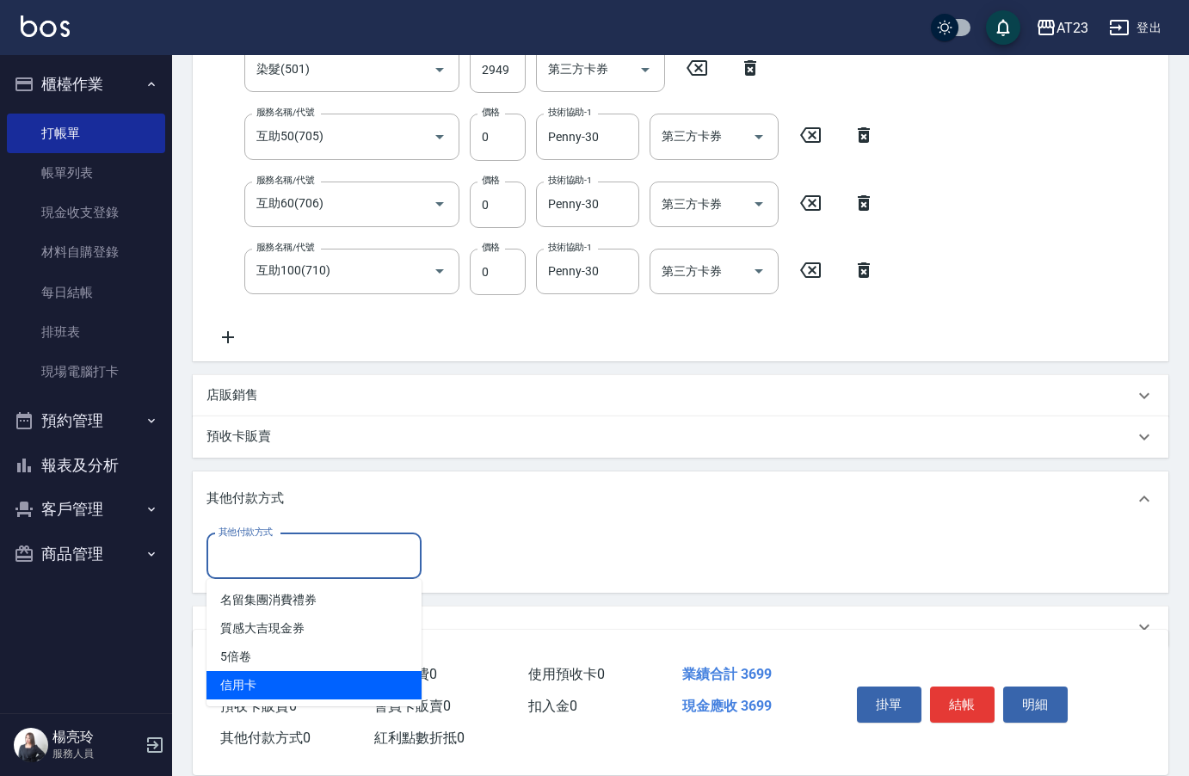
click at [285, 690] on span "信用卡" at bounding box center [313, 685] width 215 height 28
type input "信用卡"
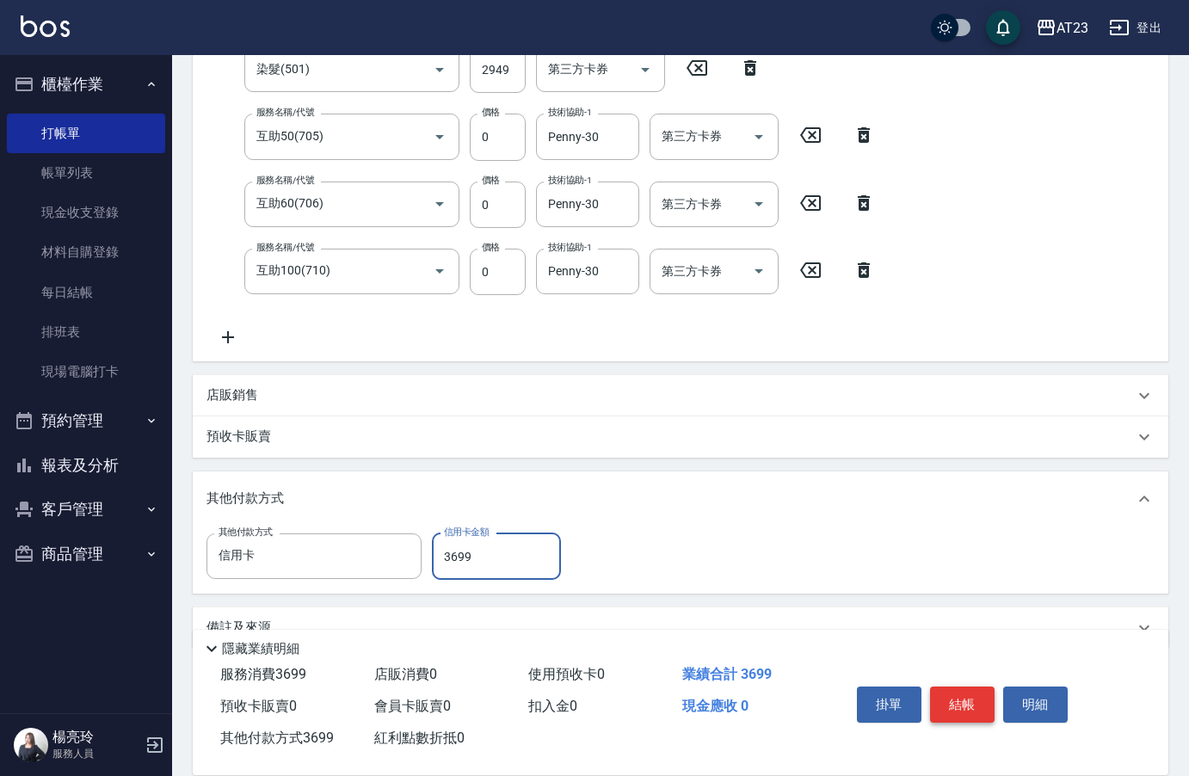
type input "3699"
click at [953, 694] on button "結帳" at bounding box center [962, 704] width 65 height 36
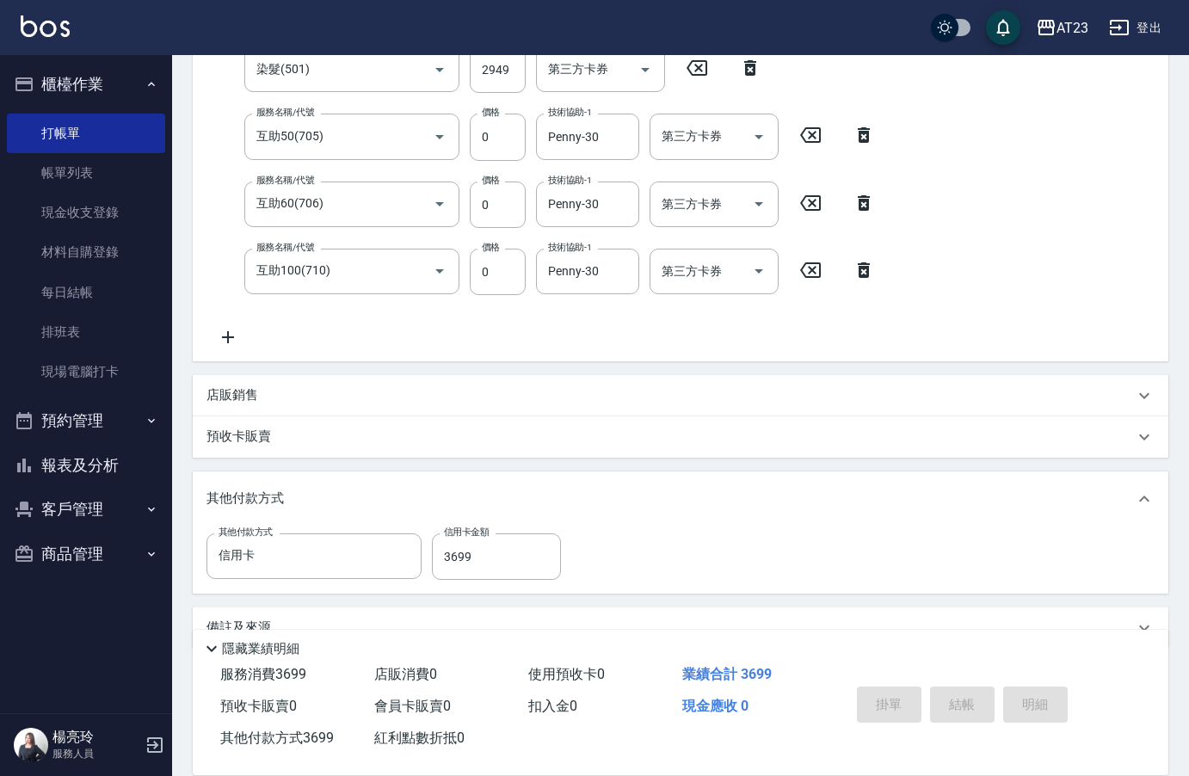
type input "[DATE] 17:29"
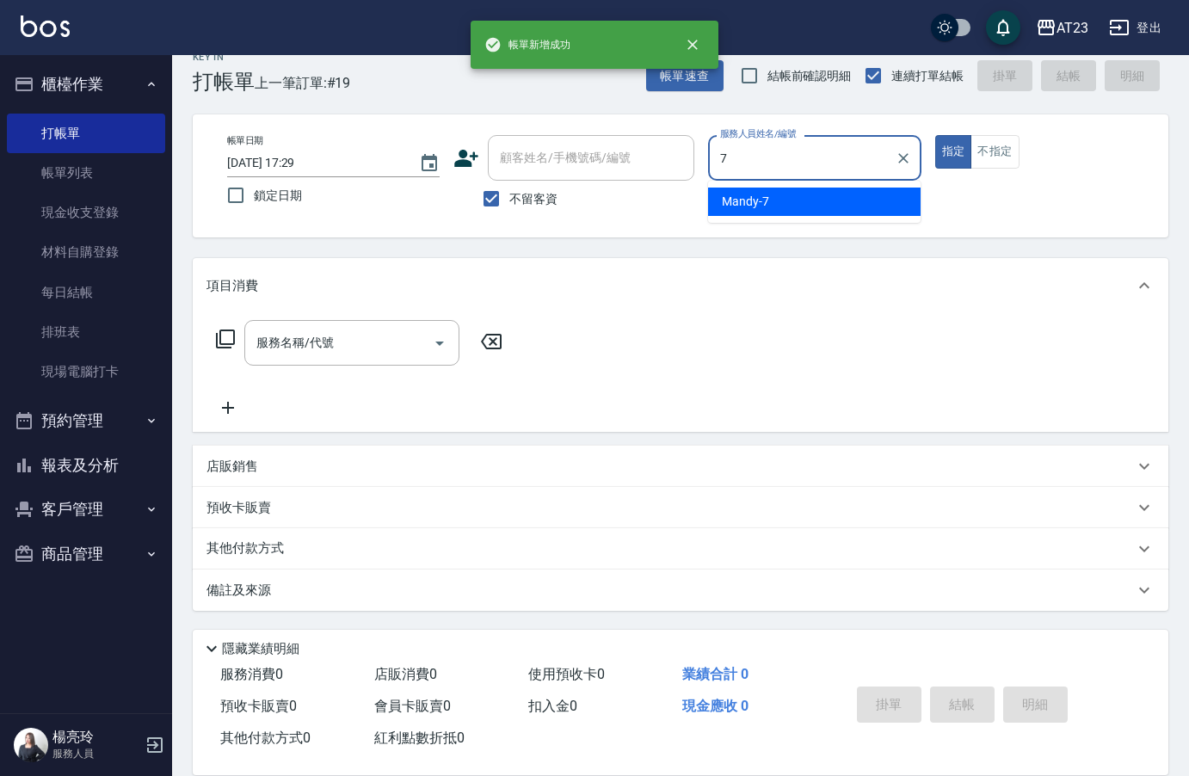
scroll to position [24, 0]
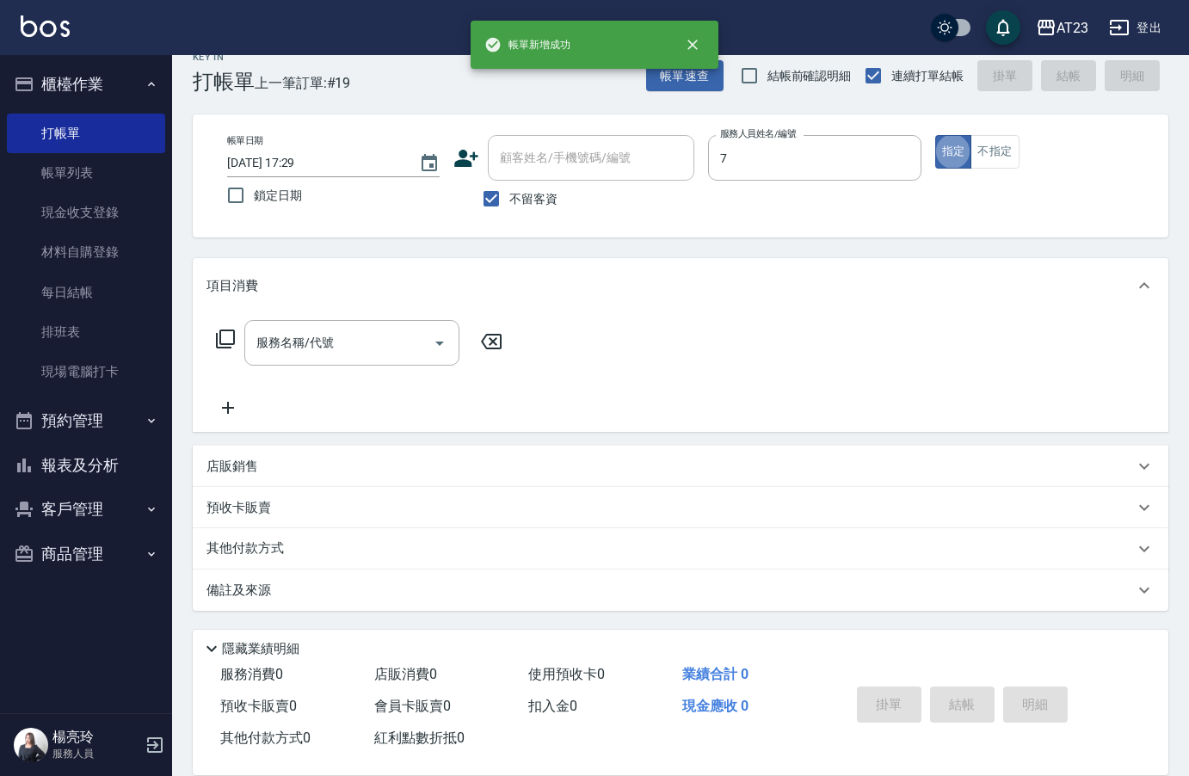
type input "Mandy-7"
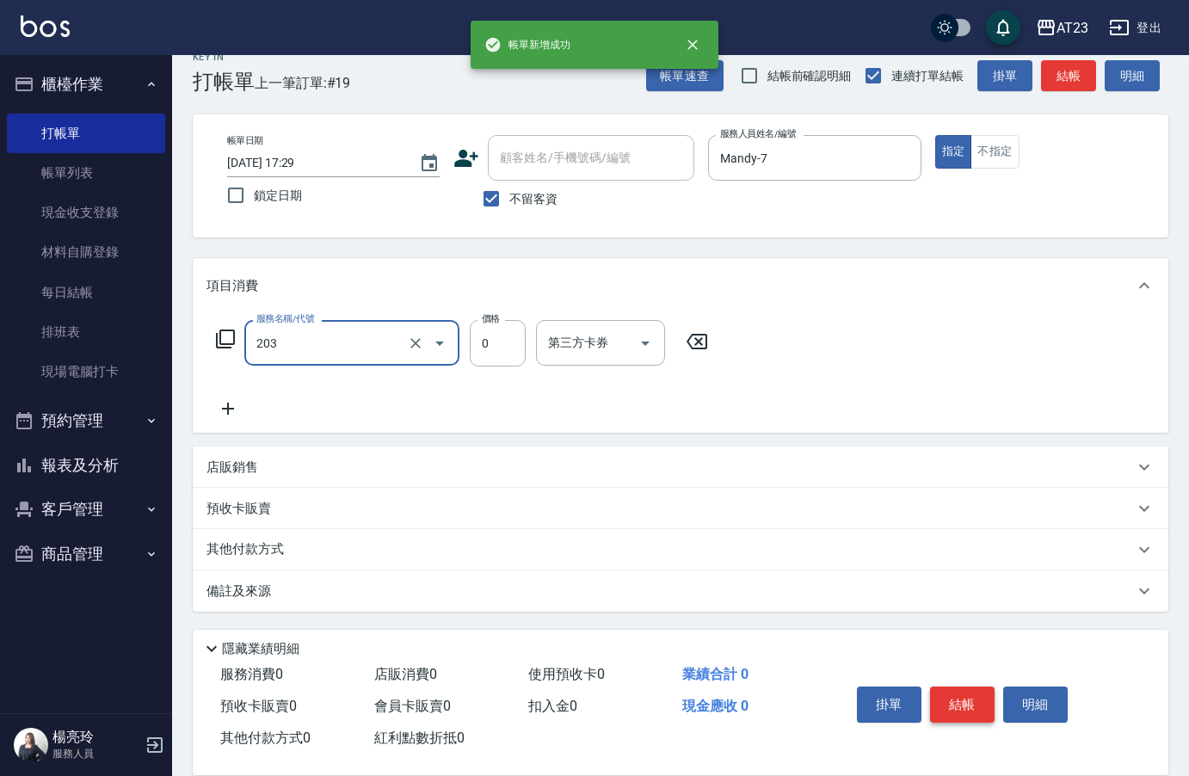
type input "使用洗髮卡(203)"
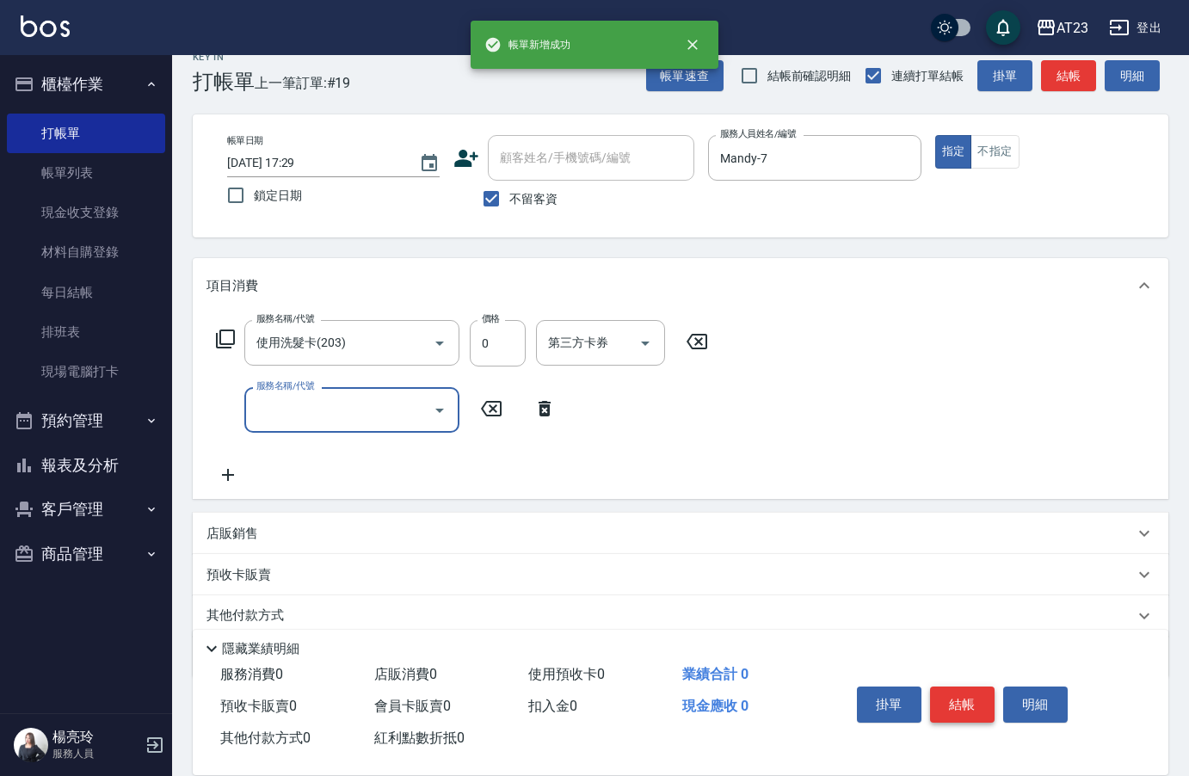
click at [953, 694] on button "結帳" at bounding box center [962, 704] width 65 height 36
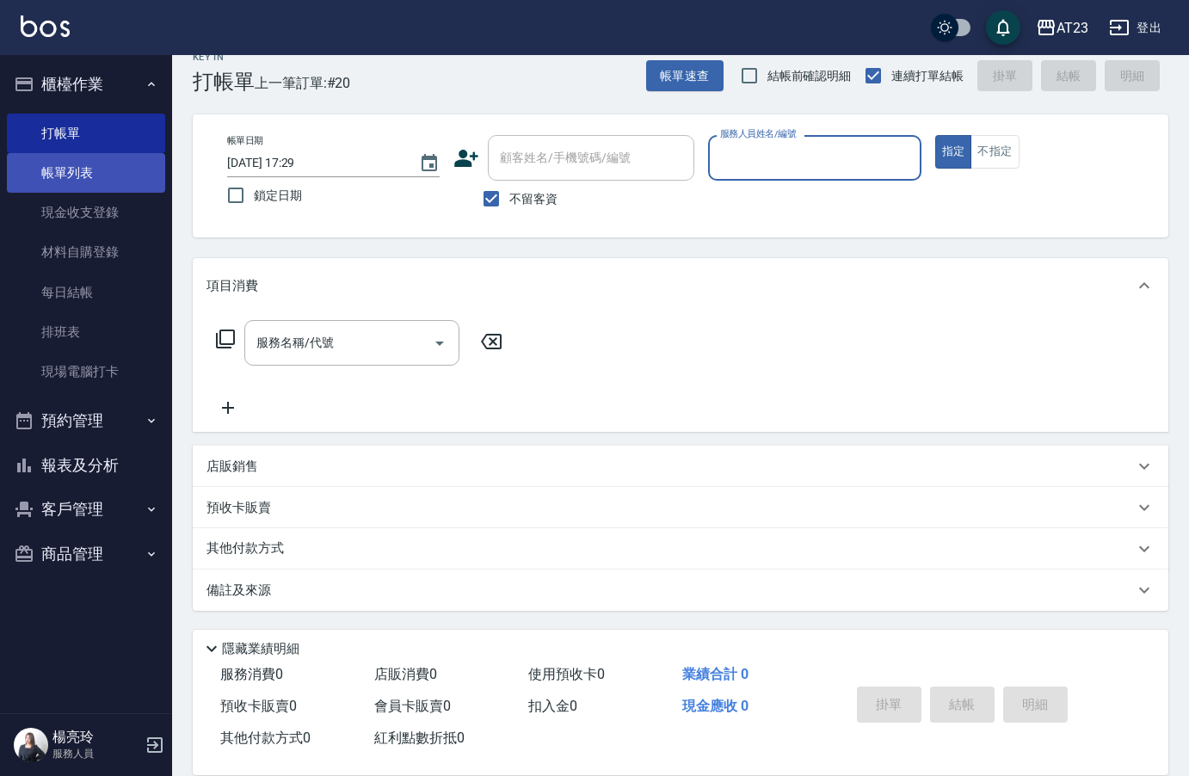
click at [93, 175] on link "帳單列表" at bounding box center [86, 173] width 158 height 40
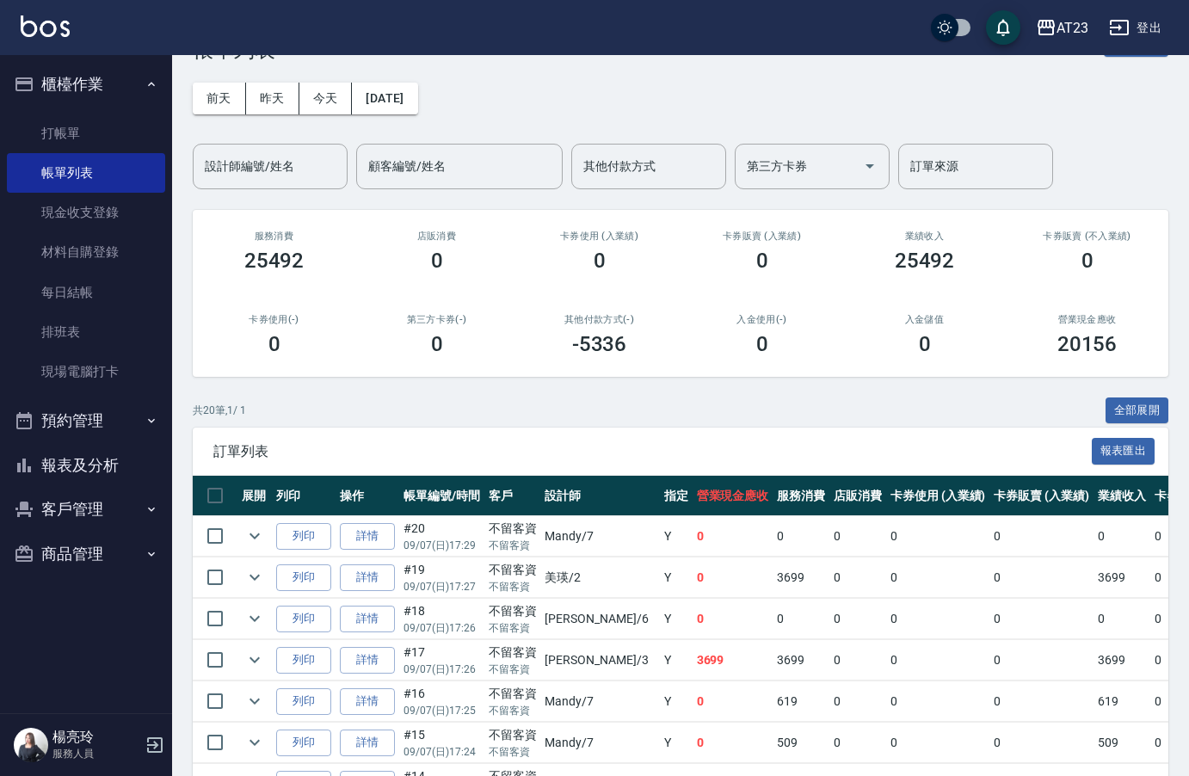
scroll to position [86, 0]
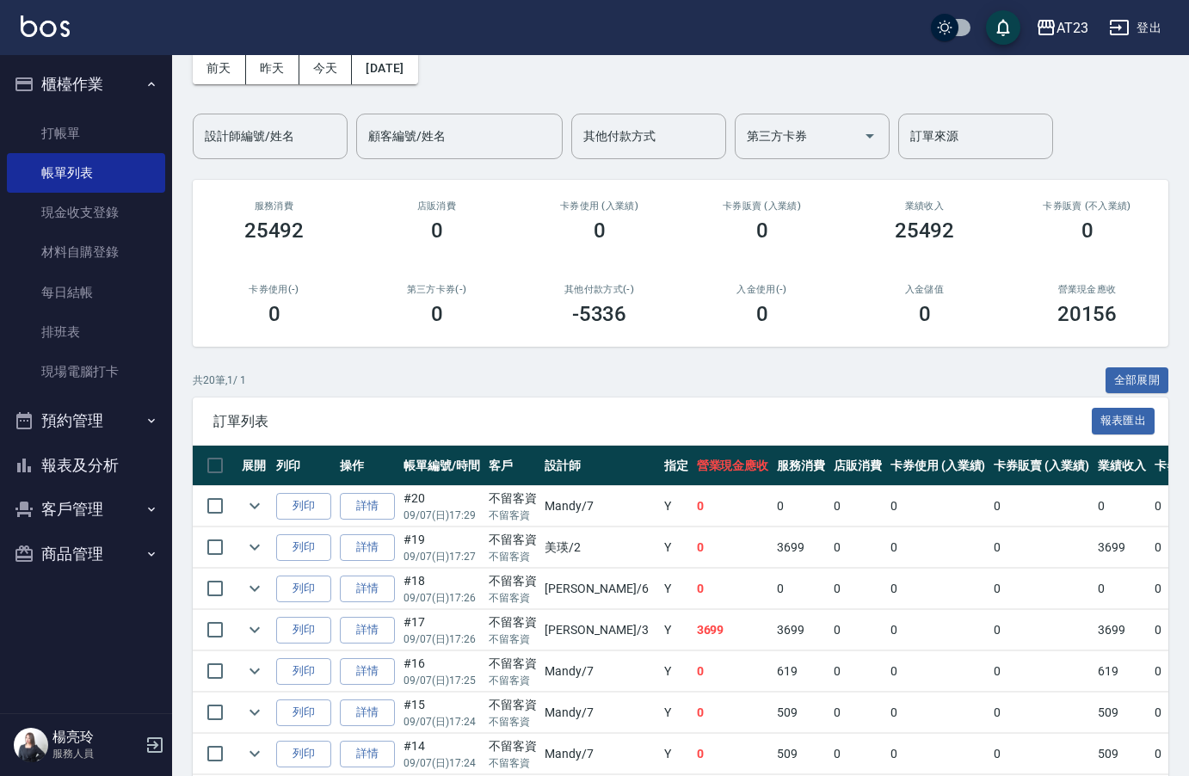
drag, startPoint x: 261, startPoint y: 583, endPoint x: 304, endPoint y: 567, distance: 46.0
click at [261, 583] on icon "expand row" at bounding box center [254, 588] width 21 height 21
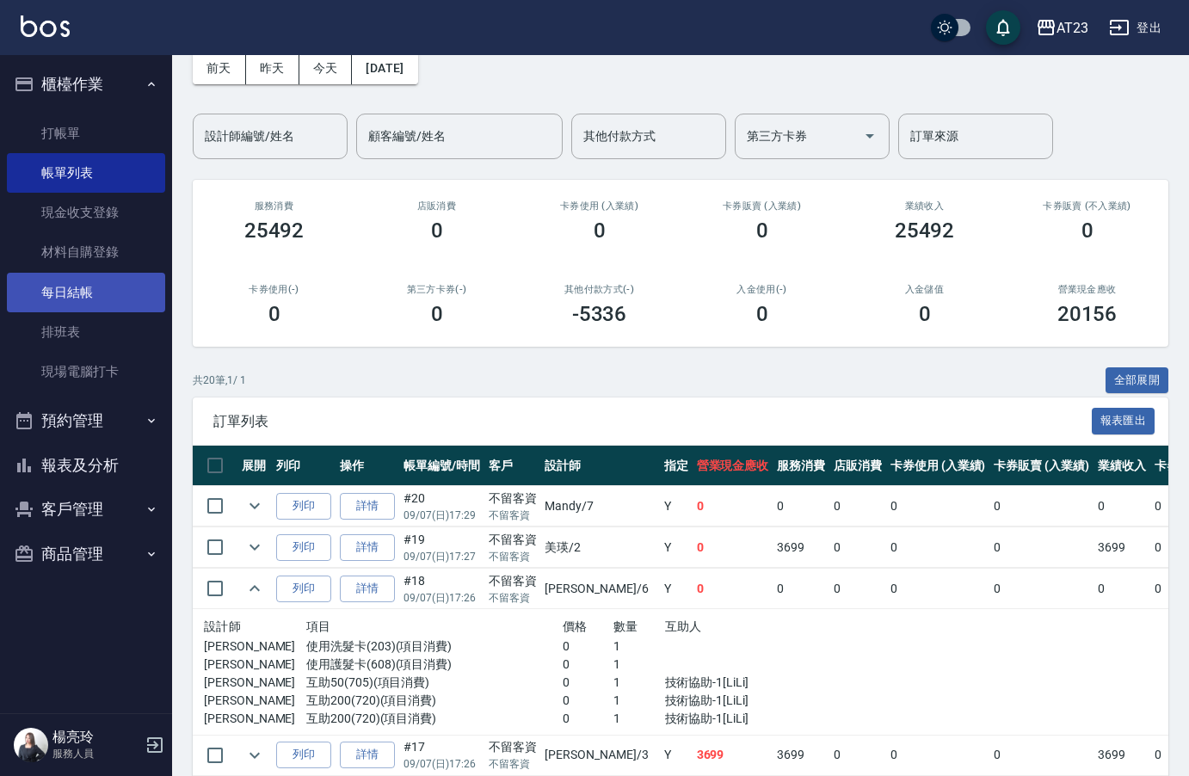
drag, startPoint x: 88, startPoint y: 340, endPoint x: 150, endPoint y: 284, distance: 83.4
click at [88, 340] on link "排班表" at bounding box center [86, 332] width 158 height 40
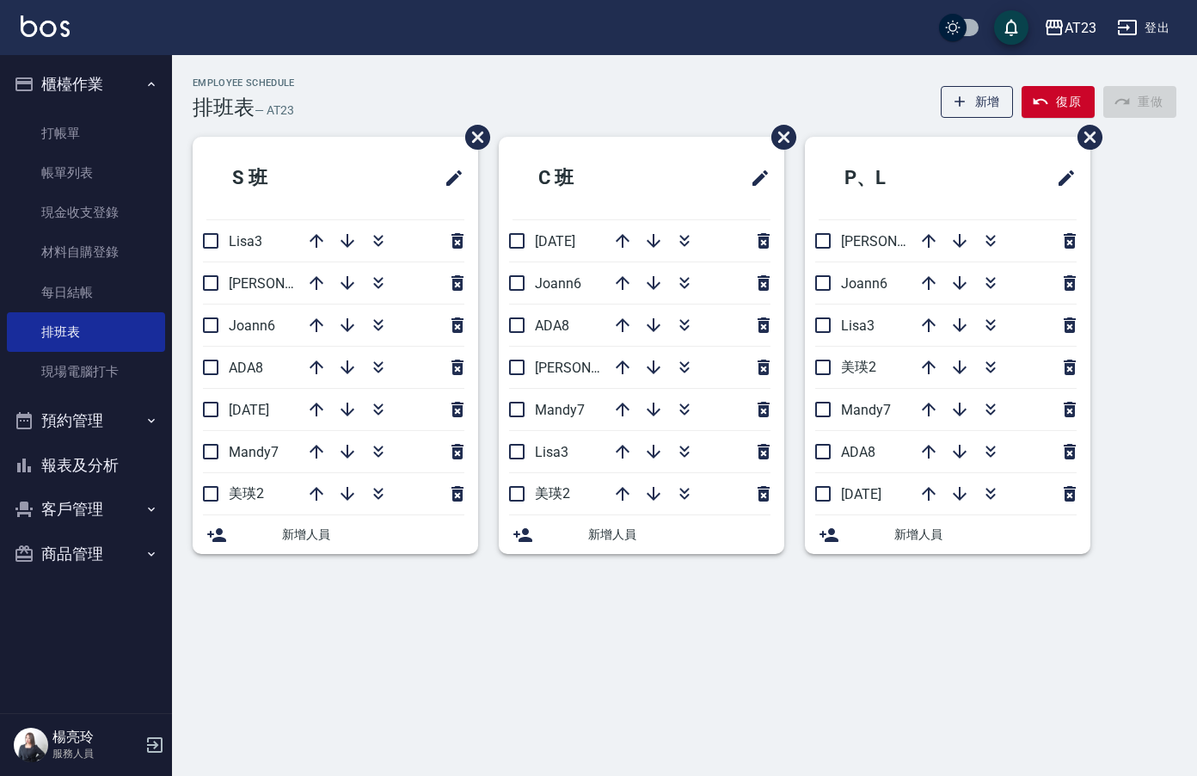
click at [104, 466] on button "報表及分析" at bounding box center [86, 465] width 158 height 45
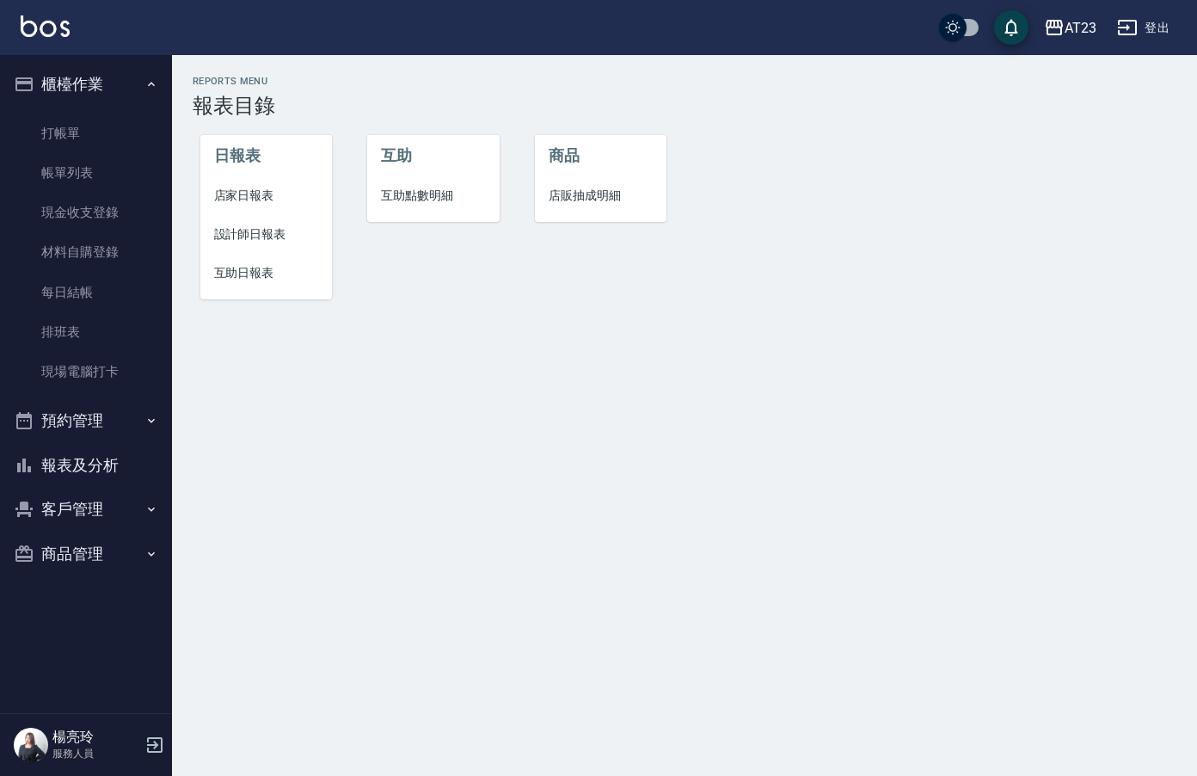
click at [241, 196] on span "店家日報表" at bounding box center [266, 196] width 105 height 18
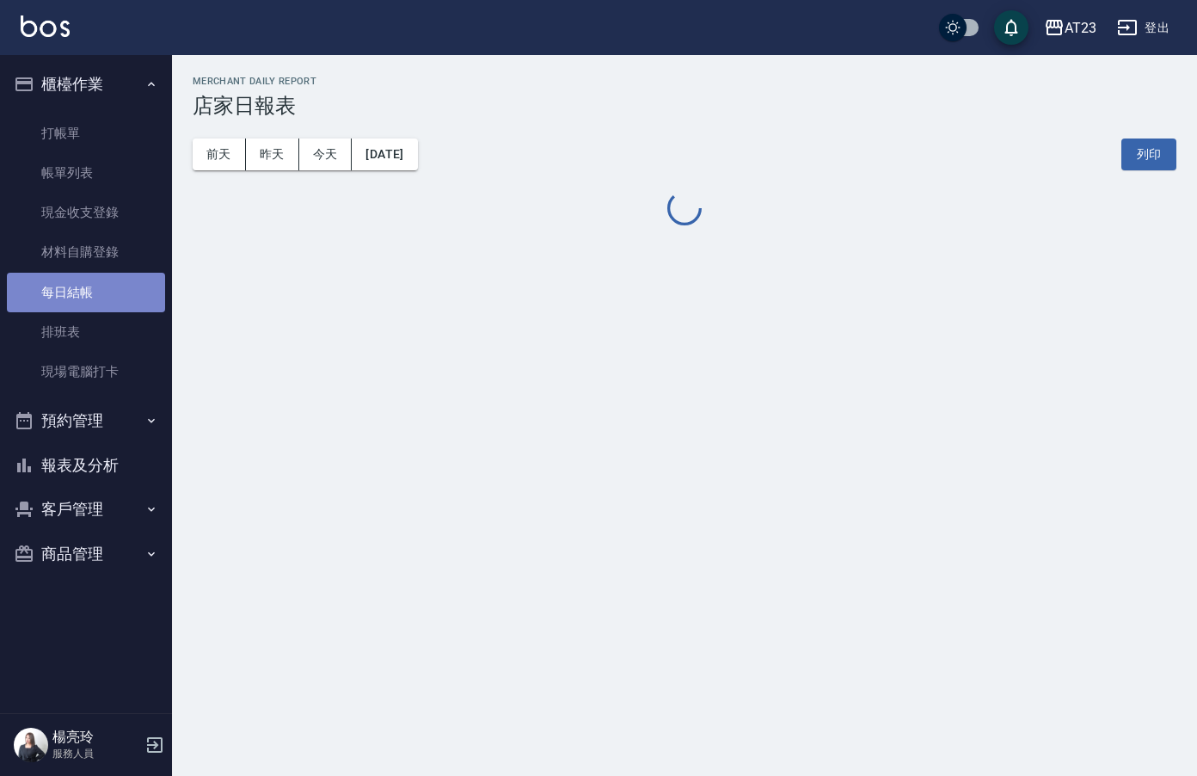
click at [95, 302] on link "每日結帳" at bounding box center [86, 293] width 158 height 40
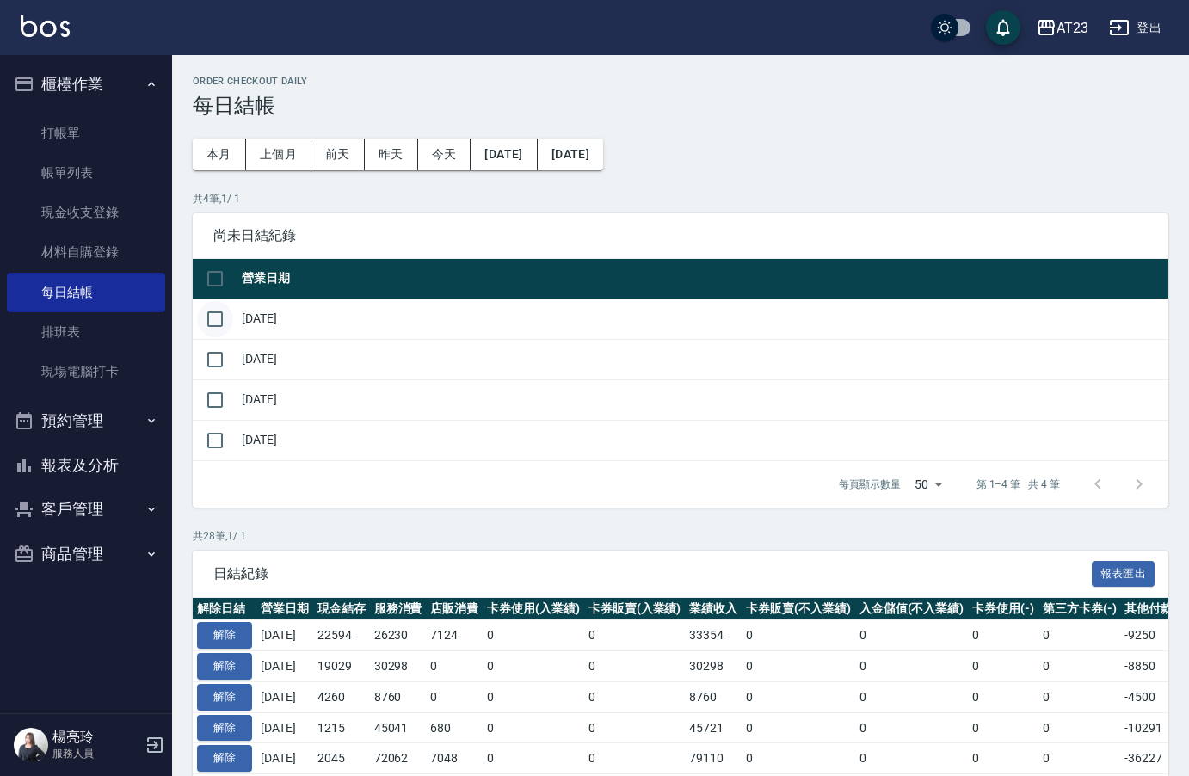
click at [209, 316] on input "checkbox" at bounding box center [215, 319] width 36 height 36
checkbox input "true"
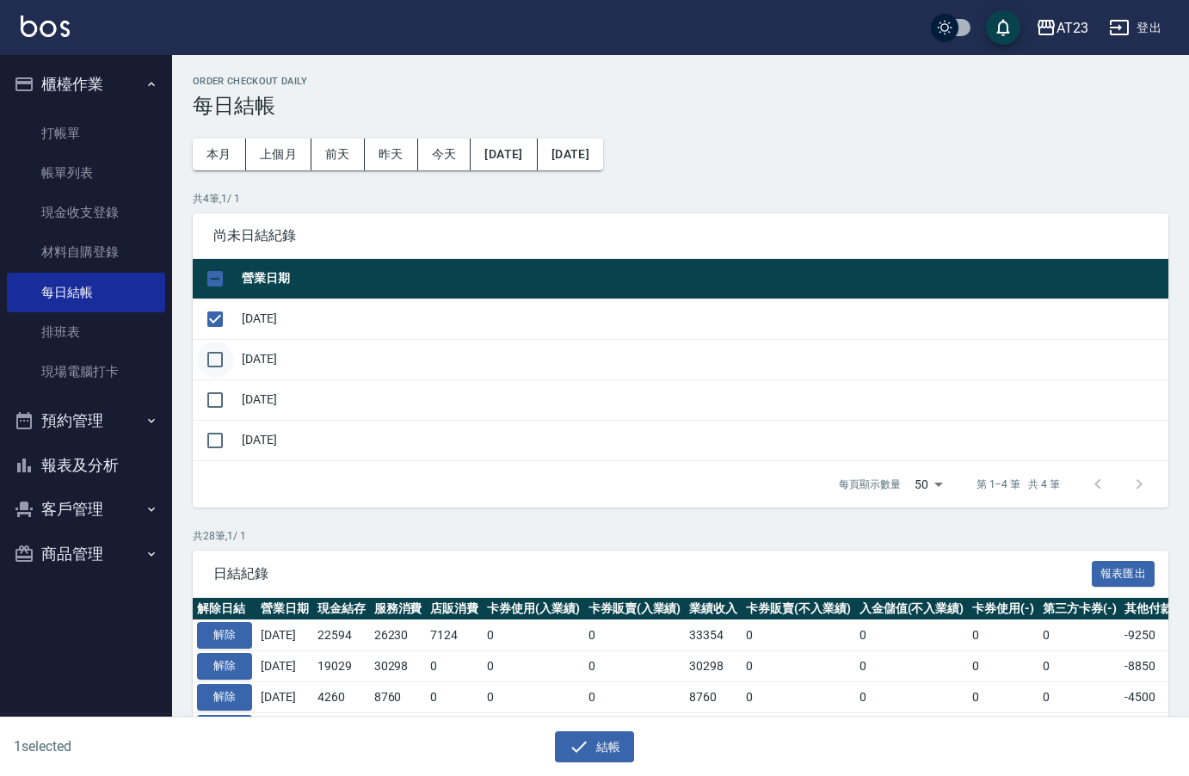
click at [208, 372] on input "checkbox" at bounding box center [215, 359] width 36 height 36
checkbox input "true"
drag, startPoint x: 210, startPoint y: 398, endPoint x: 249, endPoint y: 437, distance: 54.7
click at [211, 400] on input "checkbox" at bounding box center [215, 400] width 36 height 36
checkbox input "true"
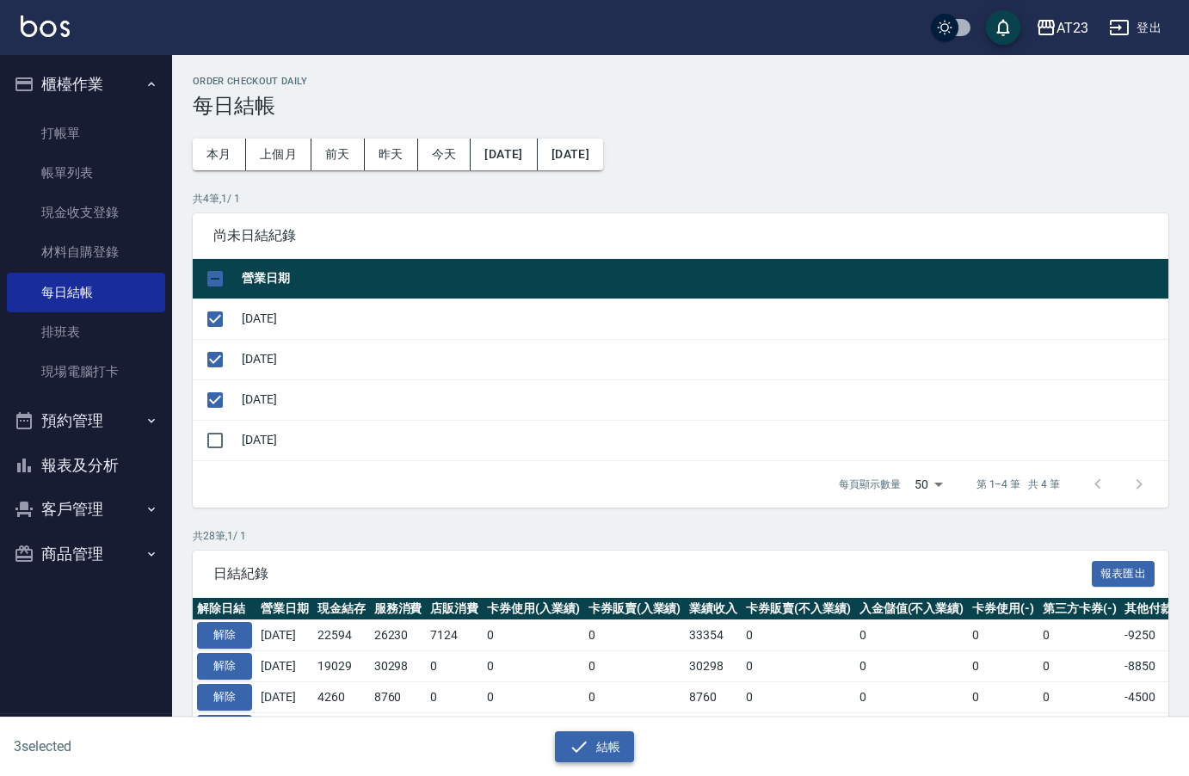
click at [590, 748] on button "結帳" at bounding box center [595, 747] width 80 height 32
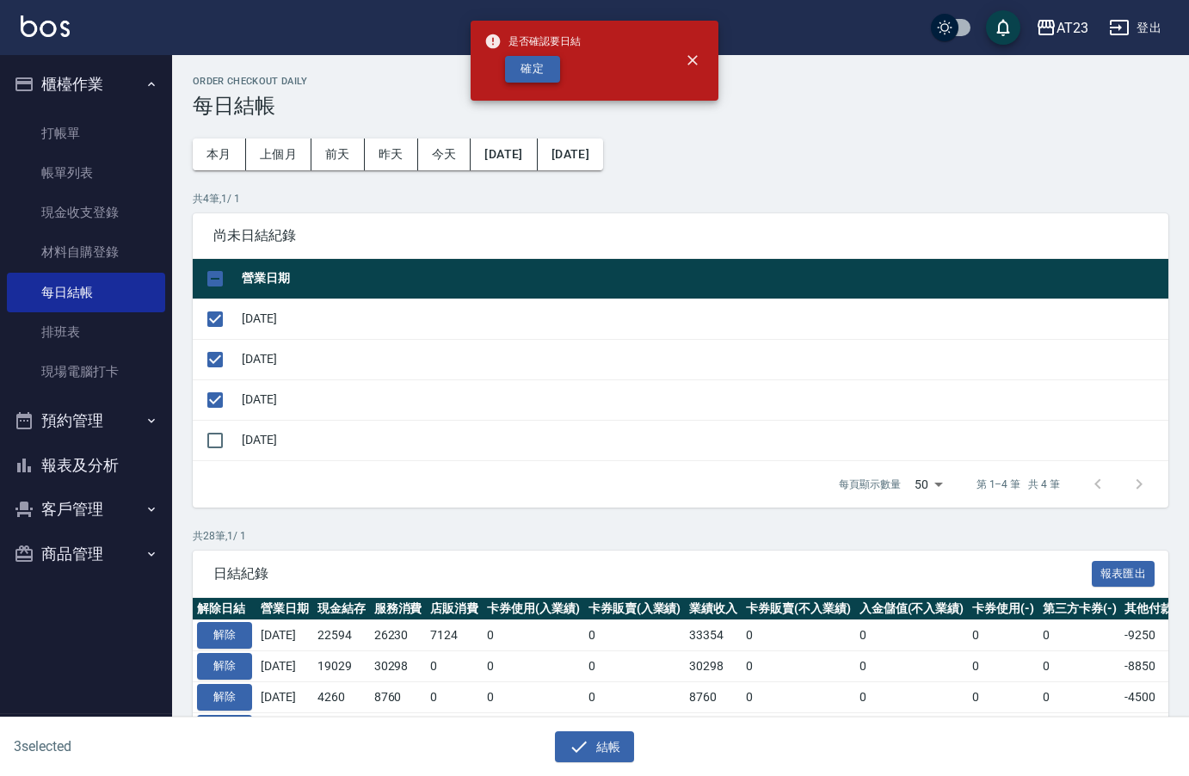
click at [529, 77] on button "確定" at bounding box center [532, 69] width 55 height 27
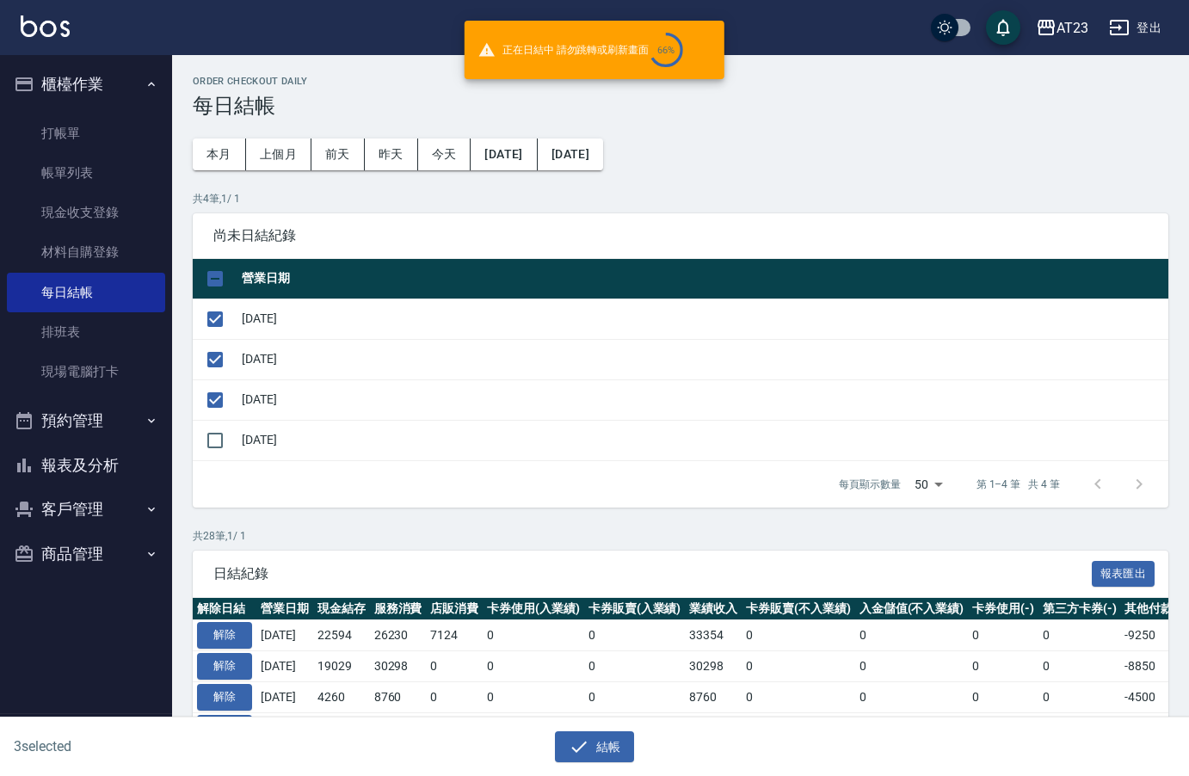
checkbox input "false"
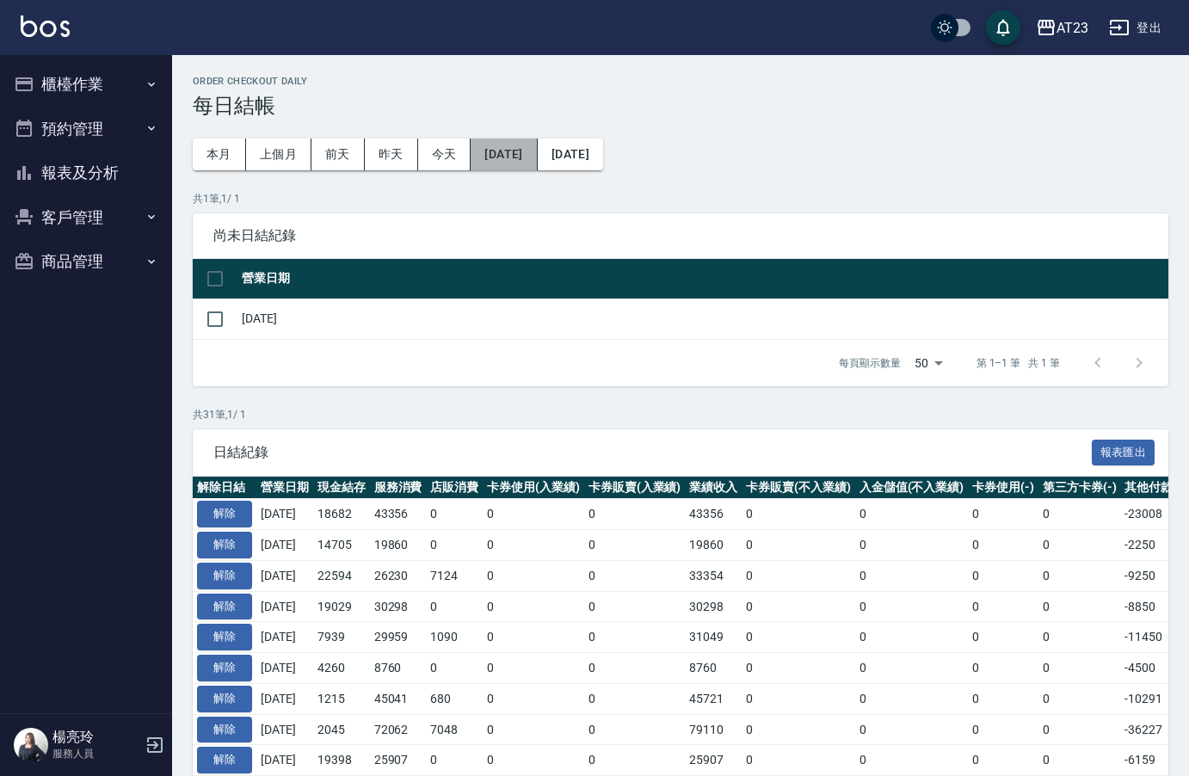
drag, startPoint x: 537, startPoint y: 162, endPoint x: 532, endPoint y: 150, distance: 12.8
click at [532, 150] on button "[DATE]" at bounding box center [503, 154] width 66 height 32
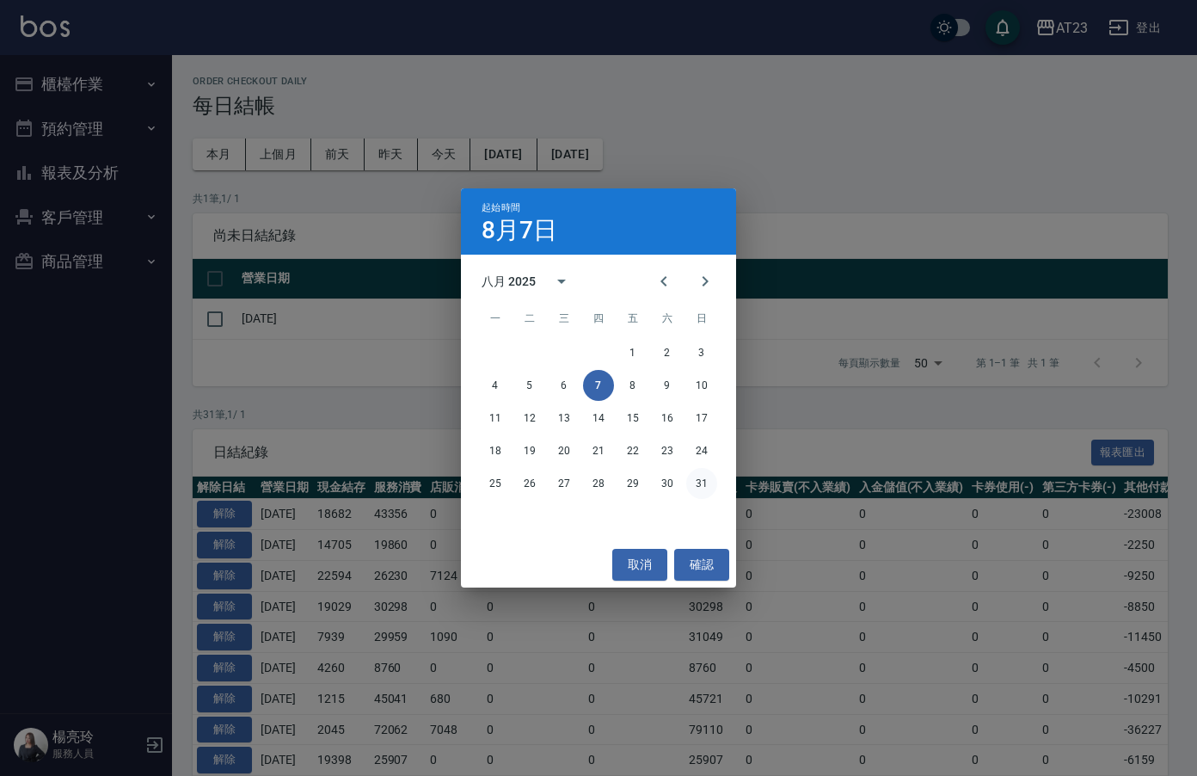
click at [704, 489] on button "31" at bounding box center [701, 483] width 31 height 31
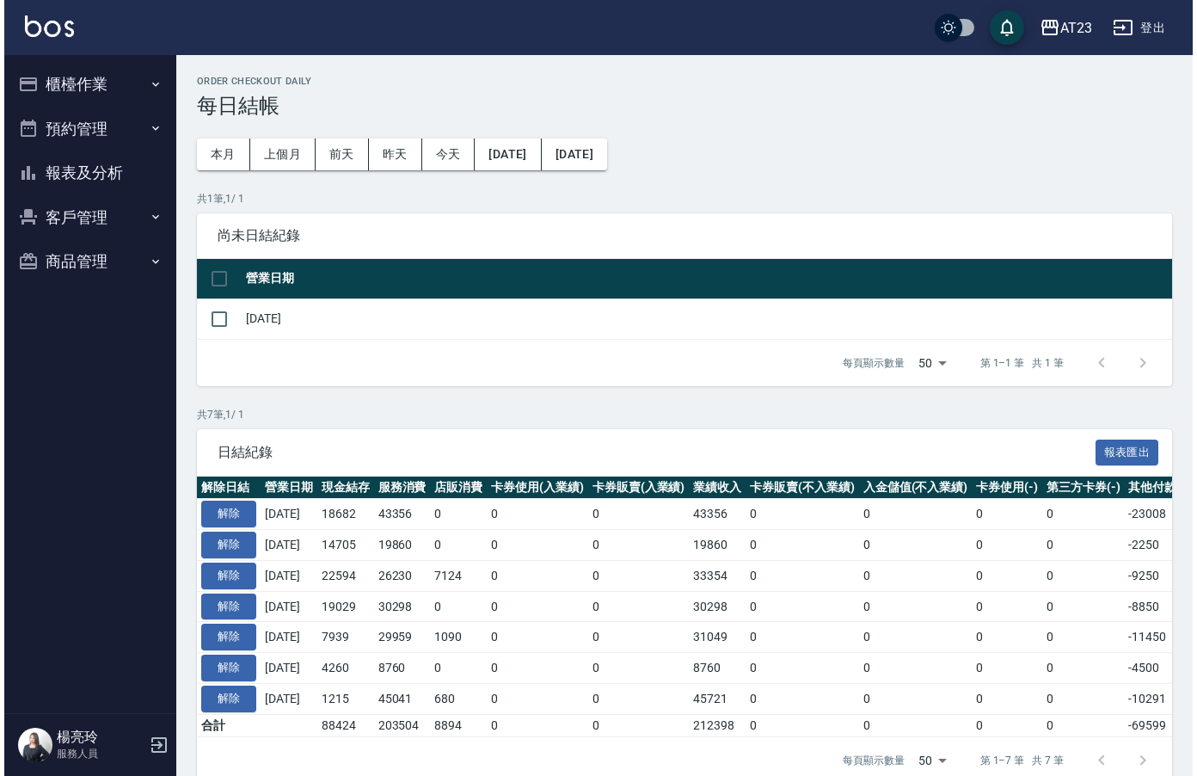
scroll to position [41, 0]
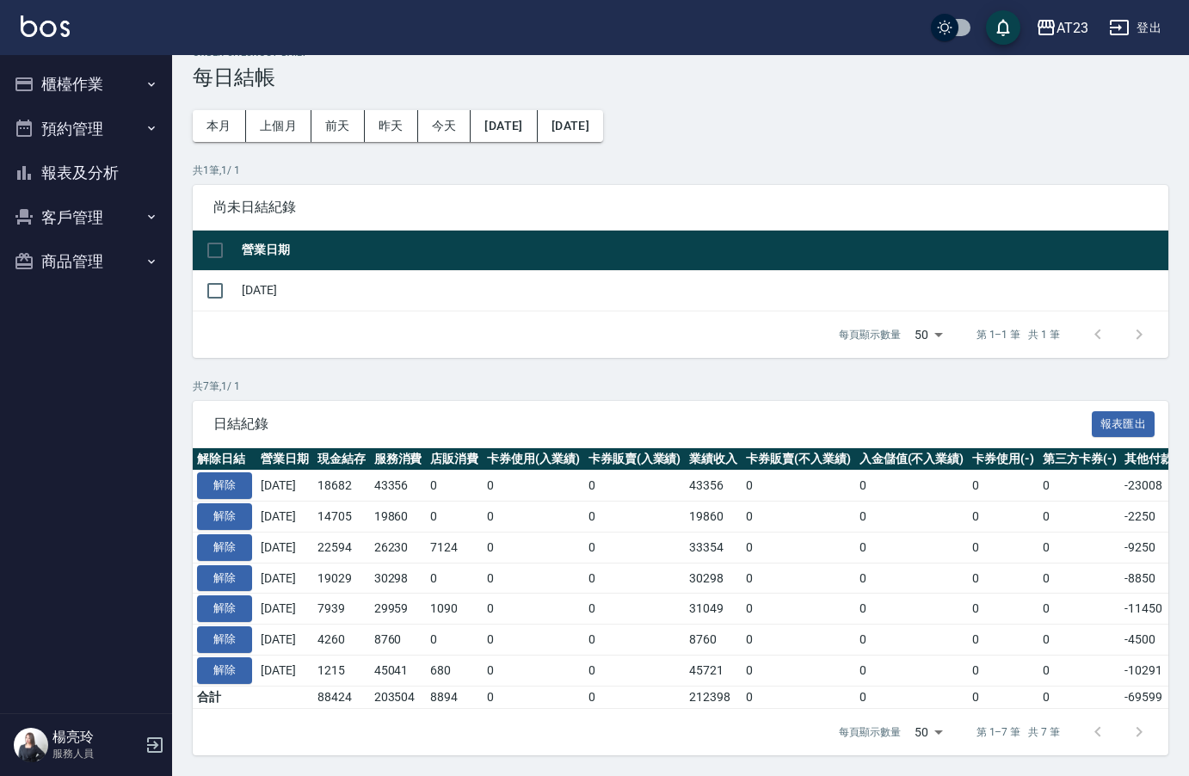
click at [567, 311] on div "每頁顯示數量 50 50 第 1–1 筆 共 1 筆" at bounding box center [680, 334] width 975 height 46
click at [533, 112] on button "[DATE]" at bounding box center [503, 126] width 66 height 32
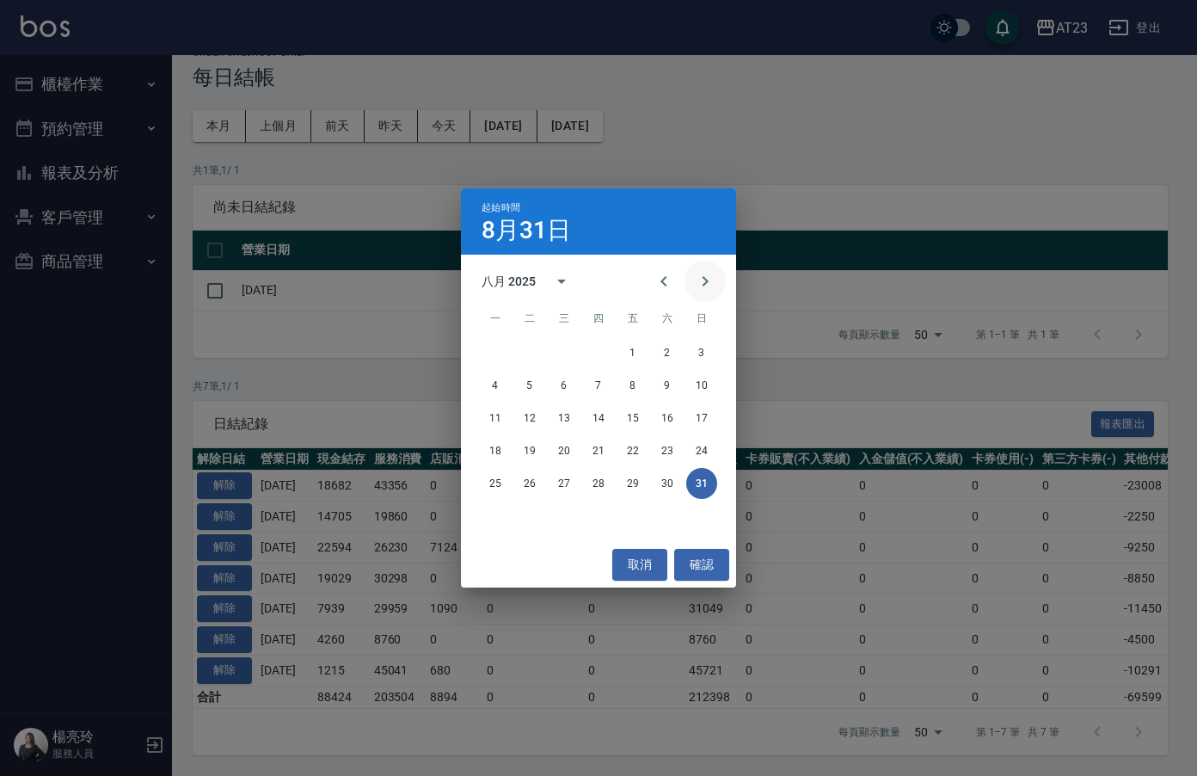
click at [721, 290] on button "Next month" at bounding box center [705, 281] width 41 height 41
click at [707, 273] on icon "Next month" at bounding box center [705, 281] width 21 height 21
click at [656, 279] on icon "Previous month" at bounding box center [664, 281] width 21 height 21
click at [493, 352] on button "1" at bounding box center [495, 352] width 31 height 31
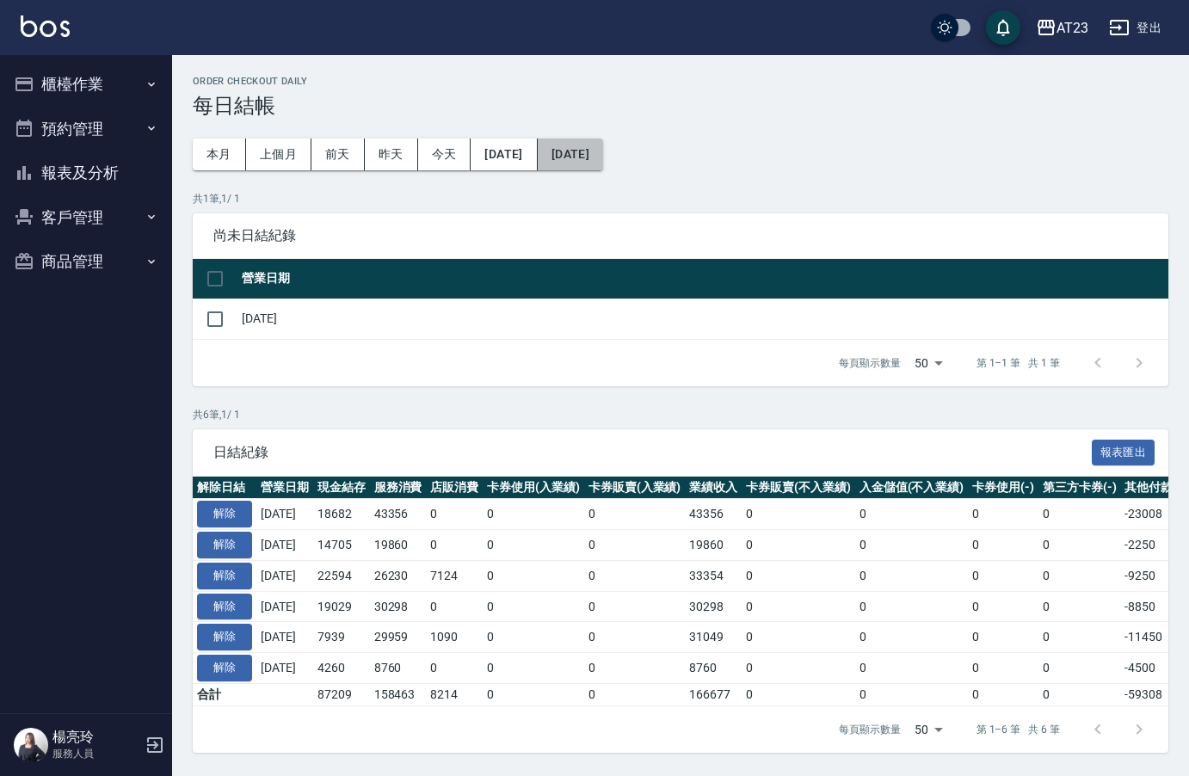
click at [587, 156] on button "[DATE]" at bounding box center [570, 154] width 65 height 32
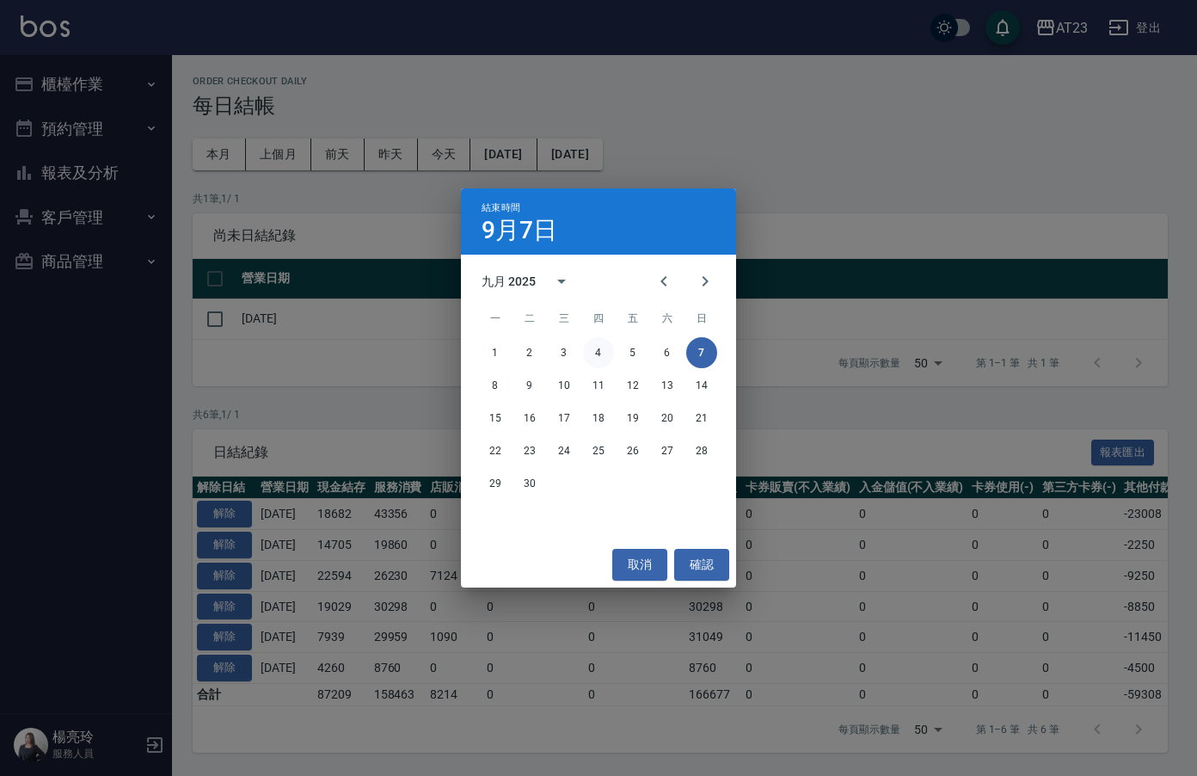
click at [599, 345] on button "4" at bounding box center [598, 352] width 31 height 31
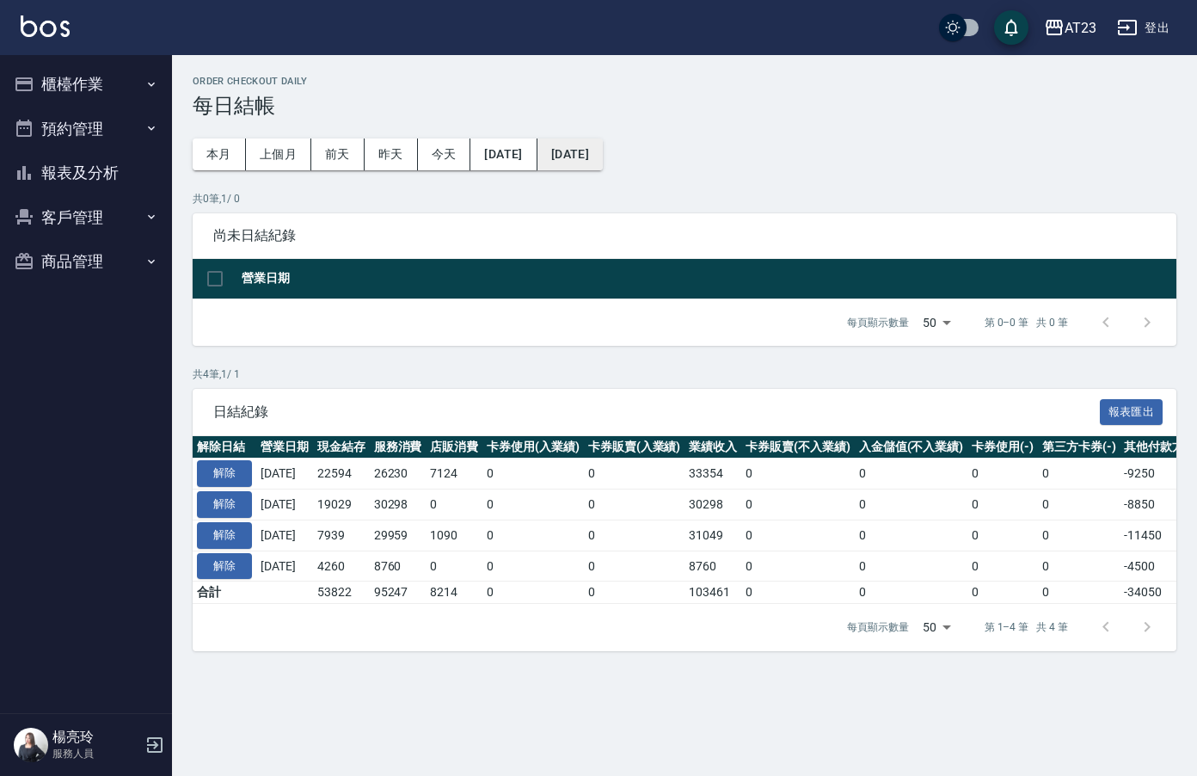
click at [603, 159] on button "[DATE]" at bounding box center [570, 154] width 65 height 32
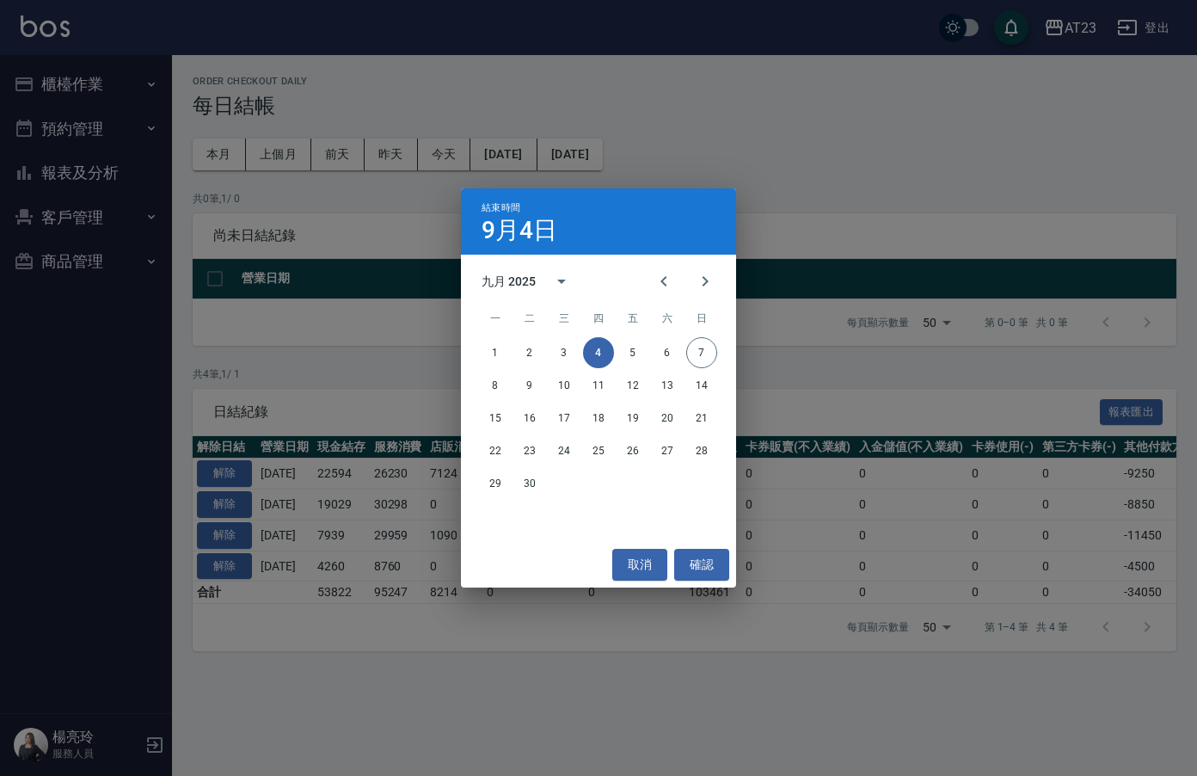
click at [651, 349] on div "1 2 3 4 5 6 7" at bounding box center [598, 352] width 275 height 31
click at [642, 350] on button "5" at bounding box center [633, 352] width 31 height 31
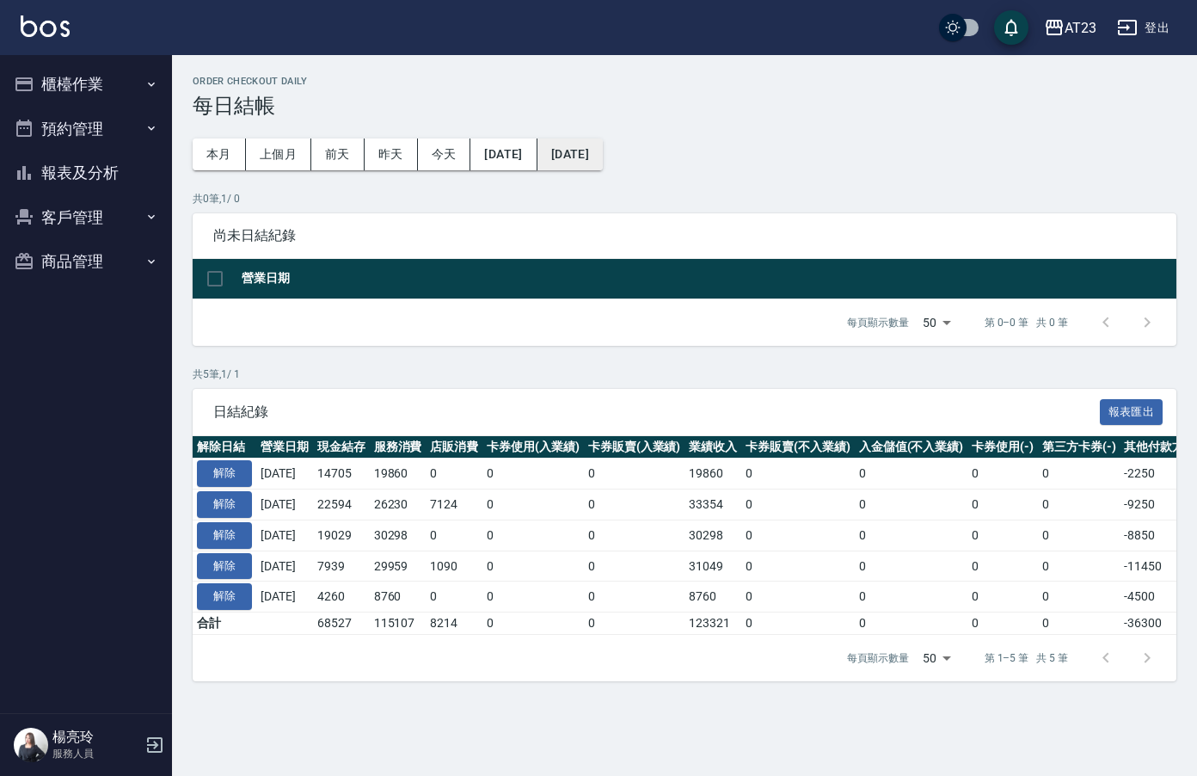
drag, startPoint x: 639, startPoint y: 133, endPoint x: 644, endPoint y: 159, distance: 26.3
click at [641, 149] on div "Order checkout daily 每日結帳 本月 上個月 前天 昨天 今天 2025/09/01 2025/09/05 共 0 筆, 1 / 0 尚未…" at bounding box center [684, 378] width 1025 height 647
click at [603, 159] on button "[DATE]" at bounding box center [570, 154] width 65 height 32
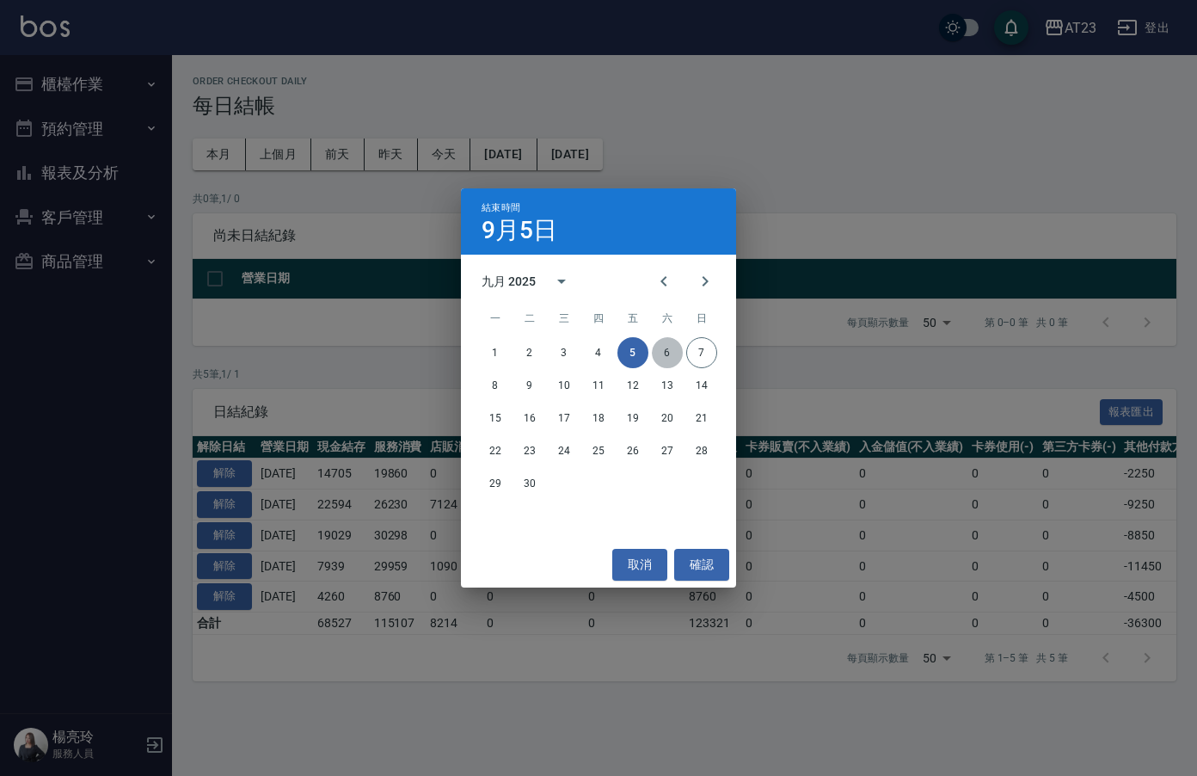
click at [671, 363] on button "6" at bounding box center [667, 352] width 31 height 31
